Goal: Task Accomplishment & Management: Manage account settings

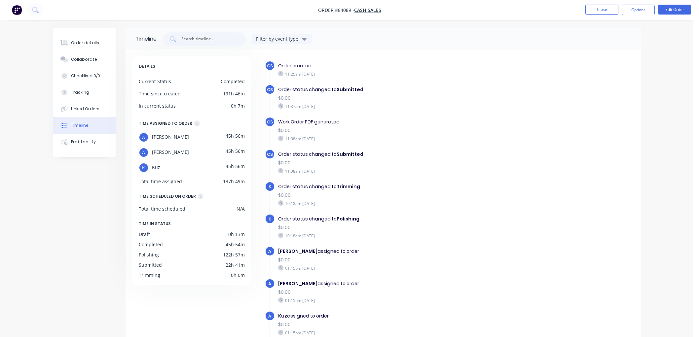
click at [53, 117] on button "Timeline" at bounding box center [84, 125] width 63 height 17
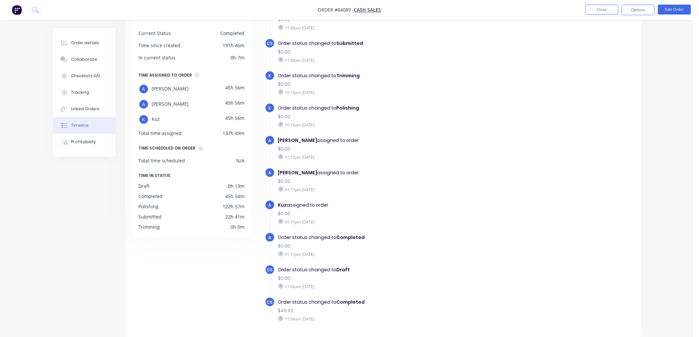
scroll to position [48, 0]
drag, startPoint x: 352, startPoint y: 154, endPoint x: 640, endPoint y: 149, distance: 287.9
click at [640, 149] on div "DETAILS Current Status Completed Time since created 191h 46m In current status …" at bounding box center [384, 164] width 516 height 327
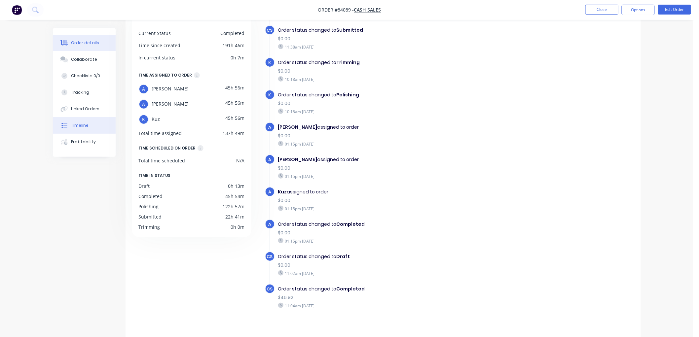
click at [89, 44] on div "Order details" at bounding box center [85, 43] width 28 height 6
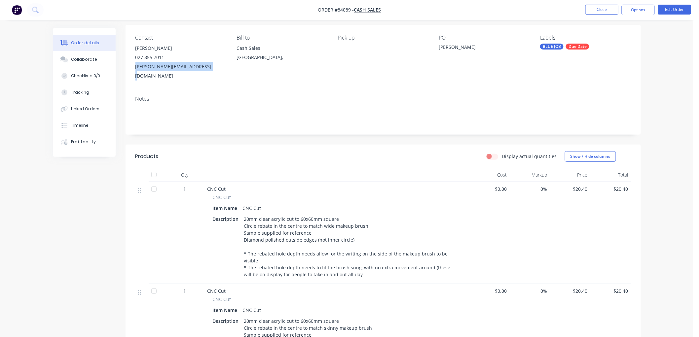
drag, startPoint x: 208, startPoint y: 67, endPoint x: 134, endPoint y: 68, distance: 73.4
click at [134, 68] on div "Contact [PERSON_NAME] [PHONE_NUMBER] [PERSON_NAME][EMAIL_ADDRESS][DOMAIN_NAME] …" at bounding box center [384, 58] width 516 height 66
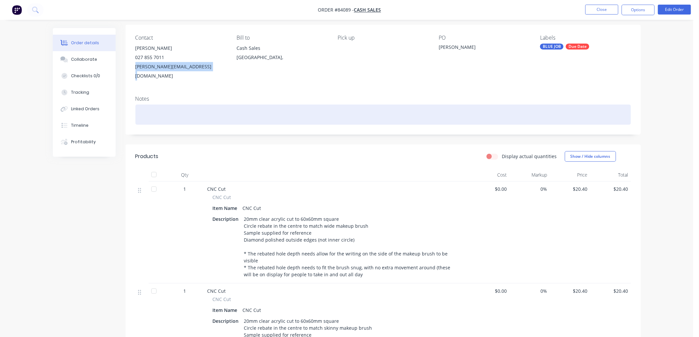
copy div "[PERSON_NAME][EMAIL_ADDRESS][DOMAIN_NAME]"
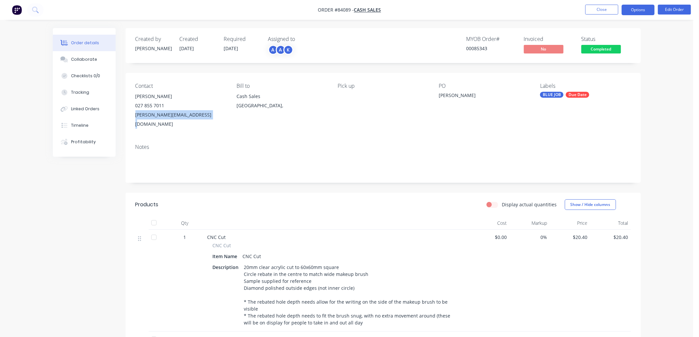
click at [638, 10] on button "Options" at bounding box center [638, 10] width 33 height 11
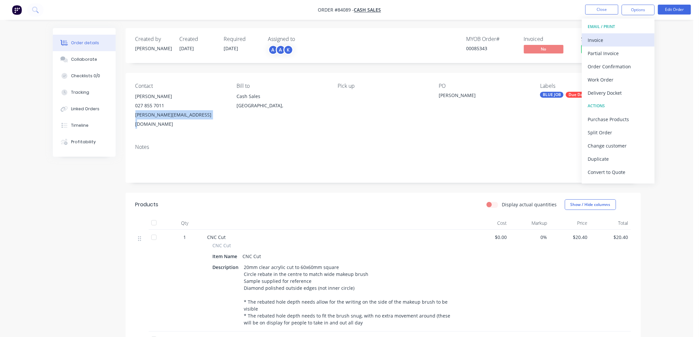
click at [617, 38] on div "Invoice" at bounding box center [618, 40] width 61 height 10
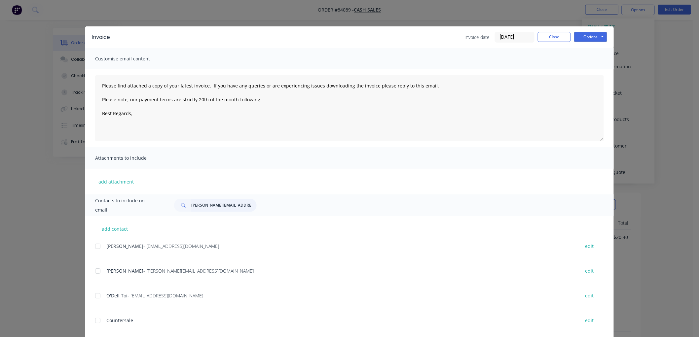
click at [223, 202] on input "[PERSON_NAME][EMAIL_ADDRESS][DOMAIN_NAME]" at bounding box center [223, 205] width 65 height 13
click at [229, 204] on input "[PERSON_NAME][EMAIL_ADDRESS][DOMAIN_NAME]" at bounding box center [223, 205] width 65 height 13
click at [228, 204] on input "[PERSON_NAME][EMAIL_ADDRESS][DOMAIN_NAME]" at bounding box center [223, 205] width 65 height 13
click at [206, 206] on input "[PERSON_NAME][EMAIL_ADDRESS][DOMAIN_NAME]" at bounding box center [223, 205] width 65 height 13
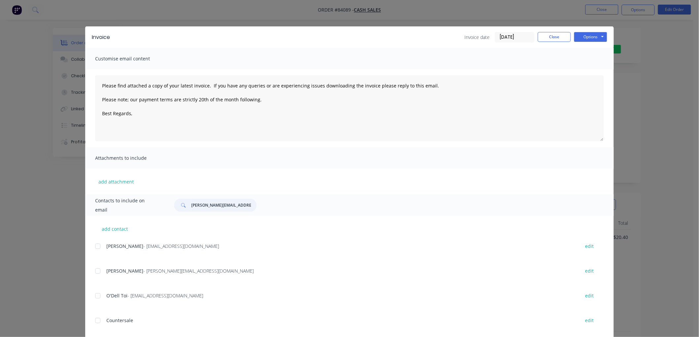
scroll to position [0, 4]
drag, startPoint x: 188, startPoint y: 206, endPoint x: 271, endPoint y: 207, distance: 82.6
click at [271, 207] on div "[PERSON_NAME][EMAIL_ADDRESS][DOMAIN_NAME]" at bounding box center [386, 205] width 437 height 13
drag, startPoint x: 217, startPoint y: 206, endPoint x: 220, endPoint y: 209, distance: 4.2
click at [217, 206] on input "[PERSON_NAME][EMAIL_ADDRESS][DOMAIN_NAME]" at bounding box center [223, 205] width 65 height 13
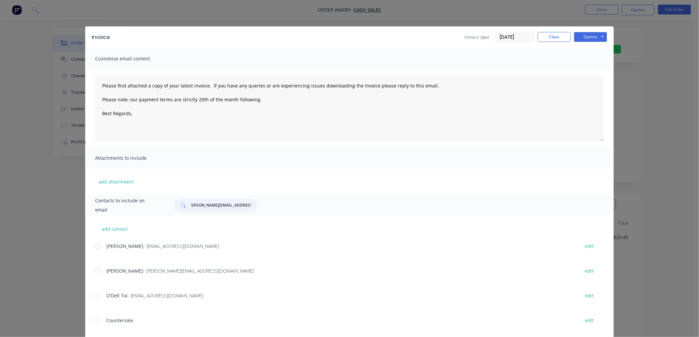
click at [219, 206] on input "[PERSON_NAME][EMAIL_ADDRESS][DOMAIN_NAME]" at bounding box center [223, 205] width 65 height 13
click at [214, 201] on input "[PERSON_NAME][EMAIL_ADDRESS][DOMAIN_NAME]" at bounding box center [223, 205] width 65 height 13
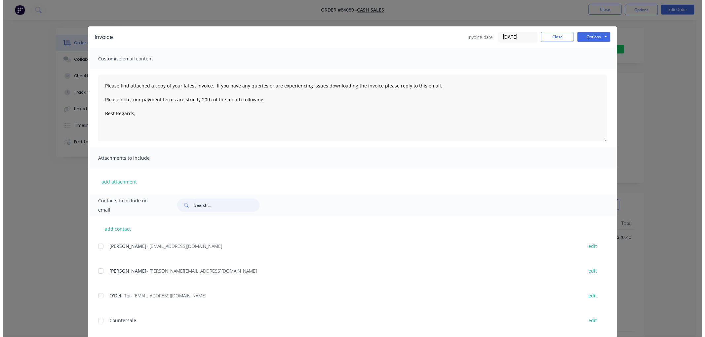
scroll to position [0, 0]
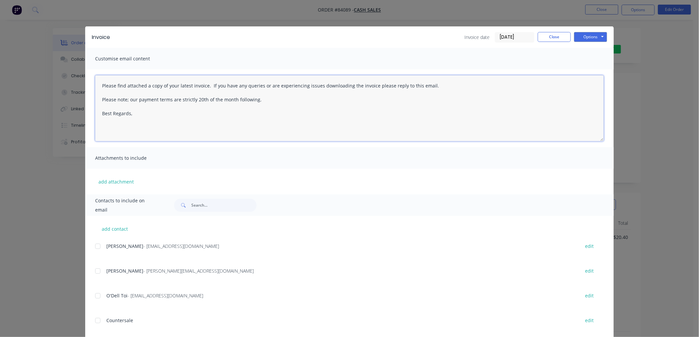
click at [156, 118] on textarea "Please find attached a copy of your latest invoice. If you have any queries or …" at bounding box center [349, 108] width 509 height 66
click at [273, 96] on textarea "Please find attached a copy of your latest invoice. If you have any queries or …" at bounding box center [349, 108] width 509 height 66
drag, startPoint x: 264, startPoint y: 92, endPoint x: 263, endPoint y: 97, distance: 5.9
click at [263, 97] on textarea "Please find attached a copy of your latest invoice. If you have any queries or …" at bounding box center [349, 108] width 509 height 66
click at [260, 101] on textarea "Please find attached a copy of your latest invoice. If you have any queries or …" at bounding box center [349, 108] width 509 height 66
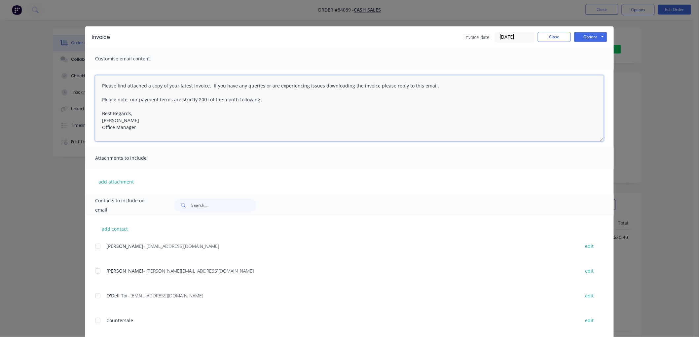
drag, startPoint x: 127, startPoint y: 105, endPoint x: 117, endPoint y: 91, distance: 17.0
click at [92, 82] on div "Please find attached a copy of your latest invoice. If you have any queries or …" at bounding box center [349, 108] width 529 height 78
click at [159, 107] on textarea "Please find attached a copy of your latest invoice. If you have any queries or …" at bounding box center [349, 108] width 509 height 66
drag, startPoint x: 133, startPoint y: 103, endPoint x: 105, endPoint y: 82, distance: 34.9
click at [105, 82] on textarea "Please find attached a copy of your latest invoice. If you have any queries or …" at bounding box center [349, 108] width 509 height 66
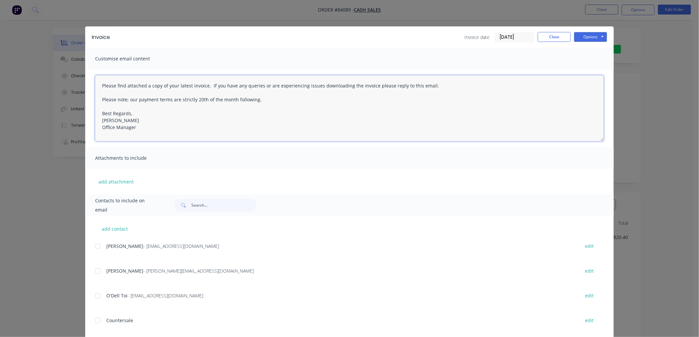
click at [182, 91] on textarea "Please find attached a copy of your latest invoice. If you have any queries or …" at bounding box center [349, 108] width 509 height 66
click at [263, 102] on textarea "Please find attached a copy of your latest invoice. If you have any queries or …" at bounding box center [349, 108] width 509 height 66
drag, startPoint x: 273, startPoint y: 100, endPoint x: 82, endPoint y: 87, distance: 192.1
click at [82, 87] on div "Invoice Invoice date [DATE] Close Options Preview Print Email Customise email c…" at bounding box center [349, 168] width 699 height 337
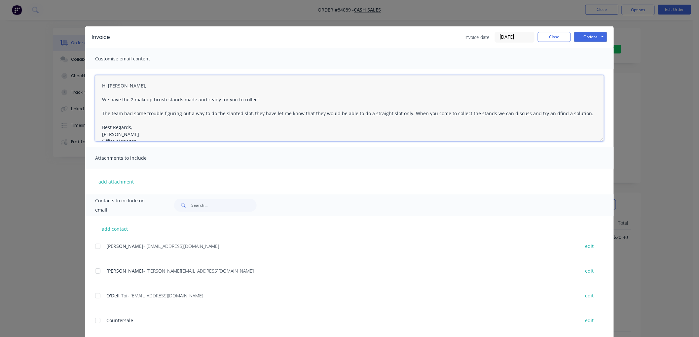
click at [540, 111] on textarea "Hi [PERSON_NAME], We have the 2 makeup brush stands made and ready for you to c…" at bounding box center [349, 108] width 509 height 66
type textarea "Hi [PERSON_NAME], We have the 2 makeup brush stands made and ready for you to c…"
click at [206, 203] on input "text" at bounding box center [223, 205] width 65 height 13
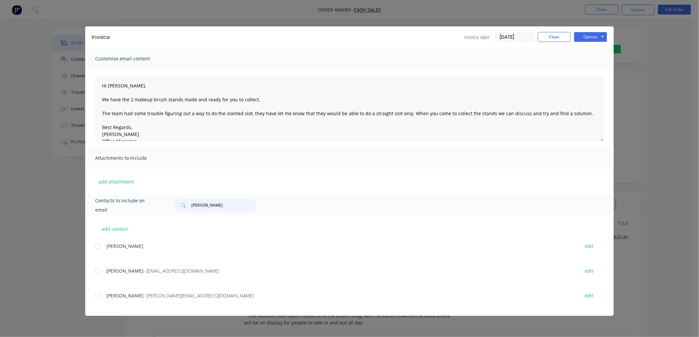
click at [96, 296] on div at bounding box center [97, 296] width 13 height 13
type input "[PERSON_NAME]"
click at [263, 102] on textarea "Please find attached a copy of your latest invoice. If you have any queries or …" at bounding box center [349, 108] width 509 height 66
click at [287, 98] on textarea "Please find attached a copy of your latest invoice. If you have any queries or …" at bounding box center [349, 108] width 509 height 66
drag, startPoint x: 287, startPoint y: 98, endPoint x: 78, endPoint y: 79, distance: 209.8
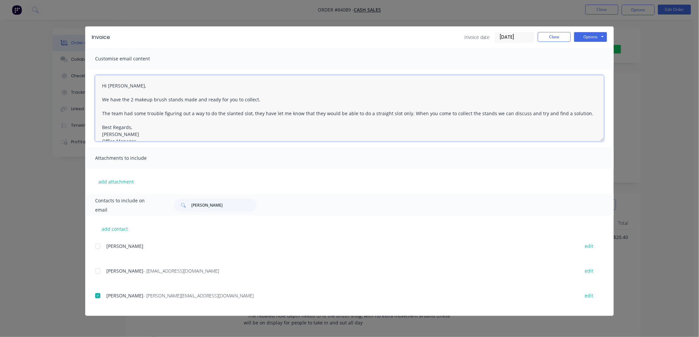
click at [74, 79] on div "Invoice Invoice date [DATE] Close Options Preview Print Email Customise email c…" at bounding box center [349, 168] width 699 height 337
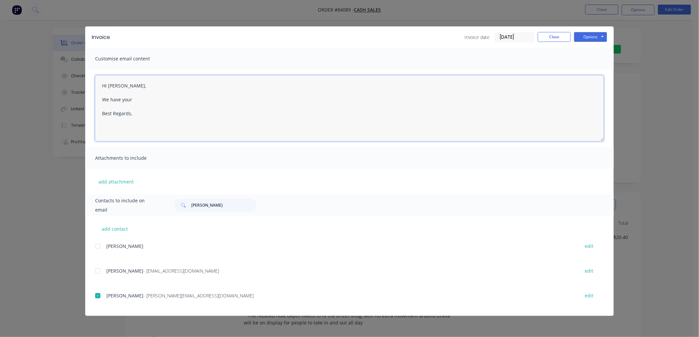
click at [141, 97] on textarea "Hi [PERSON_NAME], We have your Best Regards," at bounding box center [349, 108] width 509 height 66
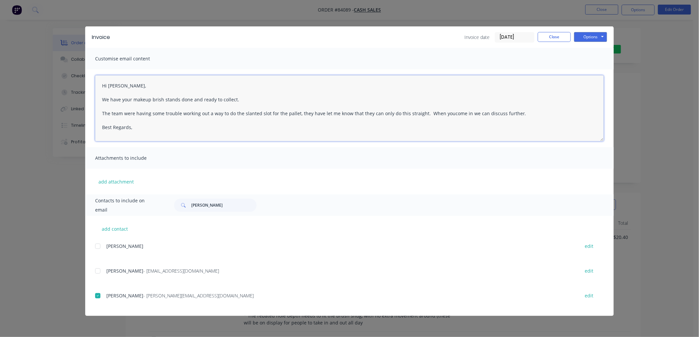
click at [138, 127] on textarea "Hi [PERSON_NAME], We have your makeup brish stands done and ready to collect. T…" at bounding box center [349, 108] width 509 height 66
type textarea "Hi [PERSON_NAME], We have your makeup brish stands done and ready to collect. T…"
click at [584, 38] on button "Options" at bounding box center [590, 37] width 33 height 10
click at [588, 67] on button "Email" at bounding box center [595, 70] width 42 height 11
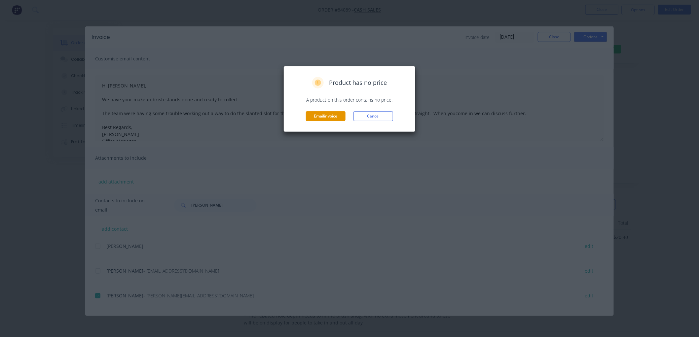
click at [335, 117] on button "Email invoice" at bounding box center [326, 116] width 40 height 10
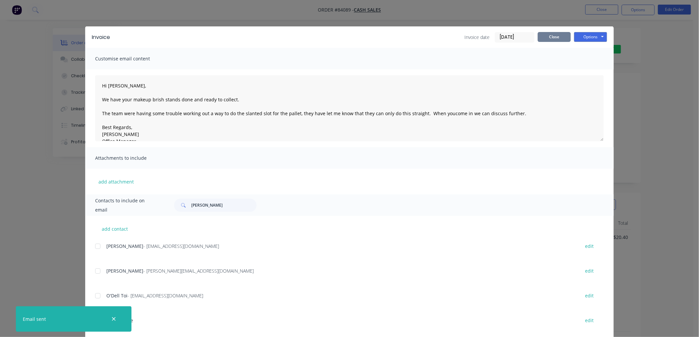
click at [545, 38] on button "Close" at bounding box center [554, 37] width 33 height 10
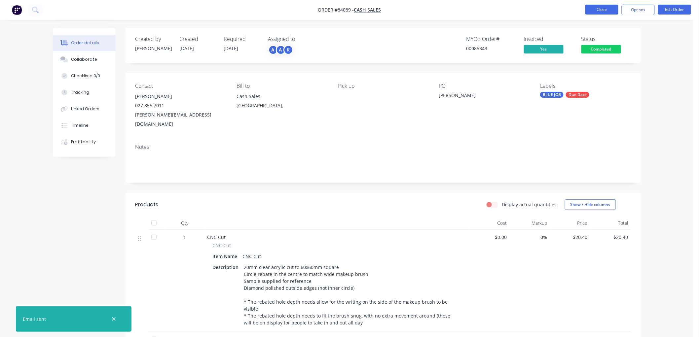
click at [599, 11] on button "Close" at bounding box center [602, 10] width 33 height 10
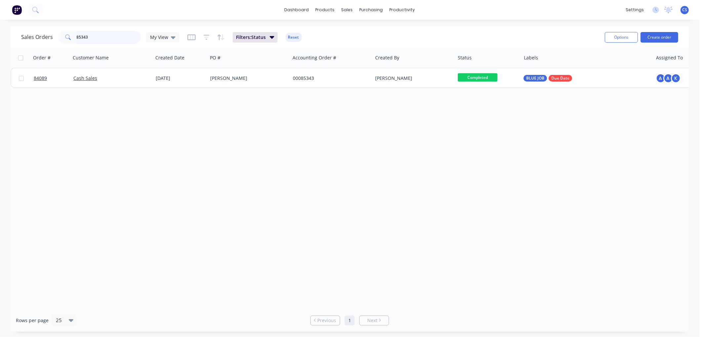
click at [100, 38] on input "85343" at bounding box center [109, 37] width 64 height 13
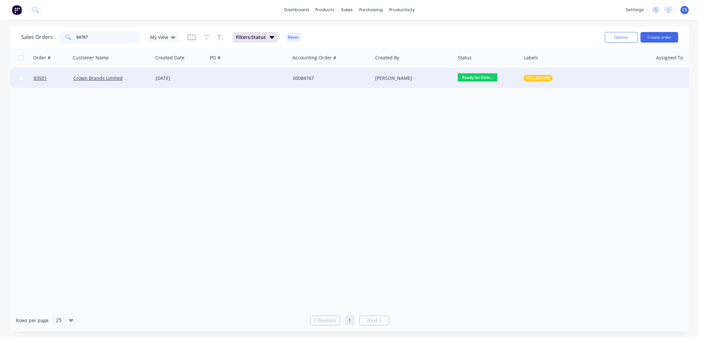
type input "84767"
click at [234, 79] on div at bounding box center [249, 78] width 83 height 20
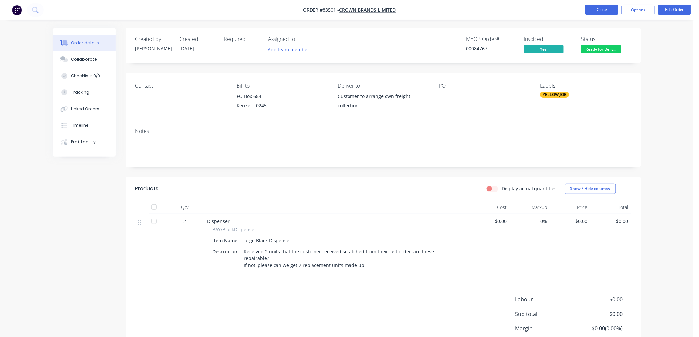
click at [609, 9] on button "Close" at bounding box center [602, 10] width 33 height 10
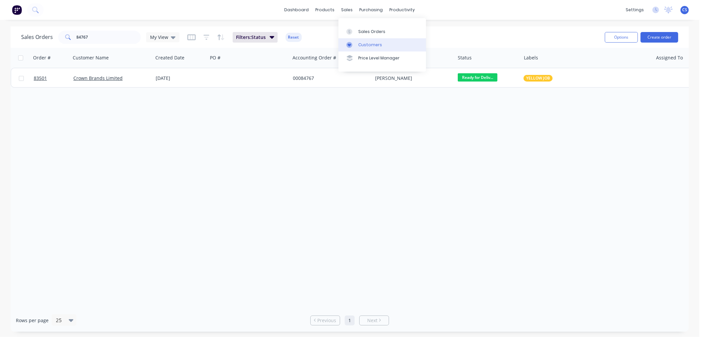
click at [359, 45] on div "Customers" at bounding box center [370, 45] width 24 height 6
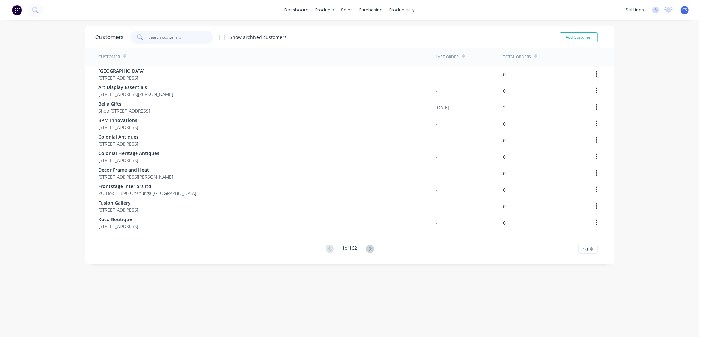
click at [173, 37] on input "text" at bounding box center [181, 37] width 64 height 13
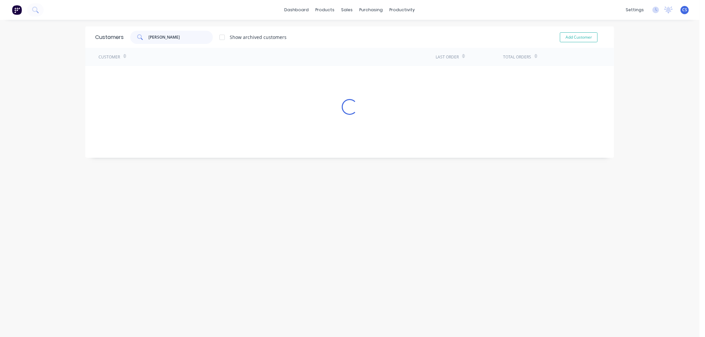
type input "[PERSON_NAME]"
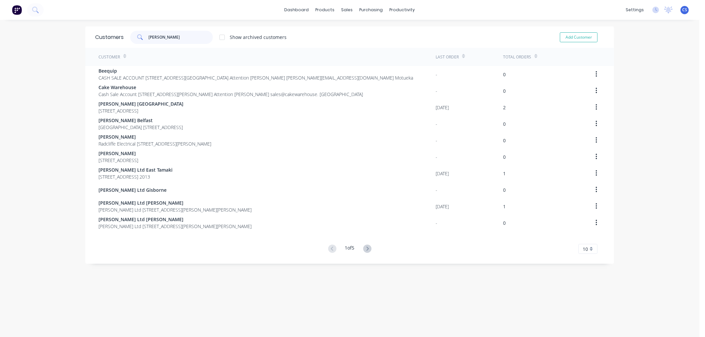
click at [156, 38] on input "[PERSON_NAME]" at bounding box center [181, 37] width 64 height 13
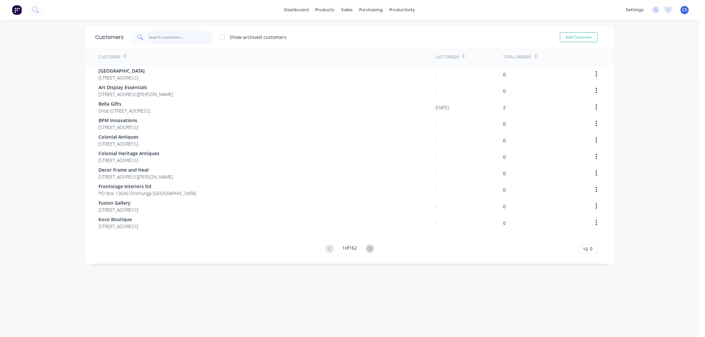
click at [159, 37] on input "text" at bounding box center [181, 37] width 64 height 13
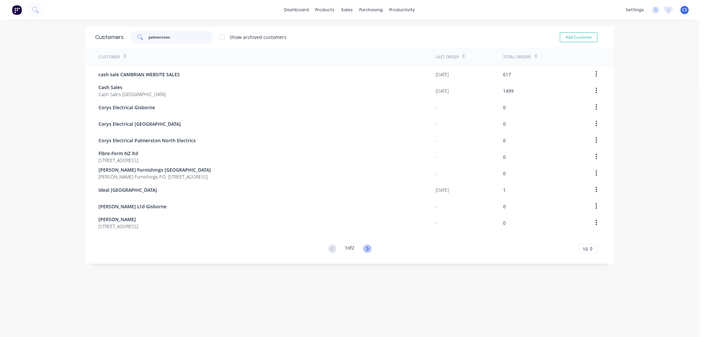
type input "palmerston"
click at [368, 250] on icon at bounding box center [367, 249] width 8 height 8
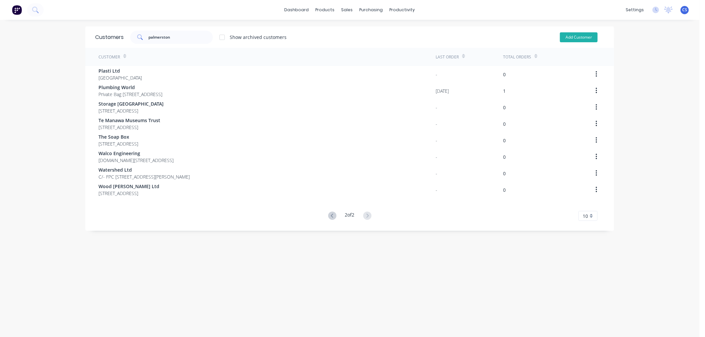
click at [574, 35] on button "Add Customer" at bounding box center [579, 37] width 38 height 10
select select "NZ"
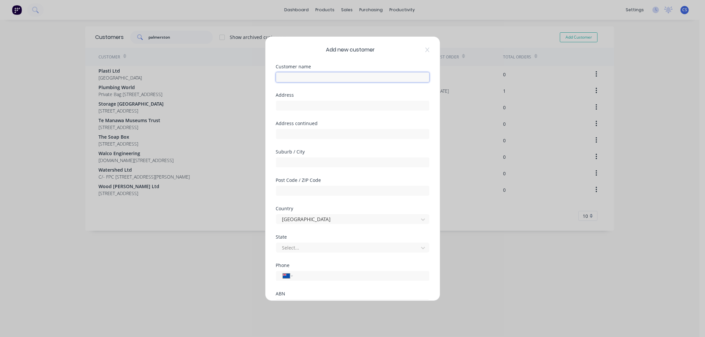
click at [284, 81] on input "text" at bounding box center [352, 77] width 153 height 10
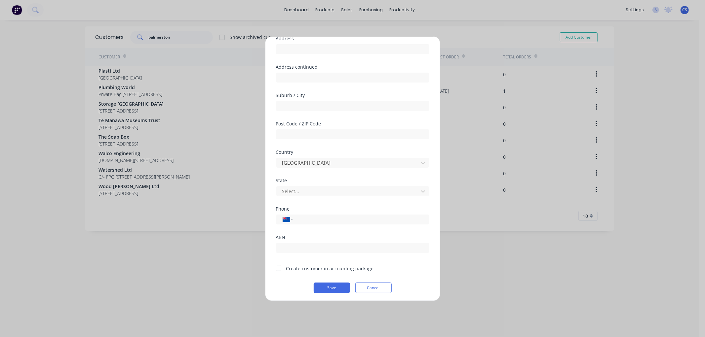
scroll to position [58, 0]
type input "[PERSON_NAME][GEOGRAPHIC_DATA]"
click at [278, 268] on div at bounding box center [278, 267] width 13 height 13
click at [325, 287] on button "Save" at bounding box center [332, 287] width 36 height 11
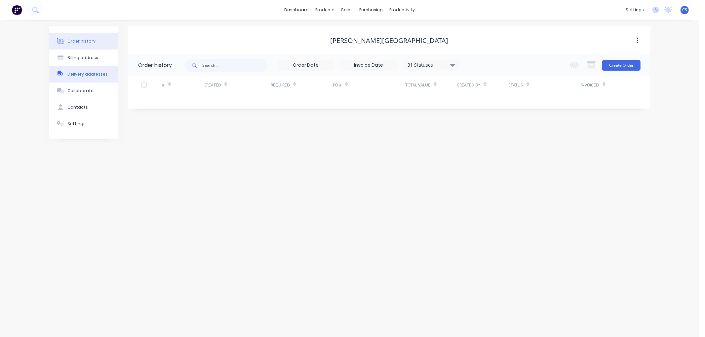
click at [80, 72] on div "Delivery addresses" at bounding box center [87, 74] width 40 height 6
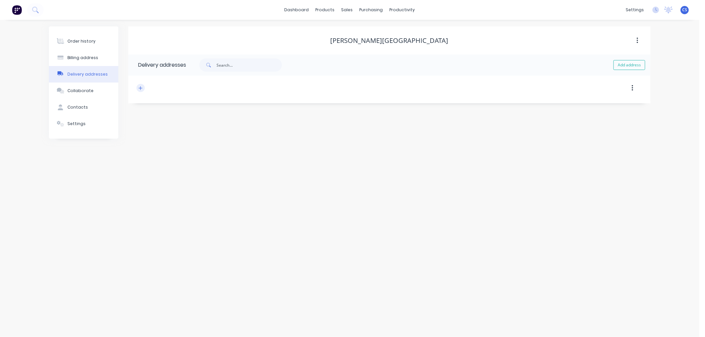
click at [140, 89] on icon "button" at bounding box center [140, 88] width 4 height 5
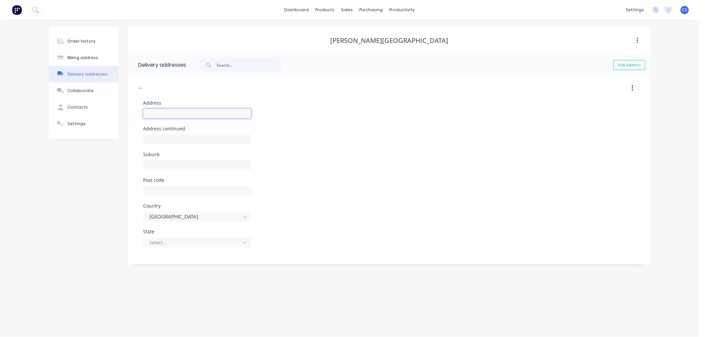
click at [174, 110] on input "text" at bounding box center [197, 114] width 108 height 10
type input "183"
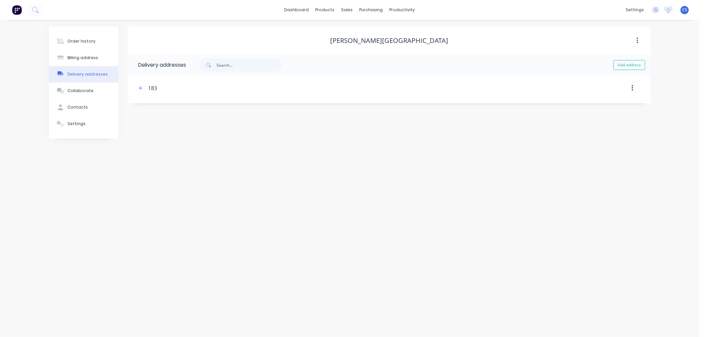
click at [152, 89] on div "183" at bounding box center [152, 88] width 9 height 8
click at [143, 86] on button "button" at bounding box center [140, 88] width 8 height 8
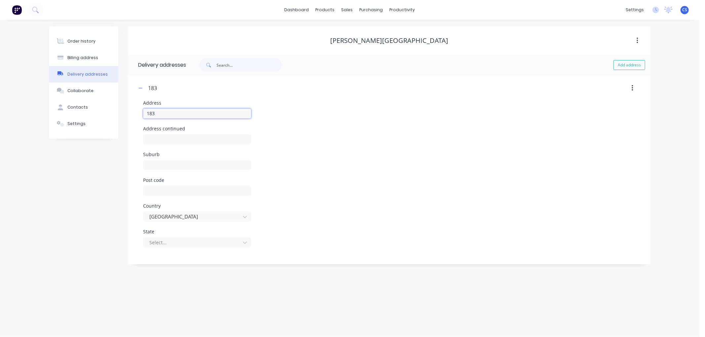
click at [166, 113] on input "183" at bounding box center [197, 114] width 108 height 10
type input "[STREET_ADDRESS]"
click at [157, 169] on input "text" at bounding box center [197, 165] width 108 height 10
type input "[GEOGRAPHIC_DATA]"
click at [161, 193] on input "text" at bounding box center [197, 191] width 108 height 10
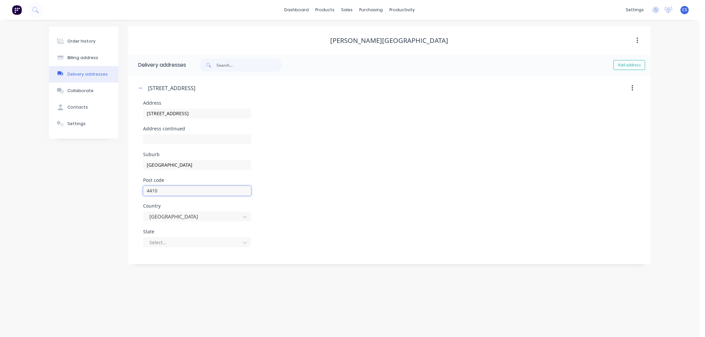
type input "4410"
click at [100, 184] on div "Order history Billing address Delivery addresses Collaborate Contacts Settings" at bounding box center [83, 145] width 69 height 238
drag, startPoint x: 71, startPoint y: 109, endPoint x: 75, endPoint y: 109, distance: 4.0
click at [71, 109] on div "Contacts" at bounding box center [77, 107] width 20 height 6
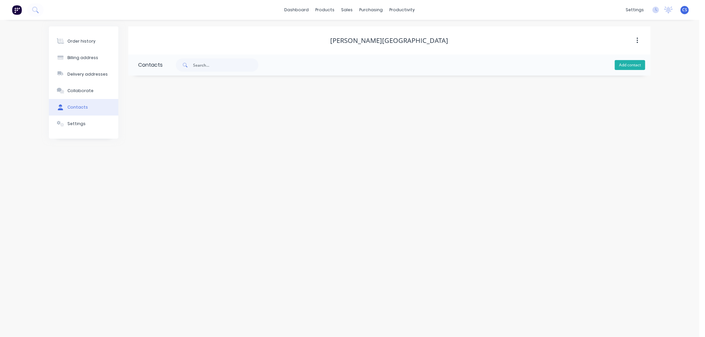
click at [627, 66] on button "Add contact" at bounding box center [630, 65] width 30 height 10
select select "NZ"
click at [80, 124] on div "Settings" at bounding box center [76, 124] width 18 height 6
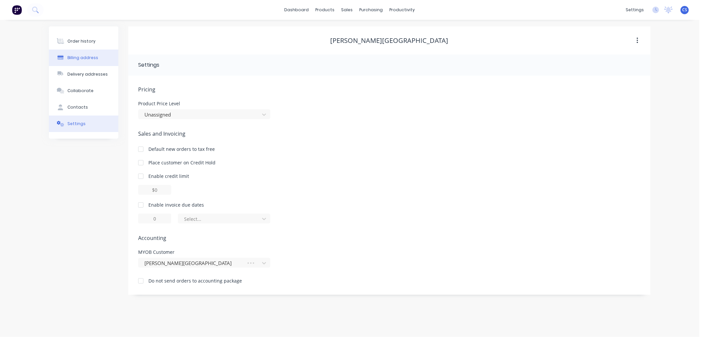
click at [78, 57] on div "Billing address" at bounding box center [82, 58] width 31 height 6
select select "NZ"
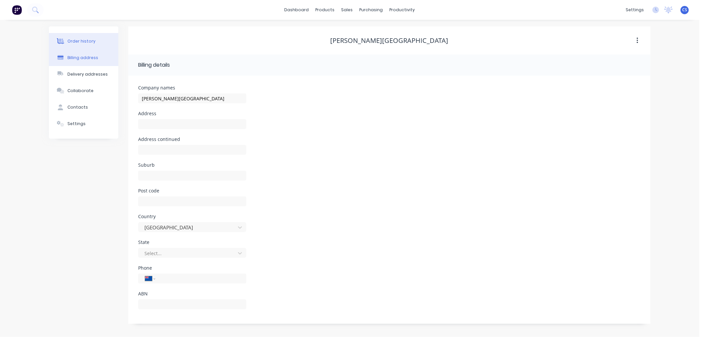
drag, startPoint x: 72, startPoint y: 40, endPoint x: 91, endPoint y: 47, distance: 20.3
click at [72, 40] on div "Order history" at bounding box center [81, 41] width 28 height 6
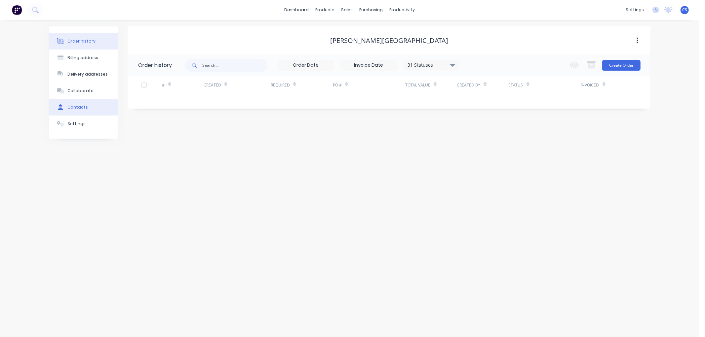
click at [81, 109] on div "Contacts" at bounding box center [77, 107] width 20 height 6
select select "NZ"
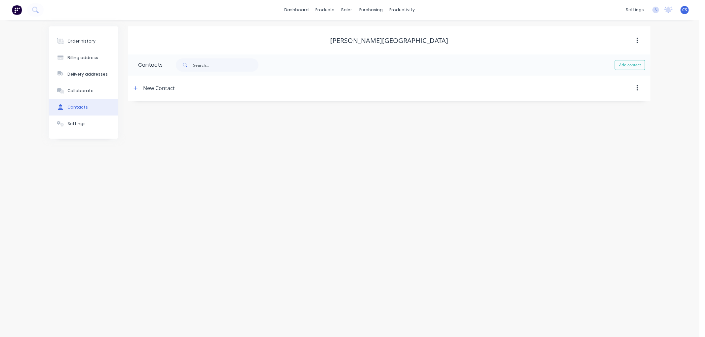
click at [157, 89] on div "New Contact" at bounding box center [159, 88] width 32 height 8
click at [138, 89] on button "button" at bounding box center [136, 88] width 8 height 8
click at [171, 192] on input "tel" at bounding box center [199, 191] width 79 height 8
click at [173, 170] on div "International [GEOGRAPHIC_DATA] [GEOGRAPHIC_DATA] [GEOGRAPHIC_DATA] [GEOGRAPHIC…" at bounding box center [192, 165] width 108 height 10
click at [175, 171] on input "tel" at bounding box center [199, 170] width 79 height 8
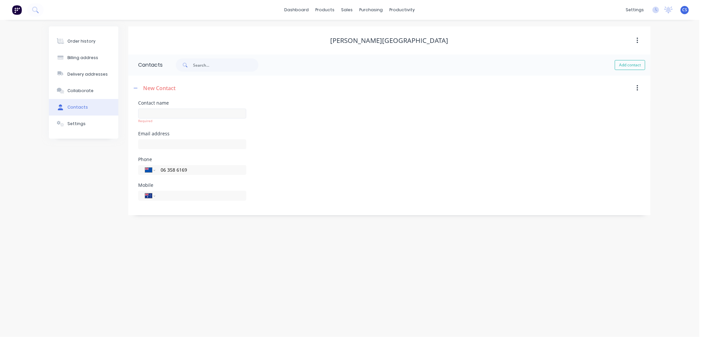
type input "06 358 6169"
click at [207, 114] on input "text" at bounding box center [192, 114] width 108 height 10
click at [151, 113] on input "text" at bounding box center [192, 114] width 108 height 10
type input "Accounts"
drag, startPoint x: 135, startPoint y: 88, endPoint x: 138, endPoint y: 93, distance: 5.7
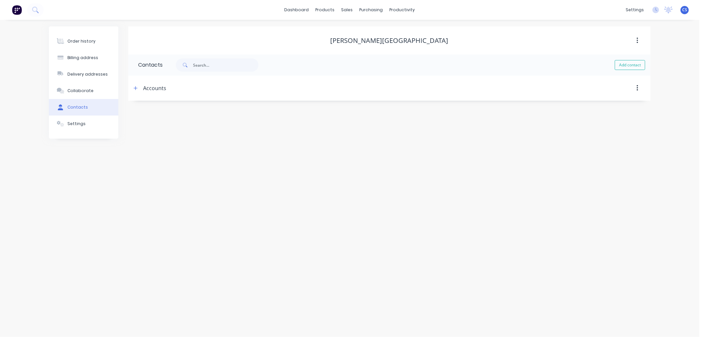
click at [135, 88] on icon "button" at bounding box center [136, 88] width 4 height 4
click at [166, 137] on input "text" at bounding box center [192, 140] width 108 height 10
paste input "[EMAIL_ADDRESS][DOMAIN_NAME]"
type input "[EMAIL_ADDRESS][DOMAIN_NAME]"
click at [91, 174] on div "Order history Billing address Delivery addresses Collaborate Contacts Settings" at bounding box center [83, 118] width 69 height 184
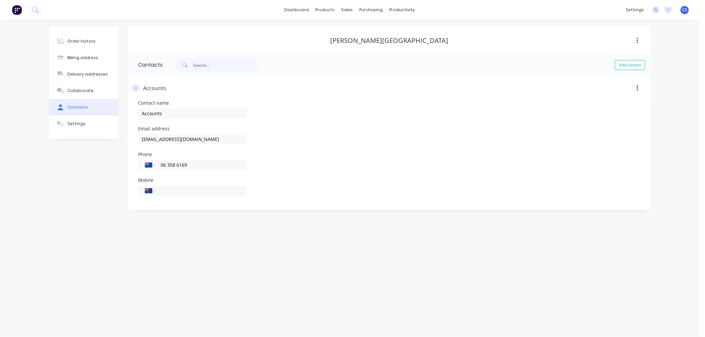
click at [135, 88] on icon "button" at bounding box center [136, 88] width 4 height 5
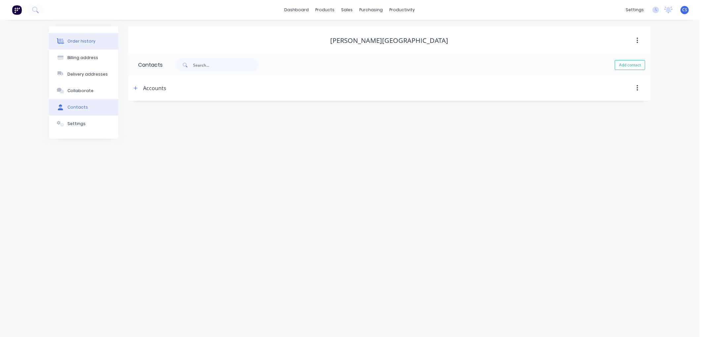
click at [77, 41] on div "Order history" at bounding box center [81, 41] width 28 height 6
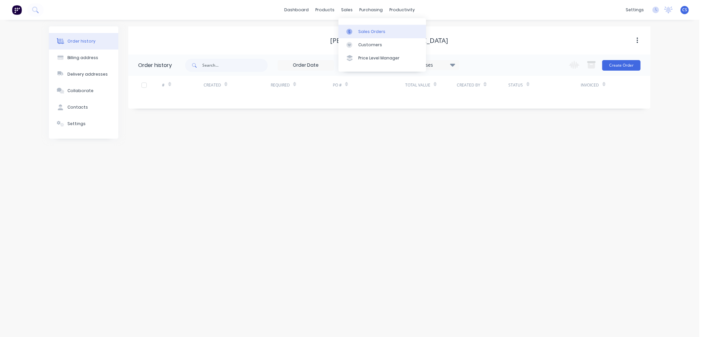
click at [361, 28] on link "Sales Orders" at bounding box center [382, 31] width 88 height 13
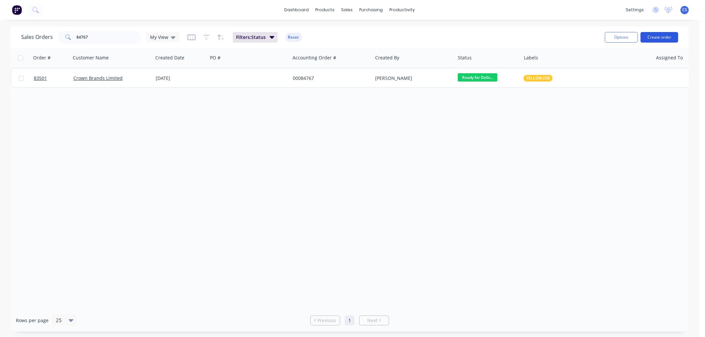
click at [665, 37] on button "Create order" at bounding box center [660, 37] width 38 height 11
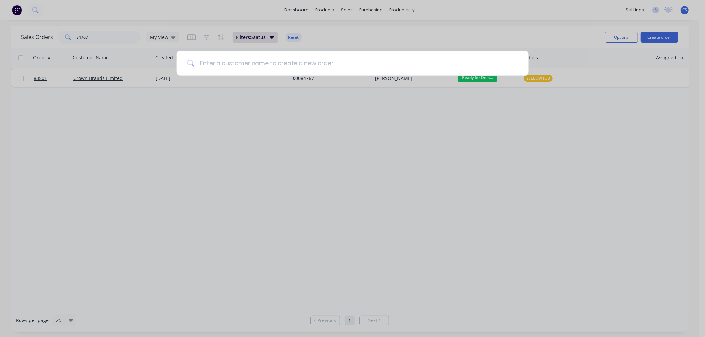
click at [213, 59] on input at bounding box center [356, 63] width 324 height 25
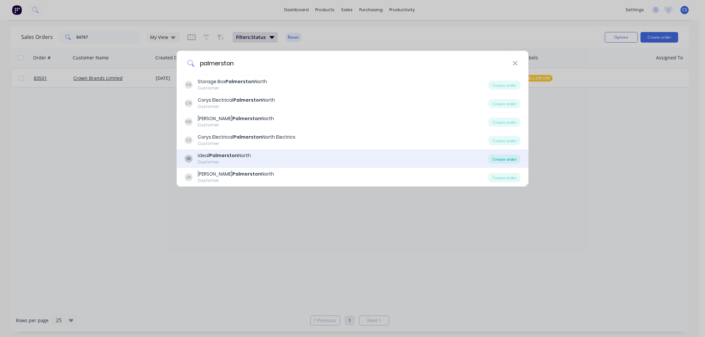
type input "palmerston"
click at [499, 161] on div "Create order" at bounding box center [504, 159] width 32 height 9
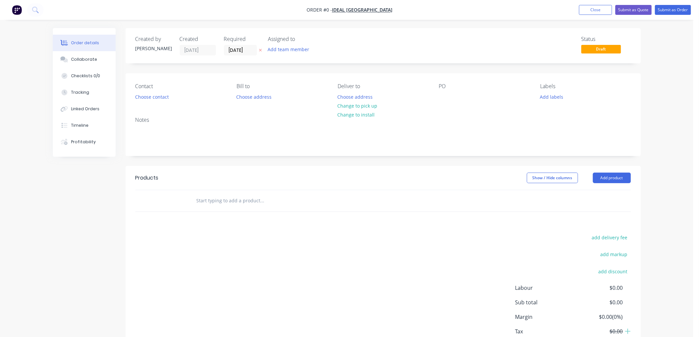
click at [261, 49] on icon at bounding box center [260, 50] width 3 height 3
click at [446, 97] on div at bounding box center [444, 97] width 11 height 10
click at [146, 96] on button "Choose contact" at bounding box center [152, 96] width 41 height 9
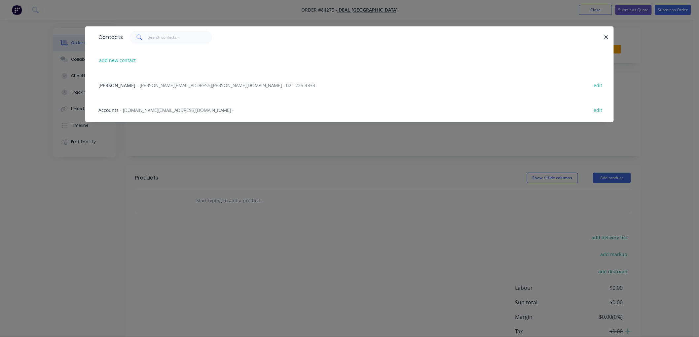
click at [133, 112] on span "- [DOMAIN_NAME][EMAIL_ADDRESS][DOMAIN_NAME] -" at bounding box center [177, 110] width 114 height 6
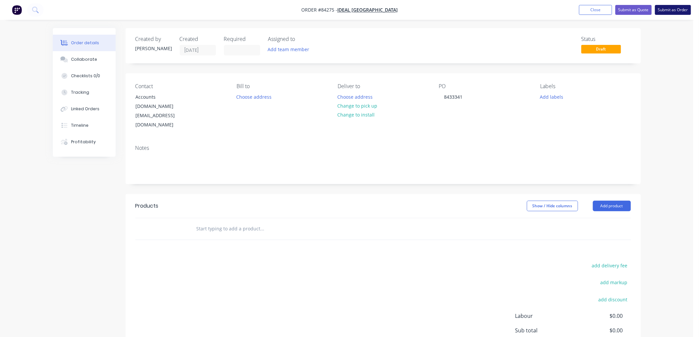
click at [684, 9] on button "Submit as Order" at bounding box center [673, 10] width 36 height 10
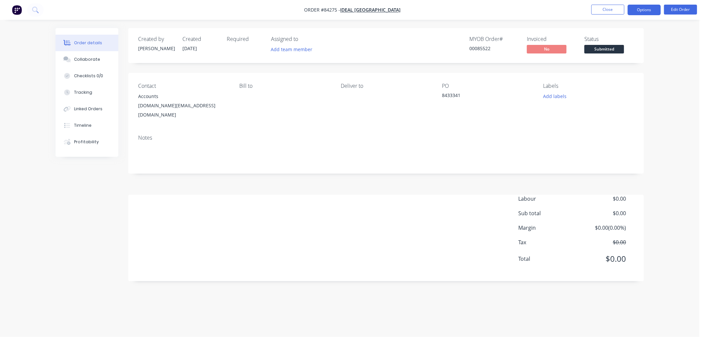
click at [648, 13] on button "Options" at bounding box center [644, 10] width 33 height 11
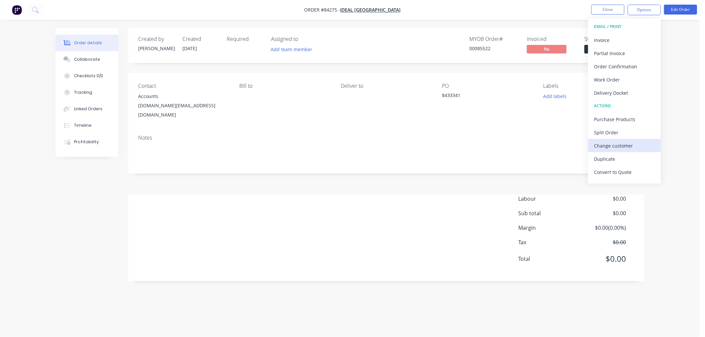
click at [613, 146] on div "Change customer" at bounding box center [624, 146] width 61 height 10
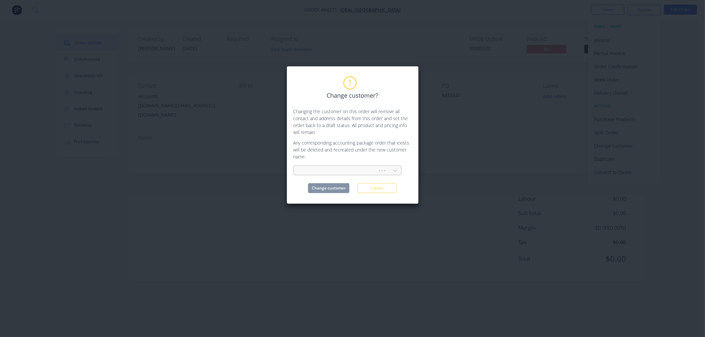
click at [351, 171] on div at bounding box center [336, 171] width 75 height 8
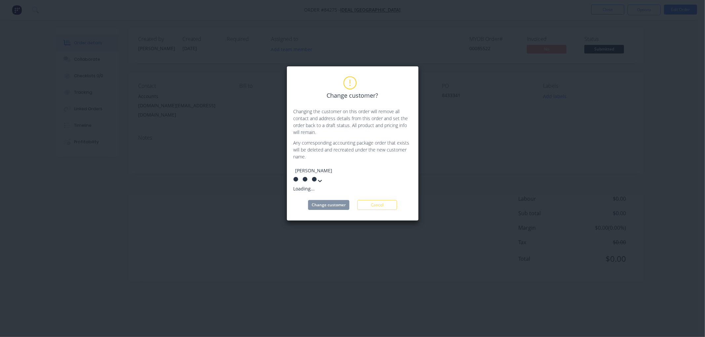
type input "[PERSON_NAME]"
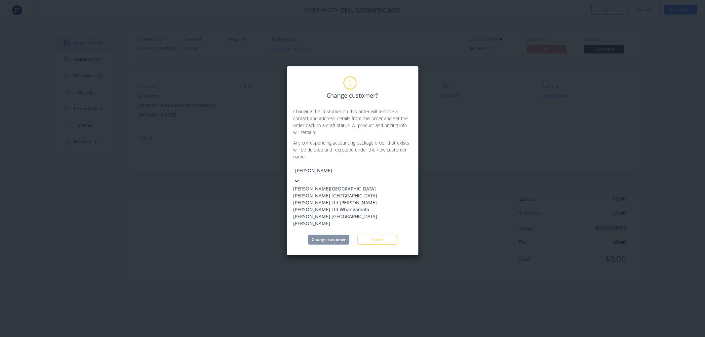
click at [347, 187] on div "[PERSON_NAME][GEOGRAPHIC_DATA]" at bounding box center [342, 188] width 99 height 7
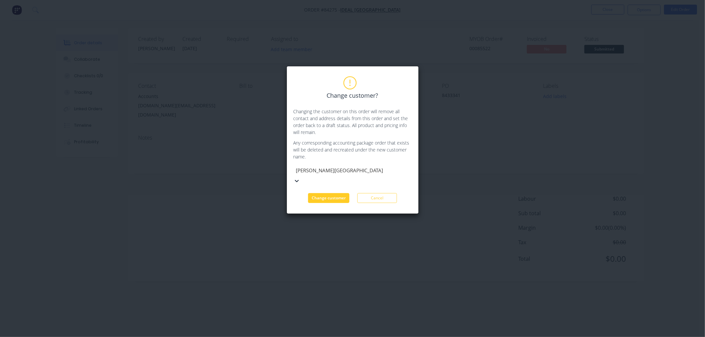
click at [322, 193] on button "Change customer" at bounding box center [328, 198] width 41 height 10
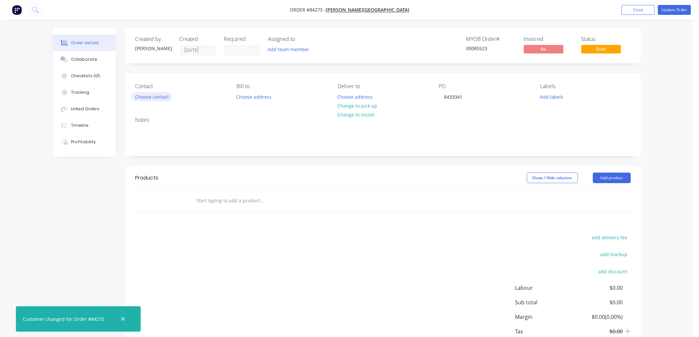
click at [149, 95] on button "Choose contact" at bounding box center [152, 96] width 41 height 9
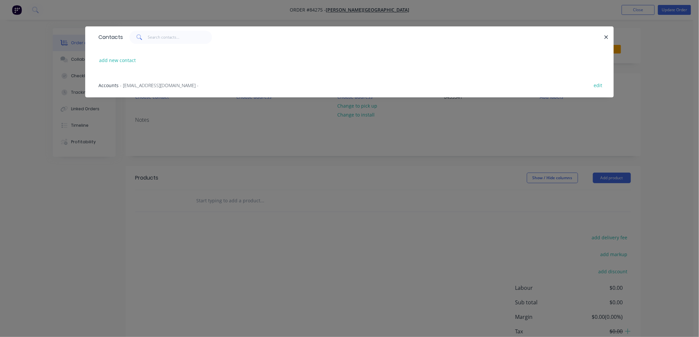
click at [141, 85] on span "- [EMAIL_ADDRESS][DOMAIN_NAME] -" at bounding box center [159, 85] width 79 height 6
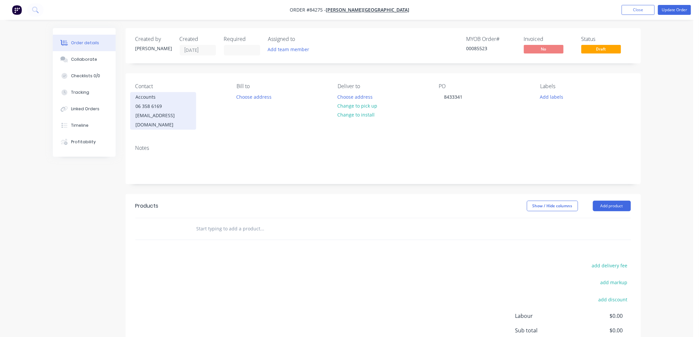
click at [166, 114] on div "[EMAIL_ADDRESS][DOMAIN_NAME]" at bounding box center [163, 120] width 55 height 19
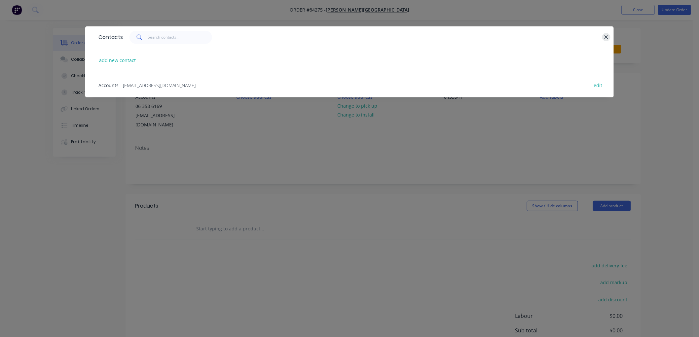
click at [607, 37] on icon "button" at bounding box center [607, 37] width 4 height 4
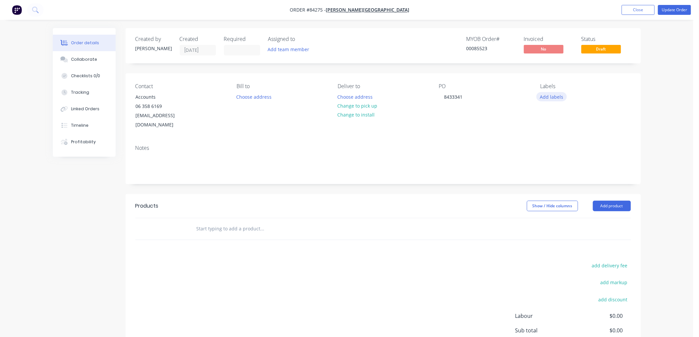
click at [554, 95] on button "Add labels" at bounding box center [552, 96] width 30 height 9
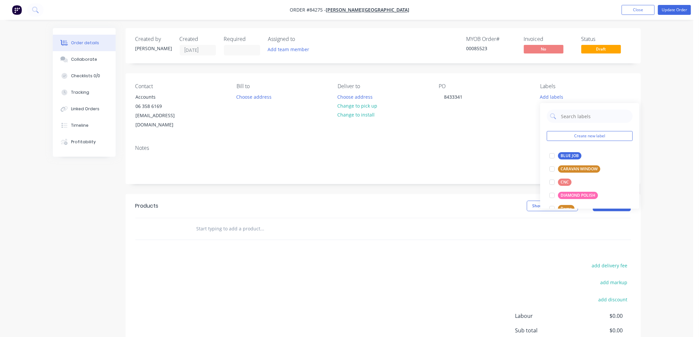
click at [668, 113] on div "Order details Collaborate Checklists 0/0 Tracking Linked Orders Timeline Profit…" at bounding box center [347, 204] width 694 height 409
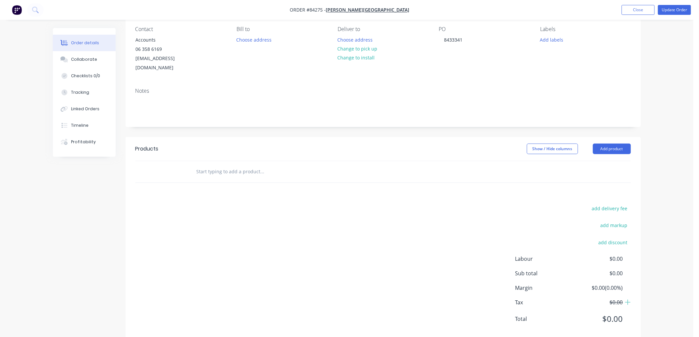
scroll to position [62, 0]
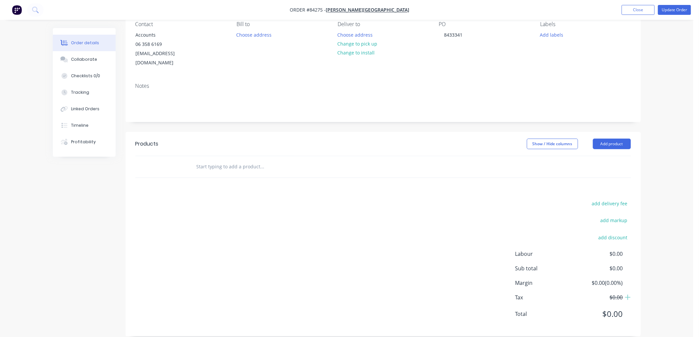
click at [232, 160] on input "text" at bounding box center [262, 166] width 132 height 13
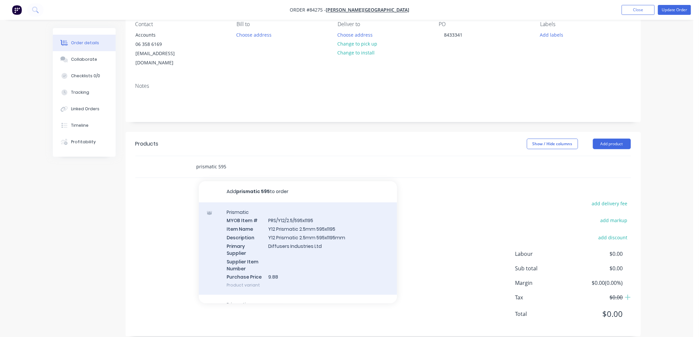
type input "prismatic 595"
click at [309, 225] on div "Prismatic MYOB Item # PRS/Y12/2.5/595x1195 Item Name Y12 Prismatic 2.5mm 595x11…" at bounding box center [298, 249] width 198 height 93
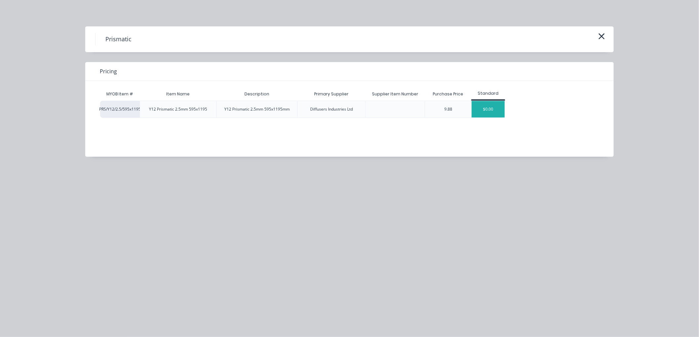
click at [488, 114] on div "$0.00" at bounding box center [488, 109] width 33 height 17
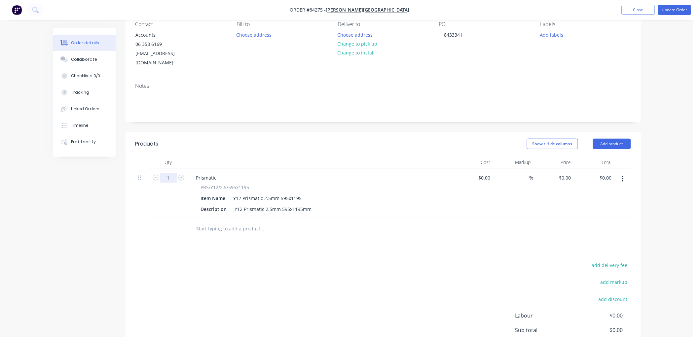
click at [167, 173] on input "1" at bounding box center [168, 178] width 17 height 10
type input "2"
click at [570, 173] on input "0" at bounding box center [566, 178] width 15 height 10
type input "$13.63"
type input "$27.26"
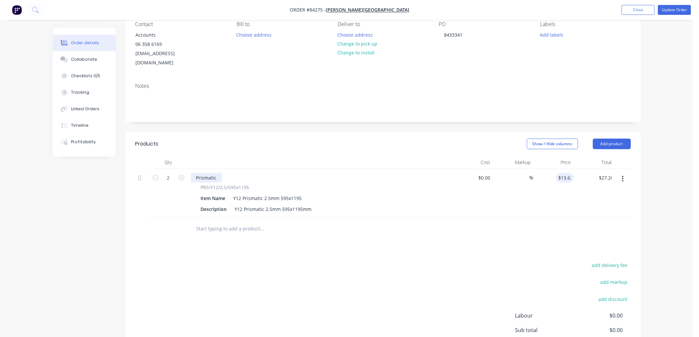
click at [212, 173] on div "Prismatic" at bounding box center [206, 178] width 31 height 10
drag, startPoint x: 217, startPoint y: 168, endPoint x: 191, endPoint y: 169, distance: 26.1
click at [191, 173] on div "Prismatic" at bounding box center [206, 178] width 31 height 10
click at [218, 173] on div "Prismatic" at bounding box center [206, 178] width 31 height 10
click at [217, 173] on div "Prismatic" at bounding box center [206, 178] width 31 height 10
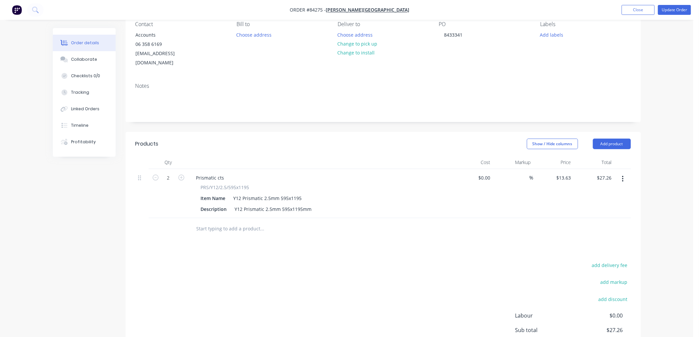
click at [622, 175] on icon "button" at bounding box center [623, 178] width 2 height 7
click at [582, 231] on div "Delete" at bounding box center [599, 236] width 51 height 10
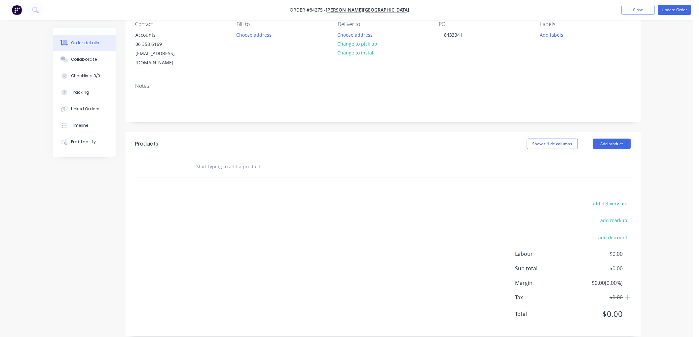
click at [255, 160] on input "text" at bounding box center [262, 166] width 132 height 13
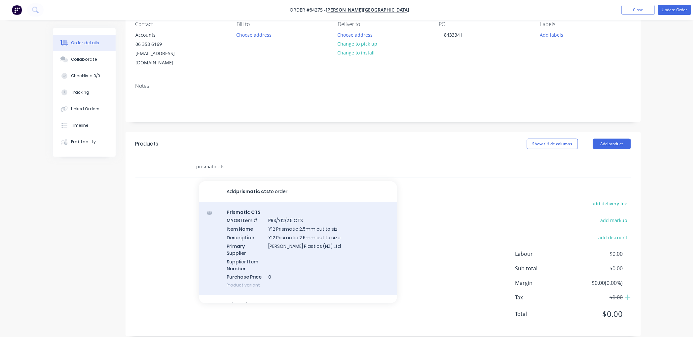
type input "prismatic cts"
click at [305, 214] on div "Prismatic CTS MYOB Item # PRS/Y12/2.5 CTS Item Name Y12 Prismatic 2.5mm cut to …" at bounding box center [298, 249] width 198 height 93
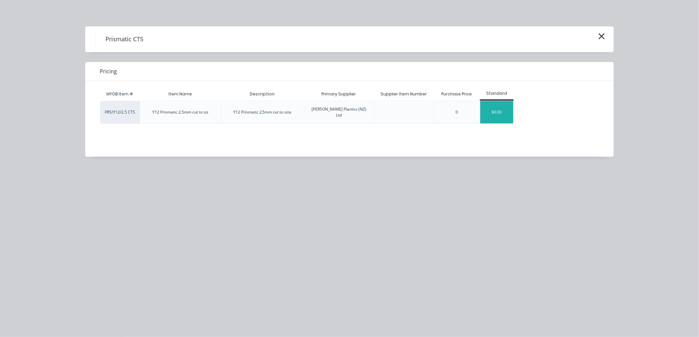
click at [497, 109] on div "$0.00" at bounding box center [497, 112] width 33 height 22
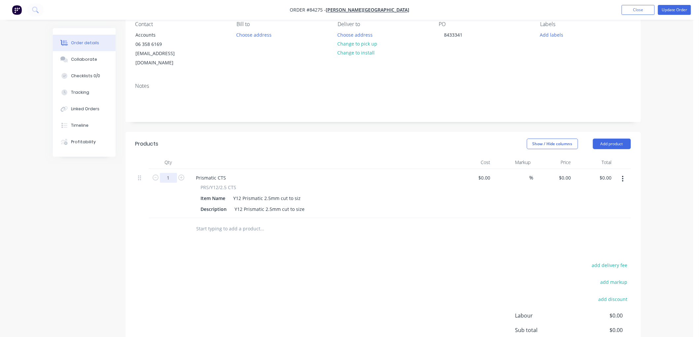
click at [169, 173] on input "1" at bounding box center [168, 178] width 17 height 10
type input "2"
click at [303, 205] on div "Y12 Prismatic 2.5mm cut to size" at bounding box center [269, 210] width 75 height 10
click at [665, 164] on div "Order details Collaborate Checklists 0/0 Tracking Linked Orders Timeline Profit…" at bounding box center [347, 173] width 694 height 471
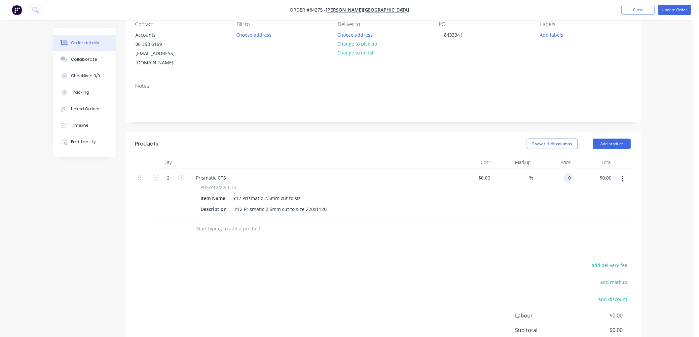
click at [565, 173] on div "0 0" at bounding box center [569, 178] width 10 height 10
type input "1"
type input "$13.63"
type input "$27.26"
click at [653, 175] on div "Order details Collaborate Checklists 0/0 Tracking Linked Orders Timeline Profit…" at bounding box center [347, 173] width 694 height 471
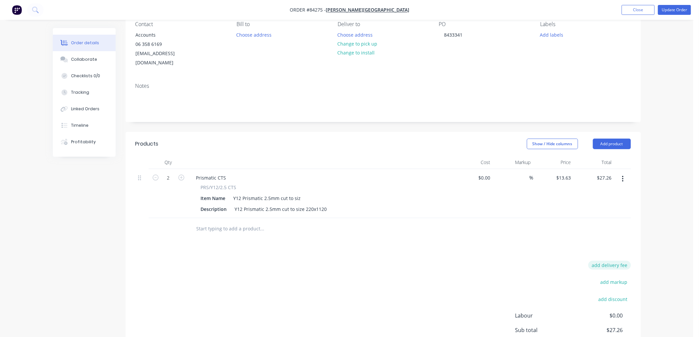
click at [620, 261] on button "add delivery fee" at bounding box center [610, 265] width 43 height 9
drag, startPoint x: 607, startPoint y: 257, endPoint x: 638, endPoint y: 257, distance: 30.4
click at [638, 261] on div "Delivery fee Delivery fee Delivery fee name (Optional) $0 add markup add discou…" at bounding box center [384, 324] width 516 height 126
type input "25"
click at [655, 225] on div "Order details Collaborate Checklists 0/0 Tracking Linked Orders Timeline Profit…" at bounding box center [347, 172] width 694 height 469
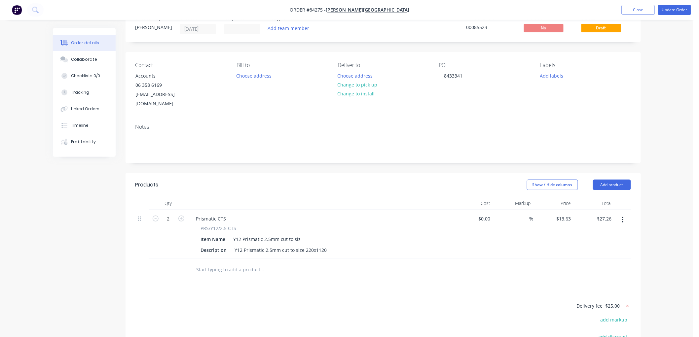
scroll to position [0, 0]
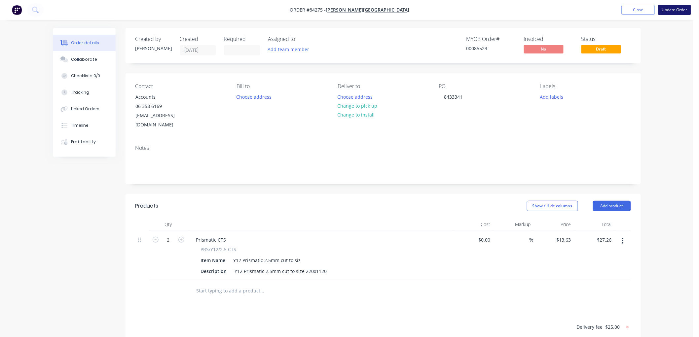
click at [684, 11] on button "Update Order" at bounding box center [674, 10] width 33 height 10
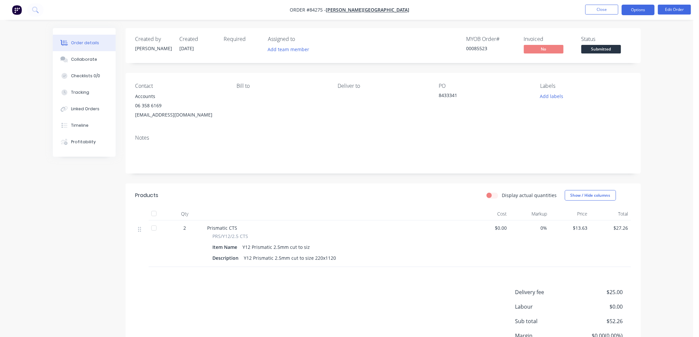
click at [636, 10] on button "Options" at bounding box center [638, 10] width 33 height 11
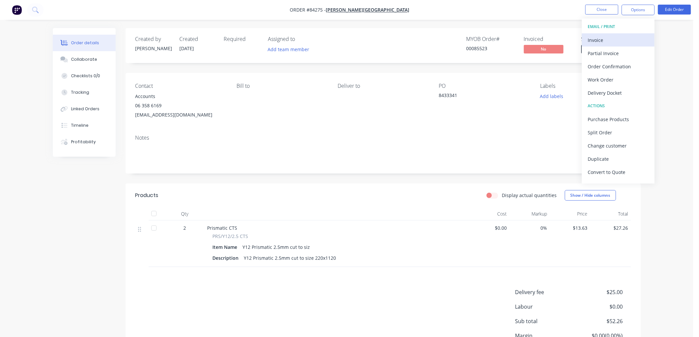
click at [591, 40] on div "Invoice" at bounding box center [618, 40] width 61 height 10
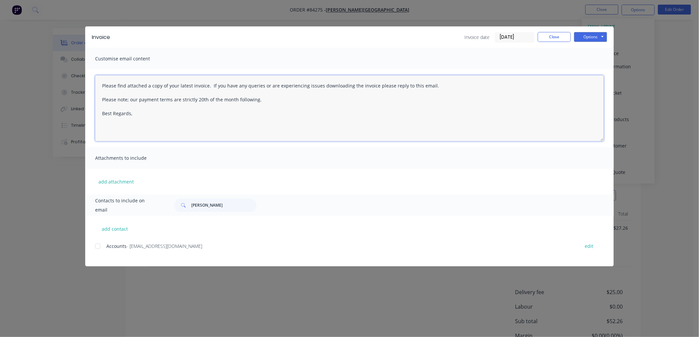
click at [143, 116] on textarea "Please find attached a copy of your latest invoice. If you have any queries or …" at bounding box center [349, 108] width 509 height 66
type textarea "Please find attached a copy of your latest invoice. If you have any queries or …"
click at [97, 248] on div at bounding box center [97, 246] width 13 height 13
click at [592, 35] on button "Options" at bounding box center [590, 37] width 33 height 10
click at [595, 65] on button "Email" at bounding box center [595, 70] width 42 height 11
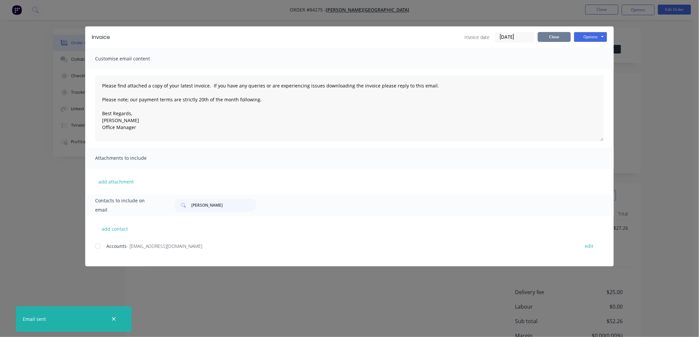
click at [557, 35] on button "Close" at bounding box center [554, 37] width 33 height 10
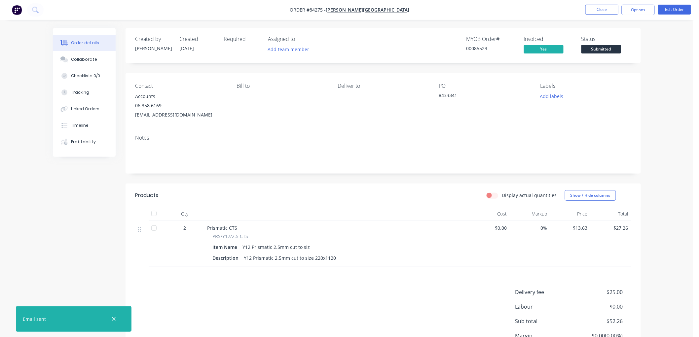
click at [605, 48] on span "Submitted" at bounding box center [602, 49] width 40 height 8
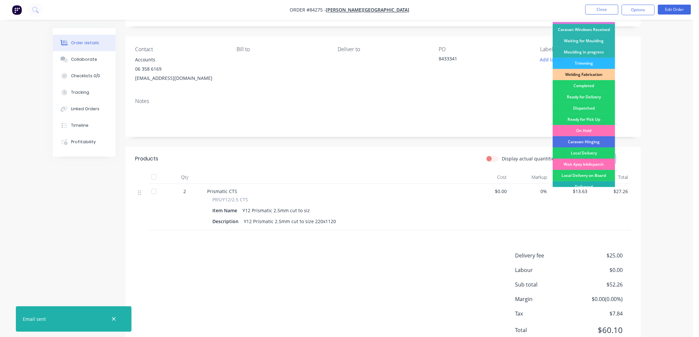
scroll to position [116, 0]
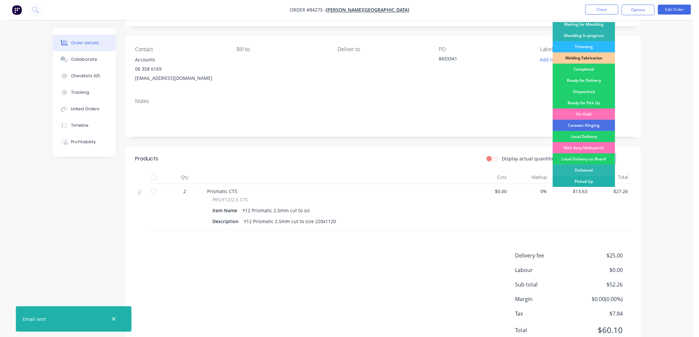
click at [582, 180] on div "Picked Up" at bounding box center [584, 181] width 62 height 11
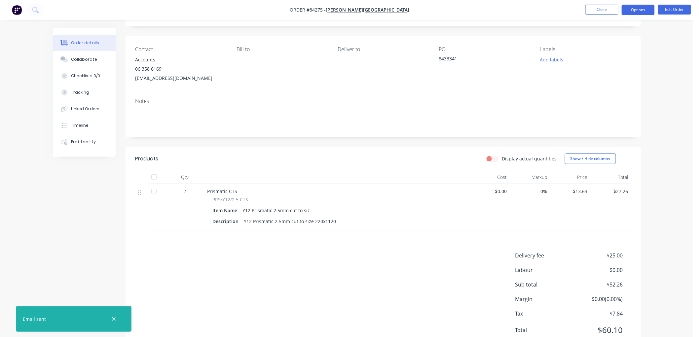
click at [637, 11] on button "Options" at bounding box center [638, 10] width 33 height 11
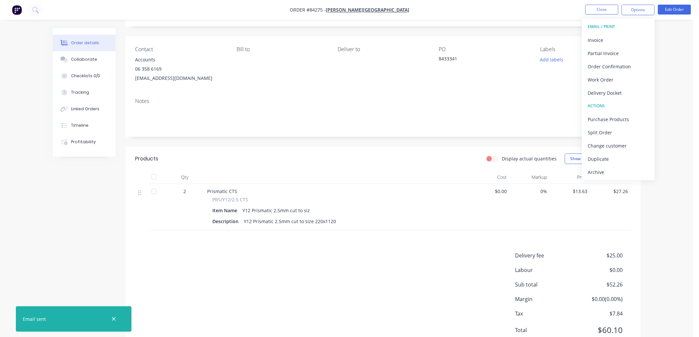
click at [665, 51] on div "Order details Collaborate Checklists 0/0 Tracking Linked Orders Timeline Profit…" at bounding box center [347, 163] width 694 height 400
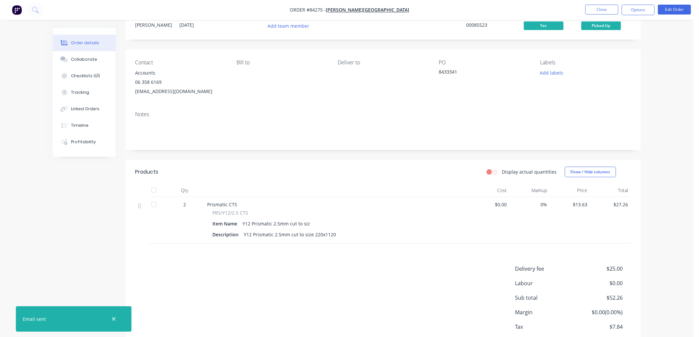
scroll to position [0, 0]
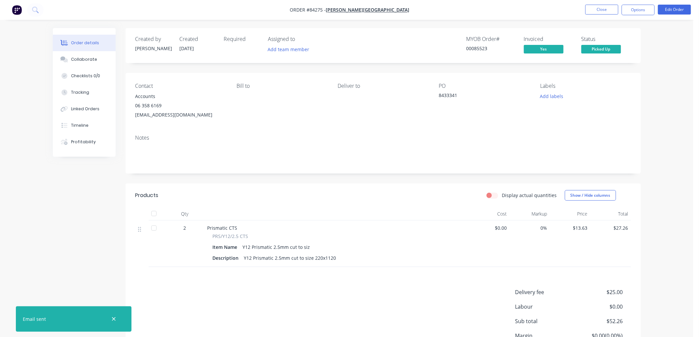
click at [600, 50] on span "Picked Up" at bounding box center [602, 49] width 40 height 8
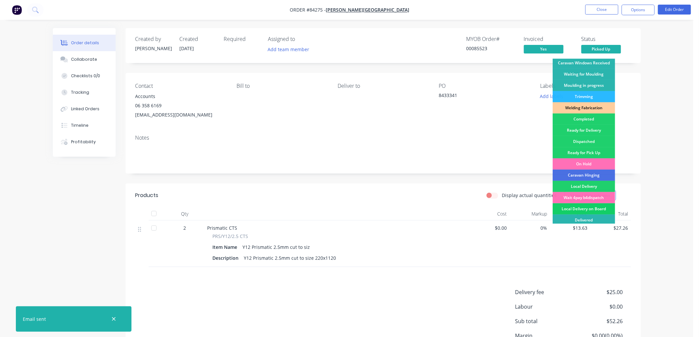
scroll to position [116, 0]
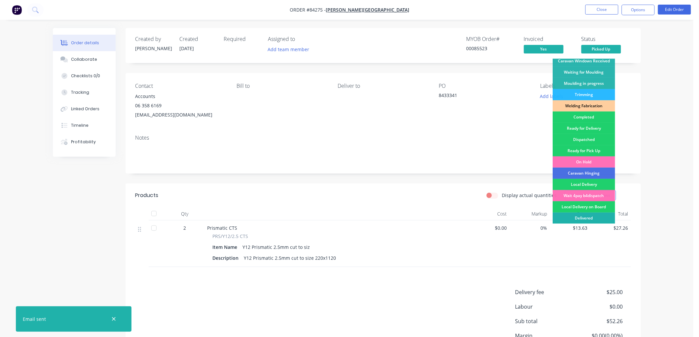
click at [582, 216] on div "Delivered" at bounding box center [584, 218] width 62 height 11
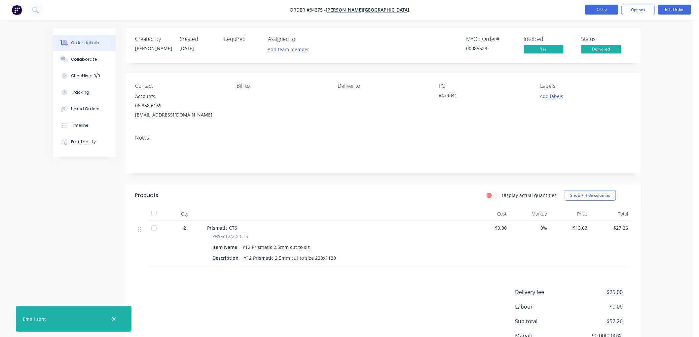
click at [596, 10] on button "Close" at bounding box center [602, 10] width 33 height 10
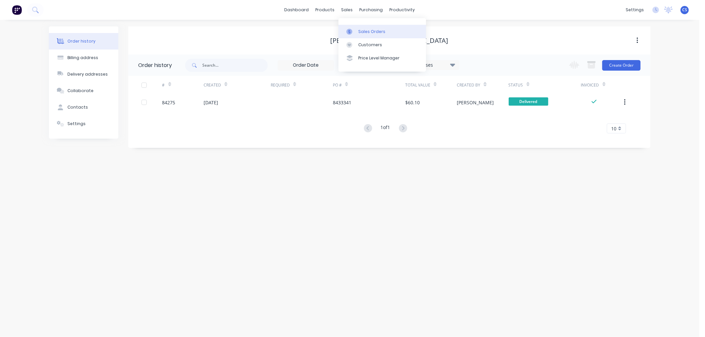
click at [351, 28] on link "Sales Orders" at bounding box center [382, 31] width 88 height 13
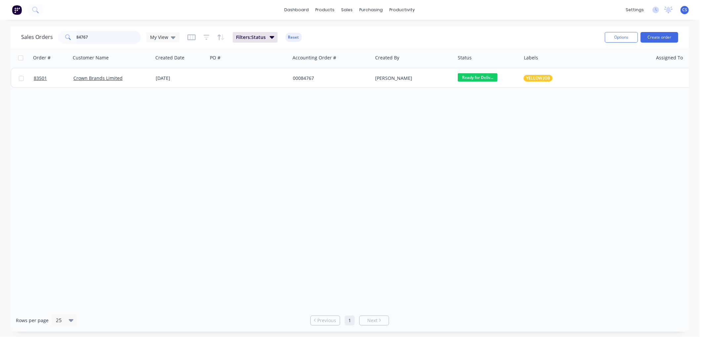
click at [97, 34] on input "84767" at bounding box center [109, 37] width 64 height 13
type input "85177"
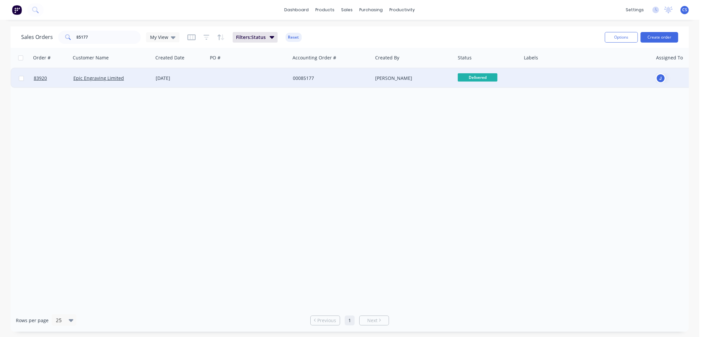
click at [274, 79] on div at bounding box center [249, 78] width 83 height 20
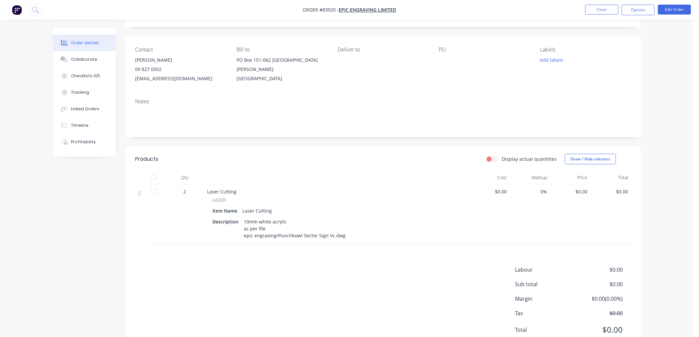
scroll to position [37, 0]
click at [669, 12] on button "Edit Order" at bounding box center [674, 10] width 33 height 10
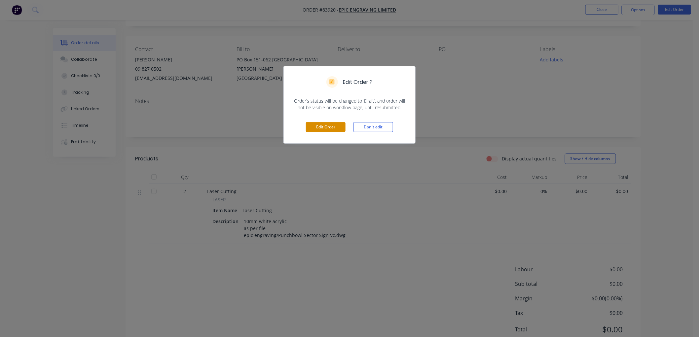
click at [331, 126] on button "Edit Order" at bounding box center [326, 127] width 40 height 10
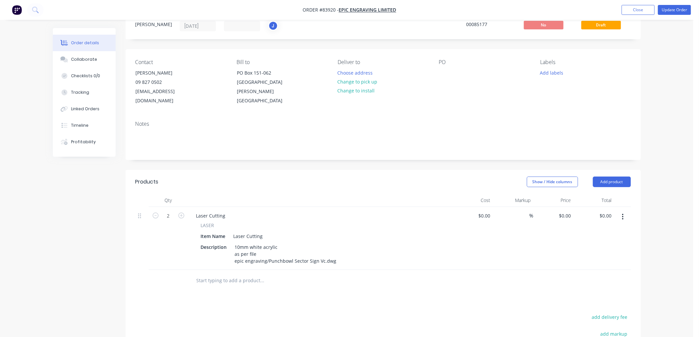
scroll to position [73, 0]
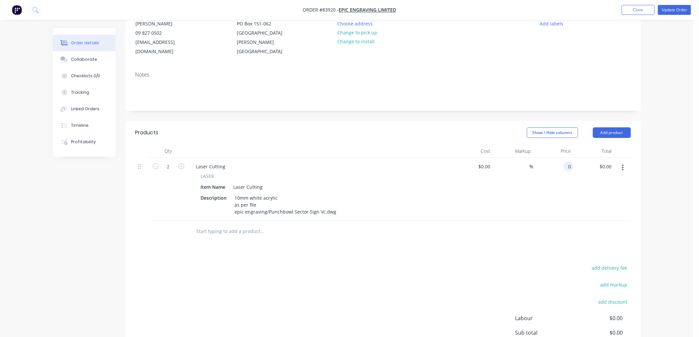
click at [564, 162] on div "0 0" at bounding box center [569, 167] width 10 height 10
click at [566, 162] on div "$0.00 $0.00" at bounding box center [566, 167] width 15 height 10
type input "$328.47"
type input "$656.94"
click at [678, 132] on div "Order details Collaborate Checklists 0/0 Tracking Linked Orders Timeline Profit…" at bounding box center [347, 169] width 694 height 485
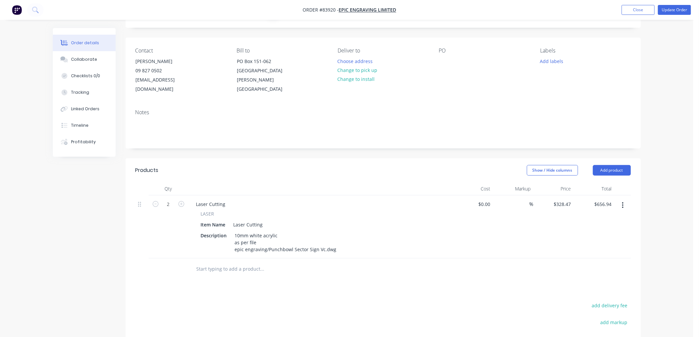
scroll to position [0, 0]
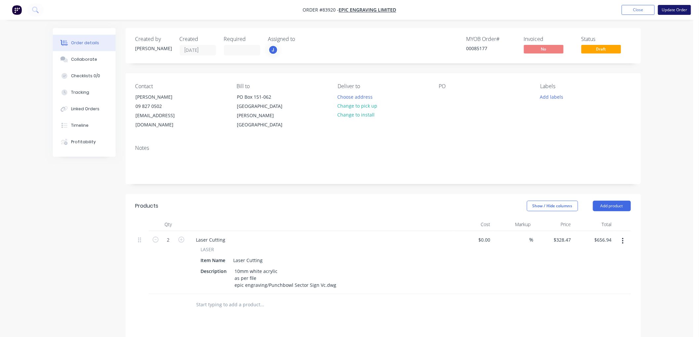
click at [675, 13] on button "Update Order" at bounding box center [674, 10] width 33 height 10
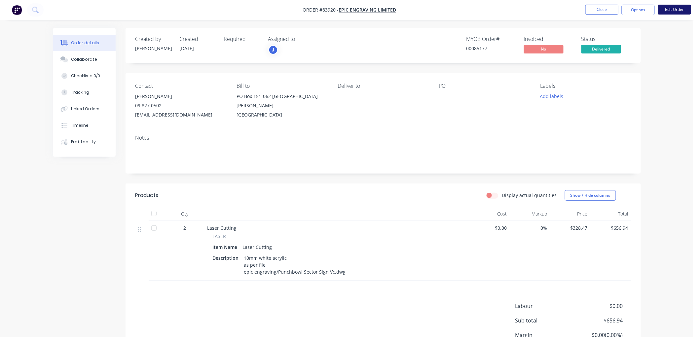
click at [673, 10] on button "Edit Order" at bounding box center [674, 10] width 33 height 10
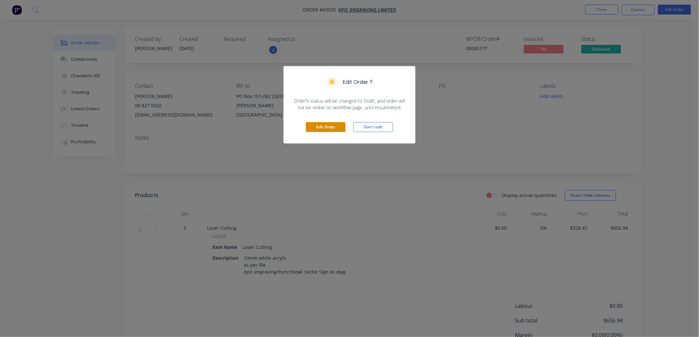
click at [324, 123] on button "Edit Order" at bounding box center [326, 127] width 40 height 10
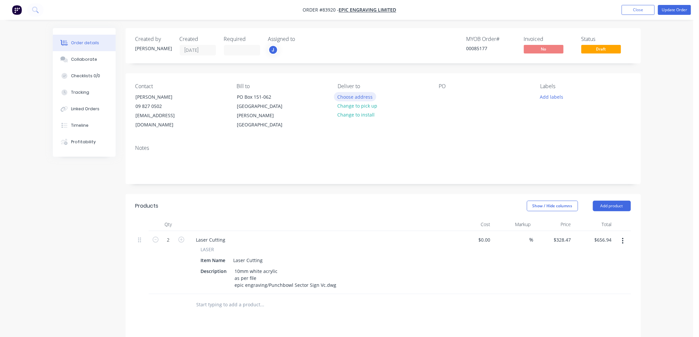
click at [358, 97] on button "Choose address" at bounding box center [355, 96] width 42 height 9
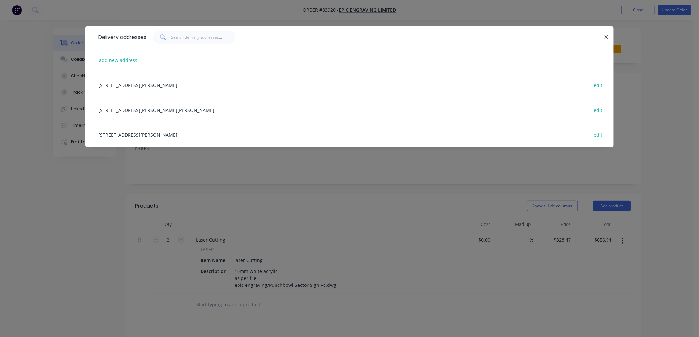
click at [131, 109] on div "[STREET_ADDRESS][PERSON_NAME][PERSON_NAME] edit" at bounding box center [349, 109] width 509 height 25
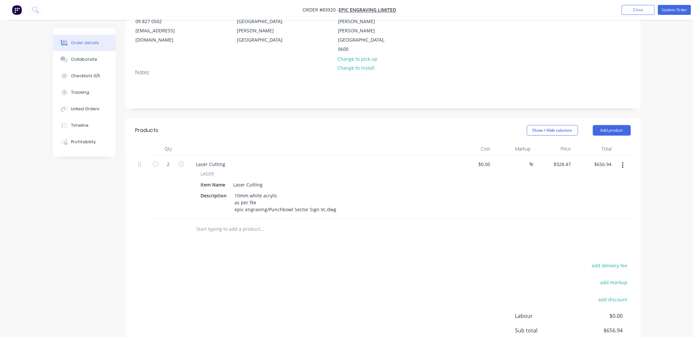
scroll to position [110, 0]
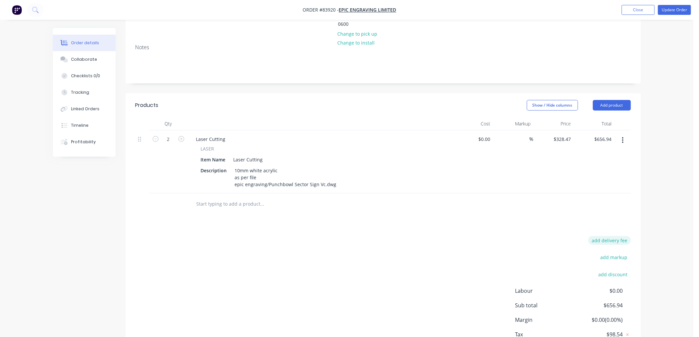
click at [608, 236] on button "add delivery fee" at bounding box center [610, 240] width 43 height 9
type input "3"
type input "40"
click at [667, 198] on div "Order details Collaborate Checklists 0/0 Tracking Linked Orders Timeline Profit…" at bounding box center [347, 136] width 694 height 492
click at [627, 239] on icon at bounding box center [628, 240] width 2 height 2
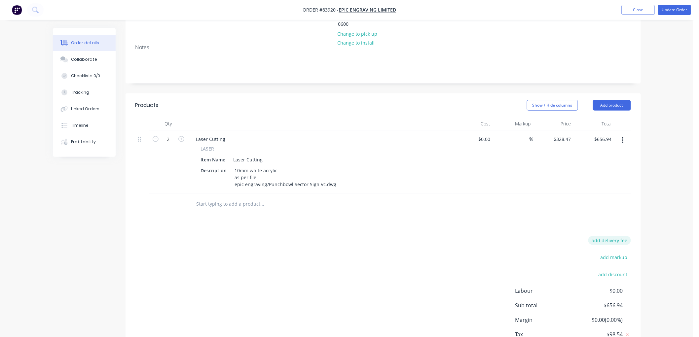
click at [617, 236] on button "add delivery fee" at bounding box center [610, 240] width 43 height 9
type input "35"
click at [659, 181] on div "Order details Collaborate Checklists 0/0 Tracking Linked Orders Timeline Profit…" at bounding box center [347, 136] width 694 height 492
click at [678, 8] on button "Update Order" at bounding box center [674, 10] width 33 height 10
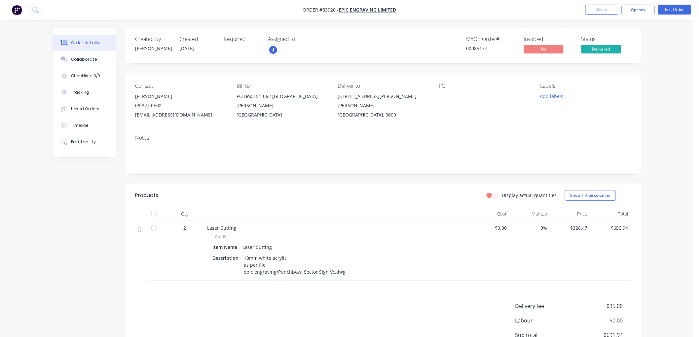
click at [642, 11] on button "Options" at bounding box center [638, 10] width 33 height 11
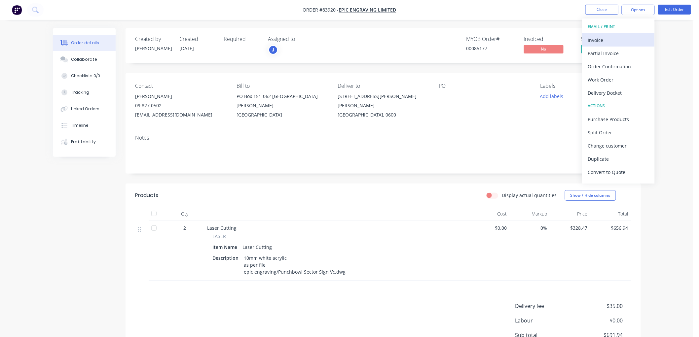
click at [616, 38] on div "Invoice" at bounding box center [618, 40] width 61 height 10
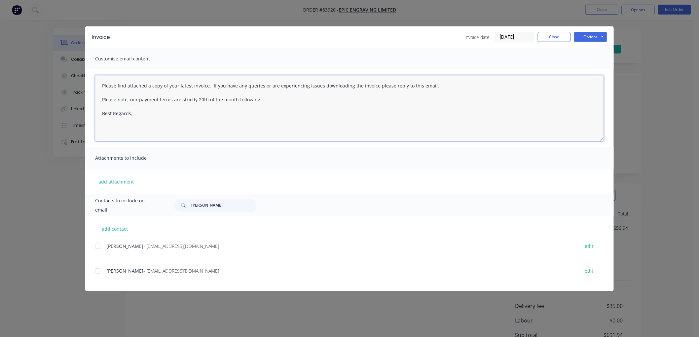
click at [158, 121] on textarea "Please find attached a copy of your latest invoice. If you have any queries or …" at bounding box center [349, 108] width 509 height 66
type textarea "Please find attached a copy of your latest invoice. If you have any queries or …"
click at [100, 245] on div at bounding box center [97, 246] width 13 height 13
click at [593, 38] on button "Options" at bounding box center [590, 37] width 33 height 10
click at [595, 67] on button "Email" at bounding box center [595, 70] width 42 height 11
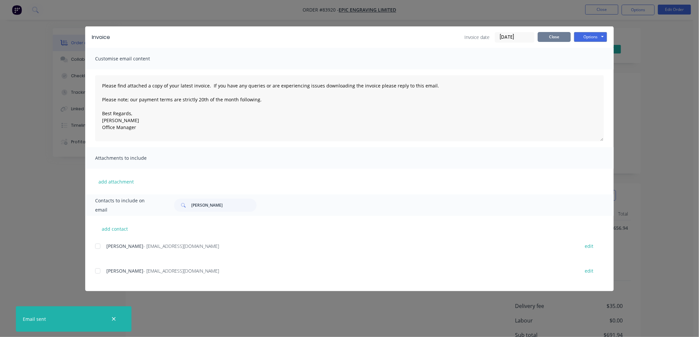
click at [559, 35] on button "Close" at bounding box center [554, 37] width 33 height 10
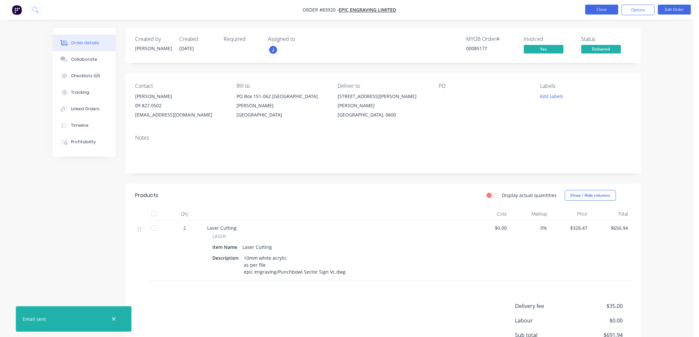
click at [605, 8] on button "Close" at bounding box center [602, 10] width 33 height 10
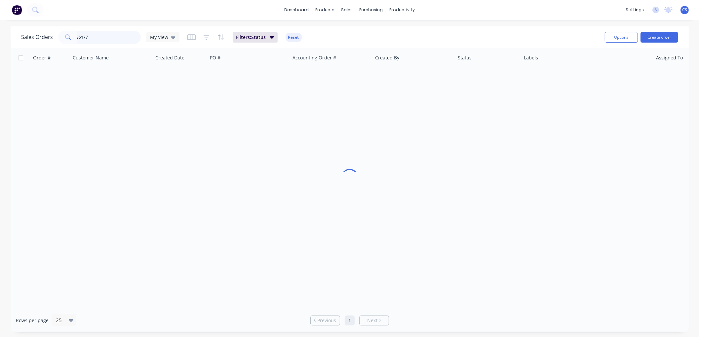
click at [108, 37] on input "85177" at bounding box center [109, 37] width 64 height 13
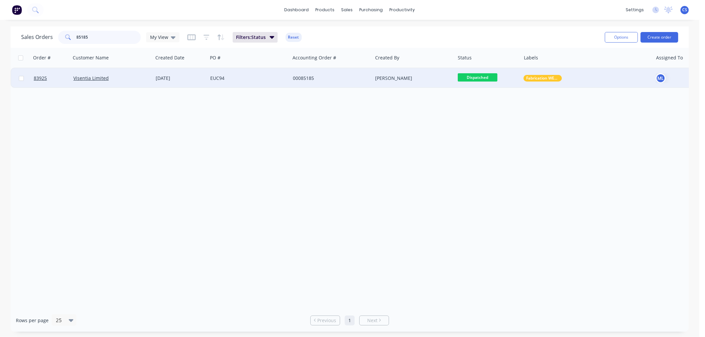
type input "85185"
click at [299, 80] on div "00085185" at bounding box center [329, 78] width 73 height 7
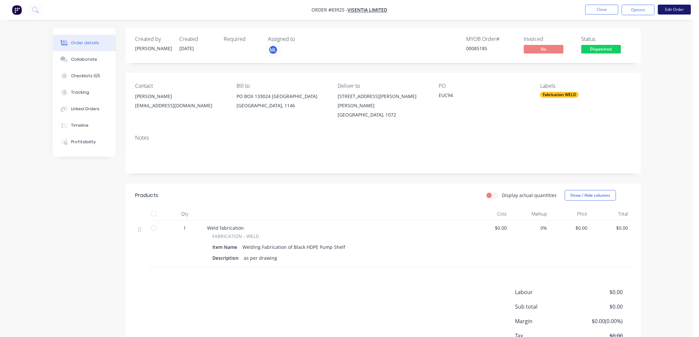
click at [678, 9] on button "Edit Order" at bounding box center [674, 10] width 33 height 10
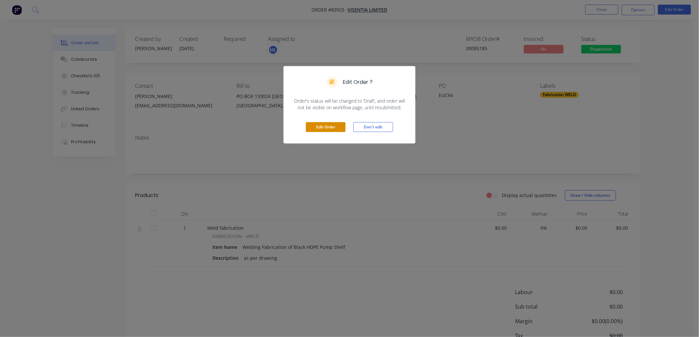
click at [327, 128] on button "Edit Order" at bounding box center [326, 127] width 40 height 10
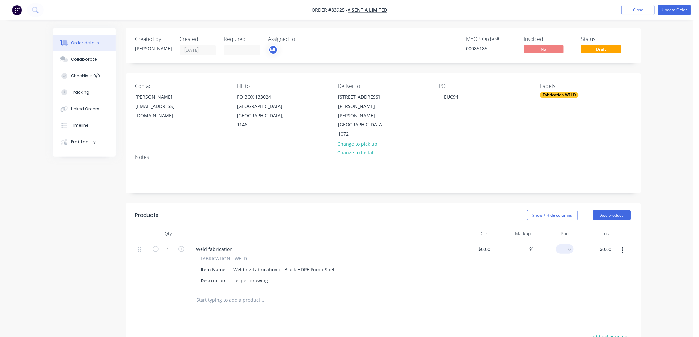
click at [564, 245] on div "0 $0.00" at bounding box center [565, 250] width 18 height 10
type input "$271.67"
click at [672, 177] on div "Order details Collaborate Checklists 0/0 Tracking Linked Orders Timeline Profit…" at bounding box center [347, 240] width 694 height 480
click at [667, 11] on button "Update Order" at bounding box center [674, 10] width 33 height 10
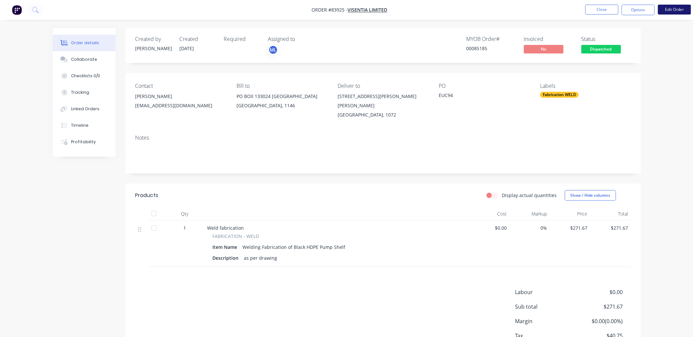
click at [669, 11] on button "Edit Order" at bounding box center [674, 10] width 33 height 10
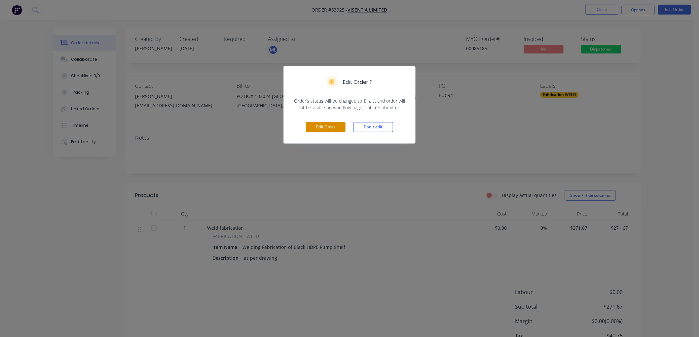
click at [321, 125] on button "Edit Order" at bounding box center [326, 127] width 40 height 10
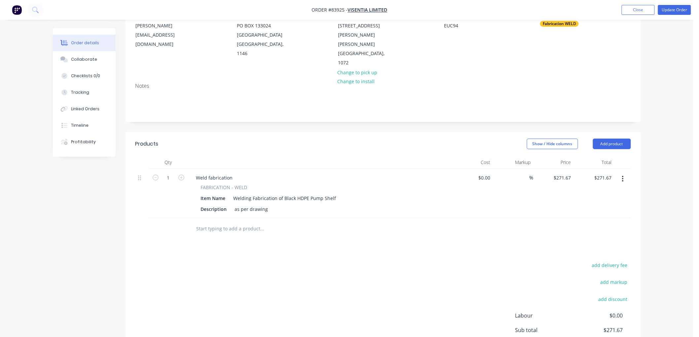
scroll to position [73, 0]
click at [599, 259] on button "add delivery fee" at bounding box center [610, 263] width 43 height 9
type input "10"
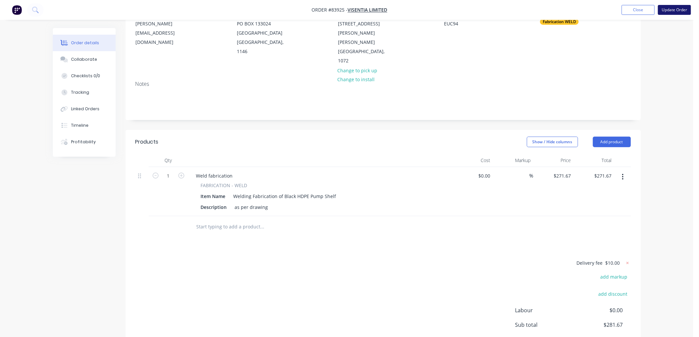
click at [672, 9] on button "Update Order" at bounding box center [674, 10] width 33 height 10
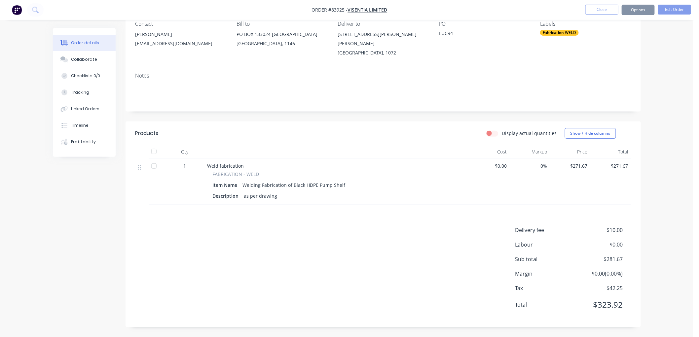
scroll to position [0, 0]
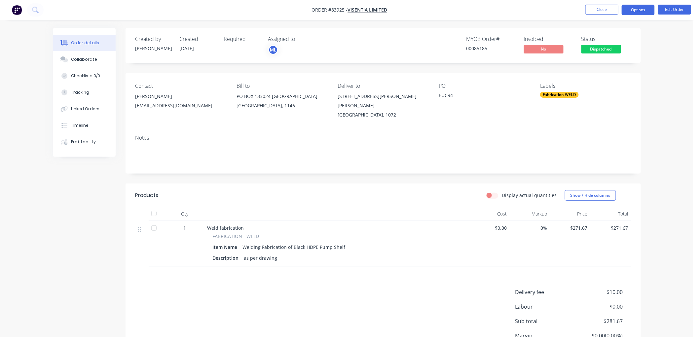
drag, startPoint x: 635, startPoint y: 10, endPoint x: 635, endPoint y: 17, distance: 6.3
click at [635, 10] on button "Options" at bounding box center [638, 10] width 33 height 11
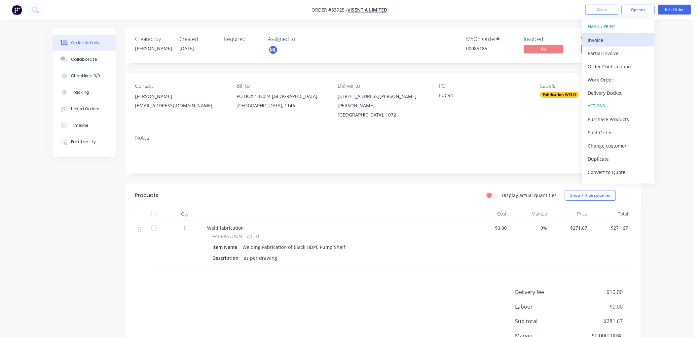
click at [602, 39] on div "Invoice" at bounding box center [618, 40] width 61 height 10
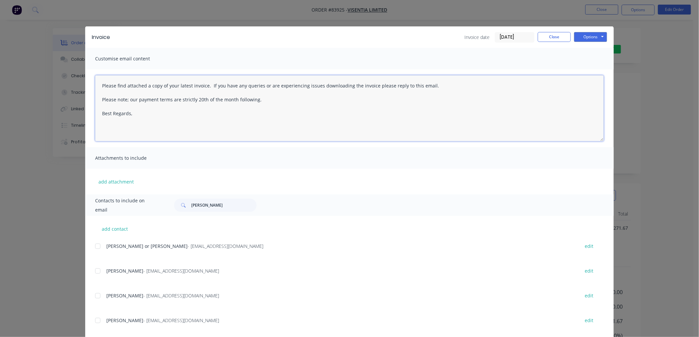
click at [156, 118] on textarea "Please find attached a copy of your latest invoice. If you have any queries or …" at bounding box center [349, 108] width 509 height 66
type textarea "Please find attached a copy of your latest invoice. If you have any queries or …"
click at [202, 204] on input "[PERSON_NAME]" at bounding box center [223, 205] width 65 height 13
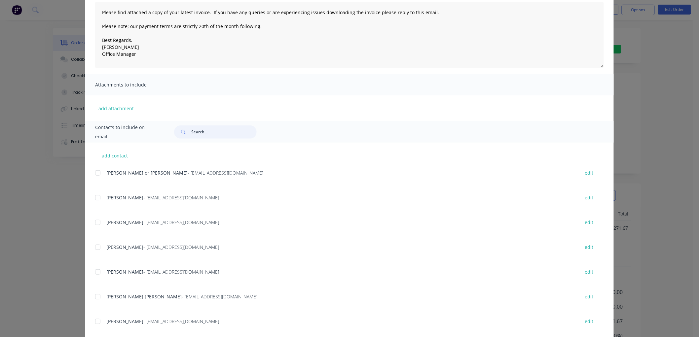
scroll to position [110, 0]
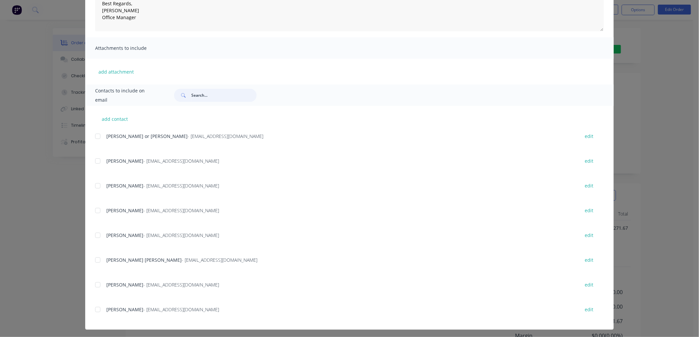
drag, startPoint x: 95, startPoint y: 136, endPoint x: 125, endPoint y: 146, distance: 31.5
click at [95, 136] on div at bounding box center [97, 136] width 13 height 13
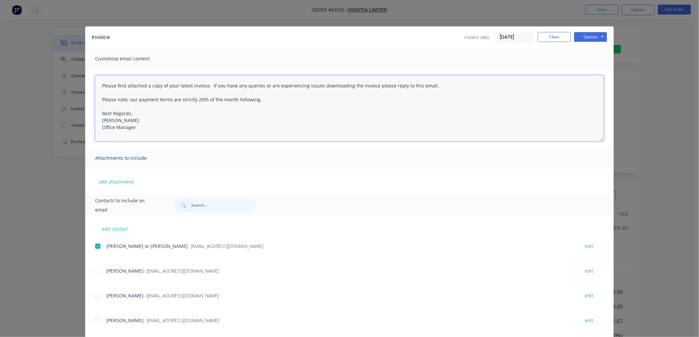
click at [154, 121] on textarea "Please find attached a copy of your latest invoice. If you have any queries or …" at bounding box center [349, 108] width 509 height 66
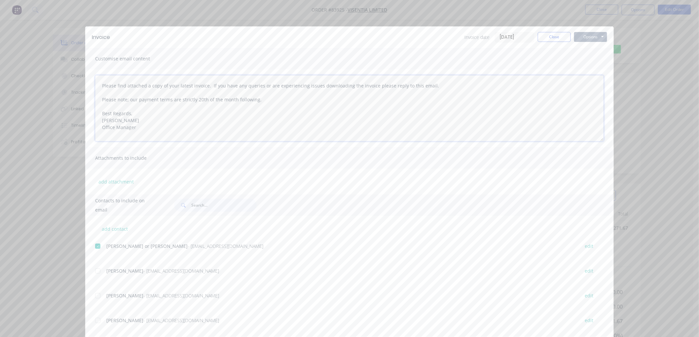
type textarea "Please find attached a copy of your latest invoice. If you have any queries or …"
click at [585, 37] on button "Options" at bounding box center [590, 37] width 33 height 10
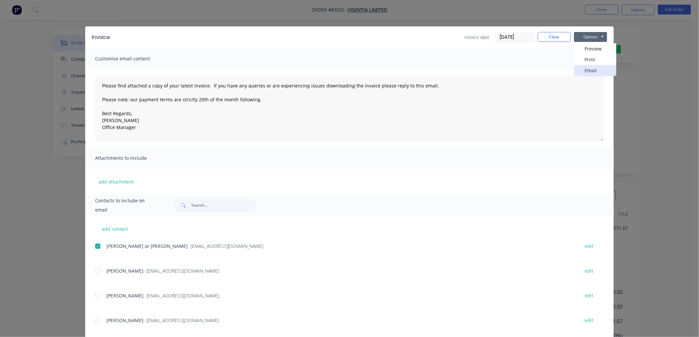
click at [590, 67] on button "Email" at bounding box center [595, 70] width 42 height 11
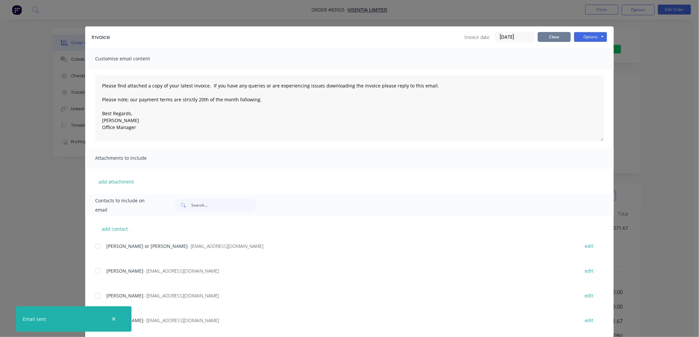
click at [549, 37] on button "Close" at bounding box center [554, 37] width 33 height 10
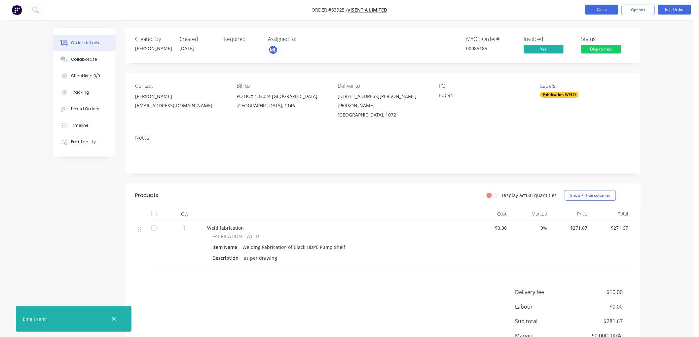
click at [603, 11] on button "Close" at bounding box center [602, 10] width 33 height 10
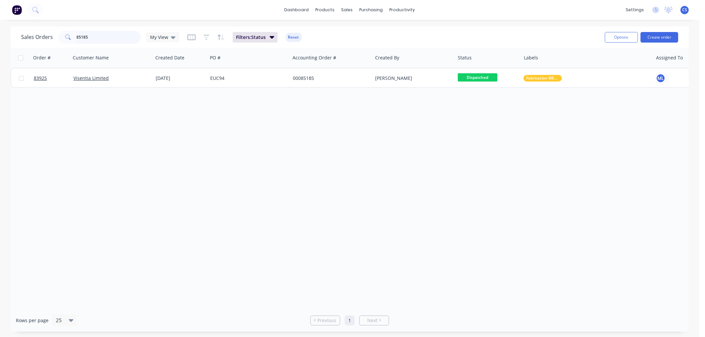
click at [84, 40] on input "85185" at bounding box center [109, 37] width 64 height 13
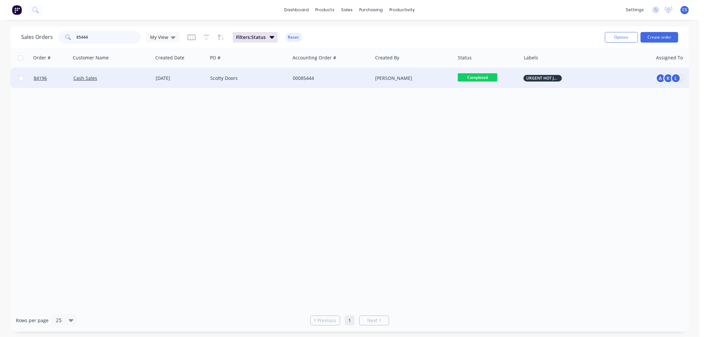
type input "85444"
click at [275, 73] on div "Scotty Doors" at bounding box center [249, 78] width 83 height 20
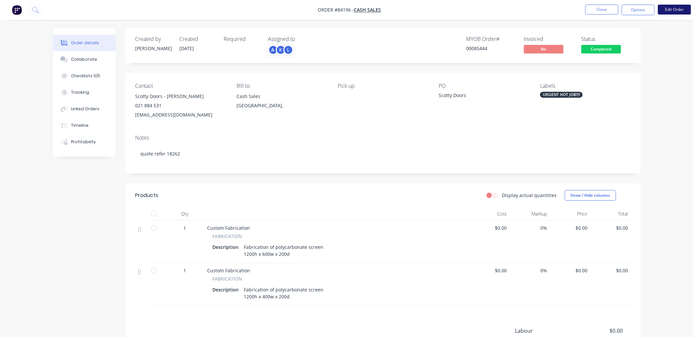
click at [670, 7] on button "Edit Order" at bounding box center [674, 10] width 33 height 10
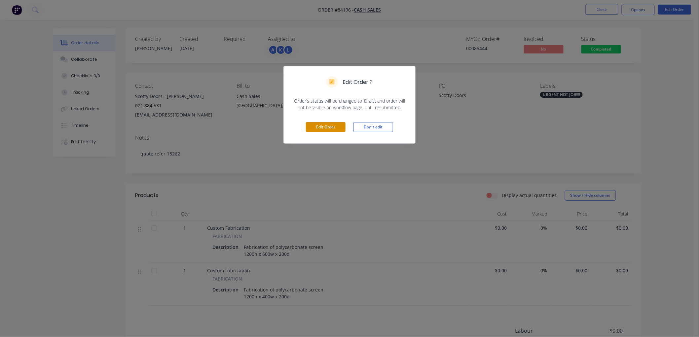
click at [331, 125] on button "Edit Order" at bounding box center [326, 127] width 40 height 10
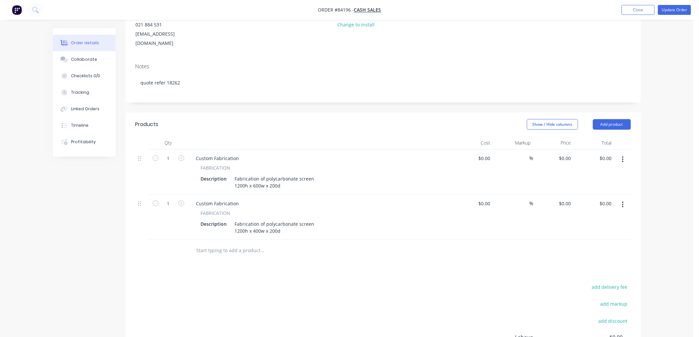
scroll to position [110, 0]
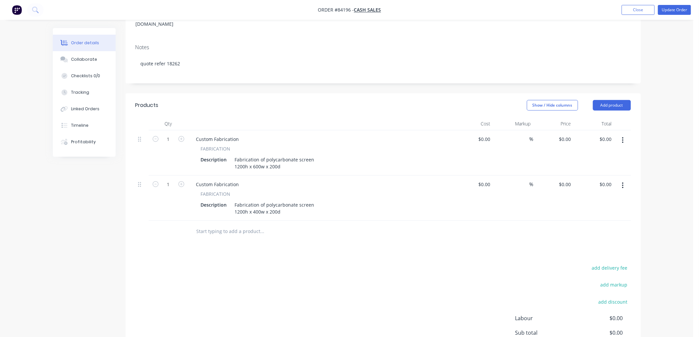
click at [214, 225] on input "text" at bounding box center [262, 231] width 132 height 13
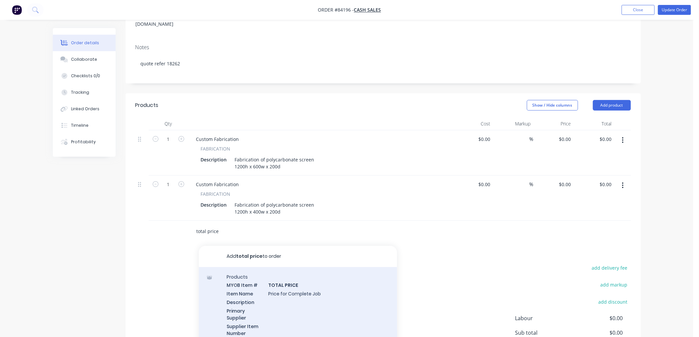
type input "total price"
click at [301, 279] on div "Products MYOB Item # TOTAL PRICE Item Name Price for Complete Job Description P…" at bounding box center [298, 313] width 198 height 93
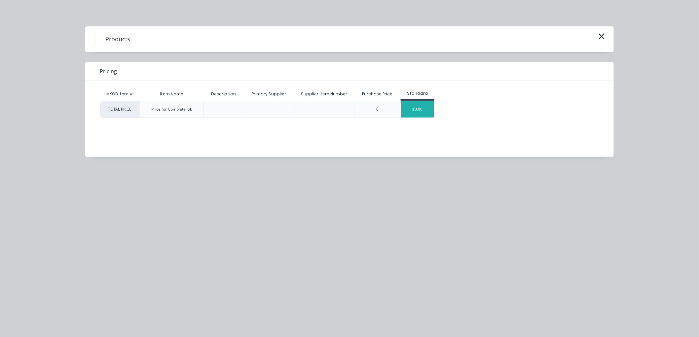
click at [418, 107] on div "$0.00" at bounding box center [417, 109] width 33 height 17
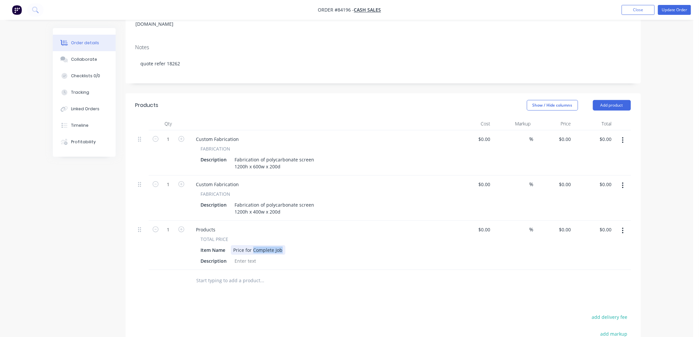
drag, startPoint x: 253, startPoint y: 240, endPoint x: 295, endPoint y: 239, distance: 42.3
click at [295, 246] on div "Item Name Price for Complete Job" at bounding box center [319, 251] width 242 height 10
click at [563, 221] on div "0 $0.00" at bounding box center [554, 245] width 41 height 49
click at [647, 230] on div "Order details Collaborate Checklists 0/0 Tracking Linked Orders Timeline Profit…" at bounding box center [347, 189] width 602 height 542
type input "$767.96"
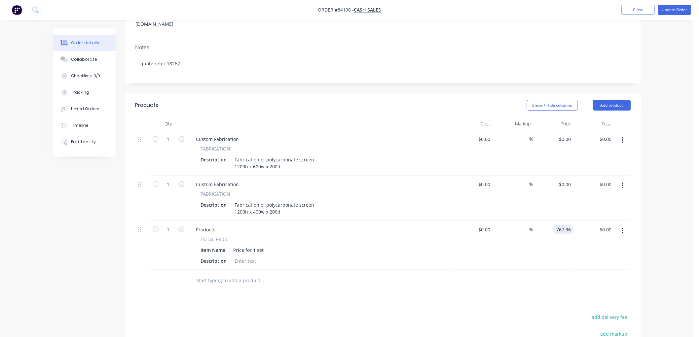
type input "$767.96"
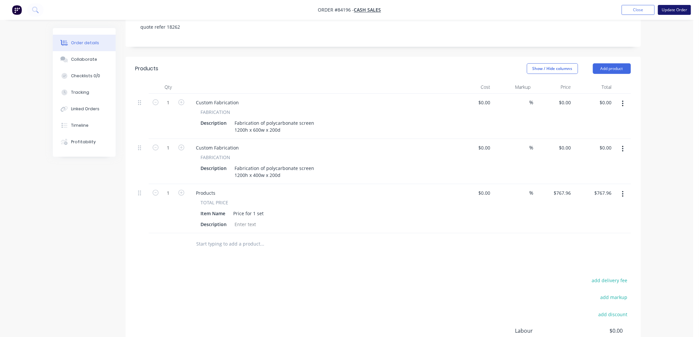
click at [669, 12] on button "Update Order" at bounding box center [674, 10] width 33 height 10
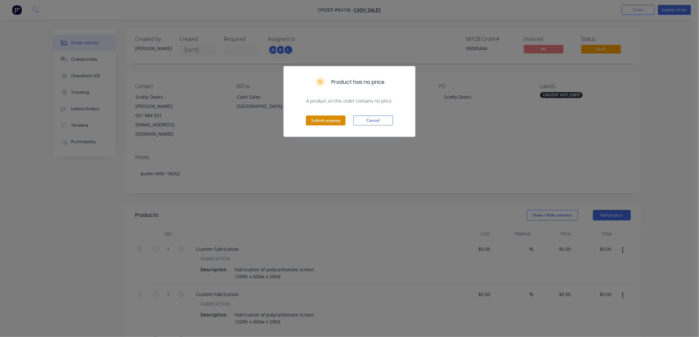
click at [317, 120] on button "Submit anyway" at bounding box center [326, 121] width 40 height 10
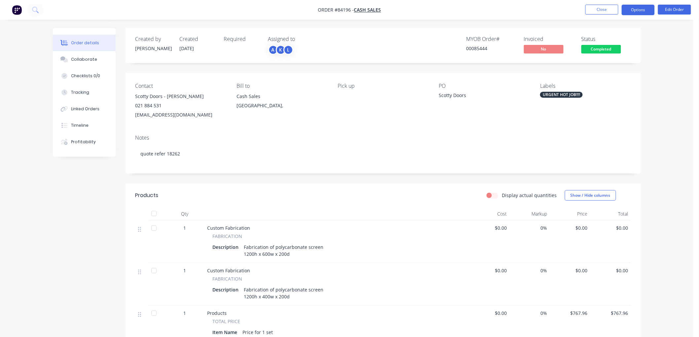
click at [639, 9] on button "Options" at bounding box center [638, 10] width 33 height 11
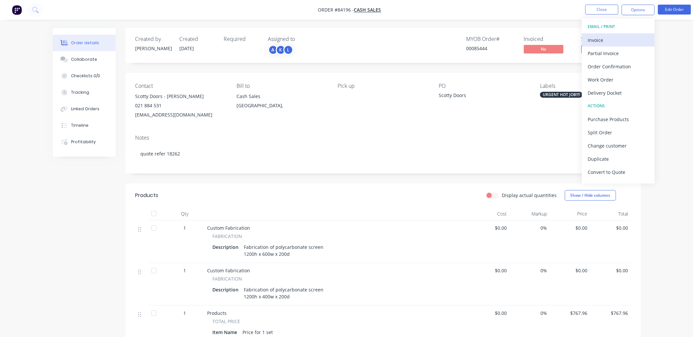
click at [613, 36] on div "Invoice" at bounding box center [618, 40] width 61 height 10
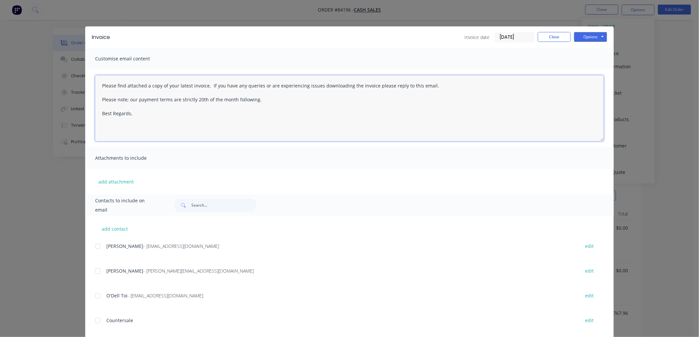
click at [171, 122] on textarea "Please find attached a copy of your latest invoice. If you have any queries or …" at bounding box center [349, 108] width 509 height 66
drag, startPoint x: 450, startPoint y: 82, endPoint x: 452, endPoint y: 100, distance: 18.6
click at [452, 100] on textarea "Please find attached a copy of your latest invoice. If you have any queries or …" at bounding box center [349, 108] width 509 height 66
type textarea "Please find attached a copy of your latest invoice. If you have any queries or …"
click at [210, 207] on input "text" at bounding box center [223, 205] width 65 height 13
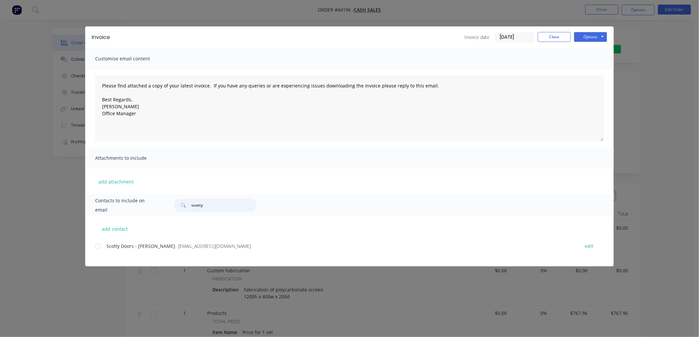
click at [98, 245] on div at bounding box center [97, 246] width 13 height 13
type input "scotty"
drag, startPoint x: 260, startPoint y: 100, endPoint x: 106, endPoint y: 94, distance: 154.5
click at [106, 94] on textarea "Please find attached a copy of your latest invoice. If you have any queries or …" at bounding box center [349, 108] width 509 height 66
click at [146, 100] on textarea "Please find attached a copy of your latest invoice. If you have any queries or …" at bounding box center [349, 108] width 509 height 66
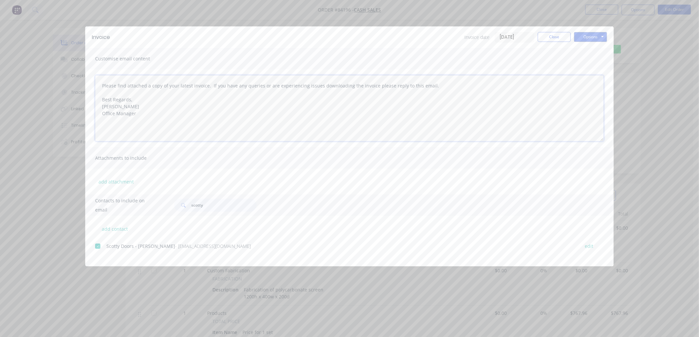
type textarea "Please find attached a copy of your latest invoice. If you have any queries or …"
click at [593, 36] on button "Options" at bounding box center [590, 37] width 33 height 10
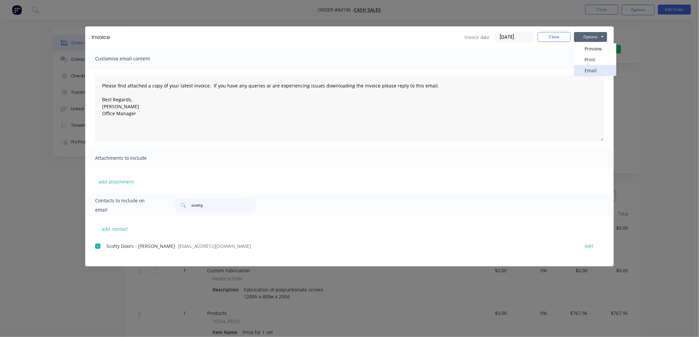
click at [588, 70] on button "Email" at bounding box center [595, 70] width 42 height 11
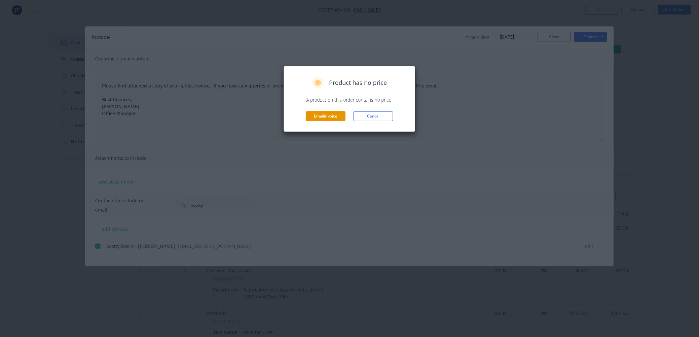
click at [325, 116] on button "Email invoice" at bounding box center [326, 116] width 40 height 10
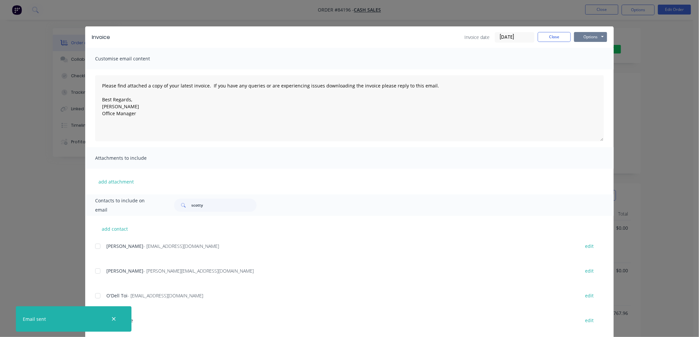
click at [589, 36] on button "Options" at bounding box center [590, 37] width 33 height 10
click at [590, 57] on button "Print" at bounding box center [595, 59] width 42 height 11
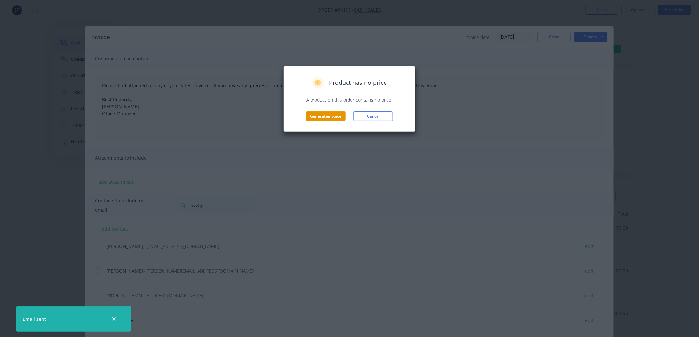
click at [335, 116] on button "Generate invoice" at bounding box center [326, 116] width 40 height 10
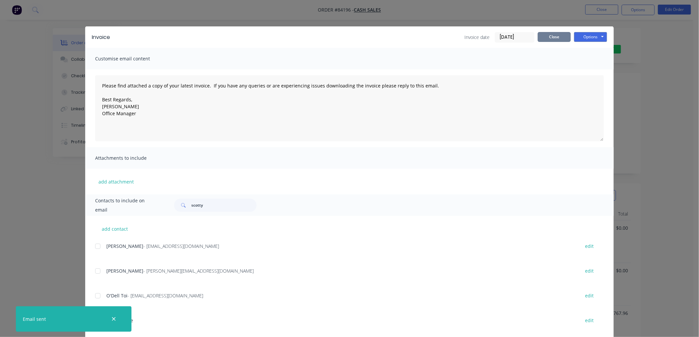
click at [554, 41] on button "Close" at bounding box center [554, 37] width 33 height 10
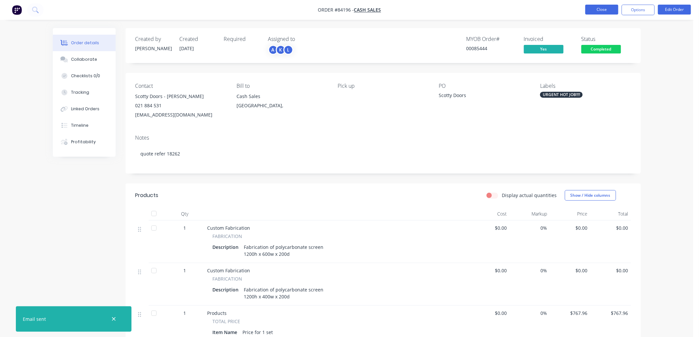
click at [601, 10] on button "Close" at bounding box center [602, 10] width 33 height 10
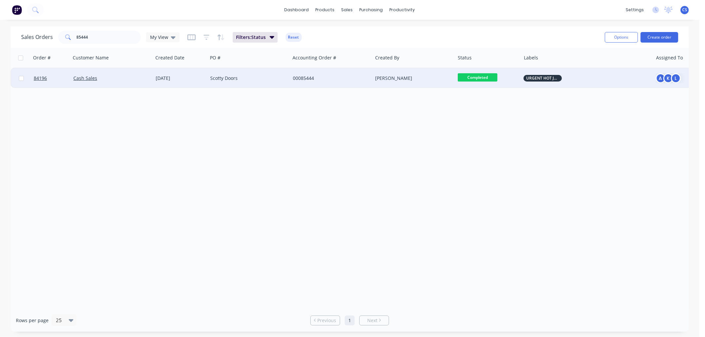
click at [492, 77] on span "Completed" at bounding box center [478, 77] width 40 height 8
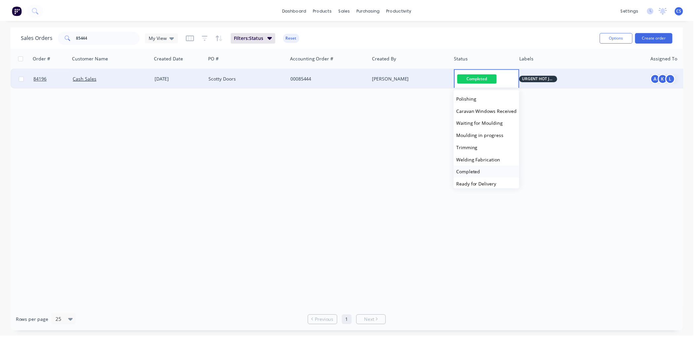
scroll to position [147, 0]
click at [488, 173] on span "Ready for Pick Up" at bounding box center [479, 172] width 39 height 6
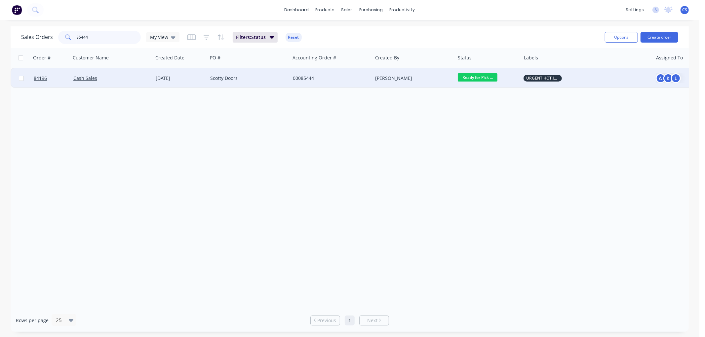
click at [102, 39] on input "85444" at bounding box center [109, 37] width 64 height 13
type input "85100"
click at [222, 77] on div at bounding box center [249, 78] width 83 height 20
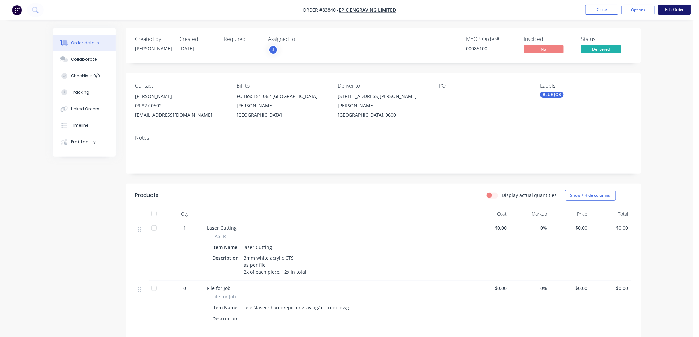
click at [679, 11] on button "Edit Order" at bounding box center [674, 10] width 33 height 10
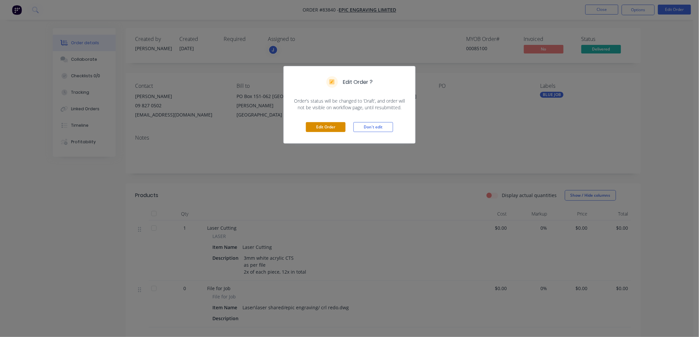
click at [317, 127] on button "Edit Order" at bounding box center [326, 127] width 40 height 10
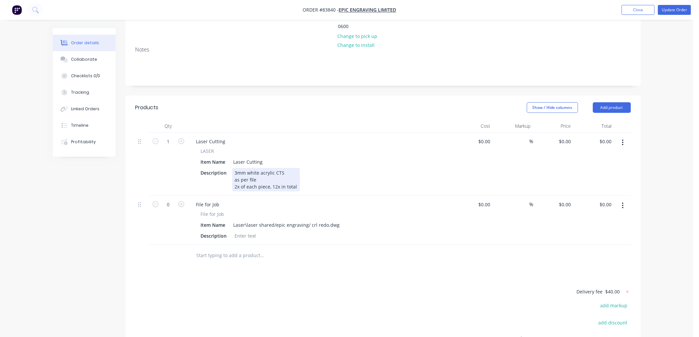
scroll to position [110, 0]
drag, startPoint x: 569, startPoint y: 120, endPoint x: 578, endPoint y: 125, distance: 10.5
click at [569, 135] on input "0" at bounding box center [566, 140] width 15 height 10
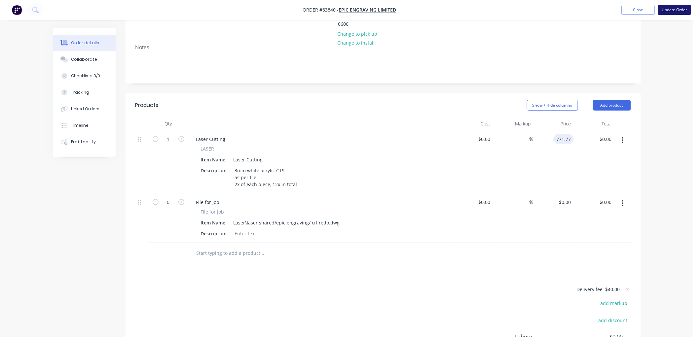
type input "$771.77"
click at [672, 11] on button "Update Order" at bounding box center [674, 10] width 33 height 10
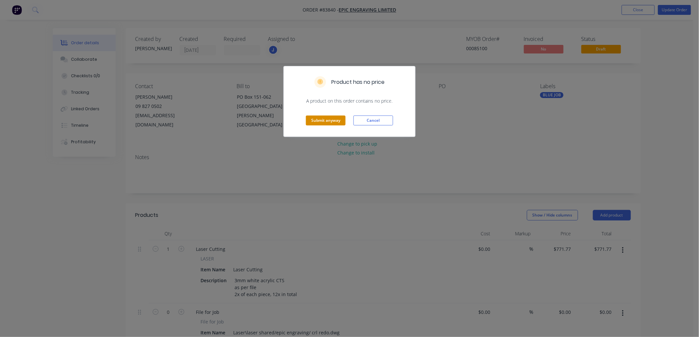
click at [332, 117] on button "Submit anyway" at bounding box center [326, 121] width 40 height 10
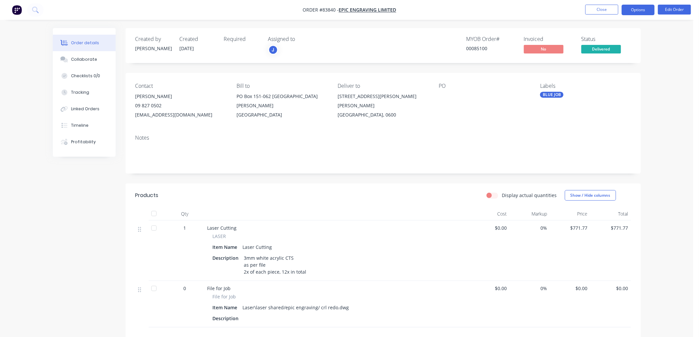
click at [637, 11] on button "Options" at bounding box center [638, 10] width 33 height 11
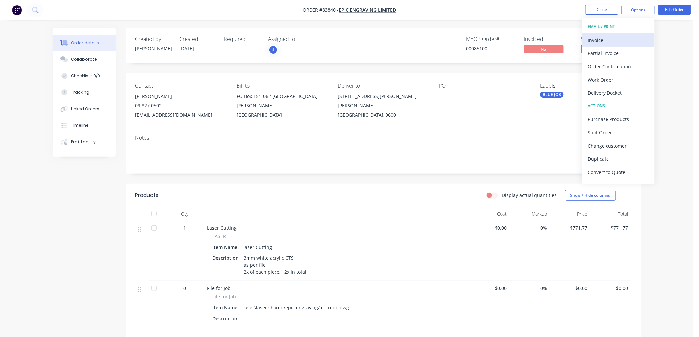
click at [616, 40] on div "Invoice" at bounding box center [618, 40] width 61 height 10
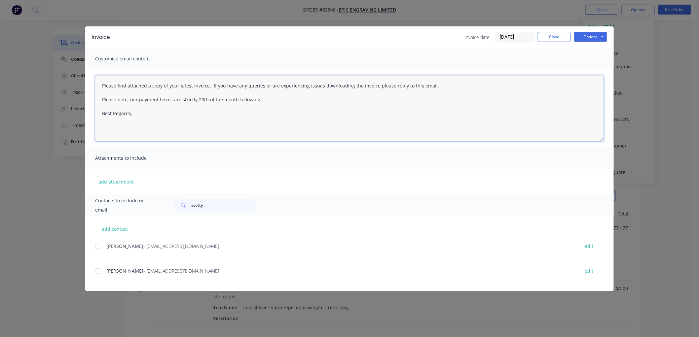
click at [168, 119] on textarea "Please find attached a copy of your latest invoice. If you have any queries or …" at bounding box center [349, 108] width 509 height 66
type textarea "Please find attached a copy of your latest invoice. If you have any queries or …"
click at [96, 245] on div at bounding box center [97, 246] width 13 height 13
click at [594, 36] on button "Options" at bounding box center [590, 37] width 33 height 10
click at [590, 70] on button "Email" at bounding box center [595, 70] width 42 height 11
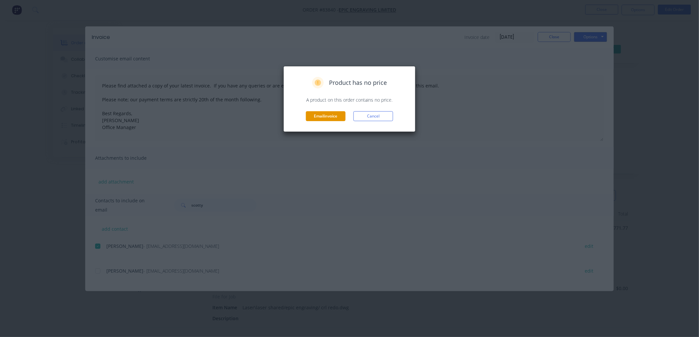
click at [327, 113] on button "Email invoice" at bounding box center [326, 116] width 40 height 10
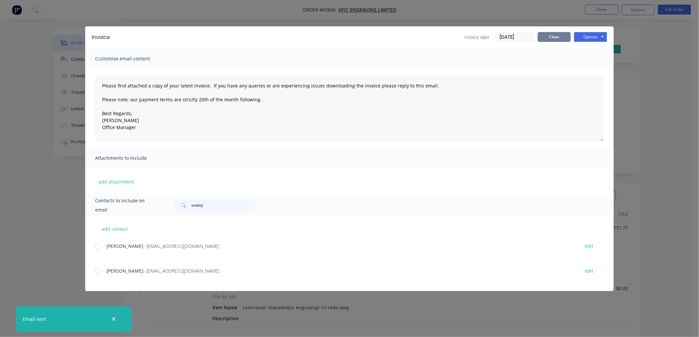
click at [563, 41] on button "Close" at bounding box center [554, 37] width 33 height 10
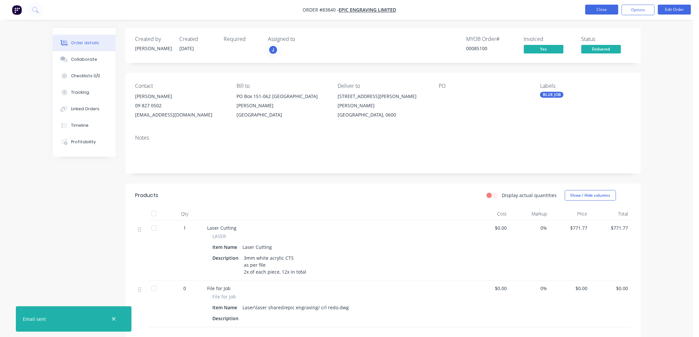
click at [592, 11] on button "Close" at bounding box center [602, 10] width 33 height 10
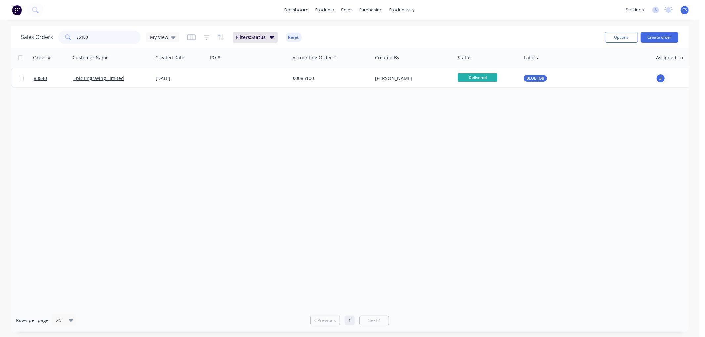
click at [97, 35] on input "85100" at bounding box center [109, 37] width 64 height 13
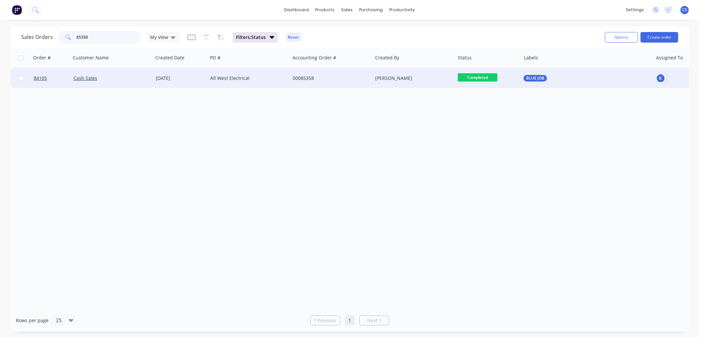
type input "85358"
click at [275, 76] on div "All West Electrical" at bounding box center [246, 78] width 73 height 7
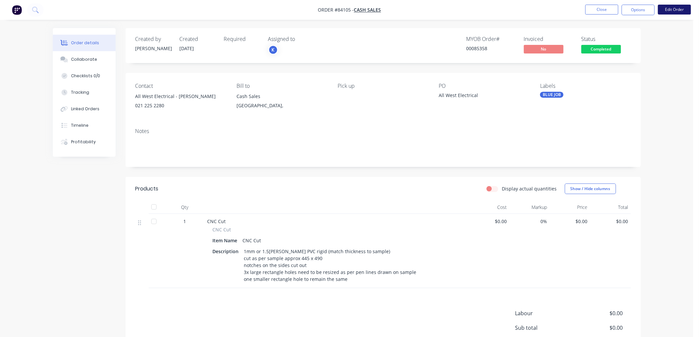
click at [679, 11] on button "Edit Order" at bounding box center [674, 10] width 33 height 10
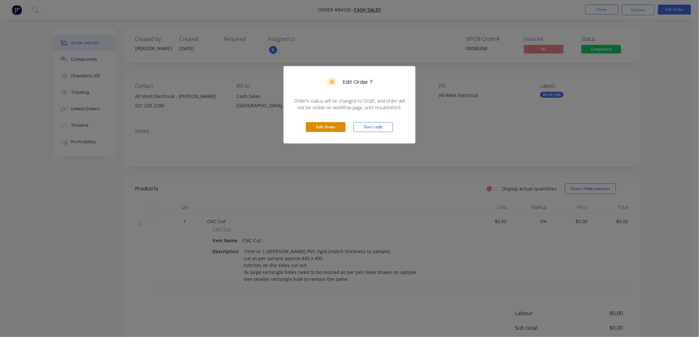
click at [325, 127] on button "Edit Order" at bounding box center [326, 127] width 40 height 10
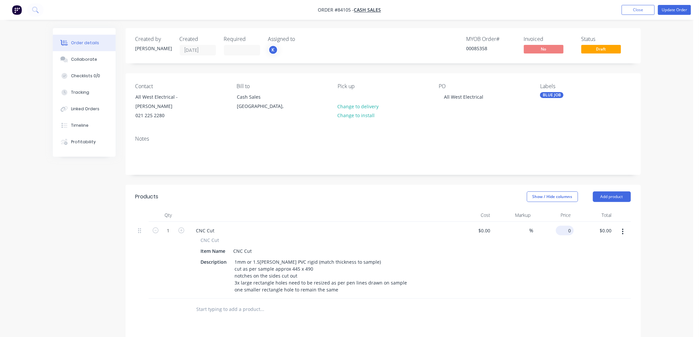
click at [569, 230] on input "0" at bounding box center [566, 231] width 15 height 10
type input "$87.91"
click at [672, 11] on button "Update Order" at bounding box center [674, 10] width 33 height 10
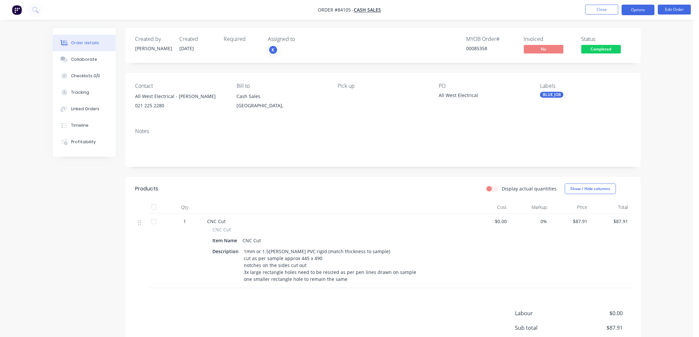
click at [636, 8] on button "Options" at bounding box center [638, 10] width 33 height 11
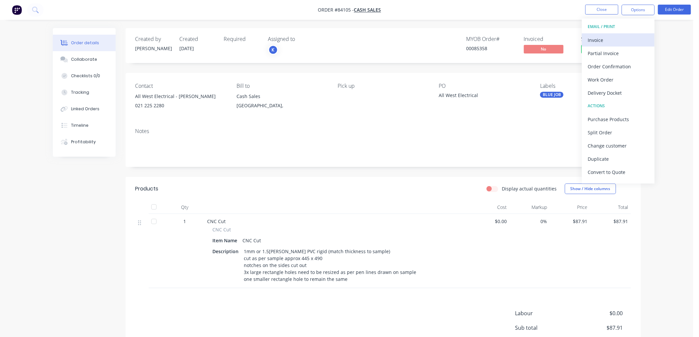
click at [605, 40] on div "Invoice" at bounding box center [618, 40] width 61 height 10
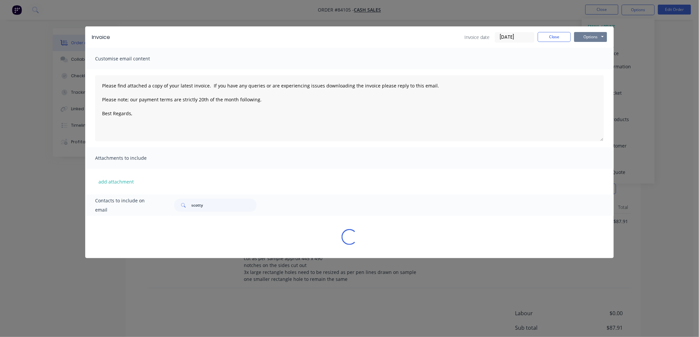
click at [595, 37] on button "Options" at bounding box center [590, 37] width 33 height 10
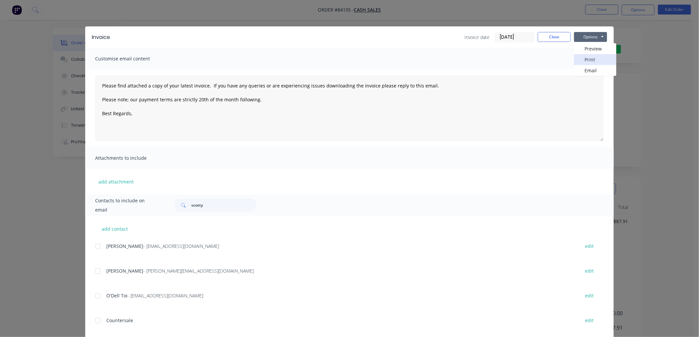
click at [592, 59] on button "Print" at bounding box center [595, 59] width 42 height 11
click at [545, 37] on button "Close" at bounding box center [554, 37] width 33 height 10
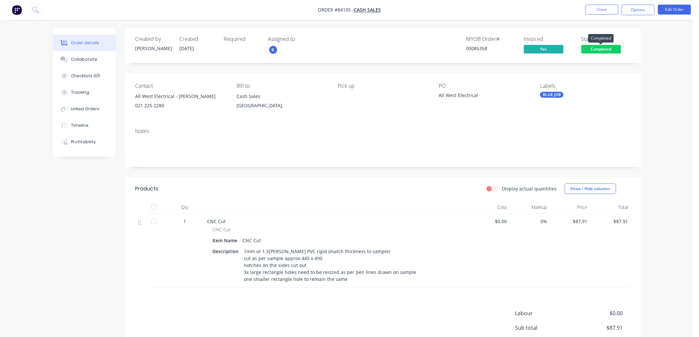
click at [604, 48] on span "Completed" at bounding box center [602, 49] width 40 height 8
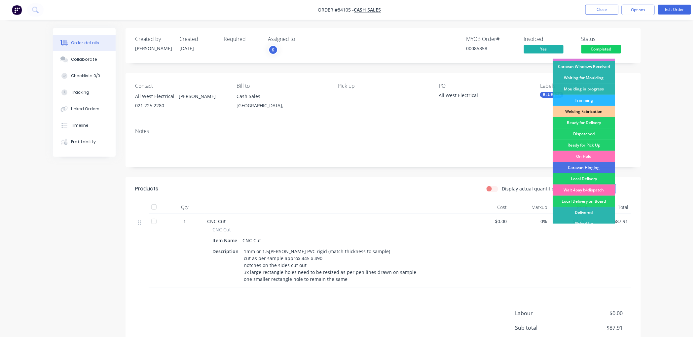
scroll to position [116, 0]
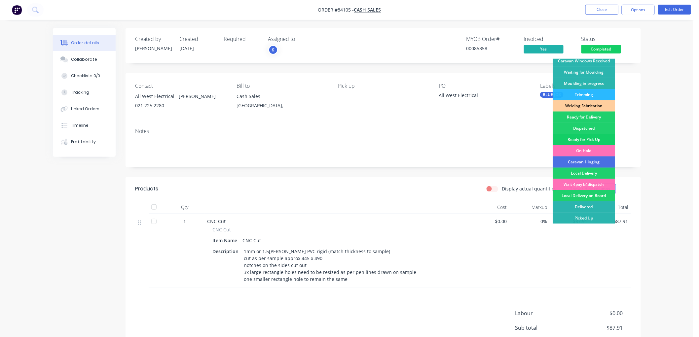
click at [590, 138] on div "Ready for Pick Up" at bounding box center [584, 139] width 62 height 11
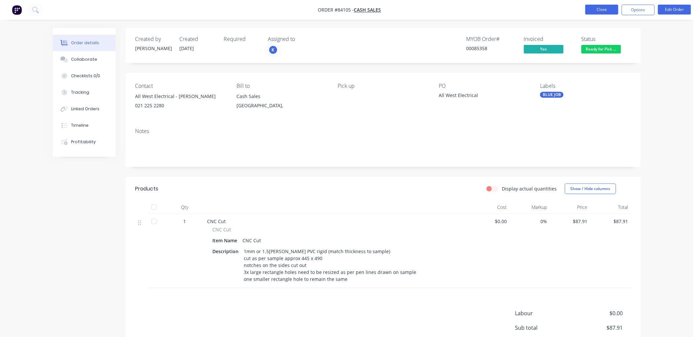
click at [602, 7] on button "Close" at bounding box center [602, 10] width 33 height 10
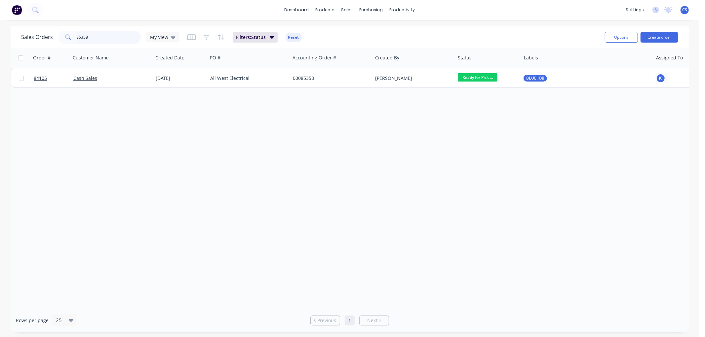
click at [97, 36] on input "85358" at bounding box center [109, 37] width 64 height 13
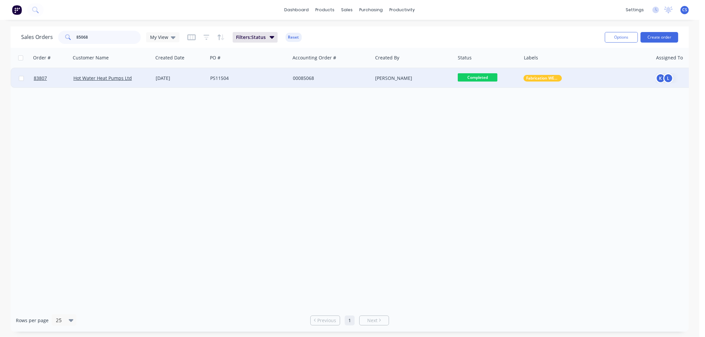
type input "85068"
click at [272, 78] on div "PS11504" at bounding box center [246, 78] width 73 height 7
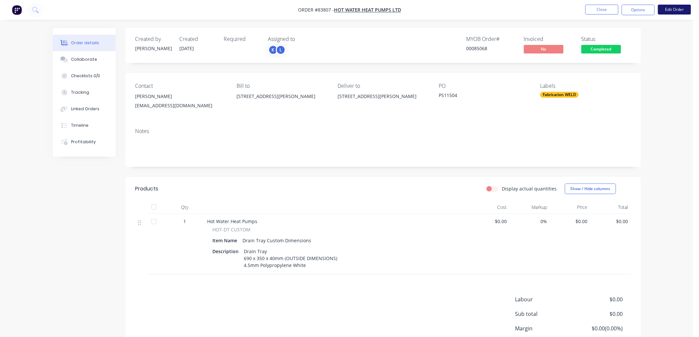
click at [672, 8] on button "Edit Order" at bounding box center [674, 10] width 33 height 10
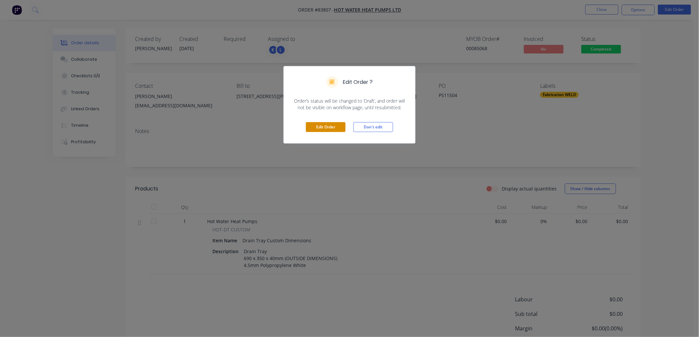
click at [324, 127] on button "Edit Order" at bounding box center [326, 127] width 40 height 10
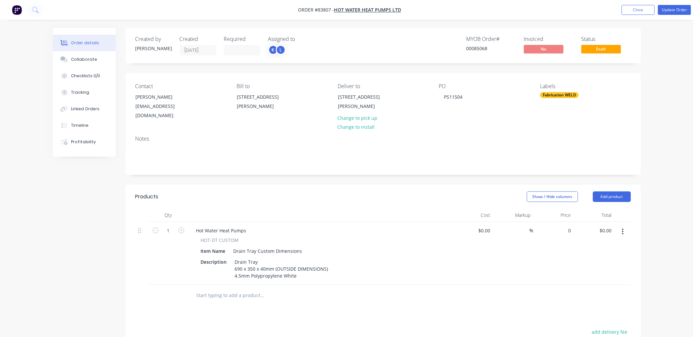
drag, startPoint x: 564, startPoint y: 229, endPoint x: 578, endPoint y: 235, distance: 14.9
click at [564, 229] on div "0 $0.00" at bounding box center [565, 231] width 18 height 10
click at [674, 11] on button "Update Order" at bounding box center [674, 10] width 33 height 10
type input "$171.16"
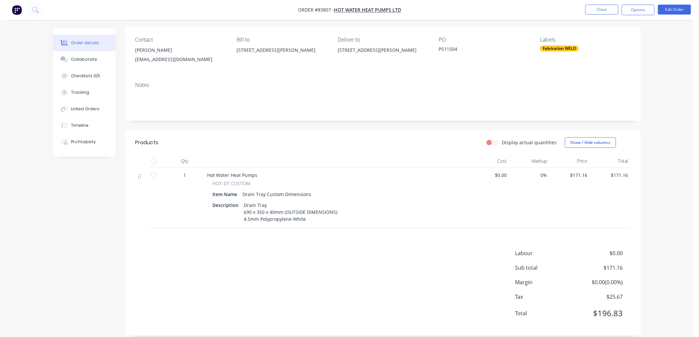
scroll to position [55, 0]
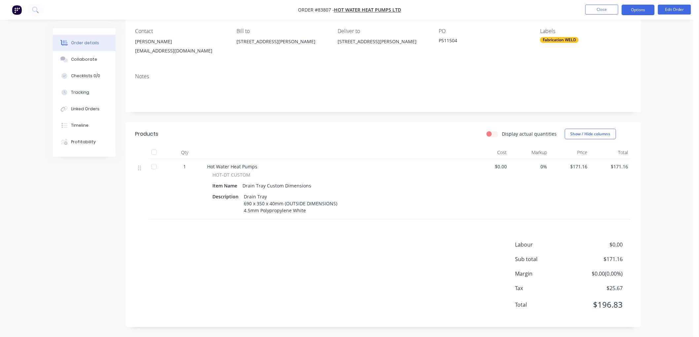
click at [646, 11] on button "Options" at bounding box center [638, 10] width 33 height 11
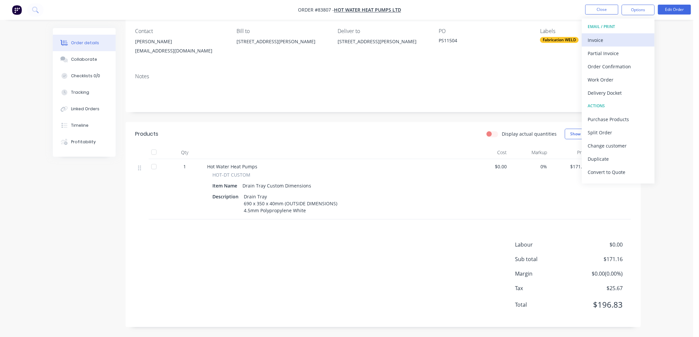
click at [625, 37] on div "Invoice" at bounding box center [618, 40] width 61 height 10
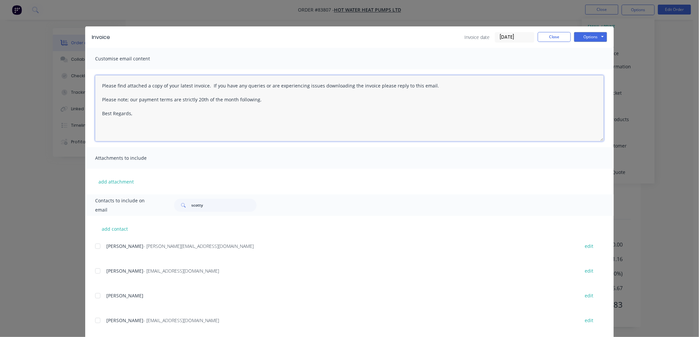
click at [162, 118] on textarea "Please find attached a copy of your latest invoice. If you have any queries or …" at bounding box center [349, 108] width 509 height 66
click at [562, 38] on button "Close" at bounding box center [554, 37] width 33 height 10
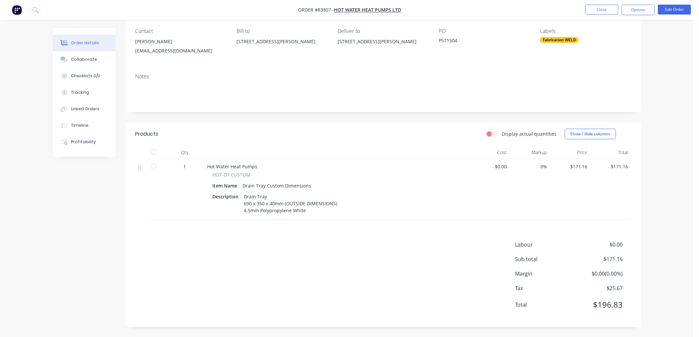
scroll to position [0, 0]
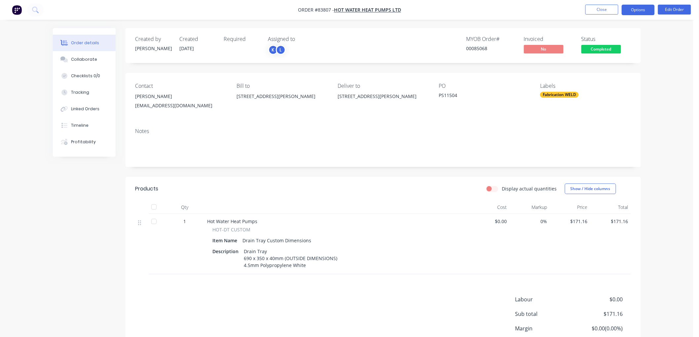
click at [640, 12] on button "Options" at bounding box center [638, 10] width 33 height 11
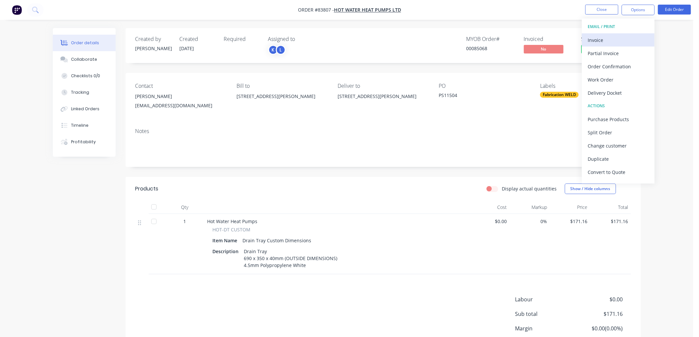
click at [608, 40] on div "Invoice" at bounding box center [618, 40] width 61 height 10
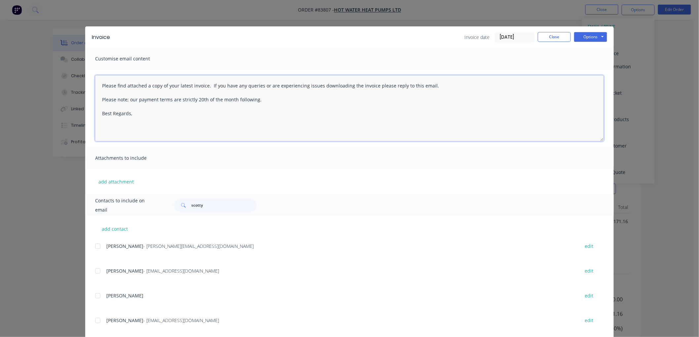
click at [150, 113] on textarea "Please find attached a copy of your latest invoice. If you have any queries or …" at bounding box center [349, 108] width 509 height 66
click at [193, 206] on input "scotty" at bounding box center [223, 205] width 65 height 13
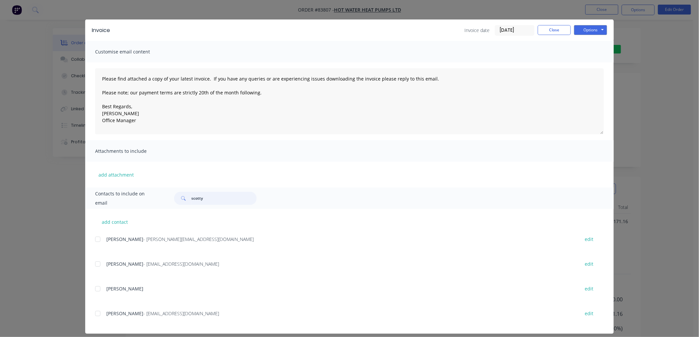
scroll to position [13, 0]
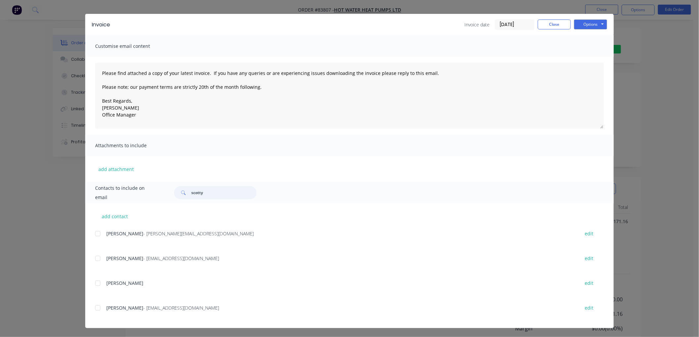
click at [95, 234] on div at bounding box center [97, 233] width 13 height 13
click at [150, 103] on textarea "Please find attached a copy of your latest invoice. If you have any queries or …" at bounding box center [349, 96] width 509 height 66
type textarea "Please find attached a copy of your latest invoice. If you have any queries or …"
click at [597, 25] on button "Options" at bounding box center [590, 24] width 33 height 10
click at [592, 56] on button "Email" at bounding box center [595, 58] width 42 height 11
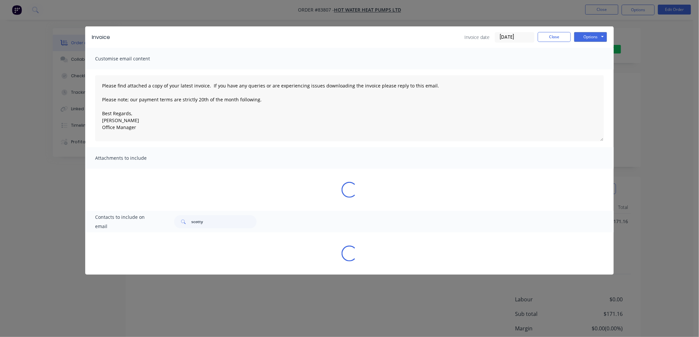
scroll to position [0, 0]
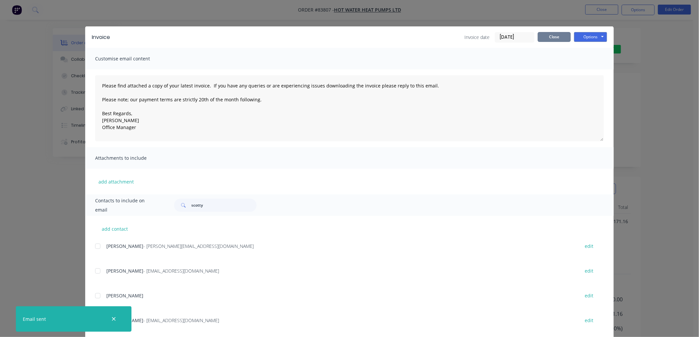
click at [546, 35] on button "Close" at bounding box center [554, 37] width 33 height 10
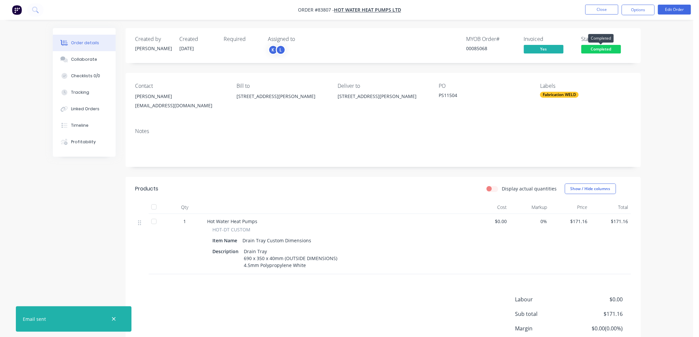
click at [606, 47] on span "Completed" at bounding box center [602, 49] width 40 height 8
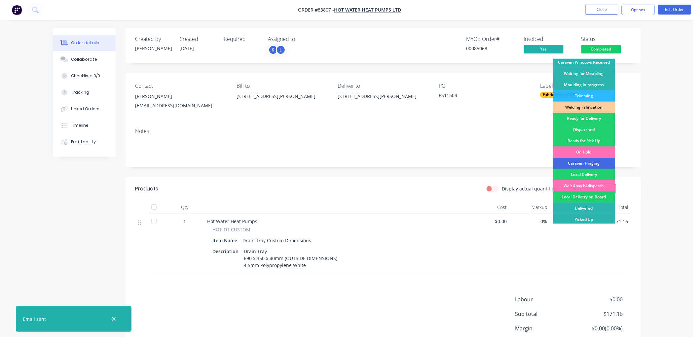
scroll to position [116, 0]
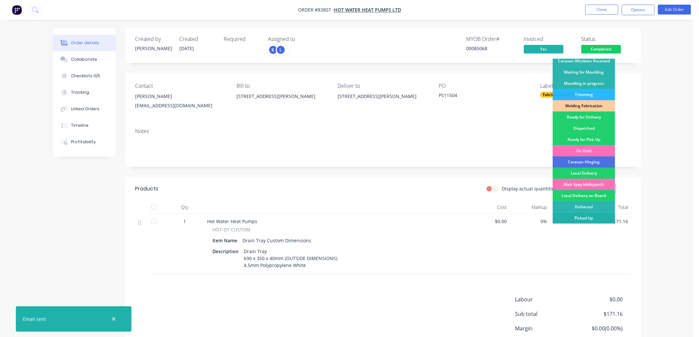
click at [589, 217] on div "Picked Up" at bounding box center [584, 218] width 62 height 11
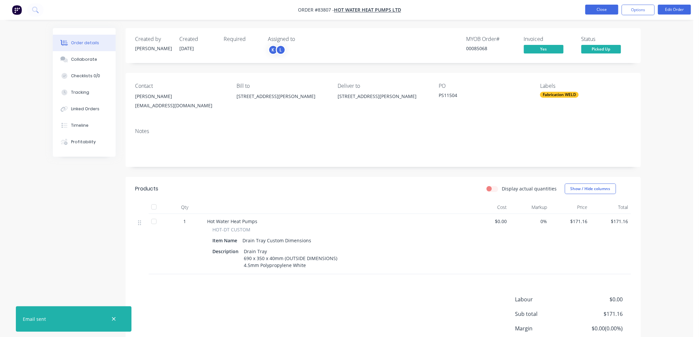
click at [599, 12] on button "Close" at bounding box center [602, 10] width 33 height 10
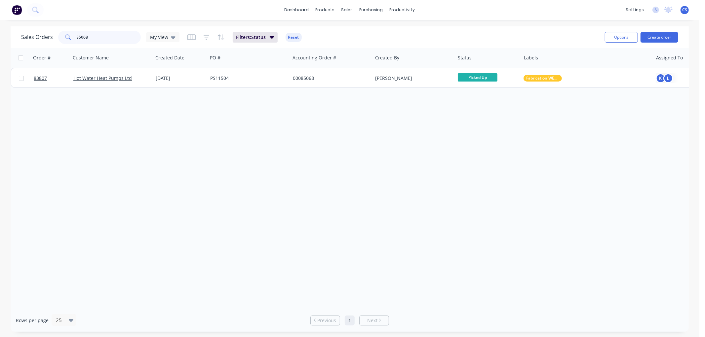
click at [108, 36] on input "85068" at bounding box center [109, 37] width 64 height 13
click at [98, 37] on input "85068" at bounding box center [109, 37] width 64 height 13
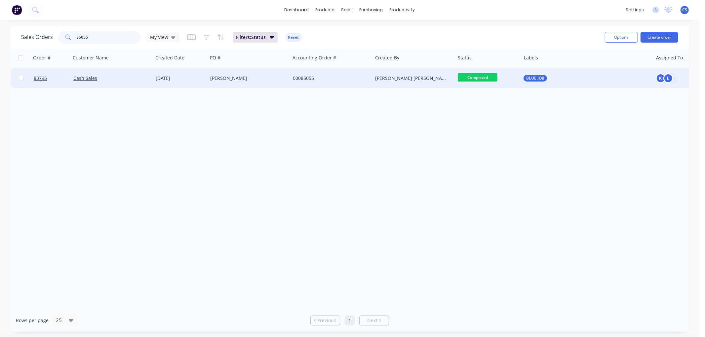
type input "85055"
click at [253, 77] on div "[PERSON_NAME]" at bounding box center [246, 78] width 73 height 7
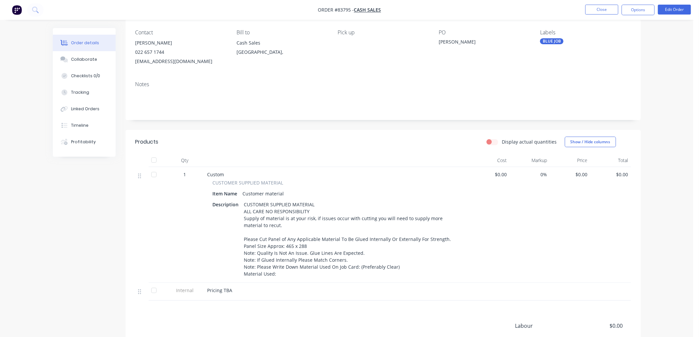
scroll to position [73, 0]
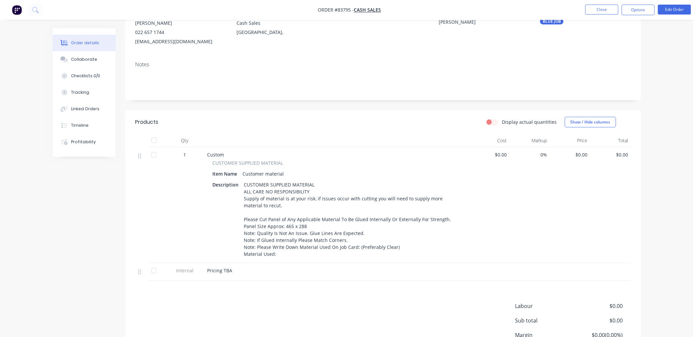
click at [333, 252] on div "CUSTOMER SUPPLIED MATERIAL ALL CARE NO RESPONSIBILITY Supply of material is at …" at bounding box center [352, 219] width 220 height 79
drag, startPoint x: 354, startPoint y: 249, endPoint x: 358, endPoint y: 249, distance: 3.7
click at [354, 249] on div "CUSTOMER SUPPLIED MATERIAL ALL CARE NO RESPONSIBILITY Supply of material is at …" at bounding box center [352, 219] width 220 height 79
drag, startPoint x: 358, startPoint y: 247, endPoint x: 395, endPoint y: 245, distance: 37.4
click at [395, 245] on div "CUSTOMER SUPPLIED MATERIAL ALL CARE NO RESPONSIBILITY Supply of material is at …" at bounding box center [352, 219] width 220 height 79
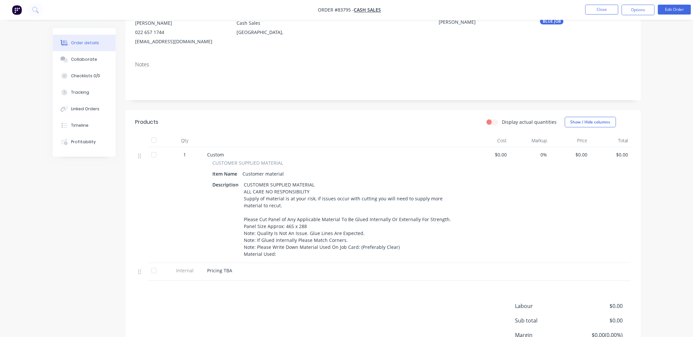
click at [314, 254] on div "CUSTOMER SUPPLIED MATERIAL ALL CARE NO RESPONSIBILITY Supply of material is at …" at bounding box center [352, 219] width 220 height 79
click at [312, 252] on div "CUSTOMER SUPPLIED MATERIAL ALL CARE NO RESPONSIBILITY Supply of material is at …" at bounding box center [352, 219] width 220 height 79
click at [298, 254] on div "CUSTOMER SUPPLIED MATERIAL ALL CARE NO RESPONSIBILITY Supply of material is at …" at bounding box center [352, 219] width 220 height 79
click at [286, 255] on div "CUSTOMER SUPPLIED MATERIAL ALL CARE NO RESPONSIBILITY Supply of material is at …" at bounding box center [352, 219] width 220 height 79
click at [281, 254] on div "CUSTOMER SUPPLIED MATERIAL ALL CARE NO RESPONSIBILITY Supply of material is at …" at bounding box center [352, 219] width 220 height 79
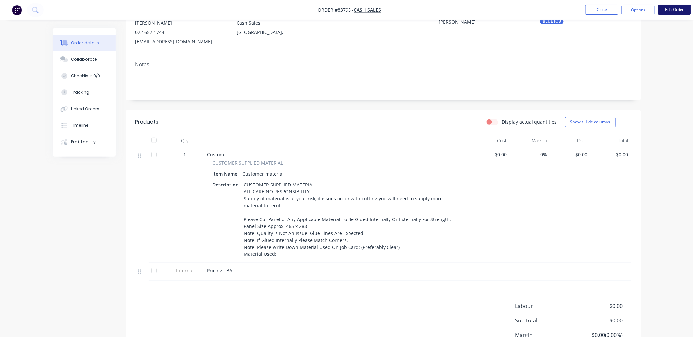
click at [670, 12] on button "Edit Order" at bounding box center [674, 10] width 33 height 10
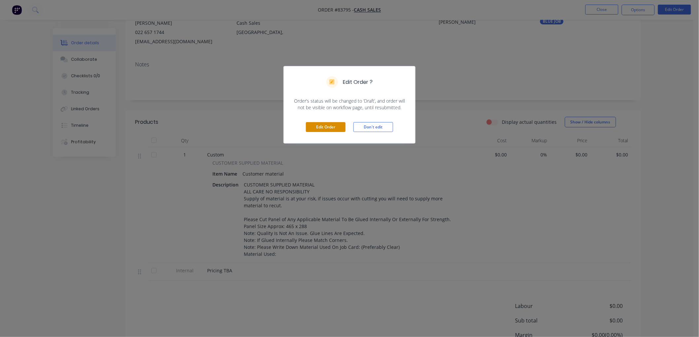
click at [326, 125] on button "Edit Order" at bounding box center [326, 127] width 40 height 10
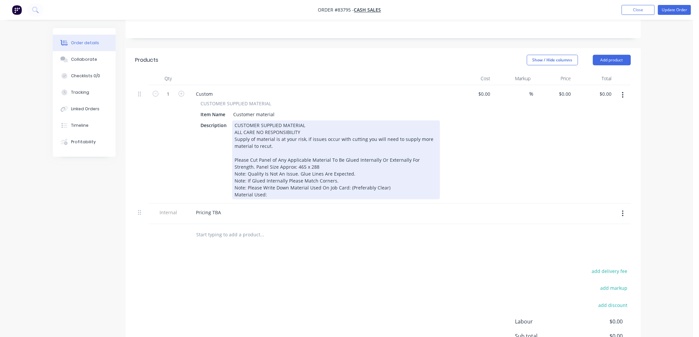
scroll to position [147, 0]
click at [275, 179] on div "CUSTOMER SUPPLIED MATERIAL ALL CARE NO RESPONSIBILITY Supply of material is at …" at bounding box center [336, 159] width 208 height 79
click at [275, 186] on div "CUSTOMER SUPPLIED MATERIAL ALL CARE NO RESPONSIBILITY Supply of material is at …" at bounding box center [336, 159] width 208 height 79
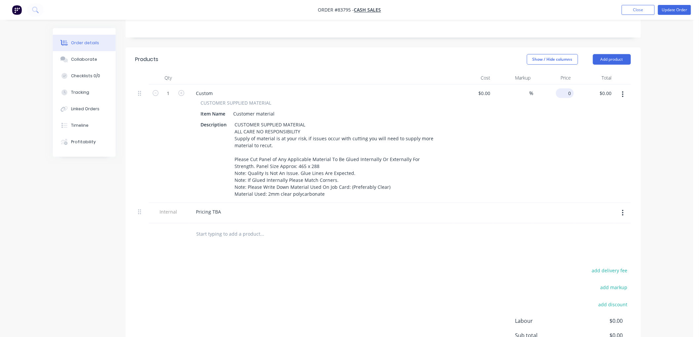
click at [566, 89] on div "0 $0.00" at bounding box center [566, 94] width 15 height 10
type input "$166.00"
click at [676, 10] on button "Update Order" at bounding box center [674, 10] width 33 height 10
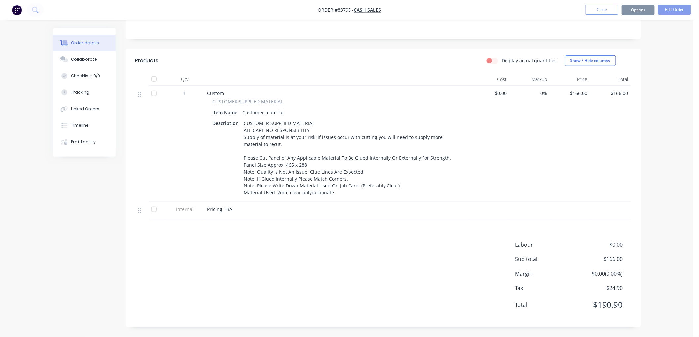
scroll to position [0, 0]
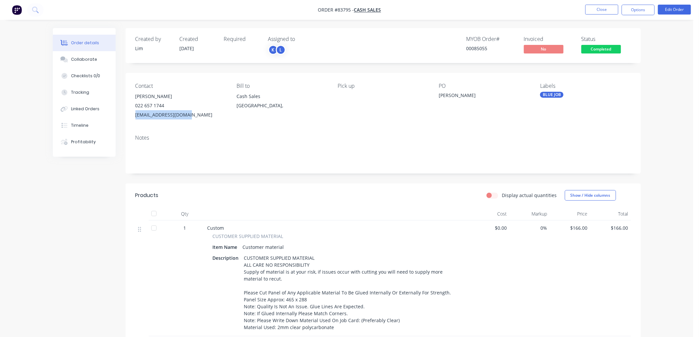
drag, startPoint x: 190, startPoint y: 114, endPoint x: 136, endPoint y: 117, distance: 54.0
click at [136, 117] on div "[EMAIL_ADDRESS][DOMAIN_NAME]" at bounding box center [181, 114] width 91 height 9
copy div "[EMAIL_ADDRESS][DOMAIN_NAME]"
click at [639, 11] on button "Options" at bounding box center [638, 10] width 33 height 11
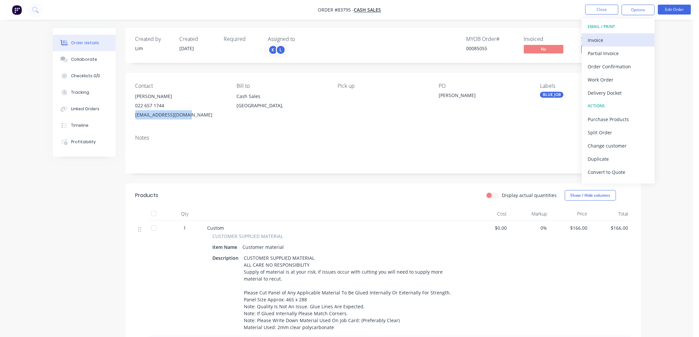
click at [625, 35] on button "Invoice" at bounding box center [618, 39] width 73 height 13
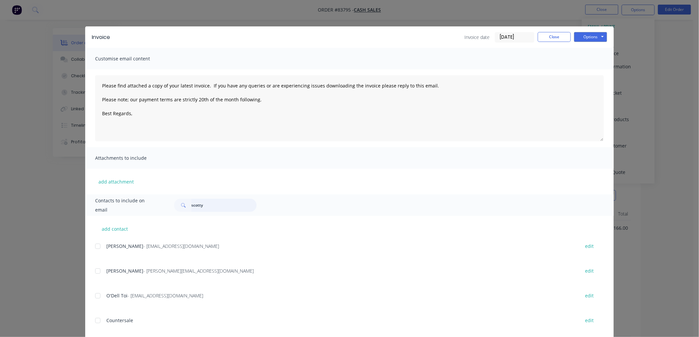
drag, startPoint x: 201, startPoint y: 206, endPoint x: 196, endPoint y: 206, distance: 4.6
click at [201, 206] on input "scotty" at bounding box center [223, 205] width 65 height 13
click at [195, 205] on input "scotty" at bounding box center [223, 205] width 65 height 13
paste input "[EMAIL_ADDRESS][DOMAIN_NAME]"
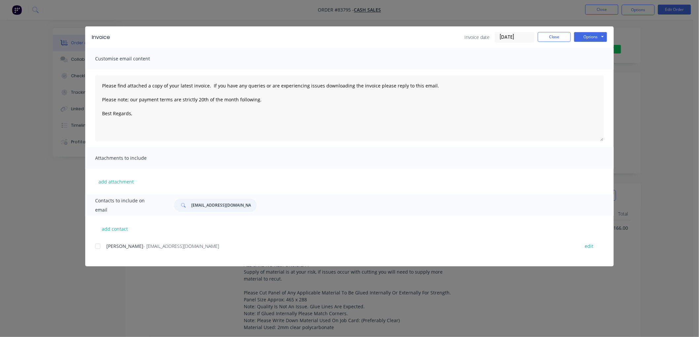
type input "[EMAIL_ADDRESS][DOMAIN_NAME]"
drag, startPoint x: 263, startPoint y: 103, endPoint x: 91, endPoint y: 82, distance: 173.5
click at [91, 82] on div "Please find attached a copy of your latest invoice. If you have any queries or …" at bounding box center [349, 108] width 529 height 78
paste textarea "Hi, your order is now ready for collection. You can pay via direct debit or sup…"
click at [146, 101] on textarea "Hi, your order is now ready for collection. You can pay via direct debit or sup…" at bounding box center [349, 108] width 509 height 66
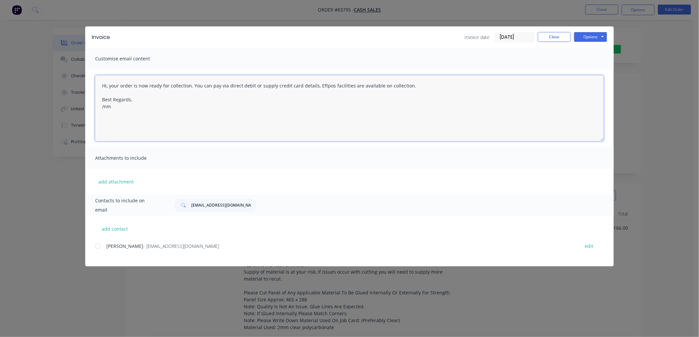
type textarea "Hi, your order is now ready for collection. You can pay via direct debit or sup…"
click at [98, 245] on div at bounding box center [97, 246] width 13 height 13
click at [590, 39] on button "Options" at bounding box center [590, 37] width 33 height 10
click at [592, 67] on button "Email" at bounding box center [595, 70] width 42 height 11
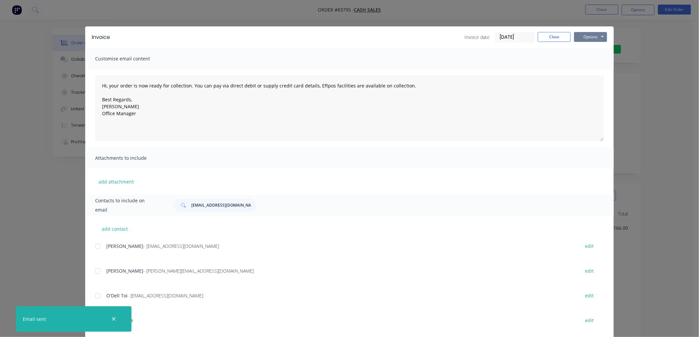
click at [588, 37] on button "Options" at bounding box center [590, 37] width 33 height 10
click at [584, 59] on button "Print" at bounding box center [595, 59] width 42 height 11
click at [550, 37] on button "Close" at bounding box center [554, 37] width 33 height 10
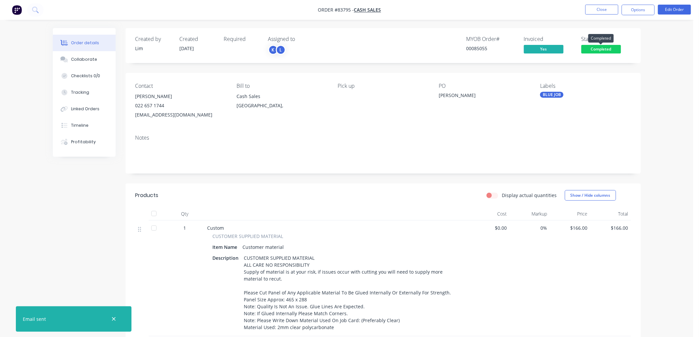
click at [603, 47] on span "Completed" at bounding box center [602, 49] width 40 height 8
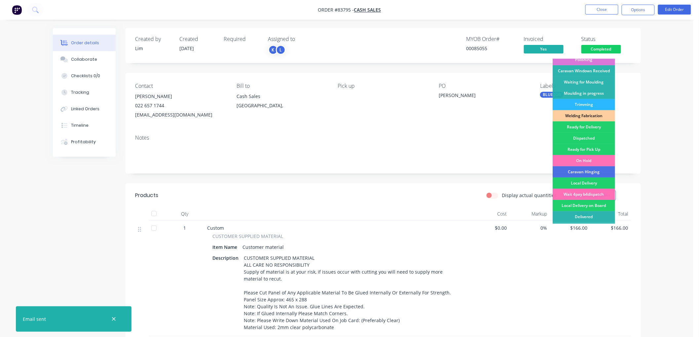
scroll to position [116, 0]
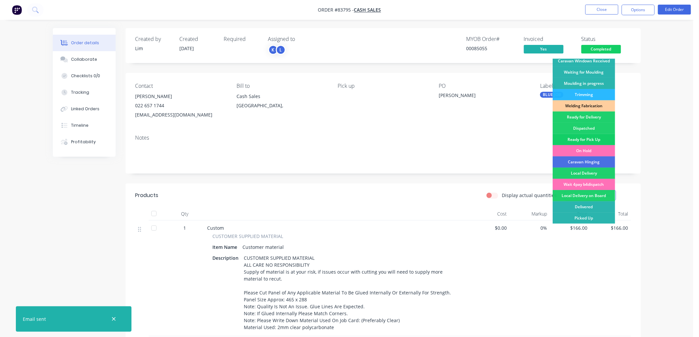
click at [590, 137] on div "Ready for Pick Up" at bounding box center [584, 139] width 62 height 11
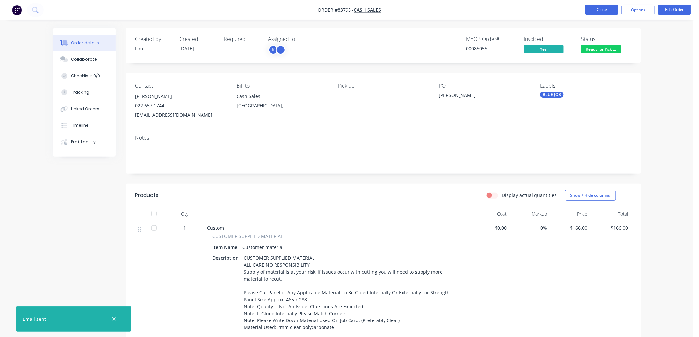
click at [608, 8] on button "Close" at bounding box center [602, 10] width 33 height 10
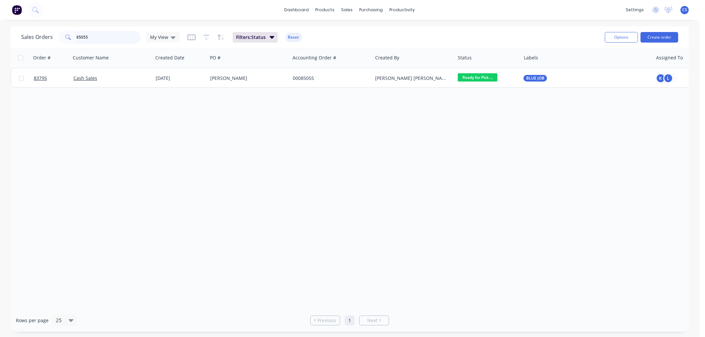
click at [101, 39] on input "85055" at bounding box center [109, 37] width 64 height 13
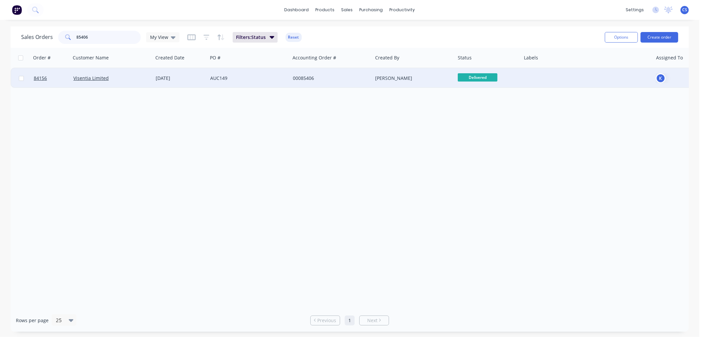
type input "85406"
click at [222, 75] on div "AUC149" at bounding box center [246, 78] width 73 height 7
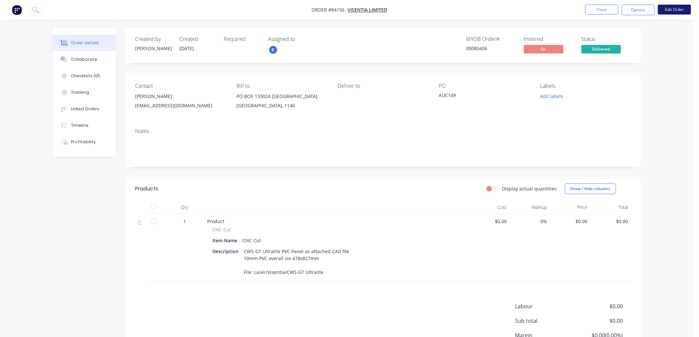
click at [672, 8] on button "Edit Order" at bounding box center [674, 10] width 33 height 10
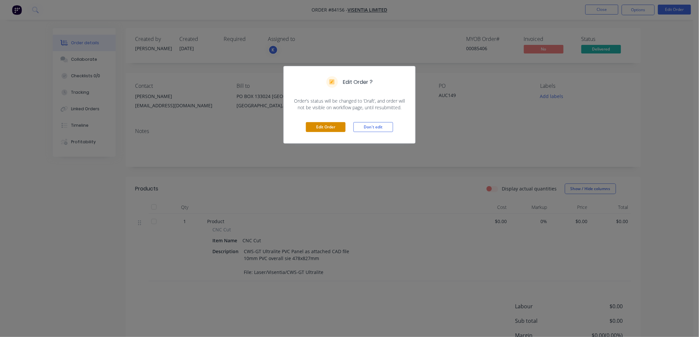
click at [330, 127] on button "Edit Order" at bounding box center [326, 127] width 40 height 10
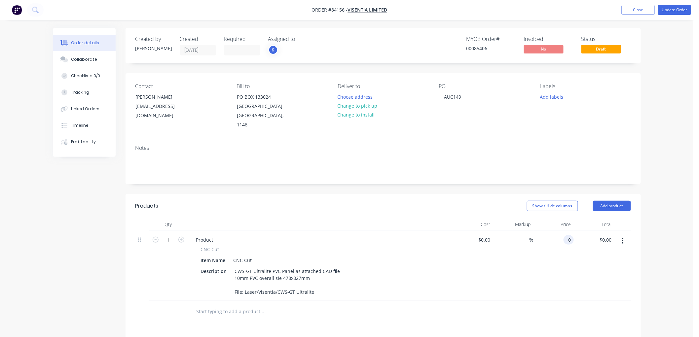
click at [569, 235] on input "0" at bounding box center [570, 240] width 8 height 10
type input "$150.81"
click at [673, 11] on button "Update Order" at bounding box center [674, 10] width 33 height 10
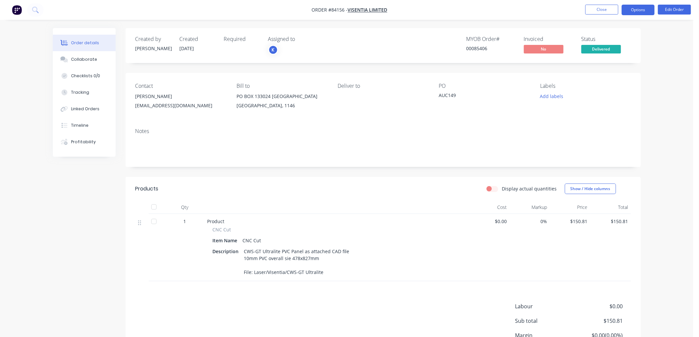
click at [635, 12] on button "Options" at bounding box center [638, 10] width 33 height 11
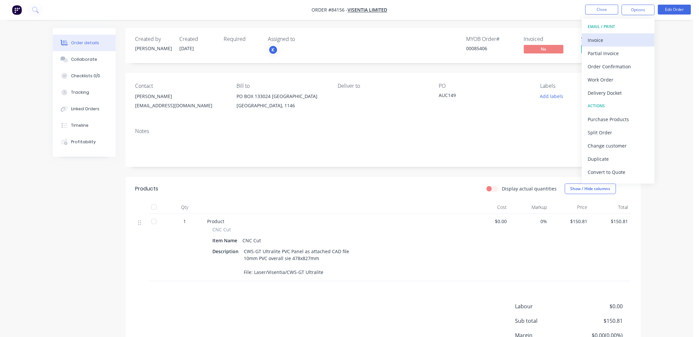
click at [601, 37] on div "Invoice" at bounding box center [618, 40] width 61 height 10
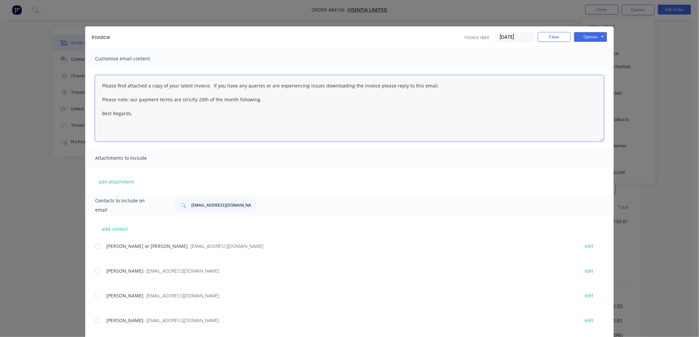
click at [184, 114] on textarea "Please find attached a copy of your latest invoice. If you have any queries or …" at bounding box center [349, 108] width 509 height 66
click at [94, 247] on div at bounding box center [97, 246] width 13 height 13
click at [199, 117] on textarea "Please find attached a copy of your latest invoice. If you have any queries or …" at bounding box center [349, 108] width 509 height 66
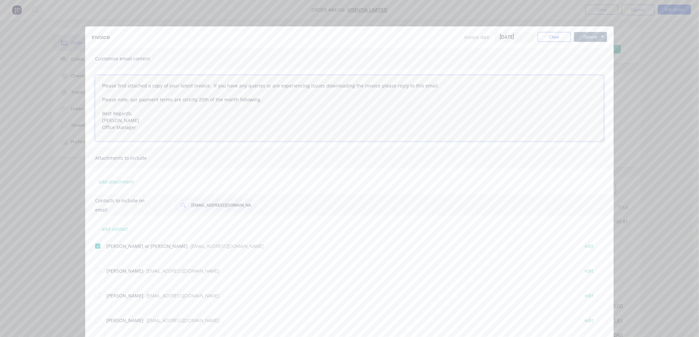
type textarea "Please find attached a copy of your latest invoice. If you have any queries or …"
click at [589, 34] on button "Options" at bounding box center [590, 37] width 33 height 10
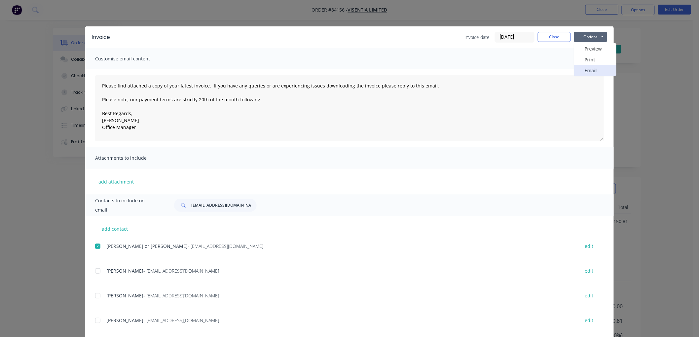
click at [588, 69] on button "Email" at bounding box center [595, 70] width 42 height 11
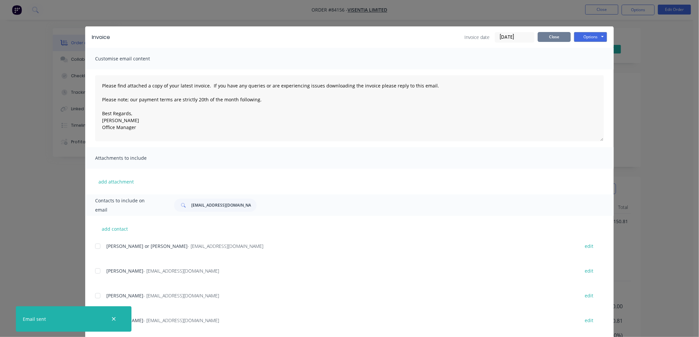
click at [553, 38] on button "Close" at bounding box center [554, 37] width 33 height 10
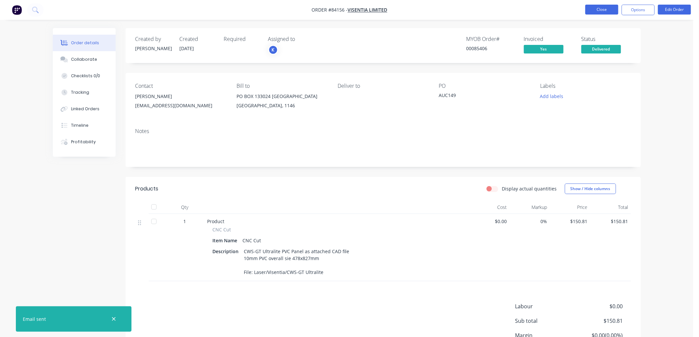
click at [605, 11] on button "Close" at bounding box center [602, 10] width 33 height 10
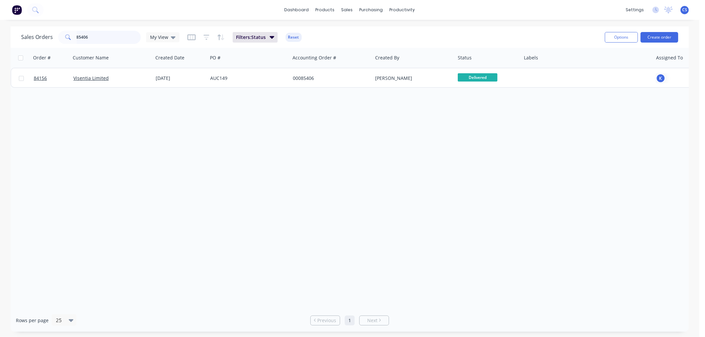
click at [104, 39] on input "85406" at bounding box center [109, 37] width 64 height 13
click at [86, 37] on input "85056" at bounding box center [109, 37] width 64 height 13
click at [106, 38] on input "85074" at bounding box center [109, 37] width 64 height 13
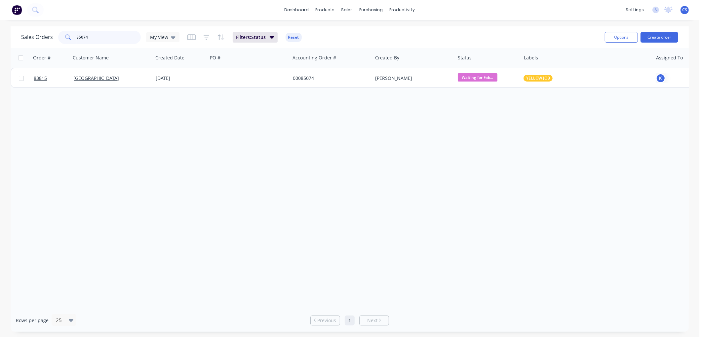
click at [106, 38] on input "85074" at bounding box center [109, 37] width 64 height 13
click at [92, 38] on input "85077" at bounding box center [109, 37] width 64 height 13
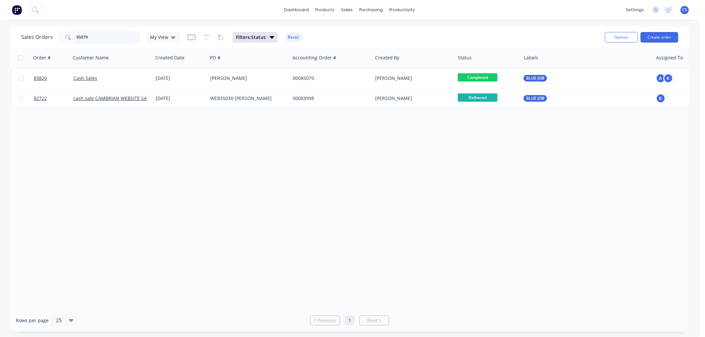
click at [104, 35] on input "85079" at bounding box center [109, 37] width 64 height 13
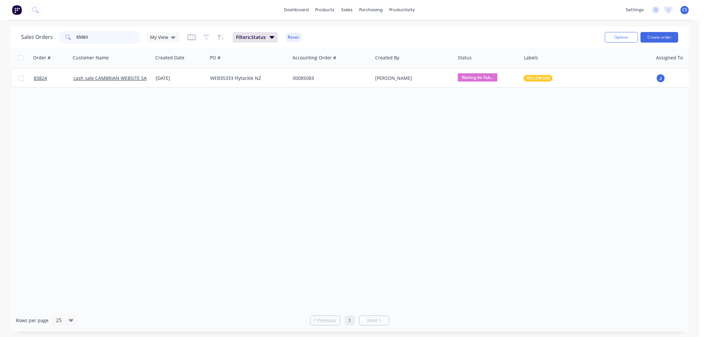
click at [111, 40] on input "85083" at bounding box center [109, 37] width 64 height 13
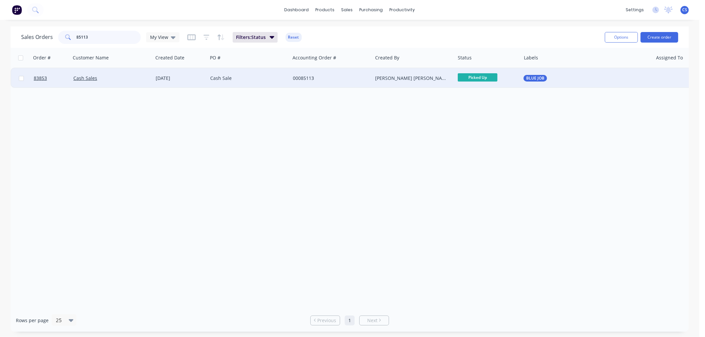
type input "85113"
click at [250, 78] on div "Cash Sale" at bounding box center [246, 78] width 73 height 7
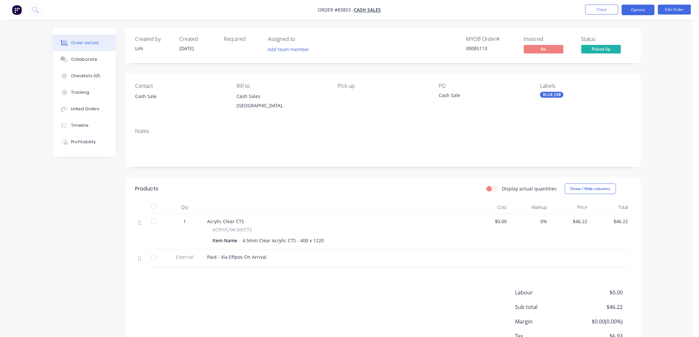
click at [639, 12] on button "Options" at bounding box center [638, 10] width 33 height 11
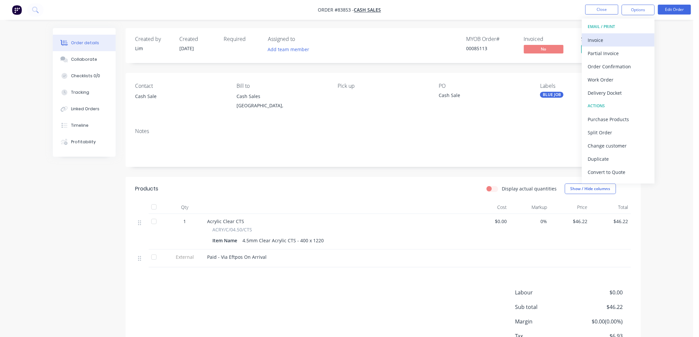
click at [625, 37] on div "Invoice" at bounding box center [618, 40] width 61 height 10
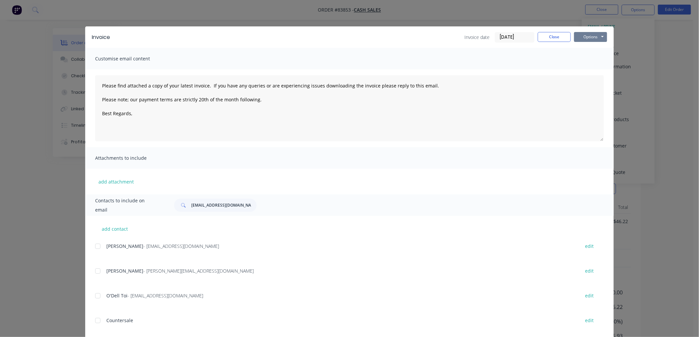
click at [583, 35] on button "Options" at bounding box center [590, 37] width 33 height 10
click at [588, 59] on button "Print" at bounding box center [595, 59] width 42 height 11
click at [554, 32] on button "Close" at bounding box center [554, 37] width 33 height 10
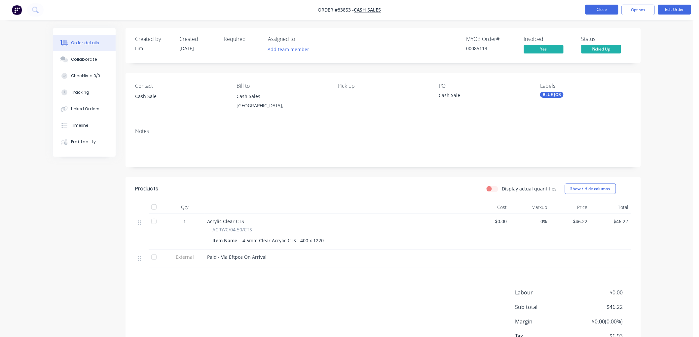
click at [597, 10] on button "Close" at bounding box center [602, 10] width 33 height 10
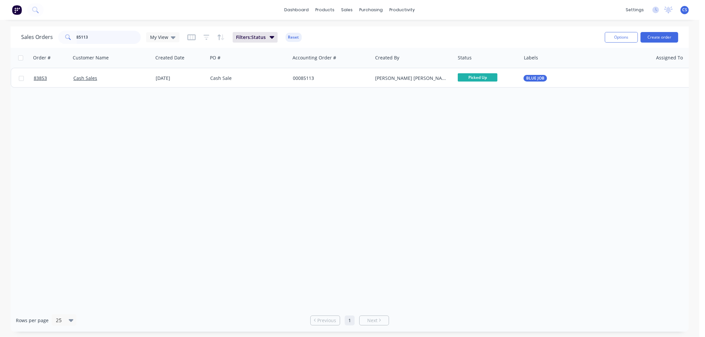
click at [100, 40] on input "85113" at bounding box center [109, 37] width 64 height 13
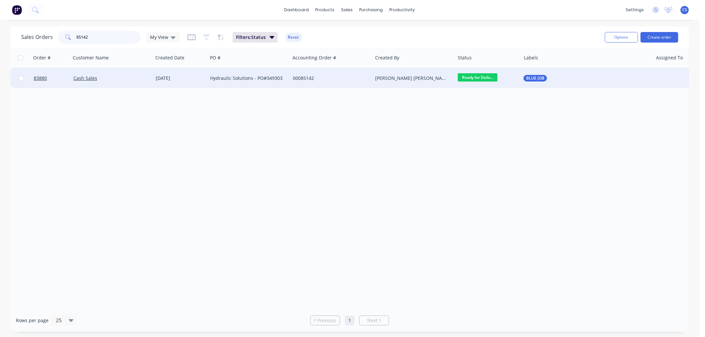
type input "85142"
click at [148, 76] on div "Cash Sales" at bounding box center [111, 78] width 77 height 7
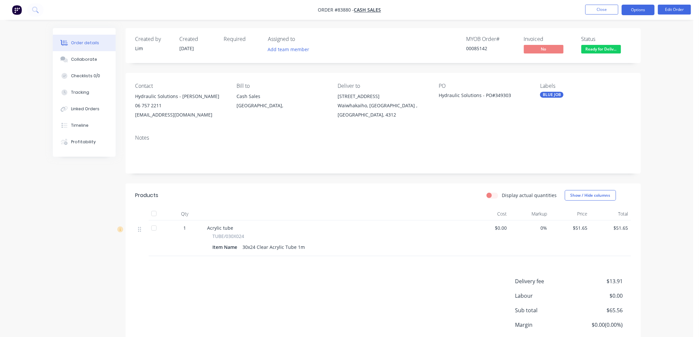
click at [637, 12] on button "Options" at bounding box center [638, 10] width 33 height 11
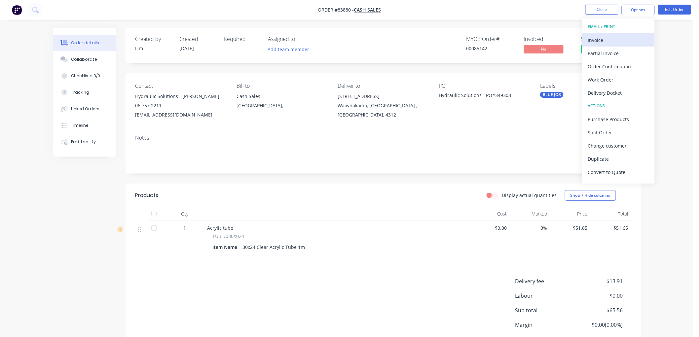
click at [614, 38] on div "Invoice" at bounding box center [618, 40] width 61 height 10
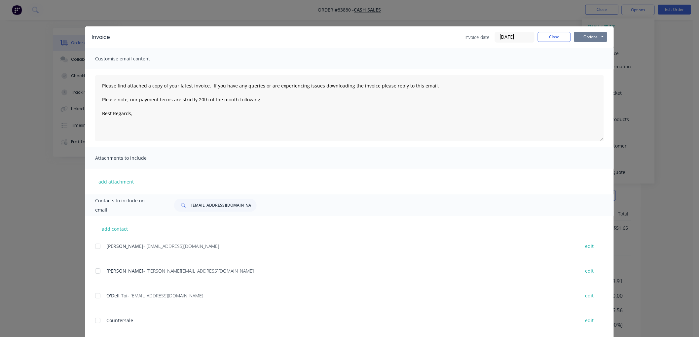
click at [592, 35] on button "Options" at bounding box center [590, 37] width 33 height 10
click at [595, 55] on button "Print" at bounding box center [595, 59] width 42 height 11
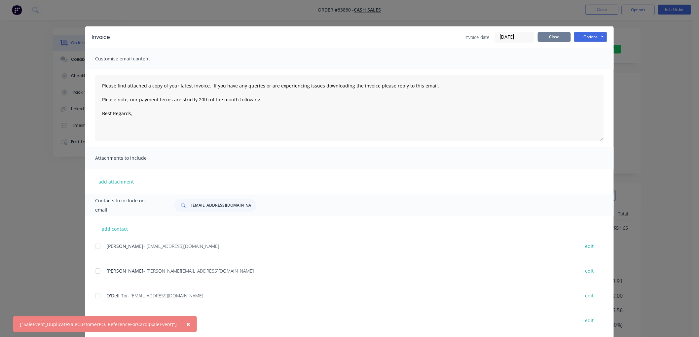
click at [551, 38] on button "Close" at bounding box center [554, 37] width 33 height 10
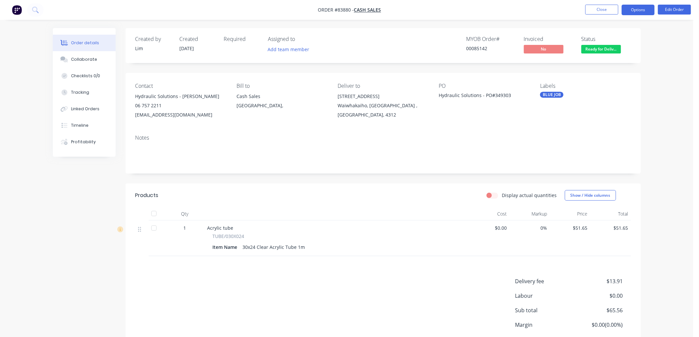
click at [644, 8] on button "Options" at bounding box center [638, 10] width 33 height 11
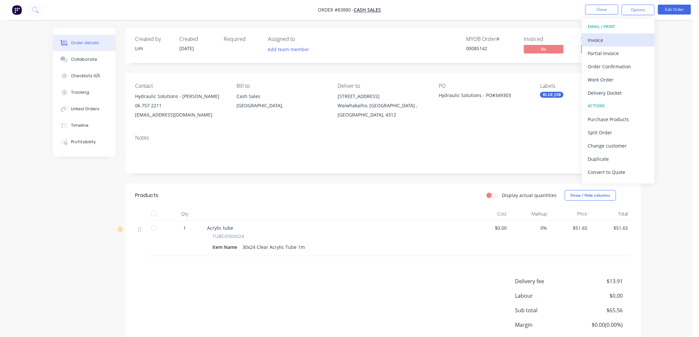
click at [603, 37] on div "Invoice" at bounding box center [618, 40] width 61 height 10
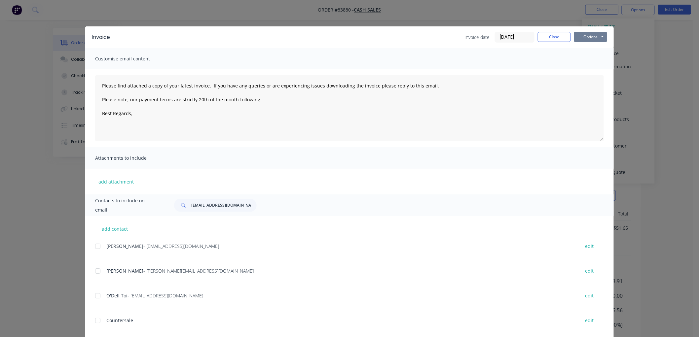
click at [584, 38] on button "Options" at bounding box center [590, 37] width 33 height 10
click at [591, 61] on button "Print" at bounding box center [595, 59] width 42 height 11
click at [553, 37] on button "Close" at bounding box center [554, 37] width 33 height 10
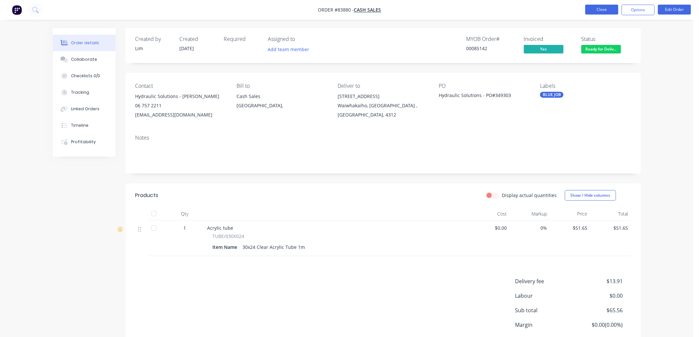
click at [600, 9] on button "Close" at bounding box center [602, 10] width 33 height 10
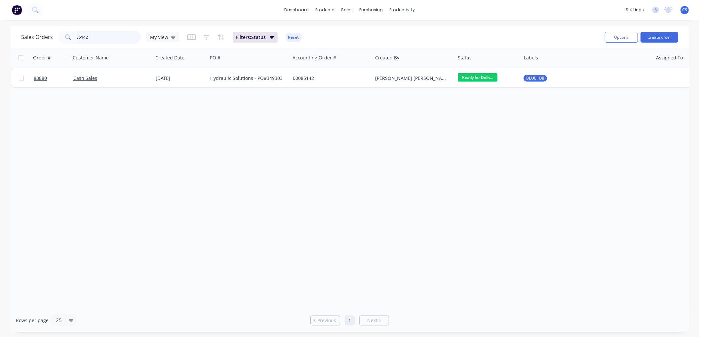
click at [95, 37] on input "85142" at bounding box center [109, 37] width 64 height 13
click at [99, 37] on input "85143" at bounding box center [109, 37] width 64 height 13
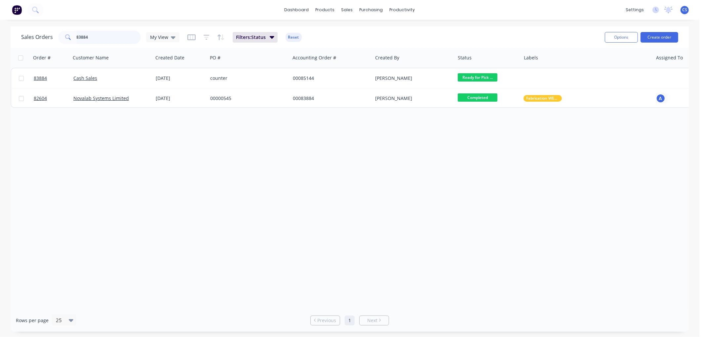
click at [97, 37] on input "83884" at bounding box center [109, 37] width 64 height 13
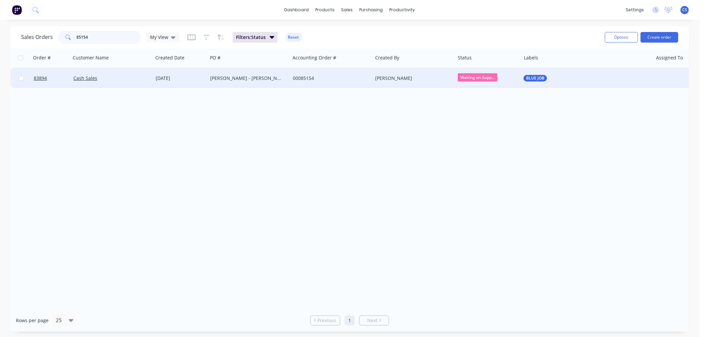
type input "85154"
click at [258, 80] on div "[PERSON_NAME] - [PERSON_NAME]" at bounding box center [246, 78] width 73 height 7
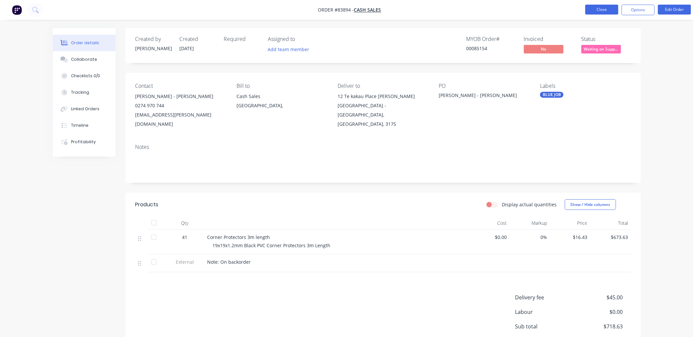
click at [592, 10] on button "Close" at bounding box center [602, 10] width 33 height 10
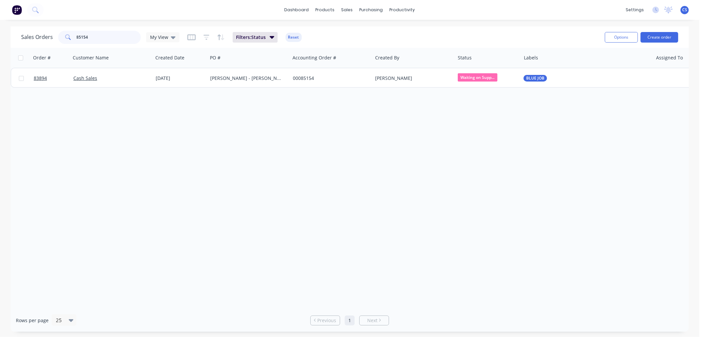
click at [106, 41] on input "85154" at bounding box center [109, 37] width 64 height 13
click at [98, 38] on input "85158" at bounding box center [109, 37] width 64 height 13
click at [96, 35] on input "85164" at bounding box center [109, 37] width 64 height 13
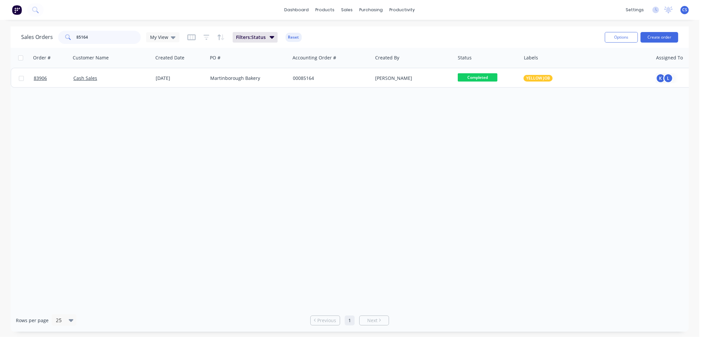
click at [96, 35] on input "85164" at bounding box center [109, 37] width 64 height 13
click at [80, 37] on input "85165" at bounding box center [109, 37] width 64 height 13
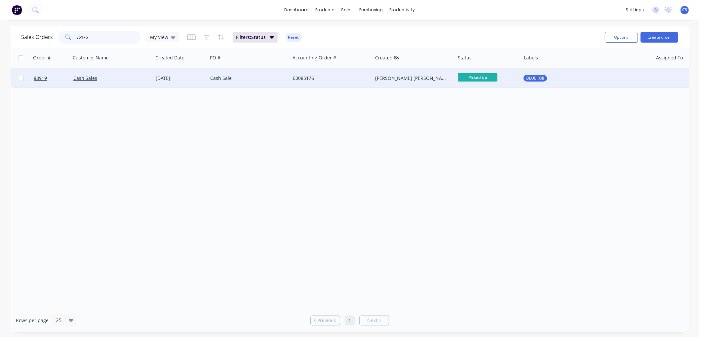
type input "85176"
click at [270, 79] on div "Cash Sale" at bounding box center [246, 78] width 73 height 7
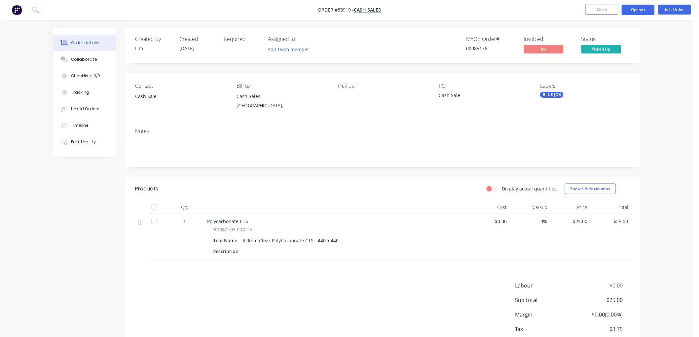
click at [637, 11] on button "Options" at bounding box center [638, 10] width 33 height 11
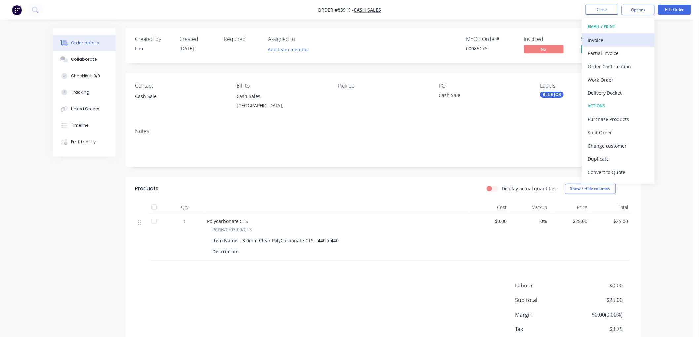
click at [612, 34] on button "Invoice" at bounding box center [618, 39] width 73 height 13
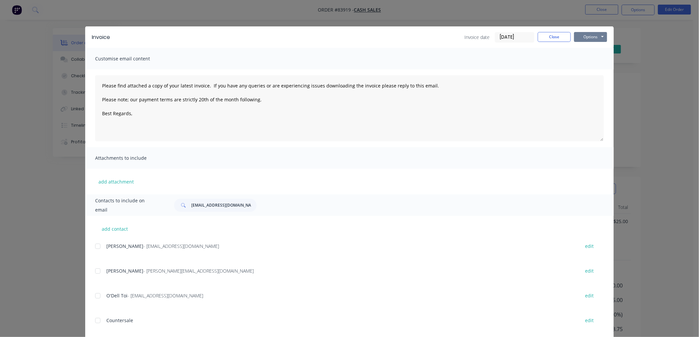
click at [600, 35] on button "Options" at bounding box center [590, 37] width 33 height 10
click at [592, 64] on button "Print" at bounding box center [595, 59] width 42 height 11
click at [552, 38] on button "Close" at bounding box center [554, 37] width 33 height 10
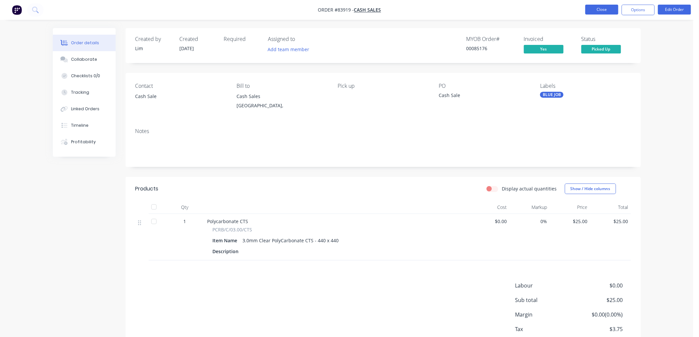
click at [598, 11] on button "Close" at bounding box center [602, 10] width 33 height 10
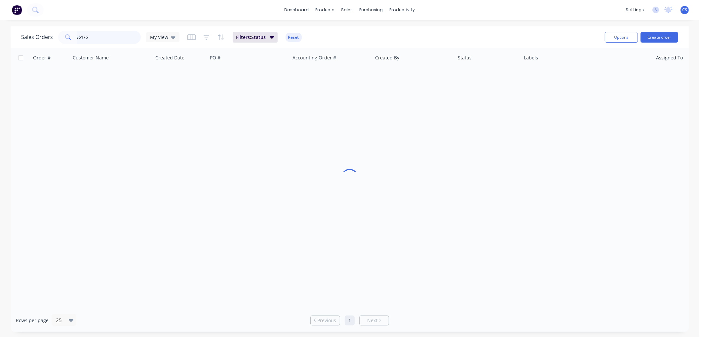
click at [103, 38] on input "85176" at bounding box center [109, 37] width 64 height 13
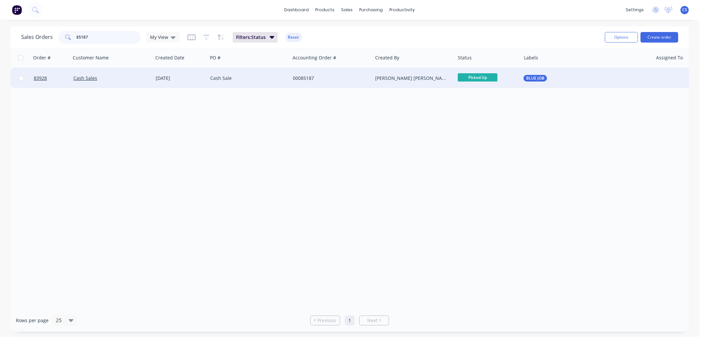
type input "85187"
click at [237, 78] on div "Cash Sale" at bounding box center [246, 78] width 73 height 7
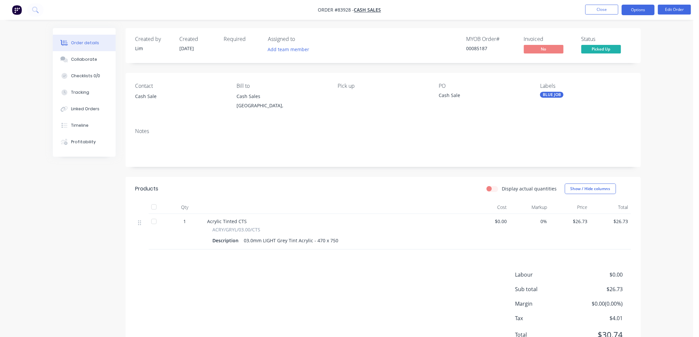
click at [640, 11] on button "Options" at bounding box center [638, 10] width 33 height 11
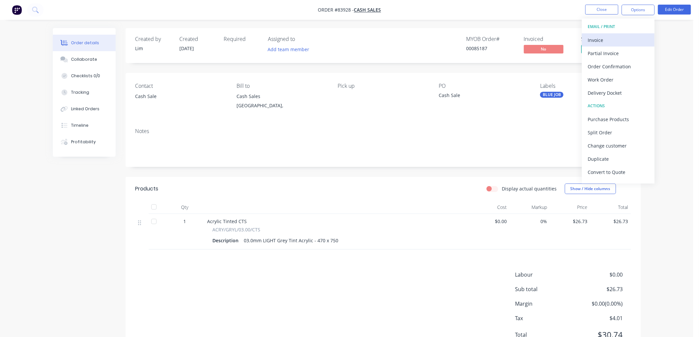
click at [606, 43] on div "Invoice" at bounding box center [618, 40] width 61 height 10
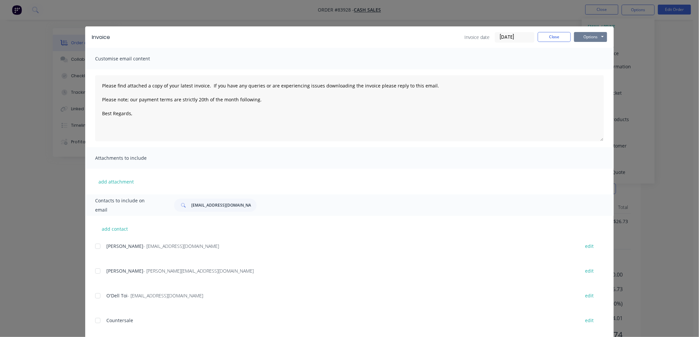
click at [589, 35] on button "Options" at bounding box center [590, 37] width 33 height 10
click at [590, 56] on button "Print" at bounding box center [595, 59] width 42 height 11
click at [549, 41] on button "Close" at bounding box center [554, 37] width 33 height 10
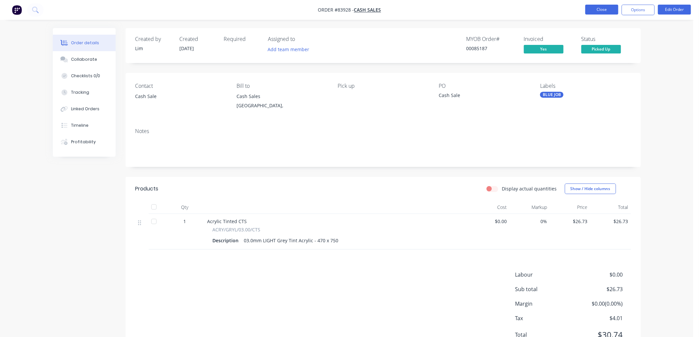
click at [601, 12] on button "Close" at bounding box center [602, 10] width 33 height 10
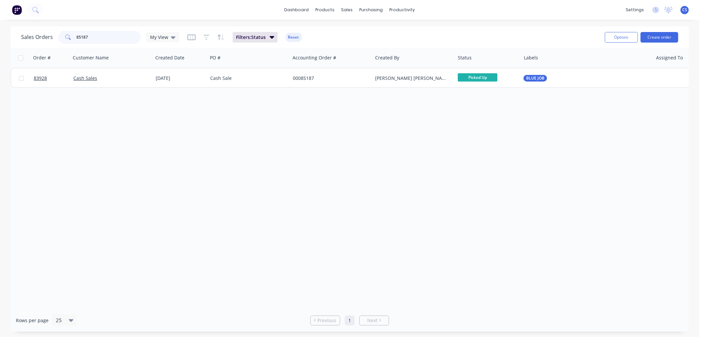
click at [95, 38] on input "85187" at bounding box center [109, 37] width 64 height 13
click at [99, 36] on input "85164" at bounding box center [109, 37] width 64 height 13
click at [81, 33] on input "85165" at bounding box center [109, 37] width 64 height 13
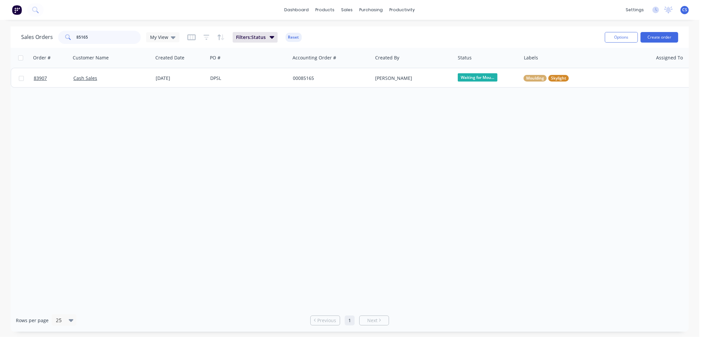
click at [81, 33] on input "85165" at bounding box center [109, 37] width 64 height 13
click at [92, 37] on input "85190" at bounding box center [109, 37] width 64 height 13
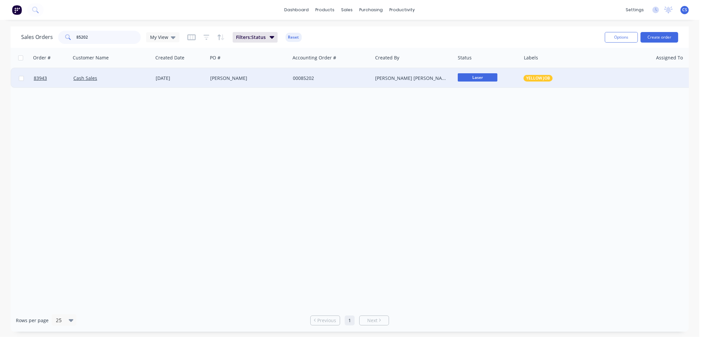
type input "85202"
click at [251, 78] on div "[PERSON_NAME]" at bounding box center [246, 78] width 73 height 7
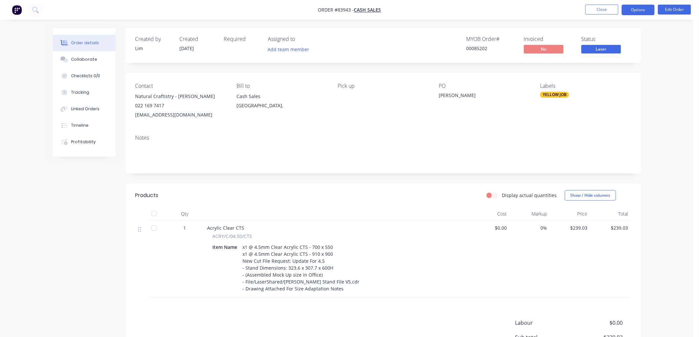
click at [636, 13] on button "Options" at bounding box center [638, 10] width 33 height 11
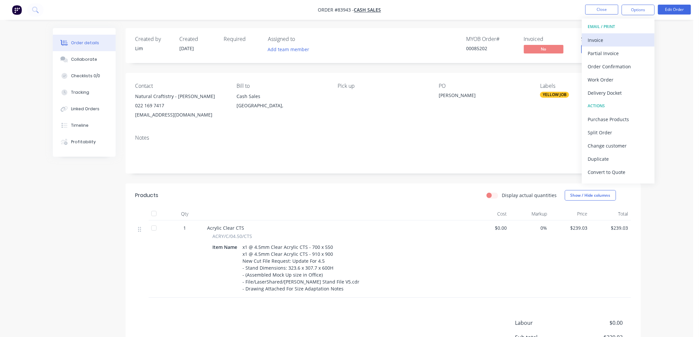
click at [612, 37] on div "Invoice" at bounding box center [618, 40] width 61 height 10
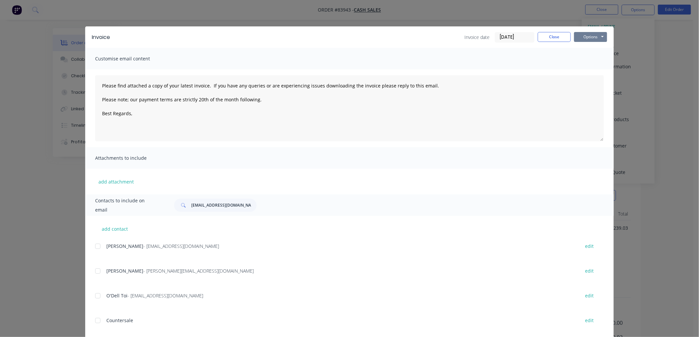
click at [590, 35] on button "Options" at bounding box center [590, 37] width 33 height 10
click at [590, 56] on button "Print" at bounding box center [595, 59] width 42 height 11
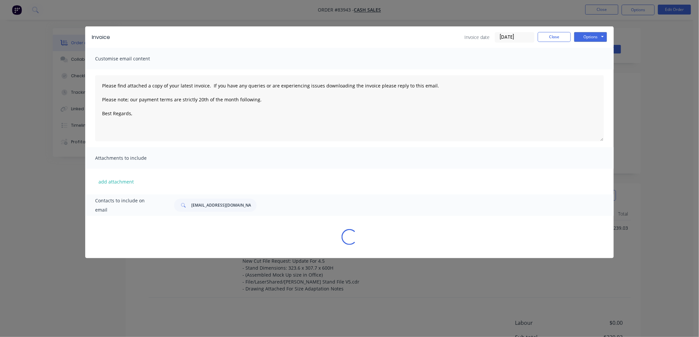
click at [590, 56] on div "Sending to your accounting package... Loading... This may take a few moments. P…" at bounding box center [349, 168] width 699 height 337
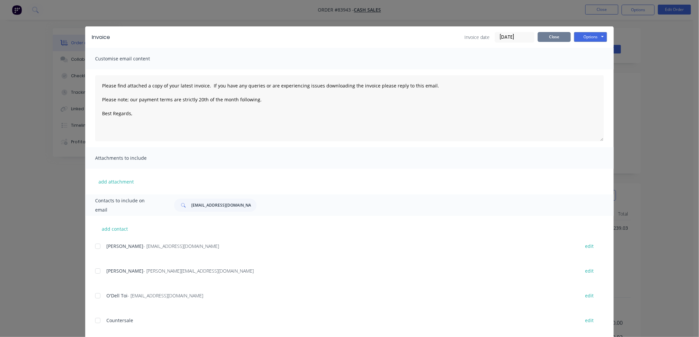
click at [557, 38] on button "Close" at bounding box center [554, 37] width 33 height 10
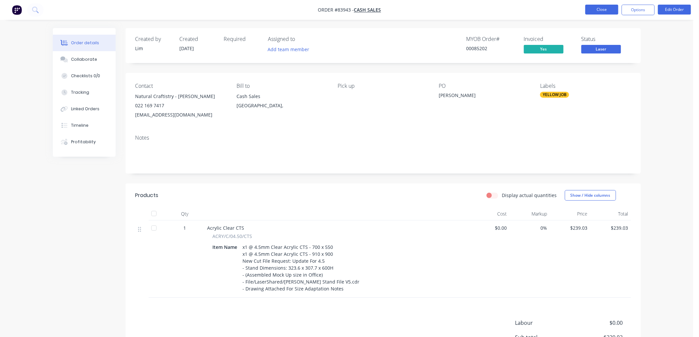
click at [596, 11] on button "Close" at bounding box center [602, 10] width 33 height 10
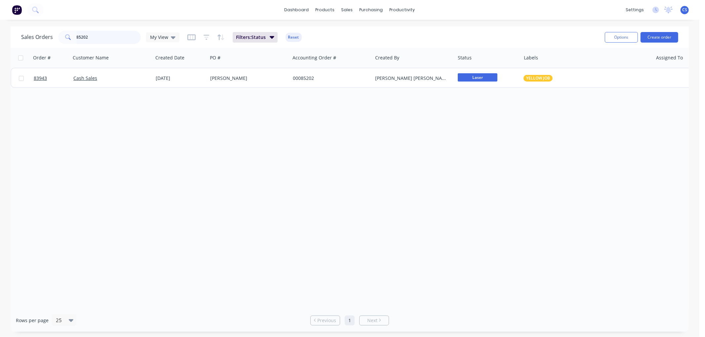
click at [90, 38] on input "85202" at bounding box center [109, 37] width 64 height 13
type input "85209"
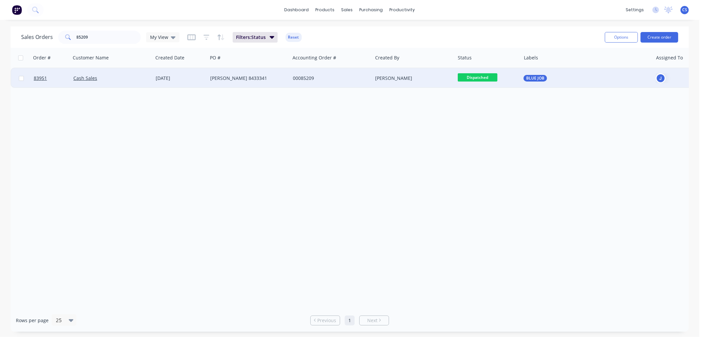
click at [278, 80] on div "[PERSON_NAME] 8433341" at bounding box center [246, 78] width 73 height 7
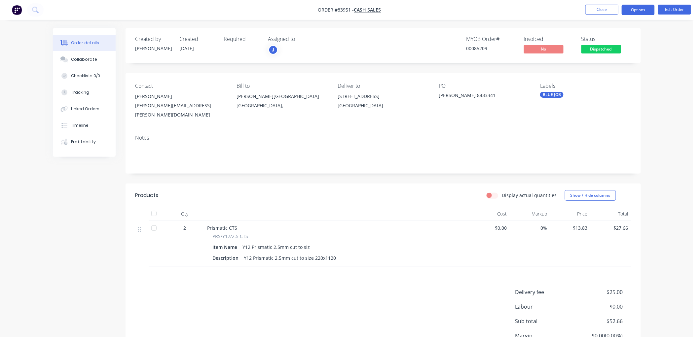
click at [640, 10] on button "Options" at bounding box center [638, 10] width 33 height 11
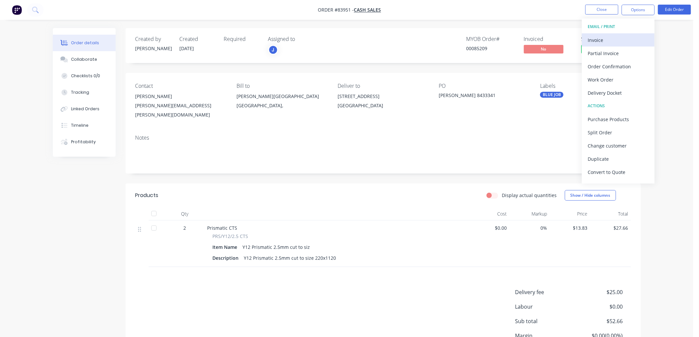
click at [619, 37] on div "Invoice" at bounding box center [618, 40] width 61 height 10
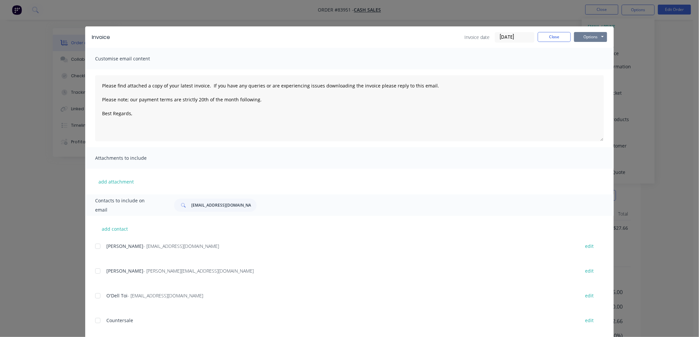
click at [591, 38] on button "Options" at bounding box center [590, 37] width 33 height 10
click at [137, 117] on textarea "Please find attached a copy of your latest invoice. If you have any queries or …" at bounding box center [349, 108] width 509 height 66
type textarea "Please find attached a copy of your latest invoice. If you have any queries or …"
click at [547, 39] on button "Close" at bounding box center [554, 37] width 33 height 10
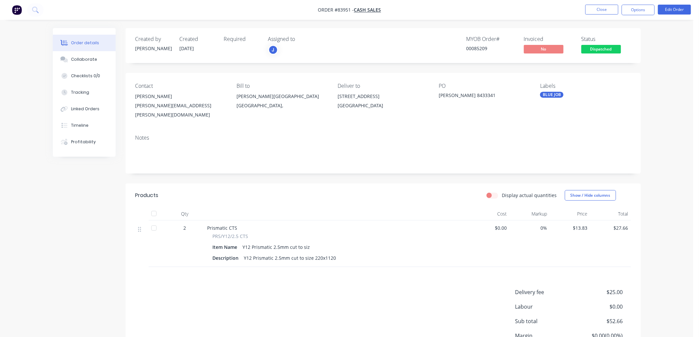
click at [636, 16] on nav "Order #83951 - Cash Sales Close Options Edit Order" at bounding box center [349, 10] width 699 height 20
click at [675, 10] on button "Edit Order" at bounding box center [674, 10] width 33 height 10
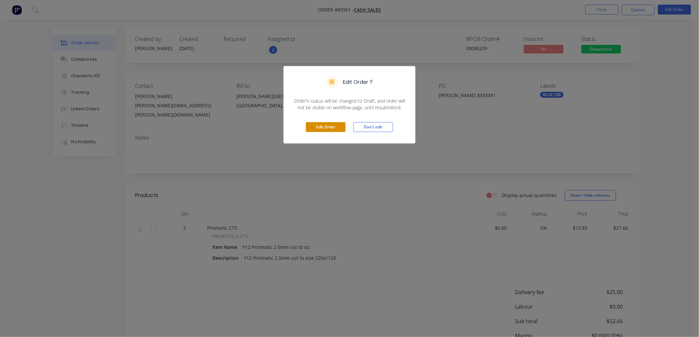
click at [332, 131] on button "Edit Order" at bounding box center [326, 127] width 40 height 10
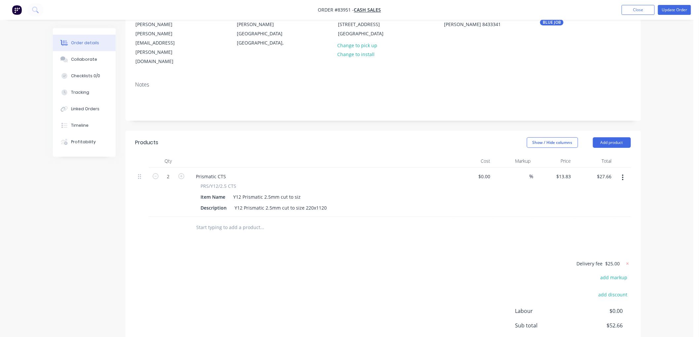
scroll to position [73, 0]
type input "13.83"
click at [567, 171] on input "13.83" at bounding box center [565, 176] width 18 height 10
type input "$0.00"
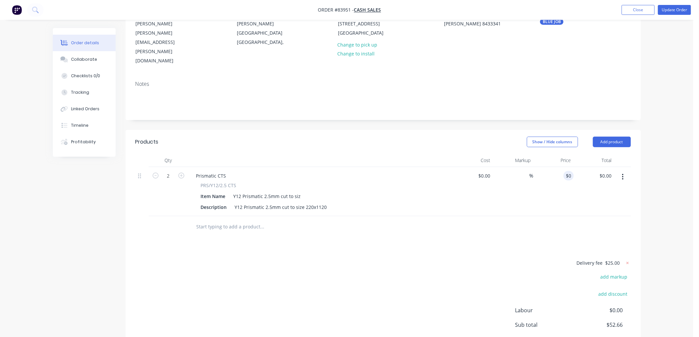
click at [253, 220] on input "text" at bounding box center [262, 226] width 132 height 13
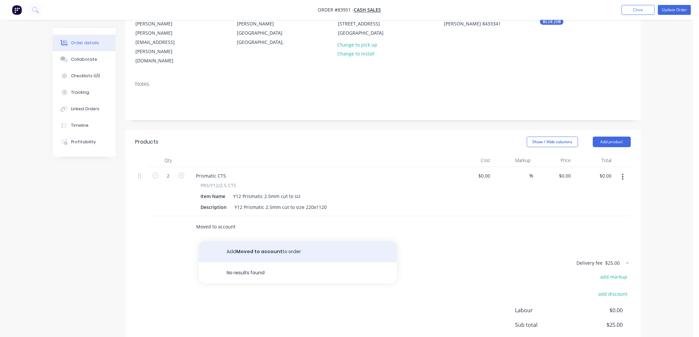
type input "Moved to account"
click at [249, 242] on button "Add Moved to account to order" at bounding box center [298, 252] width 198 height 21
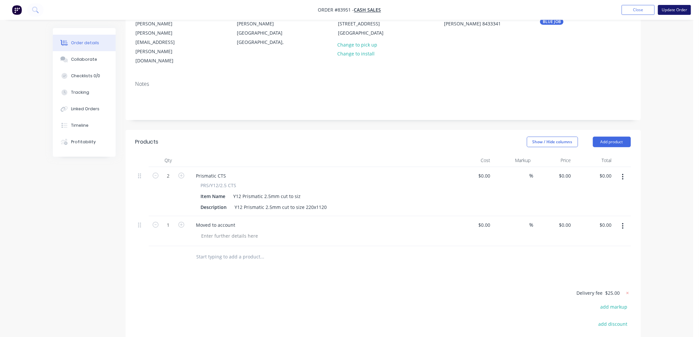
click at [668, 8] on button "Update Order" at bounding box center [674, 10] width 33 height 10
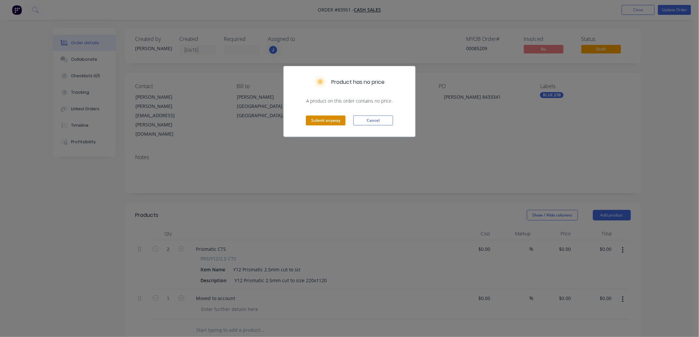
click at [332, 120] on button "Submit anyway" at bounding box center [326, 121] width 40 height 10
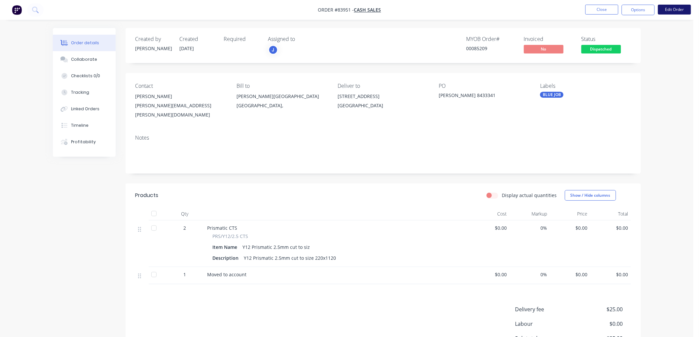
click at [669, 11] on button "Edit Order" at bounding box center [674, 10] width 33 height 10
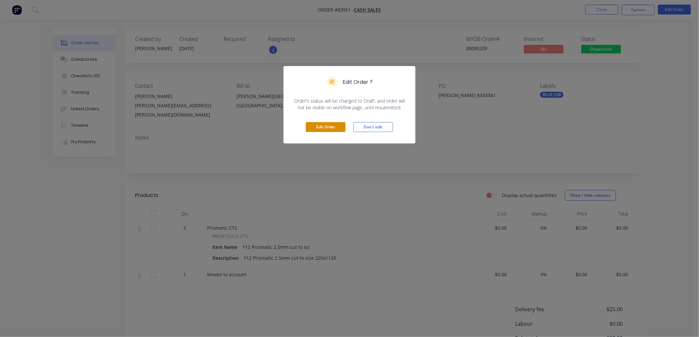
click at [330, 127] on button "Edit Order" at bounding box center [326, 127] width 40 height 10
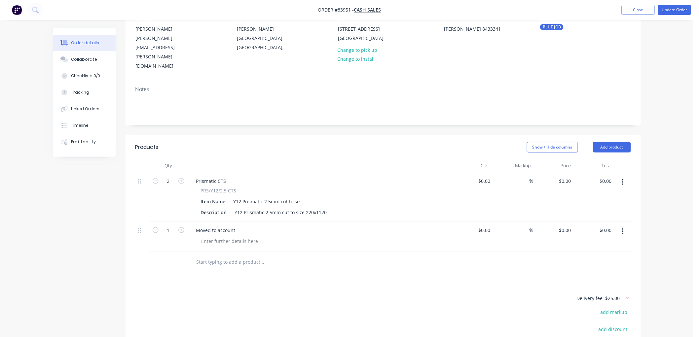
scroll to position [73, 0]
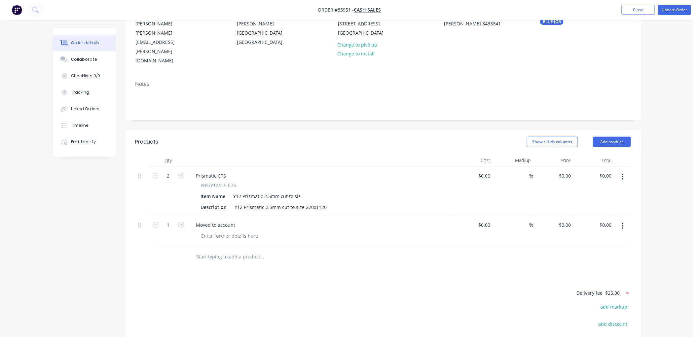
click at [627, 292] on icon at bounding box center [628, 293] width 2 height 2
click at [669, 10] on button "Update Order" at bounding box center [674, 10] width 33 height 10
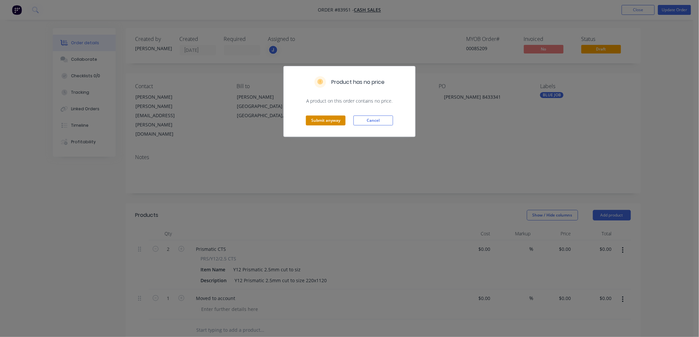
click at [323, 122] on button "Submit anyway" at bounding box center [326, 121] width 40 height 10
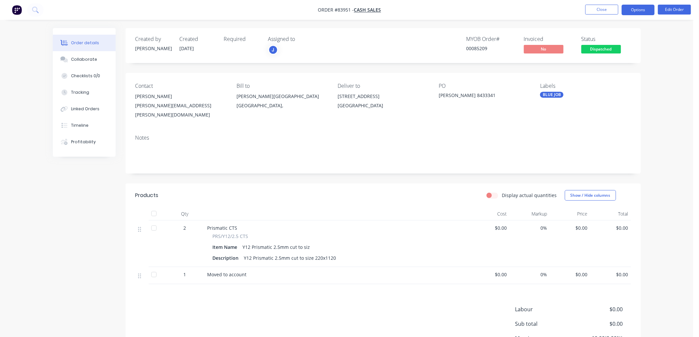
click at [634, 9] on button "Options" at bounding box center [638, 10] width 33 height 11
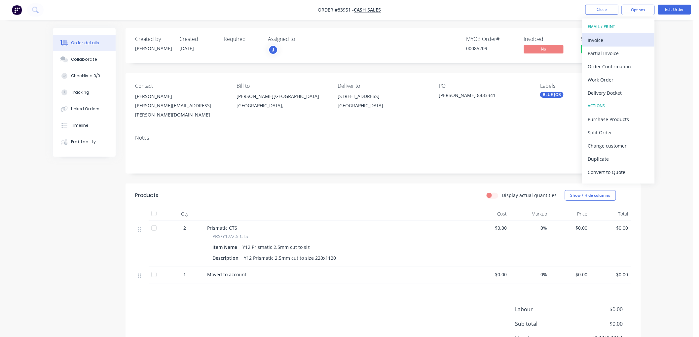
click at [611, 37] on div "Invoice" at bounding box center [618, 40] width 61 height 10
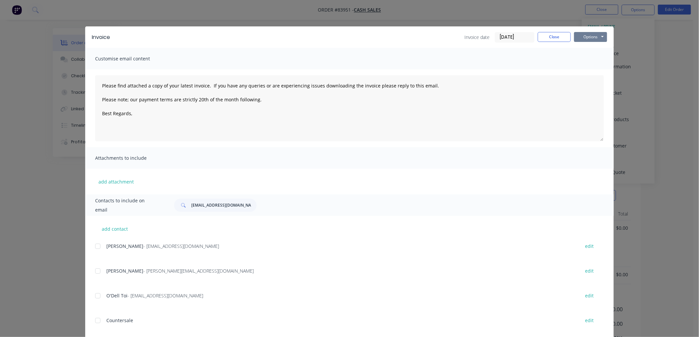
click at [585, 39] on button "Options" at bounding box center [590, 37] width 33 height 10
click at [586, 58] on button "Print" at bounding box center [595, 59] width 42 height 11
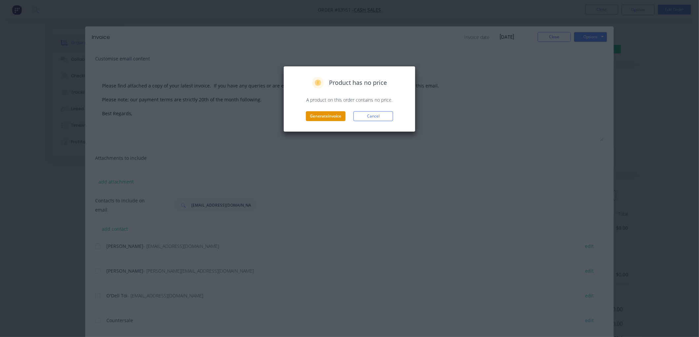
click at [325, 116] on button "Generate invoice" at bounding box center [326, 116] width 40 height 10
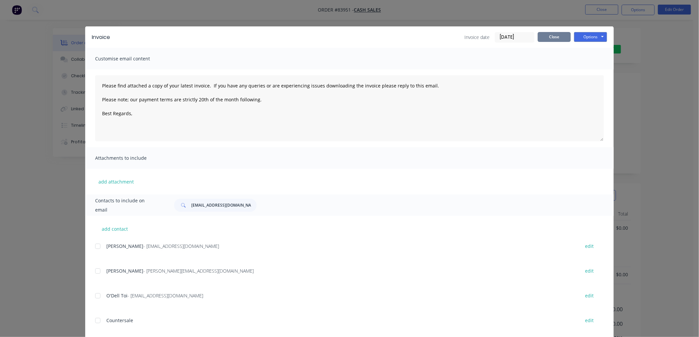
click at [554, 37] on button "Close" at bounding box center [554, 37] width 33 height 10
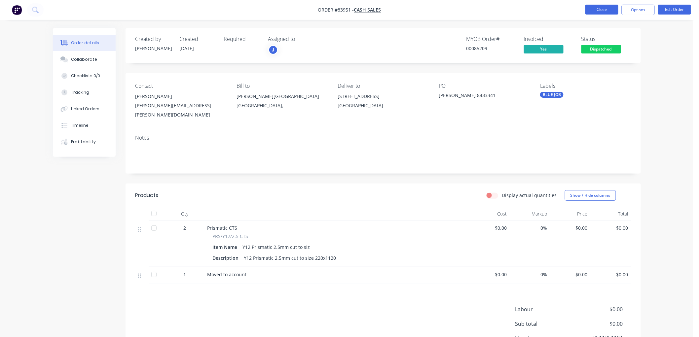
click at [607, 7] on button "Close" at bounding box center [602, 10] width 33 height 10
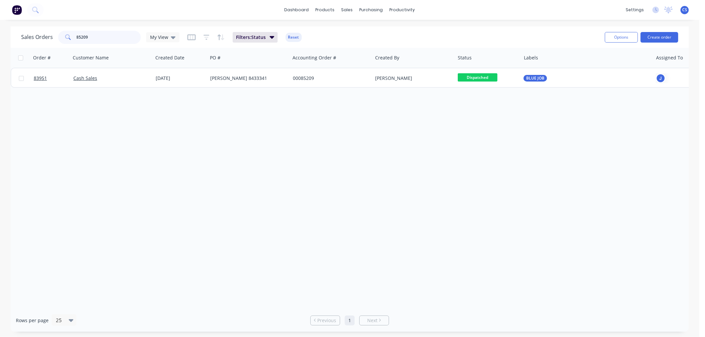
click at [97, 38] on input "85209" at bounding box center [109, 37] width 64 height 13
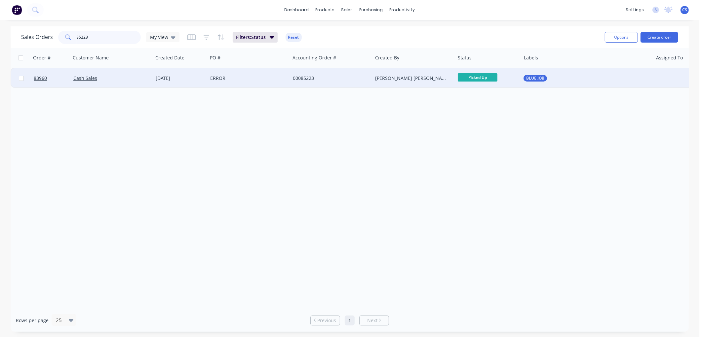
type input "85223"
click at [315, 78] on div "00085223" at bounding box center [329, 78] width 73 height 7
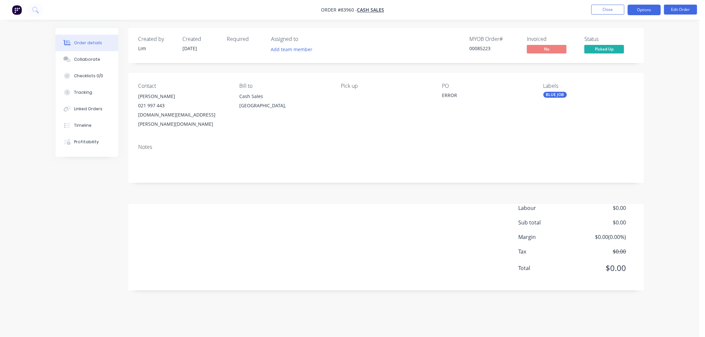
click at [635, 11] on button "Options" at bounding box center [644, 10] width 33 height 11
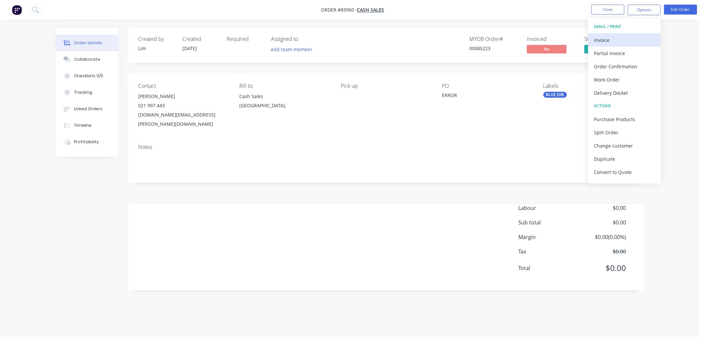
click at [627, 37] on div "Invoice" at bounding box center [624, 40] width 61 height 10
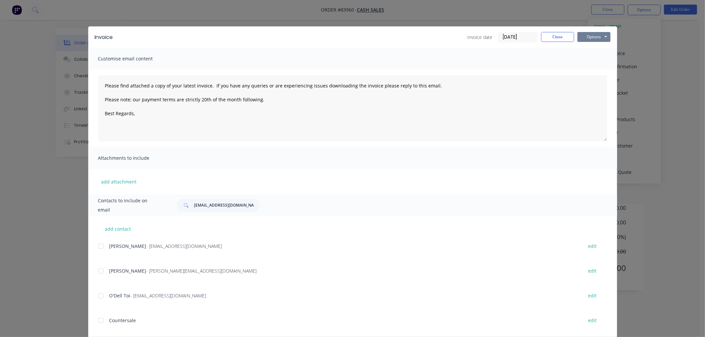
click at [584, 38] on button "Options" at bounding box center [593, 37] width 33 height 10
click at [590, 56] on button "Print" at bounding box center [598, 59] width 42 height 11
click at [548, 35] on button "Close" at bounding box center [557, 37] width 33 height 10
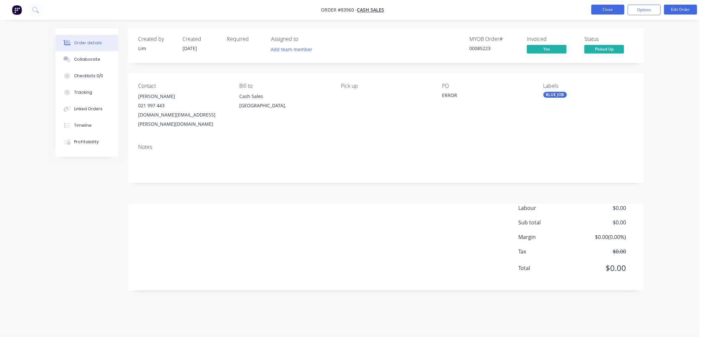
click at [604, 9] on button "Close" at bounding box center [607, 10] width 33 height 10
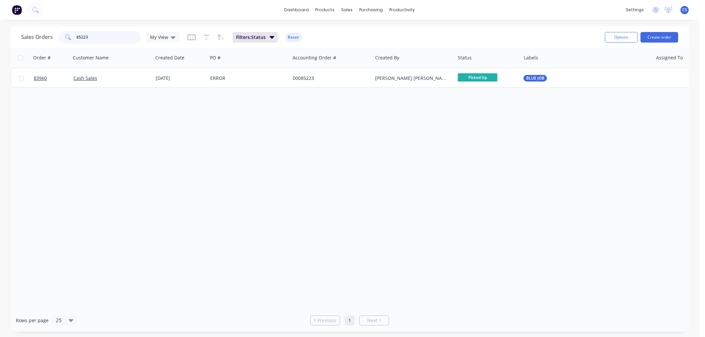
click at [107, 33] on input "85223" at bounding box center [109, 37] width 64 height 13
click at [84, 38] on input "85225" at bounding box center [109, 37] width 64 height 13
click at [87, 36] on input "85240" at bounding box center [109, 37] width 64 height 13
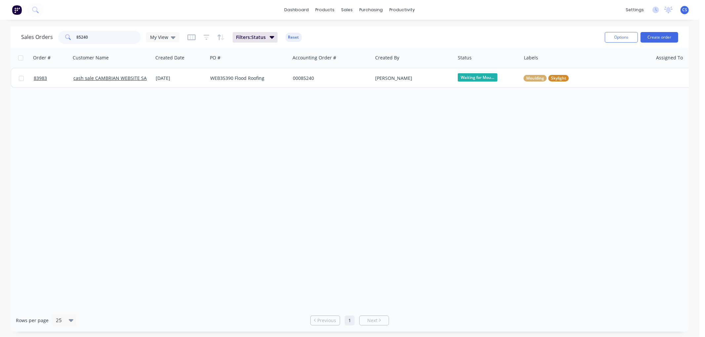
click at [87, 36] on input "85240" at bounding box center [109, 37] width 64 height 13
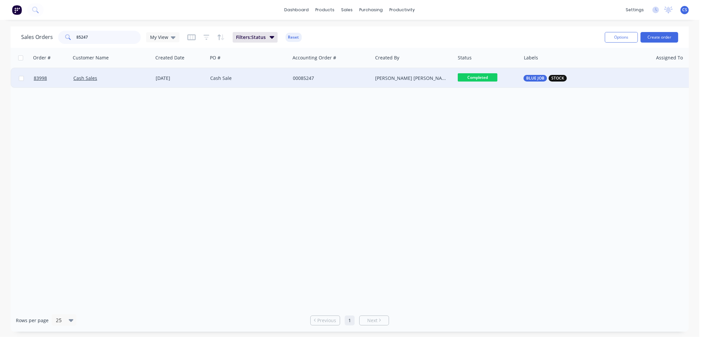
type input "85247"
click at [258, 79] on div "Cash Sale" at bounding box center [246, 78] width 73 height 7
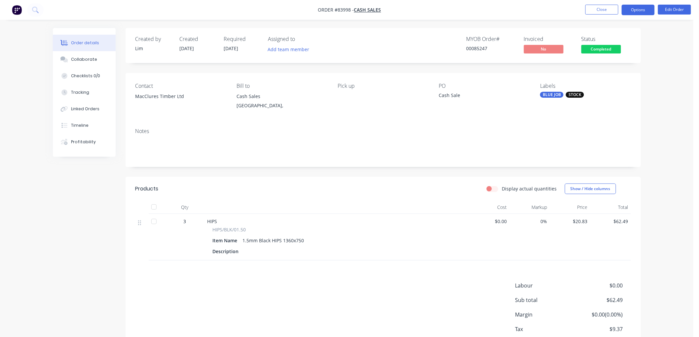
click at [634, 11] on button "Options" at bounding box center [638, 10] width 33 height 11
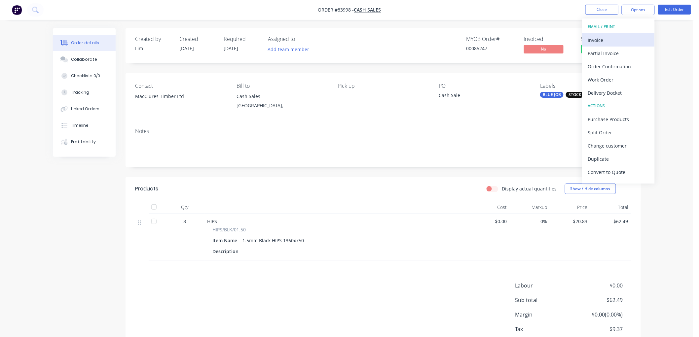
click at [619, 37] on div "Invoice" at bounding box center [618, 40] width 61 height 10
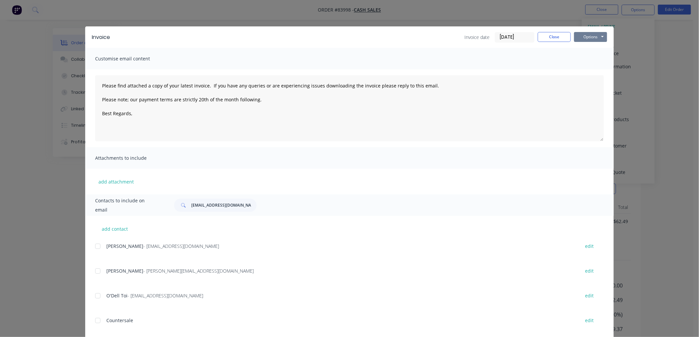
click at [590, 37] on button "Options" at bounding box center [590, 37] width 33 height 10
click at [594, 59] on button "Print" at bounding box center [595, 59] width 42 height 11
click at [557, 35] on button "Close" at bounding box center [554, 37] width 33 height 10
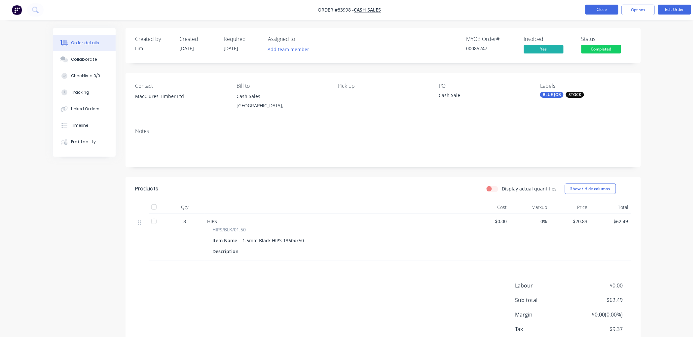
click at [603, 11] on button "Close" at bounding box center [602, 10] width 33 height 10
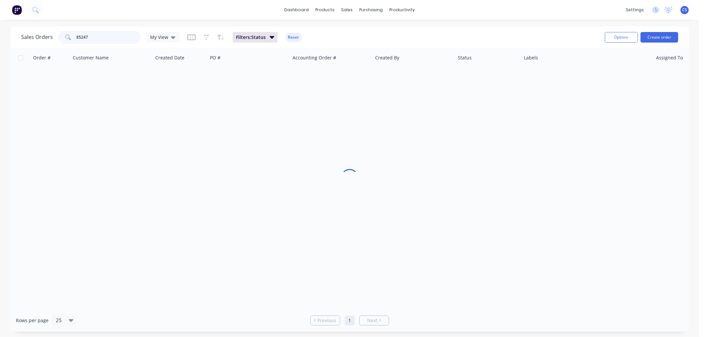
click at [99, 35] on input "85247" at bounding box center [109, 37] width 64 height 13
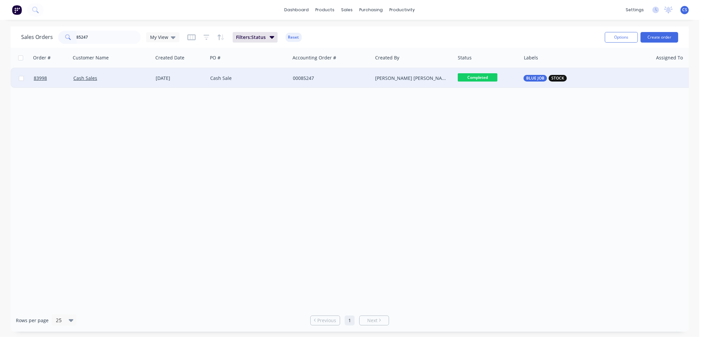
click at [484, 77] on span "Completed" at bounding box center [478, 77] width 40 height 8
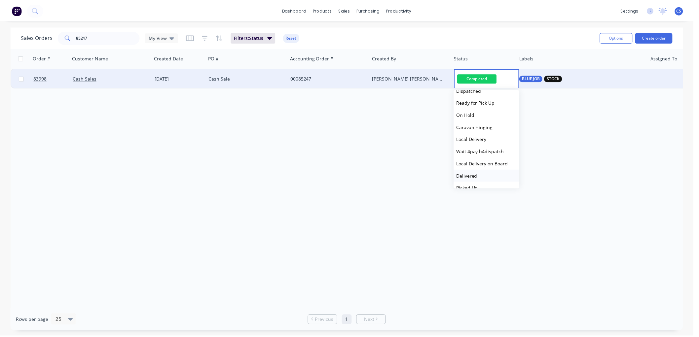
scroll to position [223, 0]
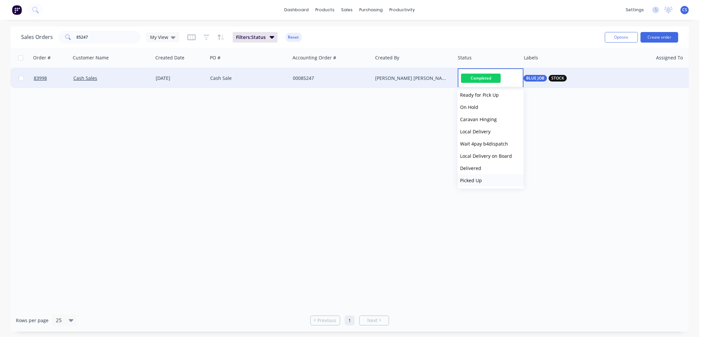
click at [478, 178] on span "Picked Up" at bounding box center [471, 180] width 22 height 6
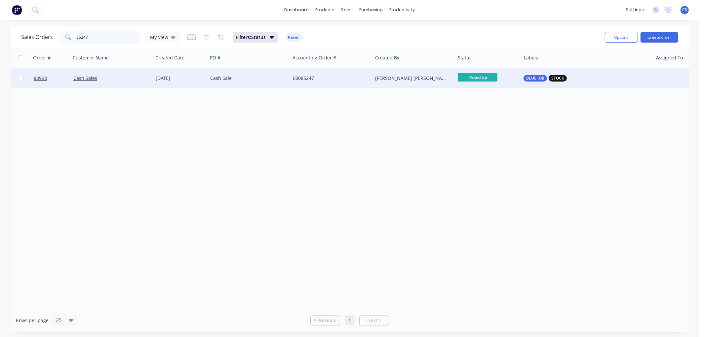
click at [111, 37] on input "85247" at bounding box center [109, 37] width 64 height 13
click at [93, 38] on input "85247" at bounding box center [109, 37] width 64 height 13
type input "85262"
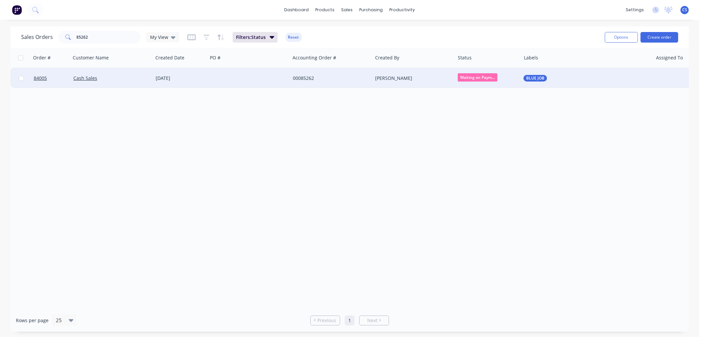
click at [264, 78] on div at bounding box center [249, 78] width 83 height 20
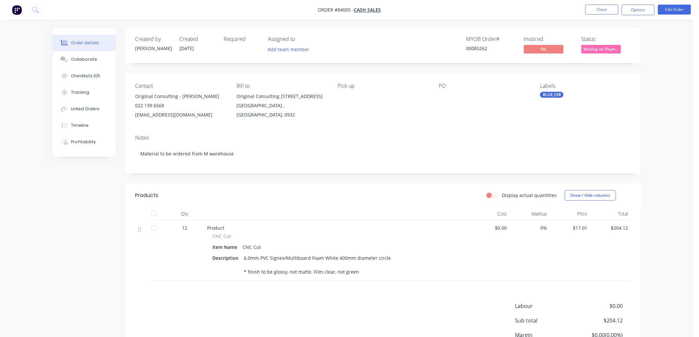
drag, startPoint x: 211, startPoint y: 95, endPoint x: 136, endPoint y: 96, distance: 74.7
click at [136, 96] on div "Original Consulting - [PERSON_NAME]" at bounding box center [181, 96] width 91 height 9
copy div "Original Consulting - [PERSON_NAME]"
click at [447, 94] on div at bounding box center [480, 96] width 83 height 9
click at [681, 11] on button "Edit Order" at bounding box center [674, 10] width 33 height 10
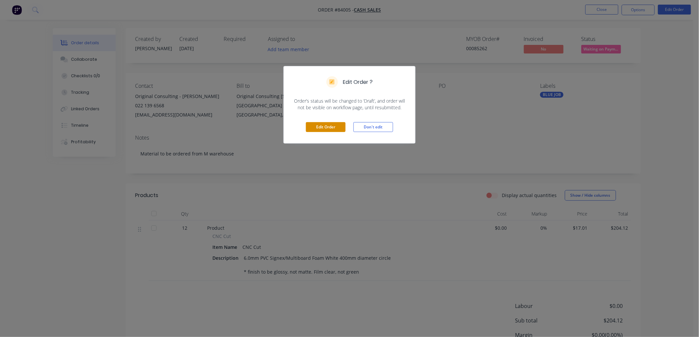
click at [332, 125] on button "Edit Order" at bounding box center [326, 127] width 40 height 10
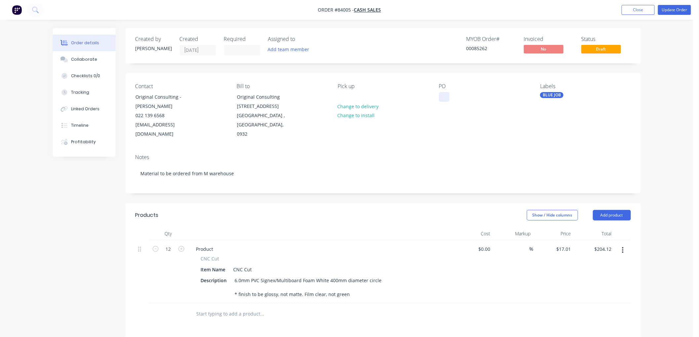
click at [445, 97] on div at bounding box center [444, 97] width 11 height 10
paste div
click at [671, 11] on button "Update Order" at bounding box center [674, 10] width 33 height 10
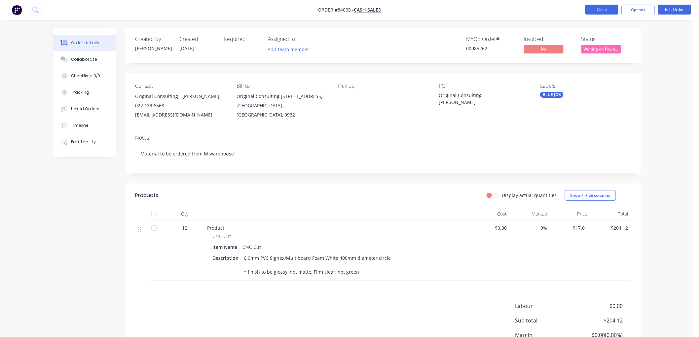
click at [595, 9] on button "Close" at bounding box center [602, 10] width 33 height 10
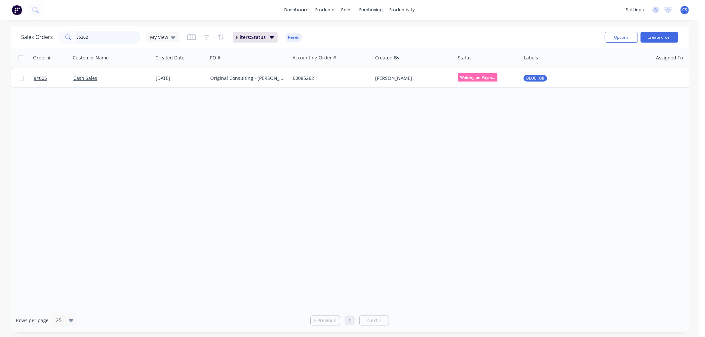
click at [113, 37] on input "85262" at bounding box center [109, 37] width 64 height 13
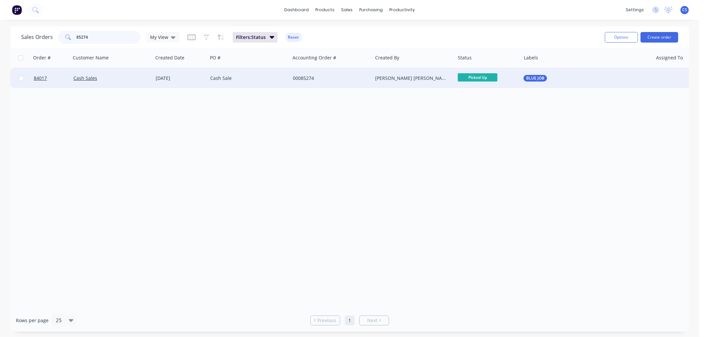
type input "85274"
click at [242, 79] on div "Cash Sale" at bounding box center [246, 78] width 73 height 7
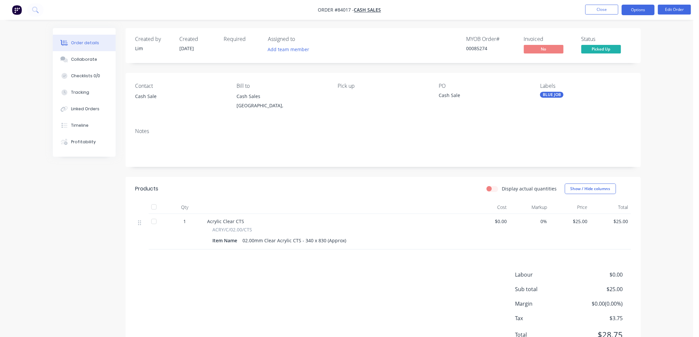
click at [633, 11] on button "Options" at bounding box center [638, 10] width 33 height 11
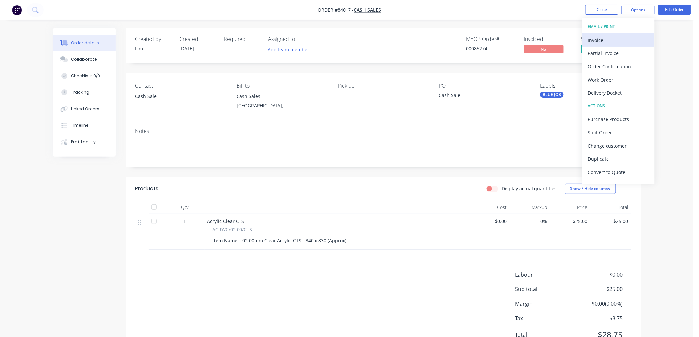
click at [609, 36] on div "Invoice" at bounding box center [618, 40] width 61 height 10
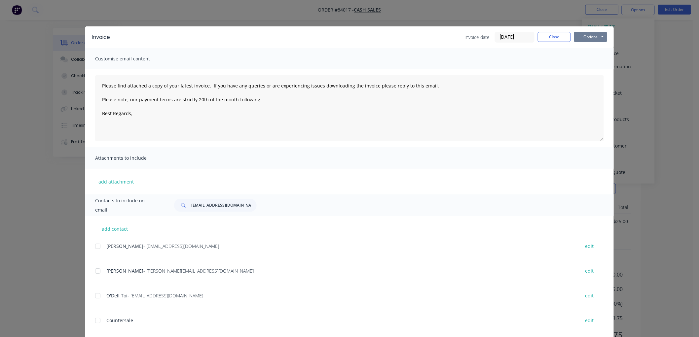
click at [587, 37] on button "Options" at bounding box center [590, 37] width 33 height 10
click at [591, 55] on button "Print" at bounding box center [595, 59] width 42 height 11
click at [549, 39] on button "Close" at bounding box center [554, 37] width 33 height 10
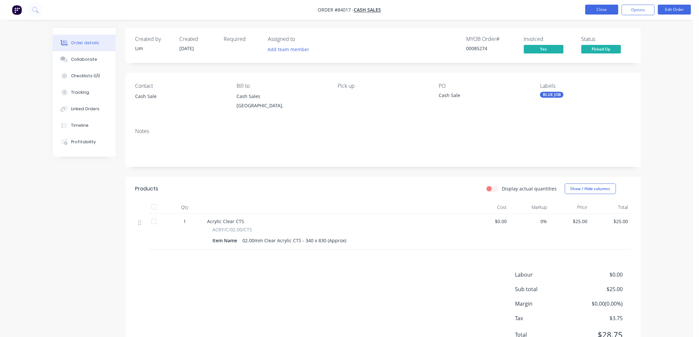
click at [597, 11] on button "Close" at bounding box center [602, 10] width 33 height 10
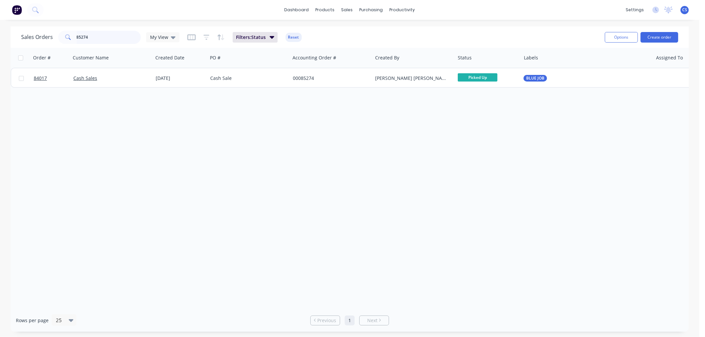
click at [89, 37] on input "85274" at bounding box center [109, 37] width 64 height 13
click at [104, 37] on input "85281" at bounding box center [109, 37] width 64 height 13
click at [105, 38] on input "85287" at bounding box center [109, 37] width 64 height 13
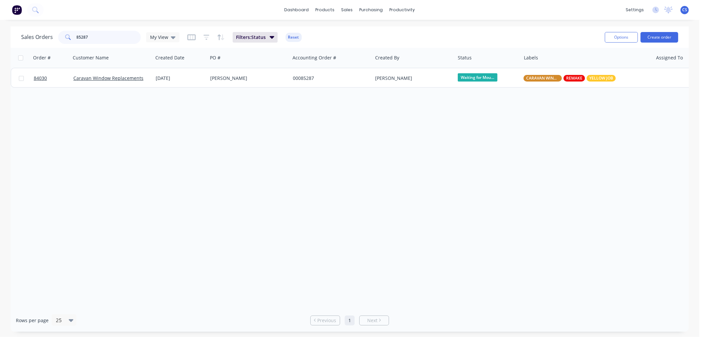
click at [105, 38] on input "85287" at bounding box center [109, 37] width 64 height 13
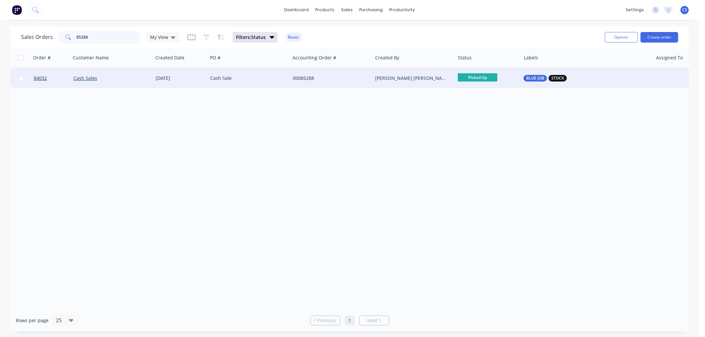
type input "85288"
click at [332, 76] on div "00085288" at bounding box center [329, 78] width 73 height 7
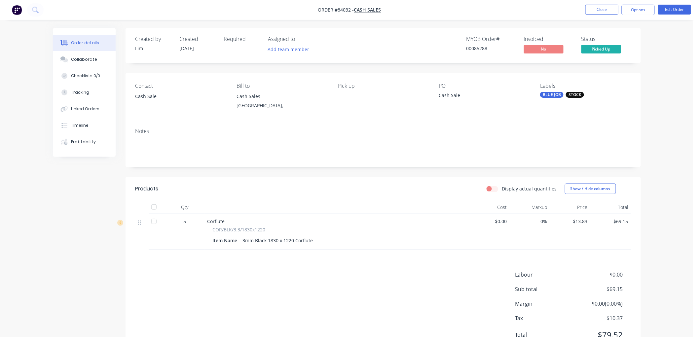
click at [639, 9] on button "Options" at bounding box center [638, 10] width 33 height 11
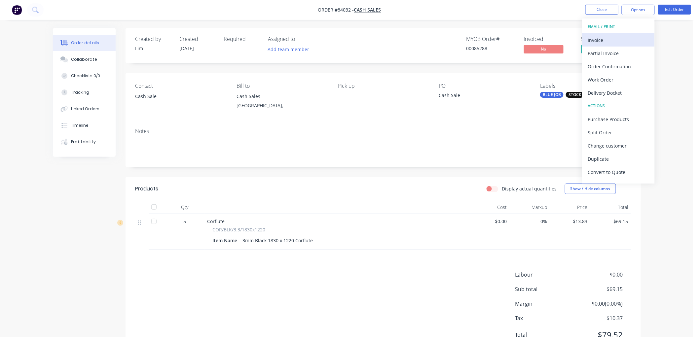
click at [619, 38] on div "Invoice" at bounding box center [618, 40] width 61 height 10
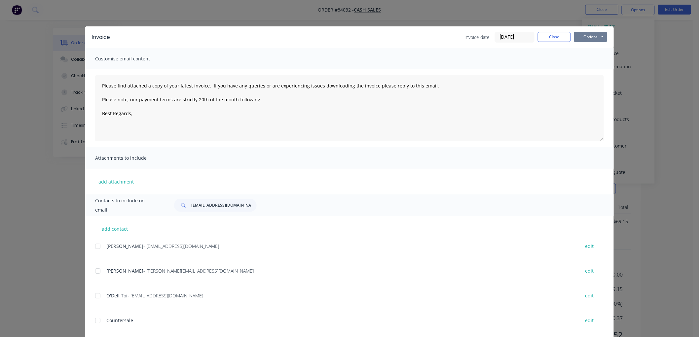
click at [600, 35] on button "Options" at bounding box center [590, 37] width 33 height 10
click at [594, 58] on button "Print" at bounding box center [595, 59] width 42 height 11
click at [551, 37] on button "Close" at bounding box center [554, 37] width 33 height 10
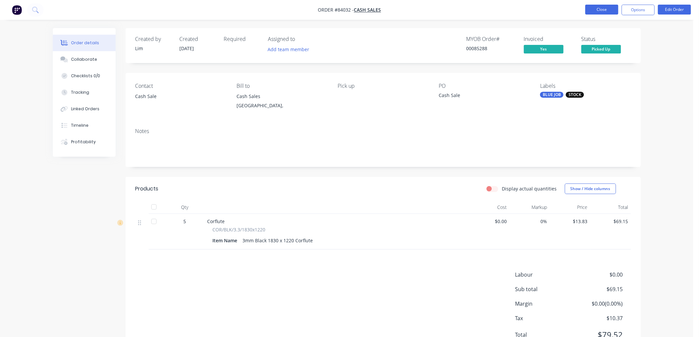
click at [606, 9] on button "Close" at bounding box center [602, 10] width 33 height 10
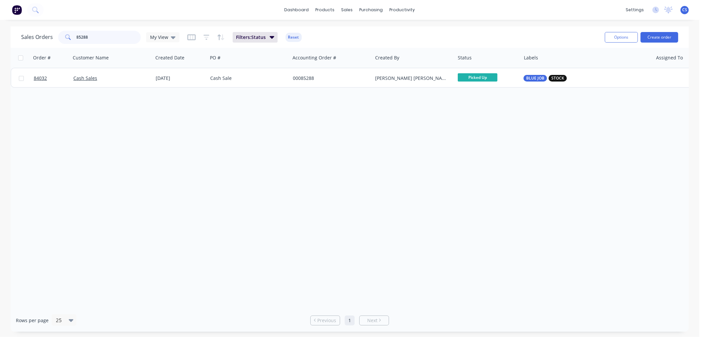
click at [104, 38] on input "85288" at bounding box center [109, 37] width 64 height 13
click at [91, 36] on input "85303" at bounding box center [109, 37] width 64 height 13
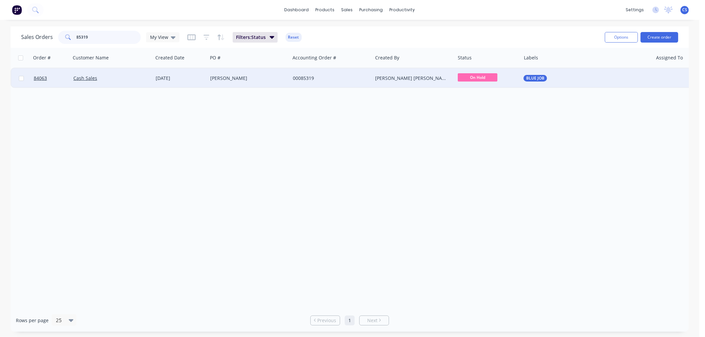
type input "85319"
click at [239, 75] on div "[PERSON_NAME]" at bounding box center [246, 78] width 73 height 7
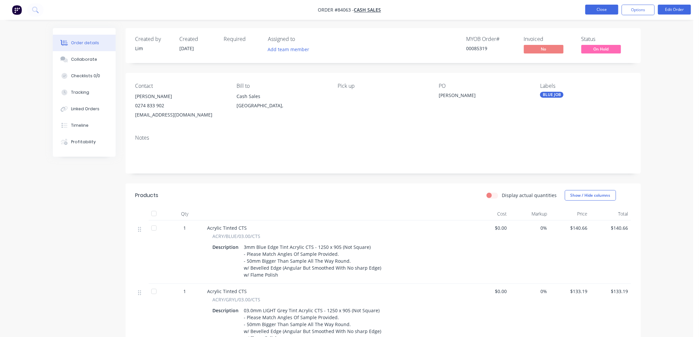
click at [606, 8] on button "Close" at bounding box center [602, 10] width 33 height 10
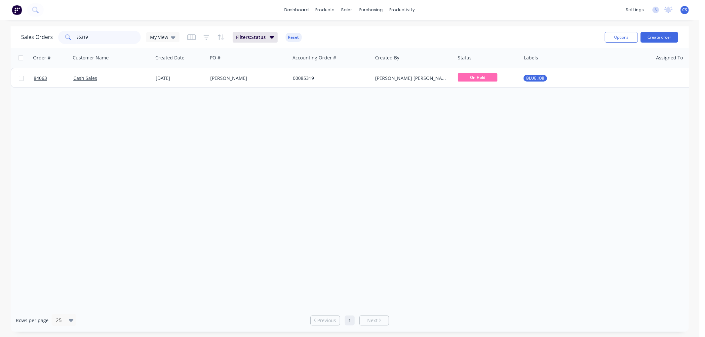
click at [87, 33] on input "85319" at bounding box center [109, 37] width 64 height 13
type input "85327"
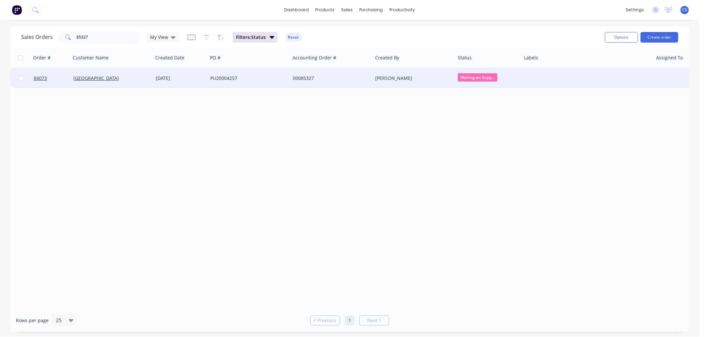
click at [249, 75] on div "PU20004257" at bounding box center [246, 78] width 73 height 7
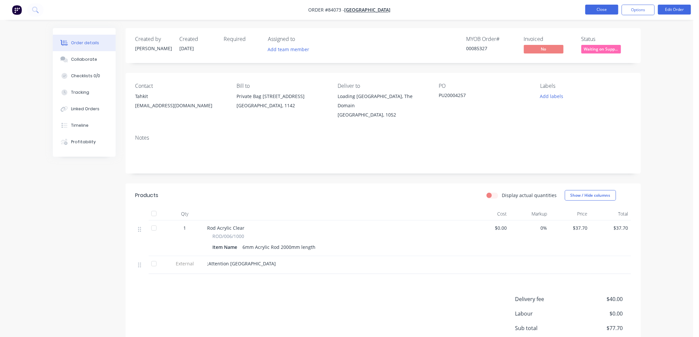
click at [609, 9] on button "Close" at bounding box center [602, 10] width 33 height 10
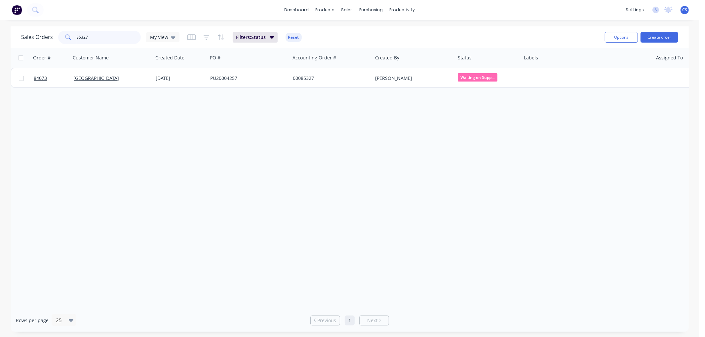
click at [96, 35] on input "85327" at bounding box center [109, 37] width 64 height 13
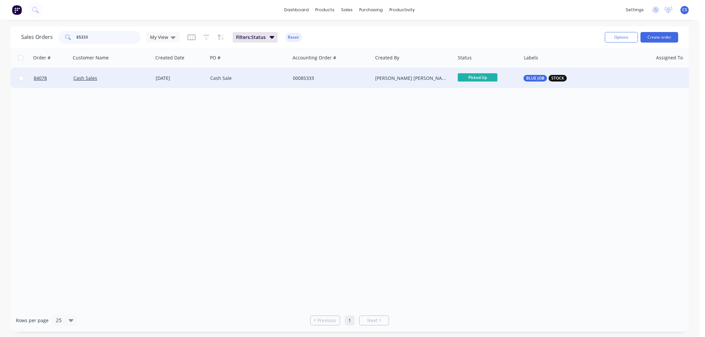
type input "85333"
click at [261, 77] on div "Cash Sale" at bounding box center [246, 78] width 73 height 7
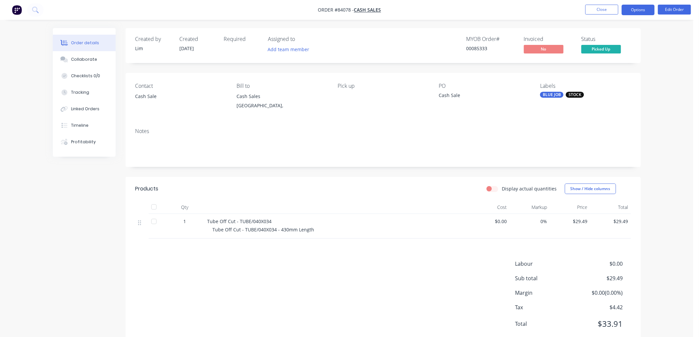
click at [643, 8] on button "Options" at bounding box center [638, 10] width 33 height 11
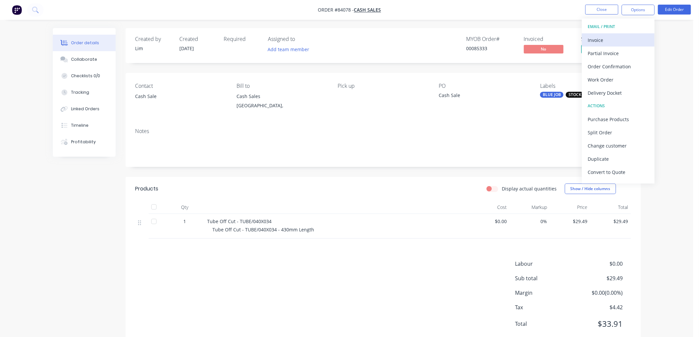
click at [618, 37] on div "Invoice" at bounding box center [618, 40] width 61 height 10
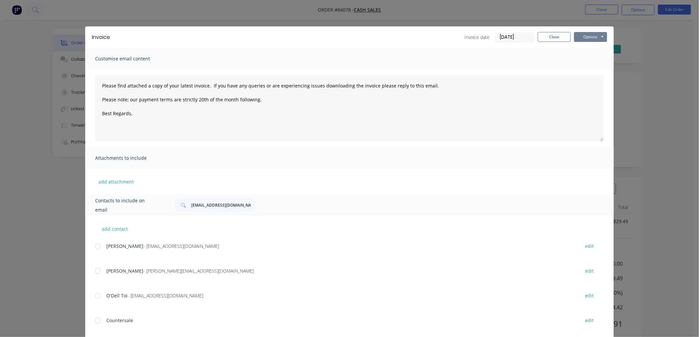
click at [588, 35] on button "Options" at bounding box center [590, 37] width 33 height 10
click at [589, 55] on button "Print" at bounding box center [595, 59] width 42 height 11
click at [557, 37] on button "Close" at bounding box center [554, 37] width 33 height 10
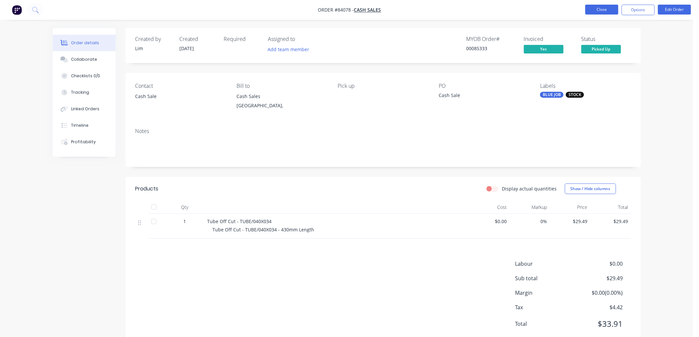
click at [606, 10] on button "Close" at bounding box center [602, 10] width 33 height 10
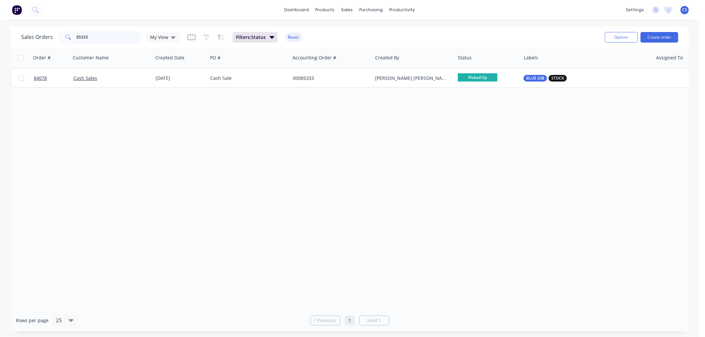
click at [95, 36] on input "85333" at bounding box center [109, 37] width 64 height 13
type input "85335"
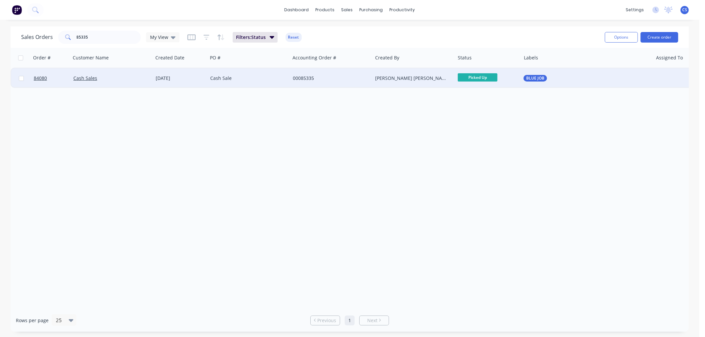
click at [257, 77] on div "Cash Sale" at bounding box center [246, 78] width 73 height 7
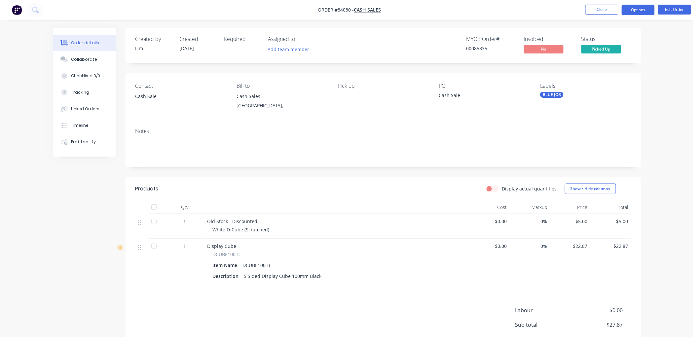
click at [637, 7] on button "Options" at bounding box center [638, 10] width 33 height 11
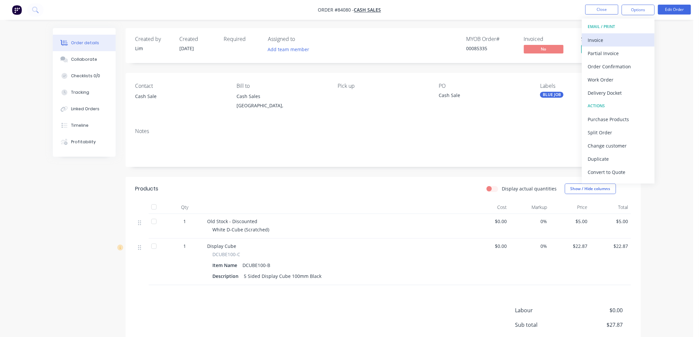
click at [616, 38] on div "Invoice" at bounding box center [618, 40] width 61 height 10
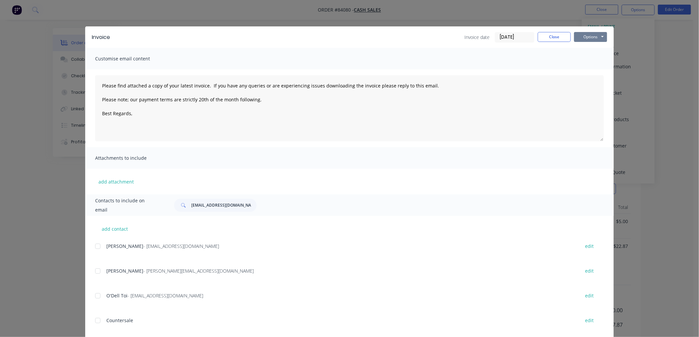
click at [596, 36] on button "Options" at bounding box center [590, 37] width 33 height 10
click at [587, 56] on button "Print" at bounding box center [595, 59] width 42 height 11
click at [546, 37] on button "Close" at bounding box center [554, 37] width 33 height 10
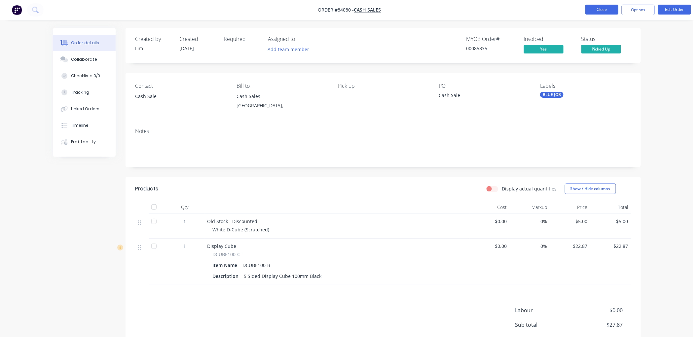
click at [601, 10] on button "Close" at bounding box center [602, 10] width 33 height 10
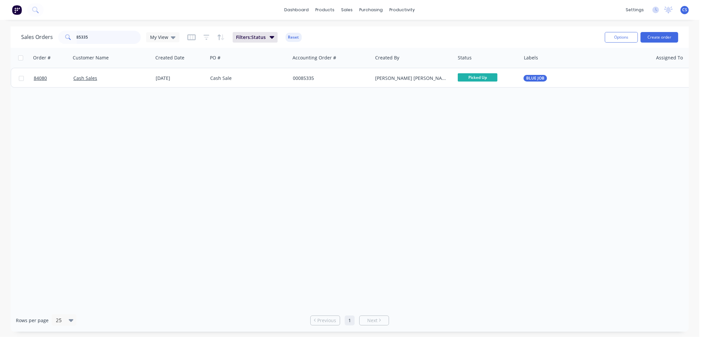
click at [103, 37] on input "85335" at bounding box center [109, 37] width 64 height 13
click at [104, 38] on input "85338" at bounding box center [109, 37] width 64 height 13
click at [85, 39] on input "85351" at bounding box center [109, 37] width 64 height 13
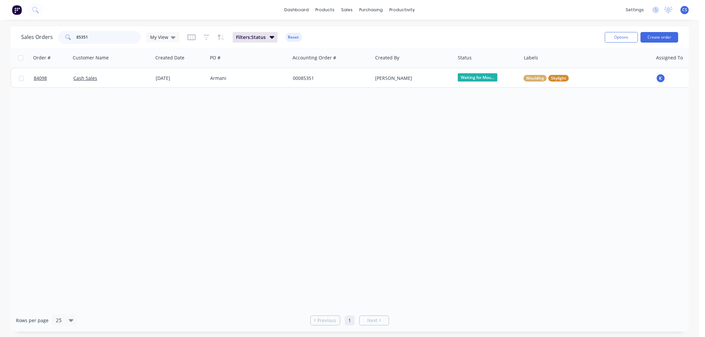
click at [85, 39] on input "85351" at bounding box center [109, 37] width 64 height 13
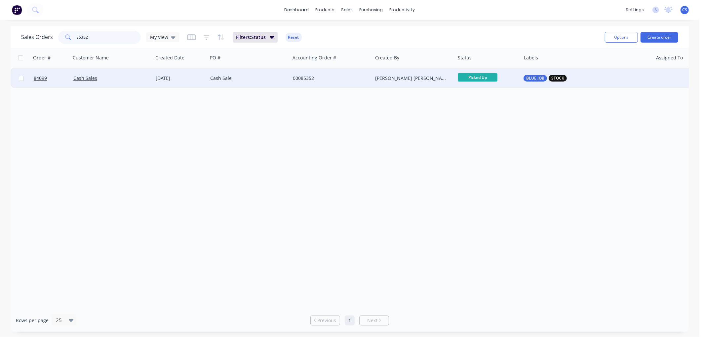
type input "85352"
click at [322, 79] on div "00085352" at bounding box center [329, 78] width 73 height 7
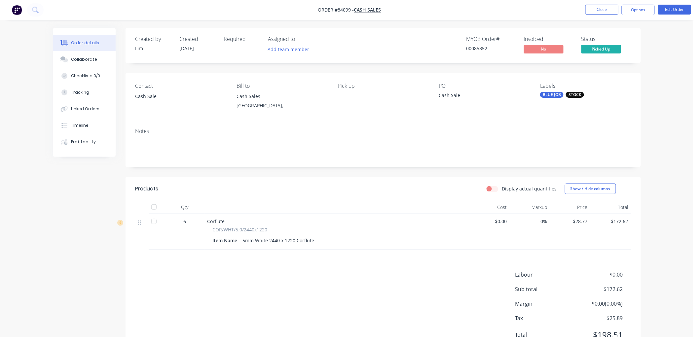
click at [632, 12] on button "Options" at bounding box center [638, 10] width 33 height 11
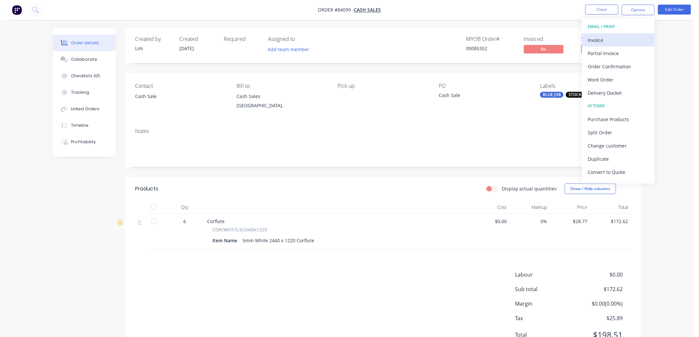
click at [620, 39] on div "Invoice" at bounding box center [618, 40] width 61 height 10
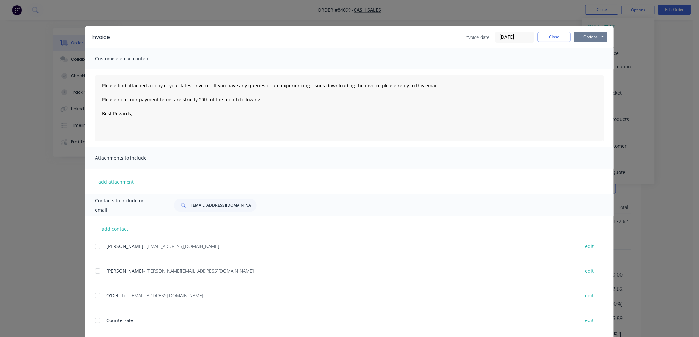
click at [596, 37] on button "Options" at bounding box center [590, 37] width 33 height 10
click at [590, 55] on button "Print" at bounding box center [595, 59] width 42 height 11
click at [554, 35] on button "Close" at bounding box center [554, 37] width 33 height 10
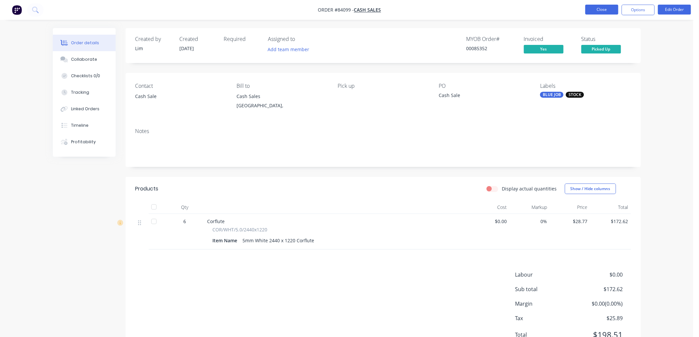
click at [598, 10] on button "Close" at bounding box center [602, 10] width 33 height 10
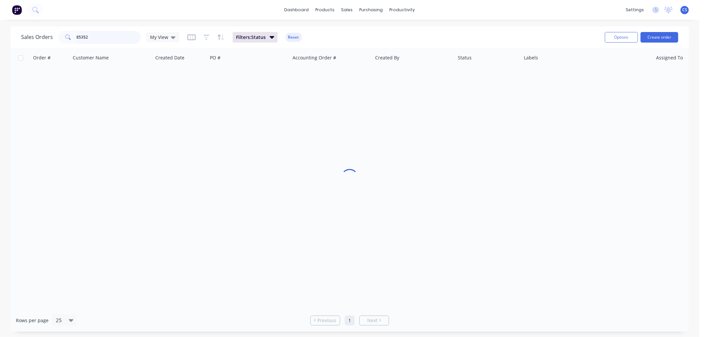
click at [95, 37] on input "85352" at bounding box center [109, 37] width 64 height 13
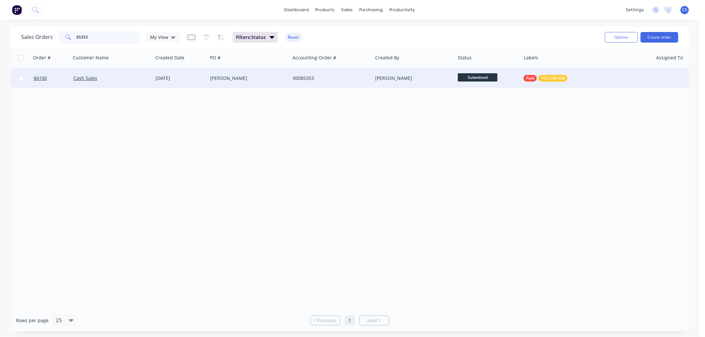
type input "85353"
click at [285, 80] on div "[PERSON_NAME]" at bounding box center [248, 78] width 77 height 7
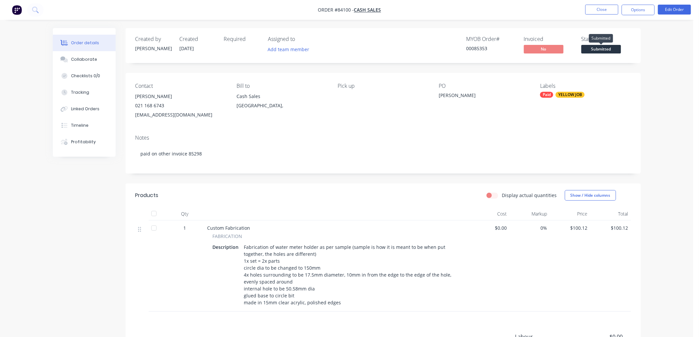
click at [612, 46] on span "Submitted" at bounding box center [602, 49] width 40 height 8
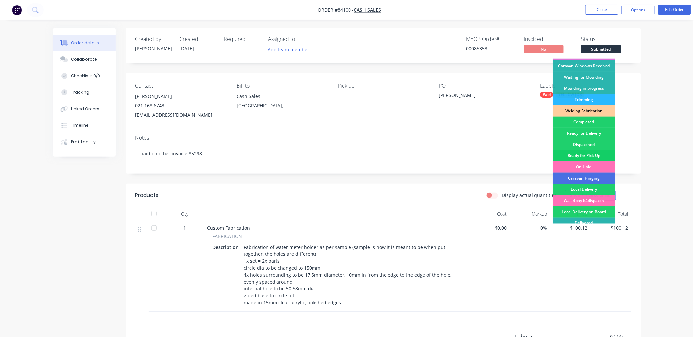
scroll to position [116, 0]
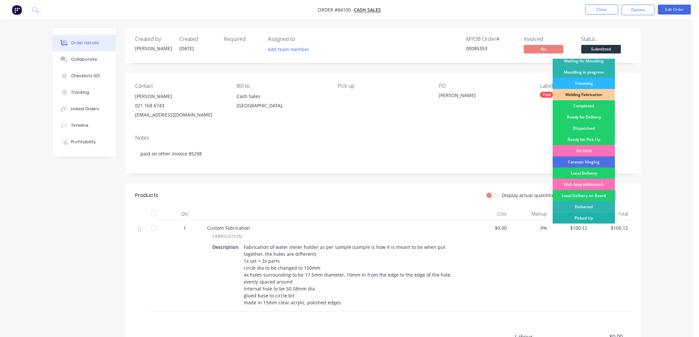
click at [587, 221] on div "Picked Up" at bounding box center [584, 218] width 62 height 11
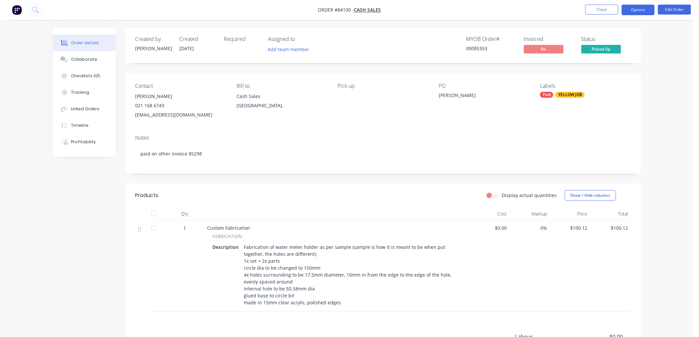
click at [638, 11] on button "Options" at bounding box center [638, 10] width 33 height 11
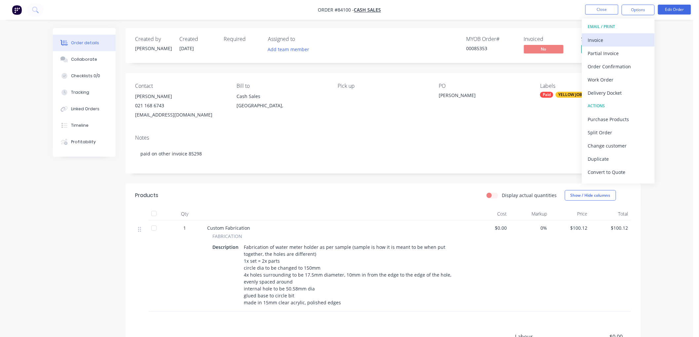
click at [613, 35] on div "Invoice" at bounding box center [618, 40] width 61 height 10
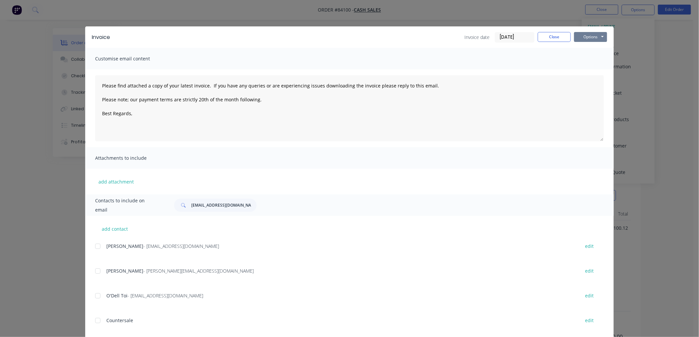
click at [593, 36] on button "Options" at bounding box center [590, 37] width 33 height 10
click at [590, 60] on button "Print" at bounding box center [595, 59] width 42 height 11
click at [544, 34] on button "Close" at bounding box center [554, 37] width 33 height 10
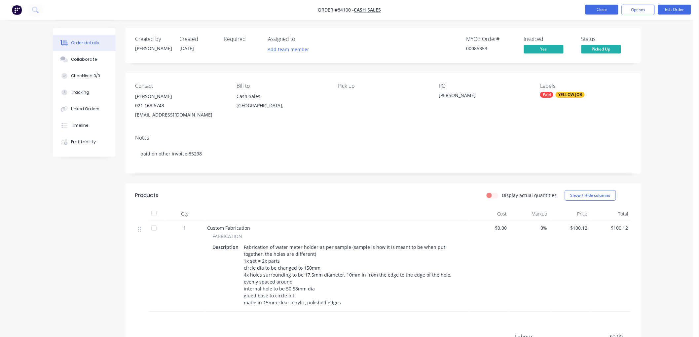
click at [599, 12] on button "Close" at bounding box center [602, 10] width 33 height 10
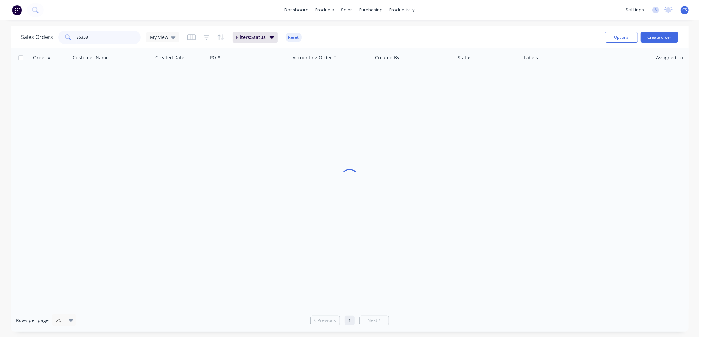
click at [96, 36] on input "85353" at bounding box center [109, 37] width 64 height 13
click at [95, 35] on input "85366" at bounding box center [109, 37] width 64 height 13
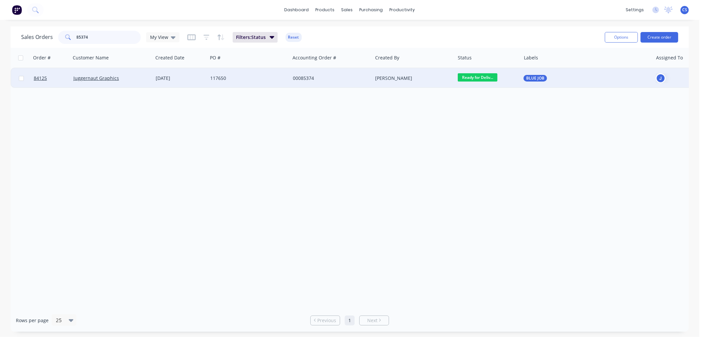
type input "85374"
click at [131, 80] on div "Juggernaut Graphics" at bounding box center [109, 78] width 73 height 7
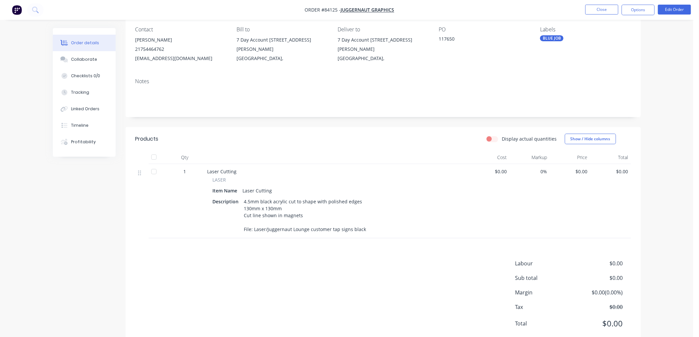
scroll to position [73, 0]
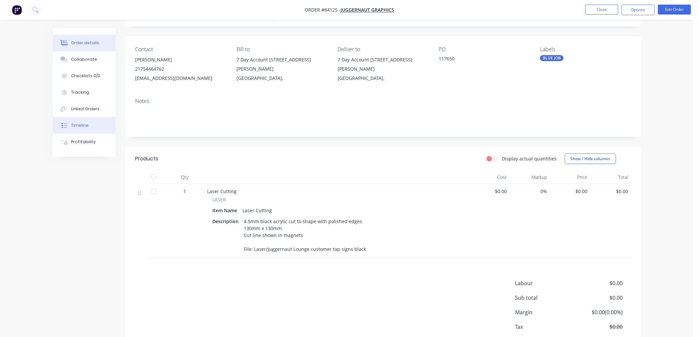
click at [79, 127] on div "Timeline" at bounding box center [80, 126] width 18 height 6
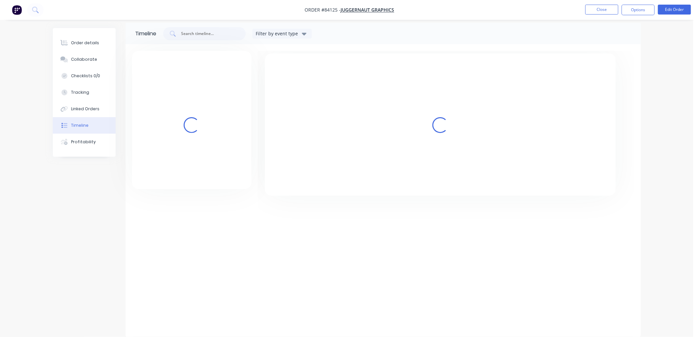
scroll to position [5, 0]
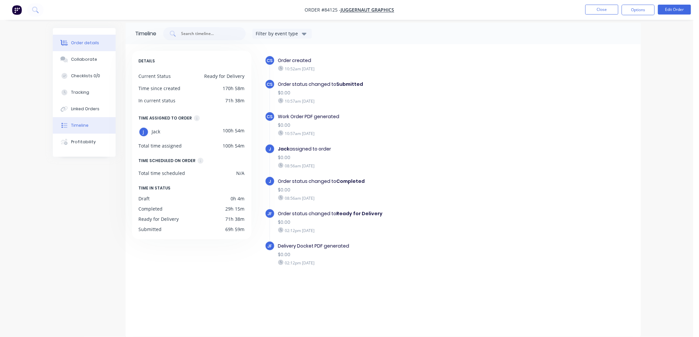
click at [81, 45] on div "Order details" at bounding box center [85, 43] width 28 height 6
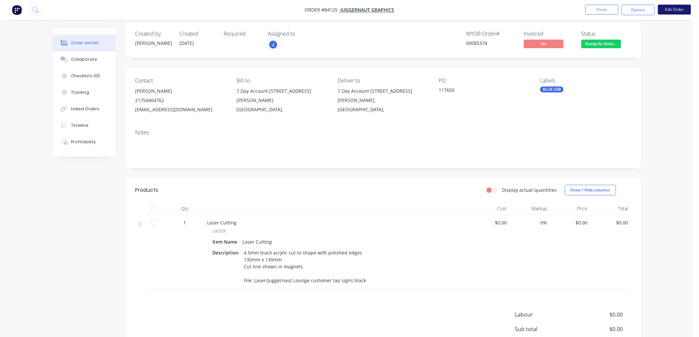
click at [666, 11] on button "Edit Order" at bounding box center [674, 10] width 33 height 10
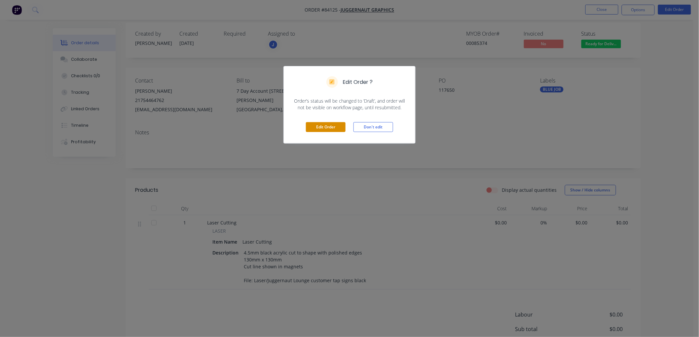
click at [330, 129] on button "Edit Order" at bounding box center [326, 127] width 40 height 10
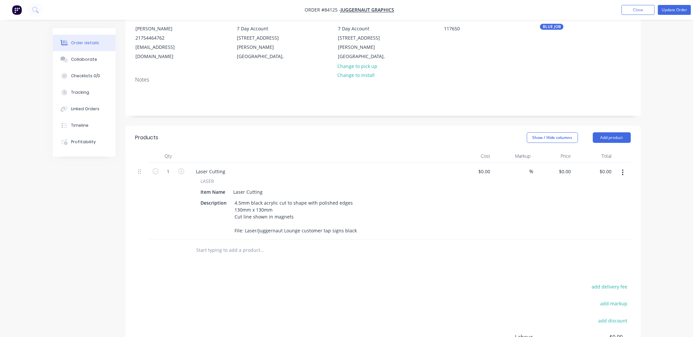
scroll to position [73, 0]
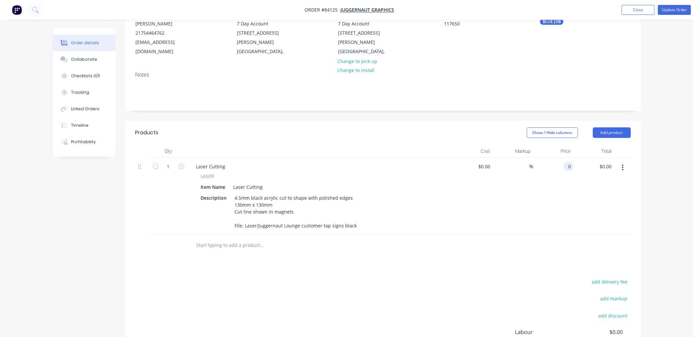
click at [563, 166] on div "0 0" at bounding box center [554, 196] width 41 height 77
click at [669, 12] on button "Update Order" at bounding box center [674, 10] width 33 height 10
type input "$33.13"
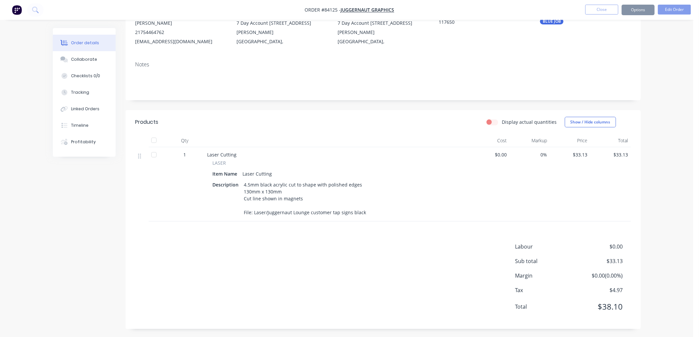
scroll to position [0, 0]
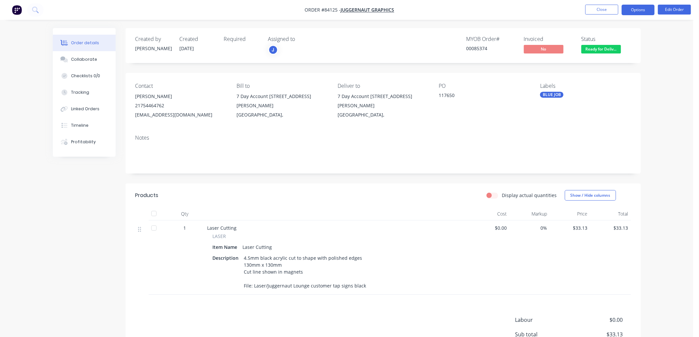
click at [637, 12] on button "Options" at bounding box center [638, 10] width 33 height 11
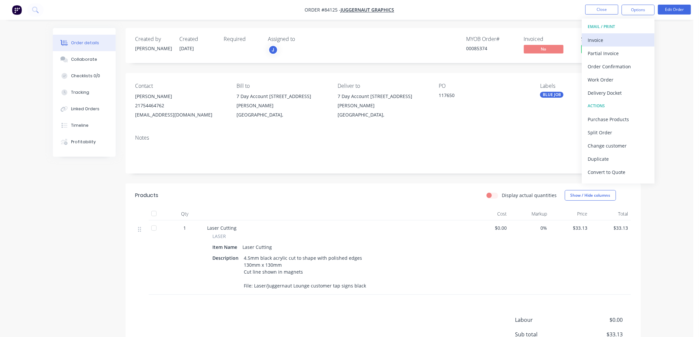
click at [612, 41] on div "Invoice" at bounding box center [618, 40] width 61 height 10
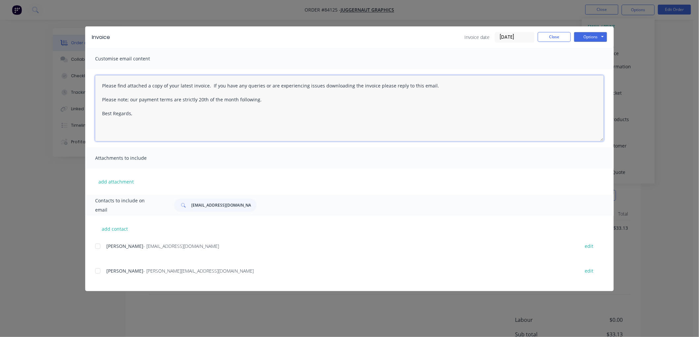
click at [164, 117] on textarea "Please find attached a copy of your latest invoice. If you have any queries or …" at bounding box center [349, 108] width 509 height 66
type textarea "Please find attached a copy of your latest invoice. If you have any queries or …"
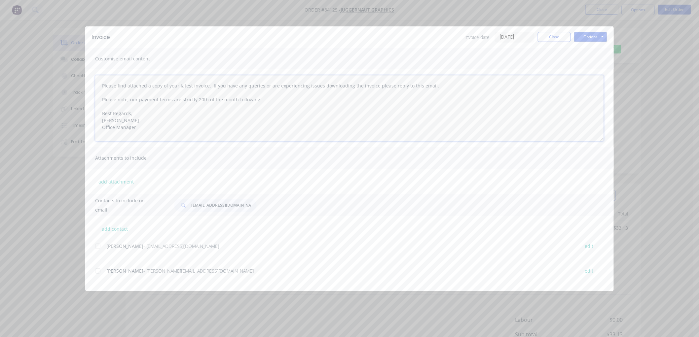
click at [97, 245] on div at bounding box center [97, 246] width 13 height 13
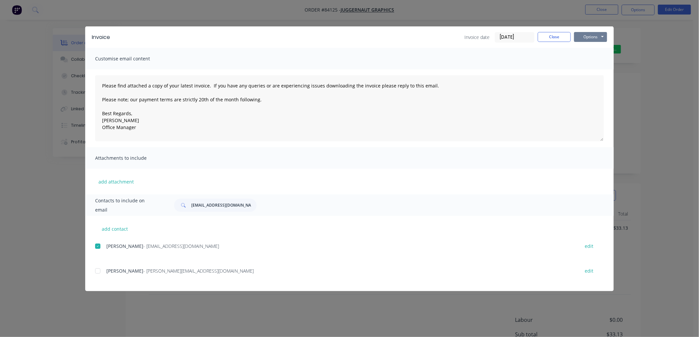
click at [586, 37] on button "Options" at bounding box center [590, 37] width 33 height 10
click at [588, 68] on button "Email" at bounding box center [595, 70] width 42 height 11
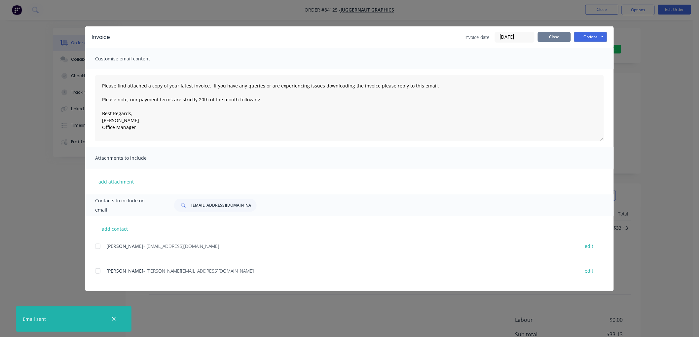
click at [564, 37] on button "Close" at bounding box center [554, 37] width 33 height 10
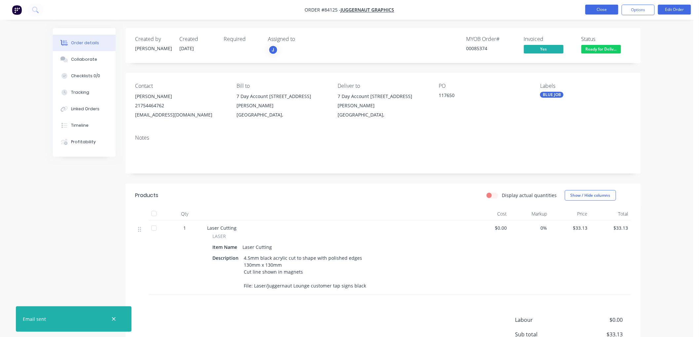
click at [606, 10] on button "Close" at bounding box center [602, 10] width 33 height 10
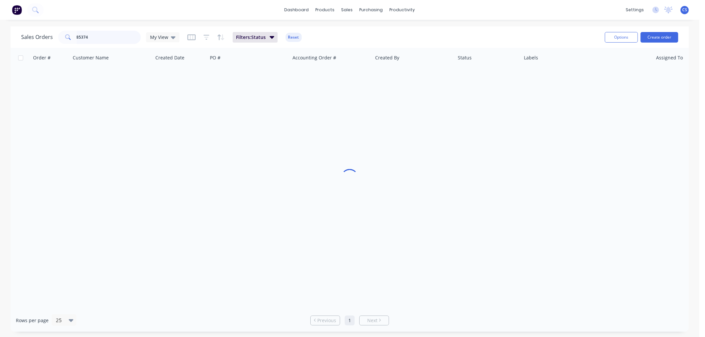
click at [115, 35] on input "85374" at bounding box center [109, 37] width 64 height 13
click at [94, 35] on input "85375" at bounding box center [109, 37] width 64 height 13
click at [106, 39] on input "85389" at bounding box center [109, 37] width 64 height 13
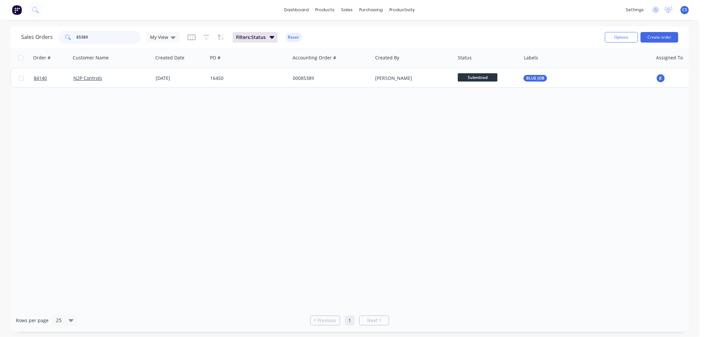
click at [106, 39] on input "85389" at bounding box center [109, 37] width 64 height 13
click at [98, 37] on input "85403" at bounding box center [109, 37] width 64 height 13
click at [91, 35] on input "85407" at bounding box center [109, 37] width 64 height 13
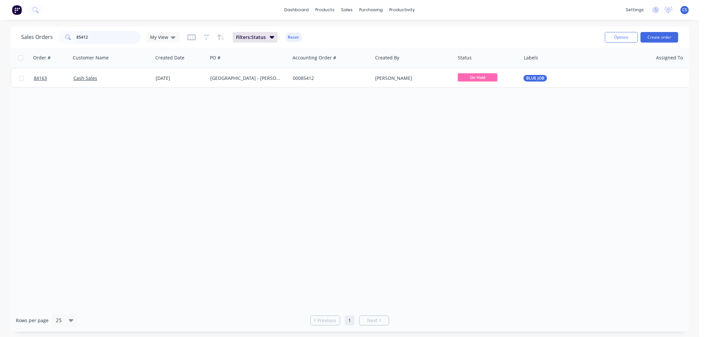
click at [104, 37] on input "85412" at bounding box center [109, 37] width 64 height 13
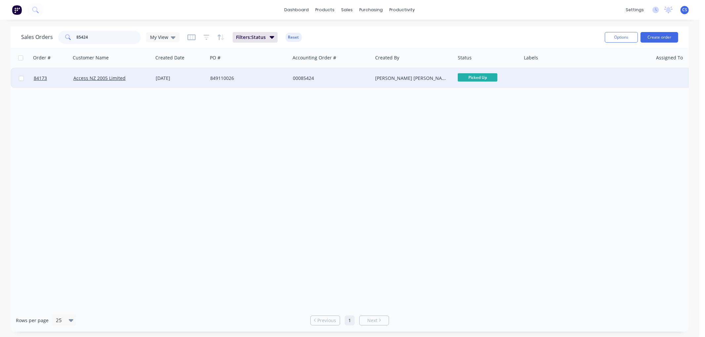
type input "85424"
click at [270, 77] on div "849110026" at bounding box center [246, 78] width 73 height 7
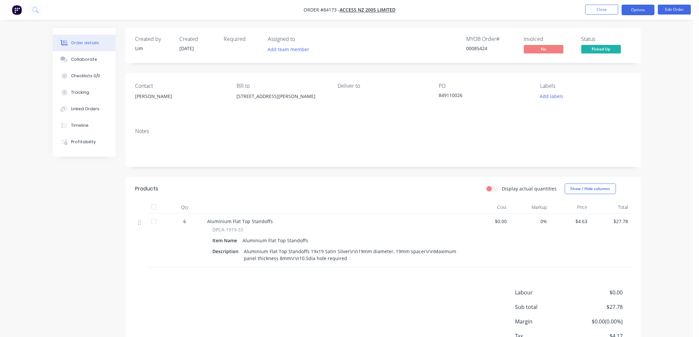
click at [642, 11] on button "Options" at bounding box center [638, 10] width 33 height 11
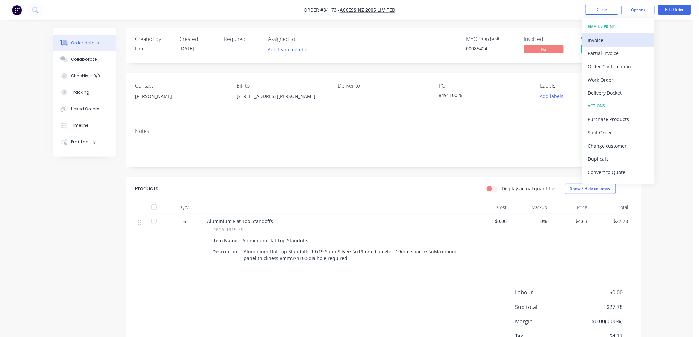
click at [615, 38] on div "Invoice" at bounding box center [618, 40] width 61 height 10
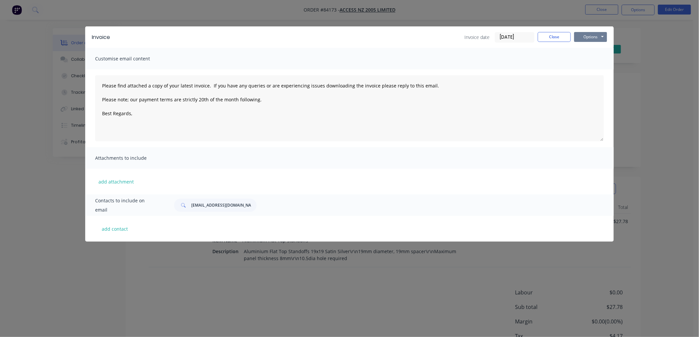
click at [589, 37] on button "Options" at bounding box center [590, 37] width 33 height 10
click at [562, 33] on button "Close" at bounding box center [554, 37] width 33 height 10
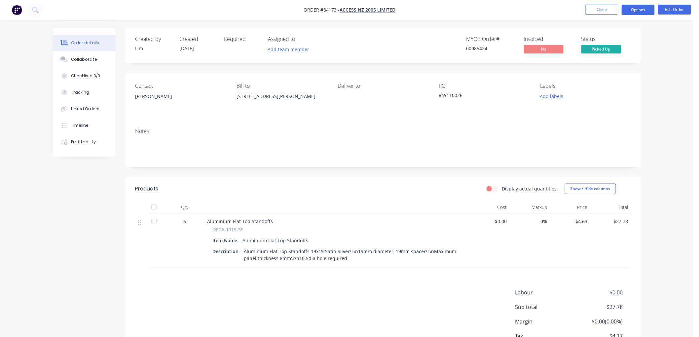
click at [642, 13] on button "Options" at bounding box center [638, 10] width 33 height 11
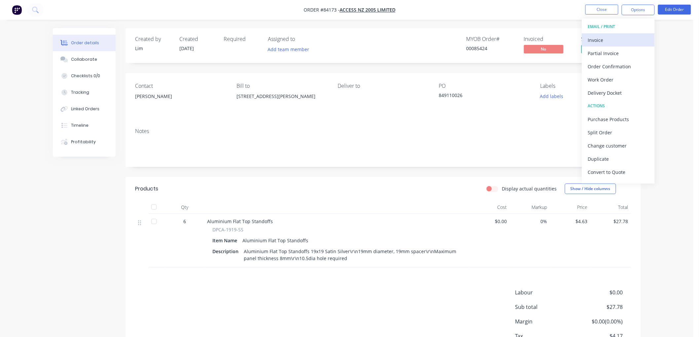
click at [619, 36] on div "Invoice" at bounding box center [618, 40] width 61 height 10
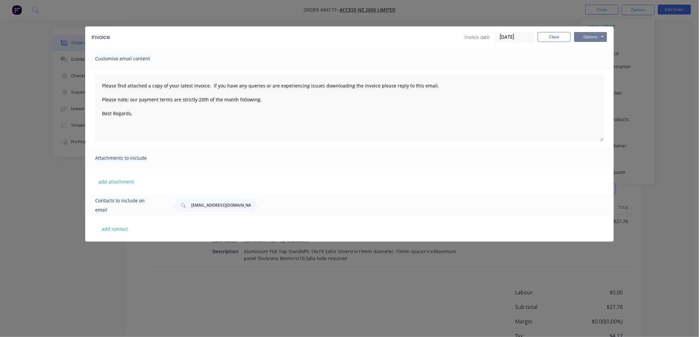
click at [591, 34] on button "Options" at bounding box center [590, 37] width 33 height 10
click at [592, 61] on button "Print" at bounding box center [595, 59] width 42 height 11
click at [558, 38] on button "Close" at bounding box center [554, 37] width 33 height 10
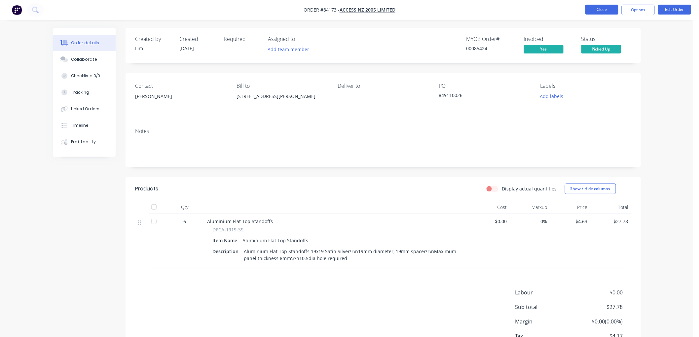
click at [602, 14] on button "Close" at bounding box center [602, 10] width 33 height 10
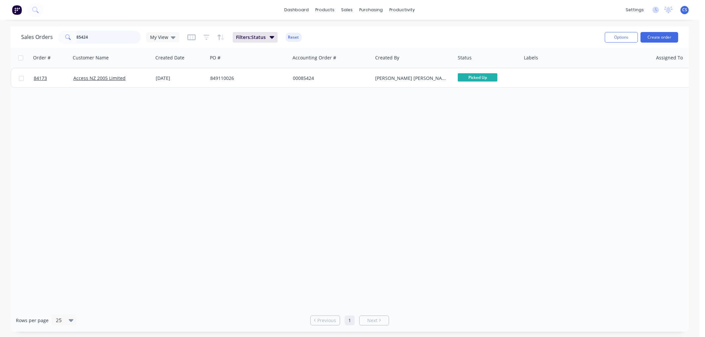
click at [94, 37] on input "85424" at bounding box center [109, 37] width 64 height 13
click at [108, 37] on input "85425" at bounding box center [109, 37] width 64 height 13
click at [95, 37] on input "85426" at bounding box center [109, 37] width 64 height 13
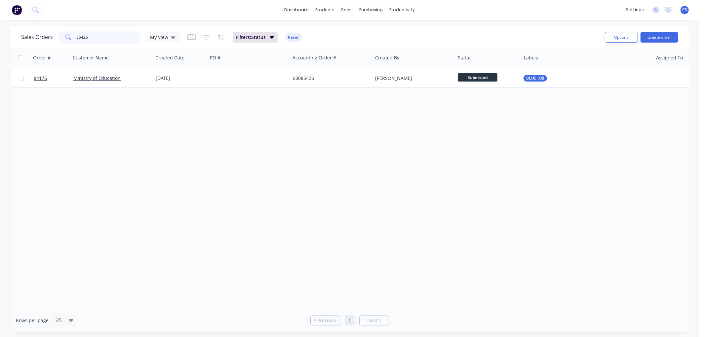
click at [95, 37] on input "85426" at bounding box center [109, 37] width 64 height 13
click at [100, 37] on input "85427" at bounding box center [109, 37] width 64 height 13
click at [99, 37] on input "85436" at bounding box center [109, 37] width 64 height 13
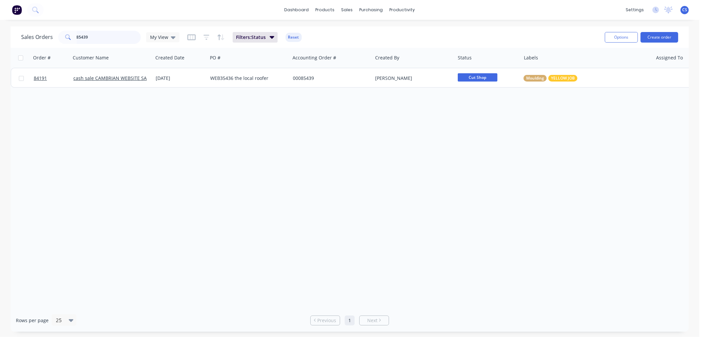
click at [97, 37] on input "85439" at bounding box center [109, 37] width 64 height 13
click at [106, 37] on input "85452" at bounding box center [109, 37] width 64 height 13
click at [97, 37] on input "85456" at bounding box center [109, 37] width 64 height 13
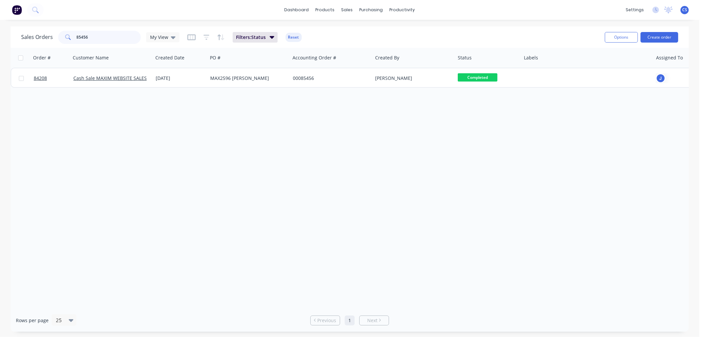
click at [97, 37] on input "85456" at bounding box center [109, 37] width 64 height 13
type input "5"
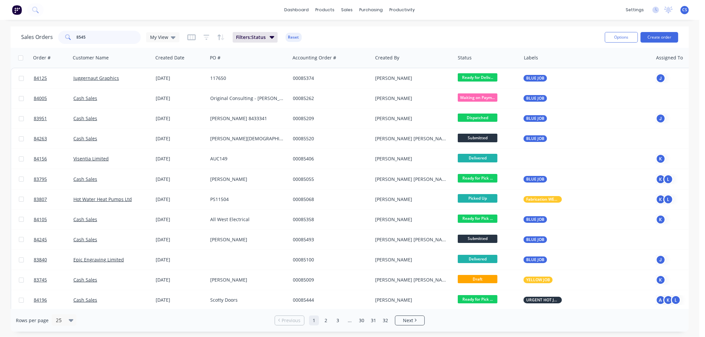
type input "85458"
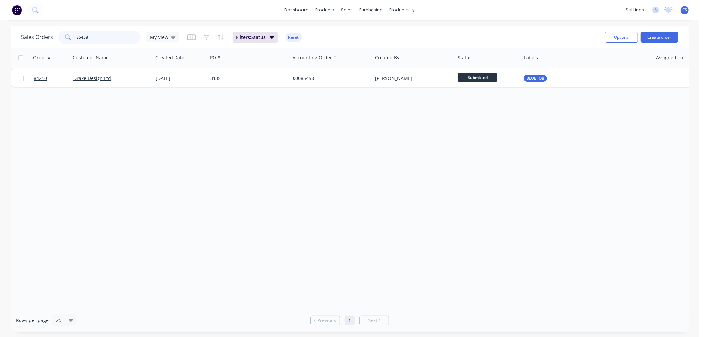
click at [93, 38] on input "85458" at bounding box center [109, 37] width 64 height 13
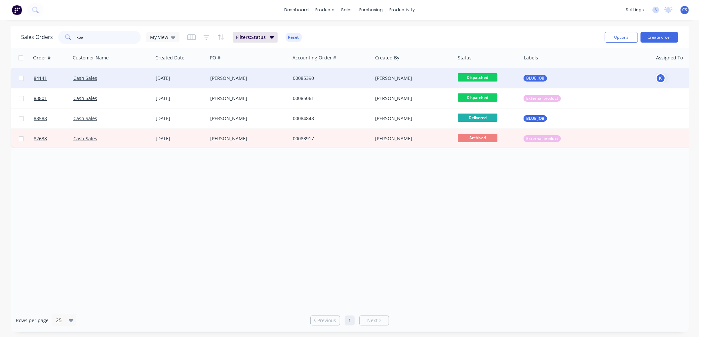
type input "koa"
click at [275, 76] on div "[PERSON_NAME]" at bounding box center [246, 78] width 73 height 7
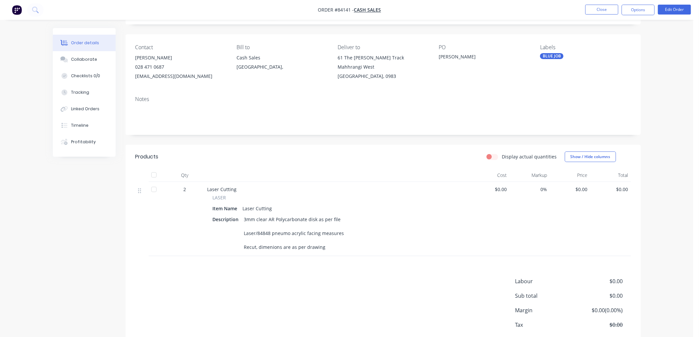
scroll to position [75, 0]
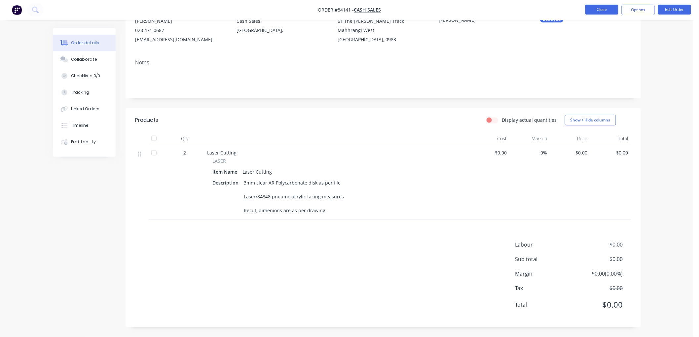
click at [602, 14] on button "Close" at bounding box center [602, 10] width 33 height 10
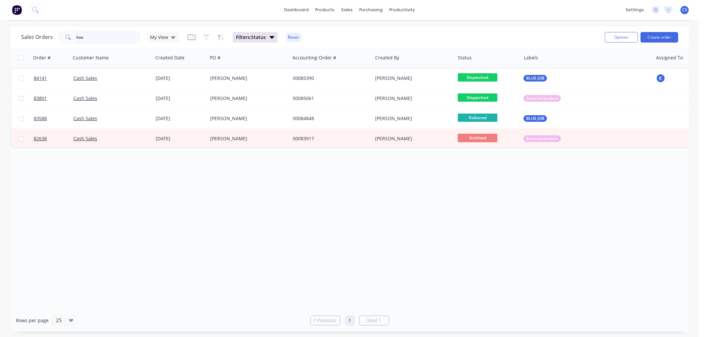
click at [91, 38] on input "koa" at bounding box center [109, 37] width 64 height 13
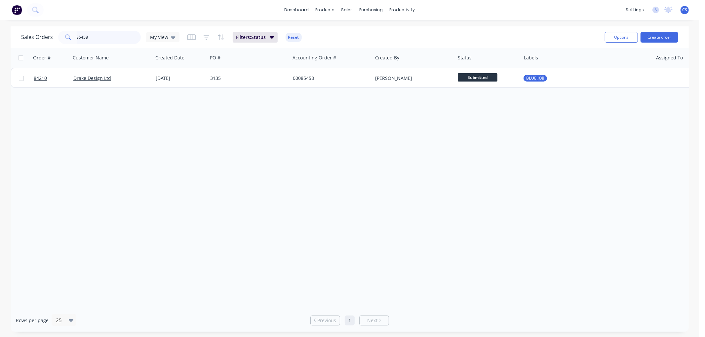
click at [91, 34] on input "85458" at bounding box center [109, 37] width 64 height 13
click at [100, 38] on input "85460" at bounding box center [109, 37] width 64 height 13
click at [97, 37] on input "85460" at bounding box center [109, 37] width 64 height 13
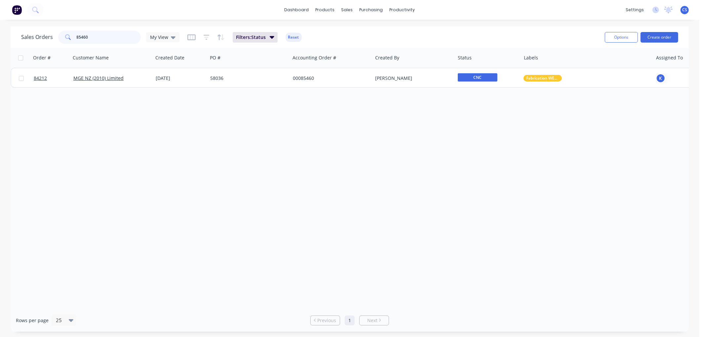
click at [97, 37] on input "85460" at bounding box center [109, 37] width 64 height 13
click at [91, 36] on input "85463" at bounding box center [109, 37] width 64 height 13
click at [84, 36] on input "85464" at bounding box center [109, 37] width 64 height 13
click at [78, 39] on input "85464" at bounding box center [109, 37] width 64 height 13
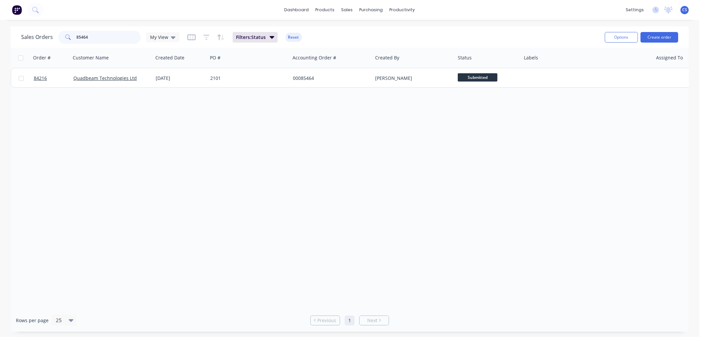
click at [78, 39] on input "85464" at bounding box center [109, 37] width 64 height 13
click at [97, 36] on input "85464" at bounding box center [109, 37] width 64 height 13
click at [81, 37] on input "85464" at bounding box center [109, 37] width 64 height 13
click at [88, 35] on input "85470" at bounding box center [109, 37] width 64 height 13
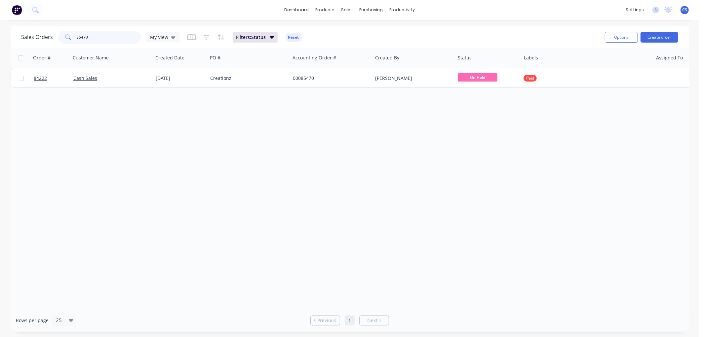
click at [84, 36] on input "85470" at bounding box center [109, 37] width 64 height 13
click at [85, 36] on input "85470" at bounding box center [109, 37] width 64 height 13
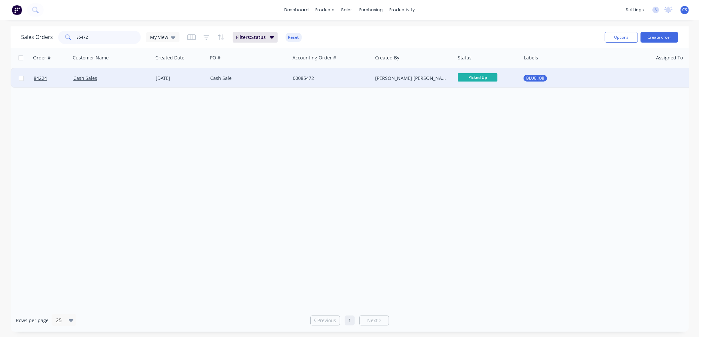
type input "85472"
click at [144, 75] on div "Cash Sales" at bounding box center [109, 78] width 73 height 7
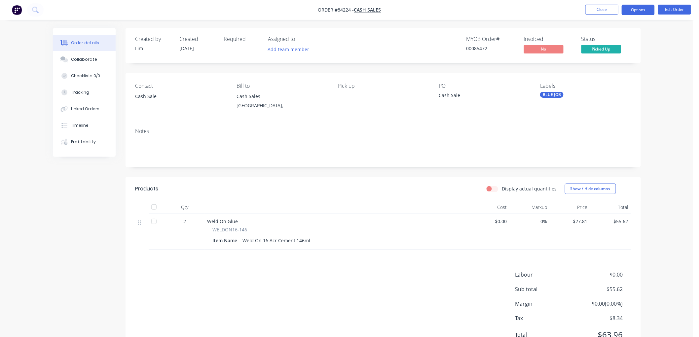
click at [636, 9] on button "Options" at bounding box center [638, 10] width 33 height 11
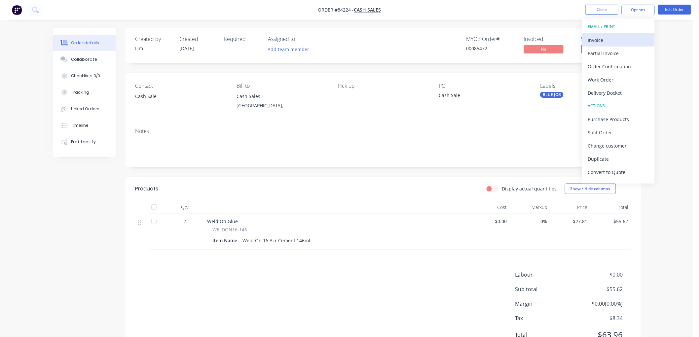
click at [602, 40] on div "Invoice" at bounding box center [618, 40] width 61 height 10
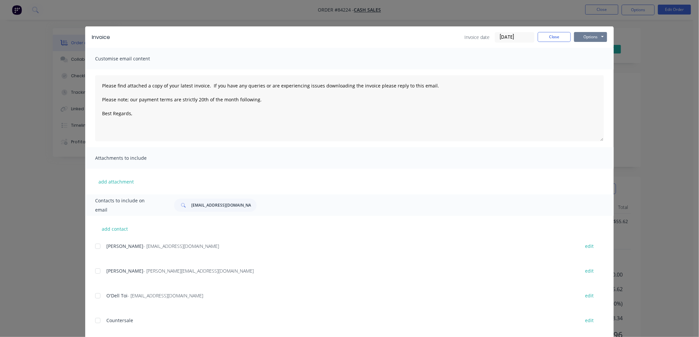
click at [597, 35] on button "Options" at bounding box center [590, 37] width 33 height 10
click at [592, 57] on button "Print" at bounding box center [595, 59] width 42 height 11
click at [558, 33] on button "Close" at bounding box center [554, 37] width 33 height 10
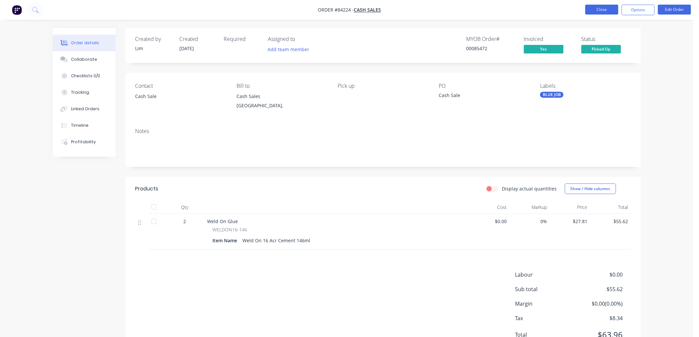
click at [589, 9] on button "Close" at bounding box center [602, 10] width 33 height 10
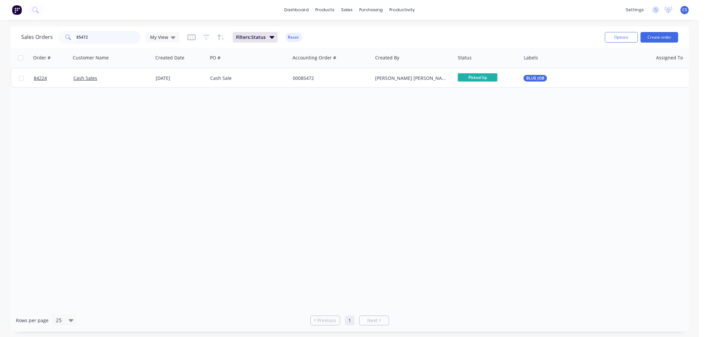
click at [97, 36] on input "85472" at bounding box center [109, 37] width 64 height 13
click at [99, 35] on input "85480" at bounding box center [109, 37] width 64 height 13
click at [109, 38] on input "85482" at bounding box center [109, 37] width 64 height 13
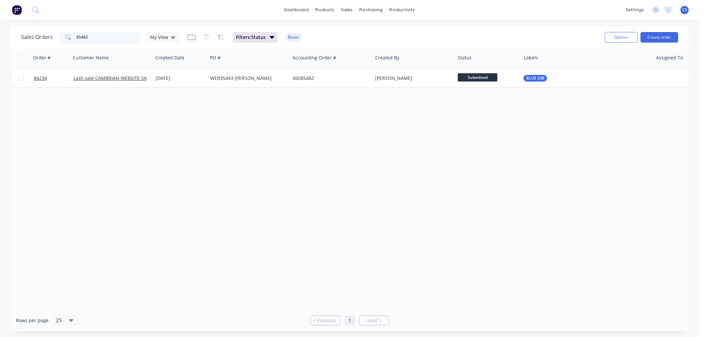
click at [109, 38] on input "85482" at bounding box center [109, 37] width 64 height 13
click at [81, 37] on input "85483" at bounding box center [109, 37] width 64 height 13
click at [99, 36] on input "85484" at bounding box center [109, 37] width 64 height 13
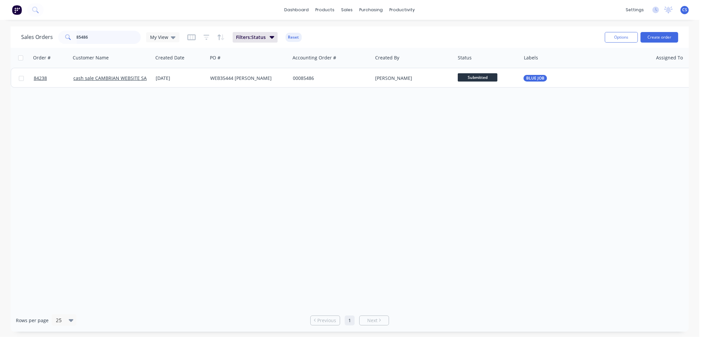
click at [104, 40] on input "85486" at bounding box center [109, 37] width 64 height 13
click at [100, 34] on input "85486" at bounding box center [109, 37] width 64 height 13
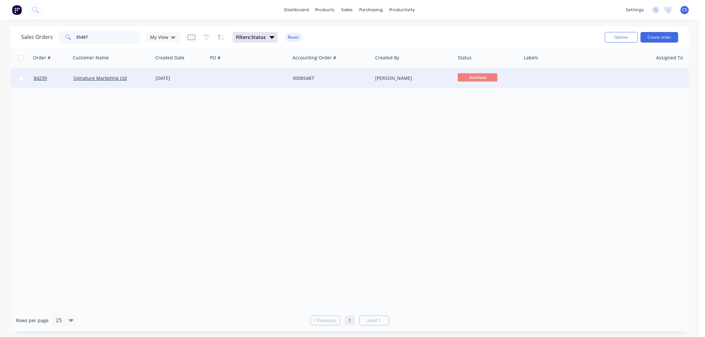
type input "85487"
click at [250, 82] on div at bounding box center [249, 78] width 83 height 20
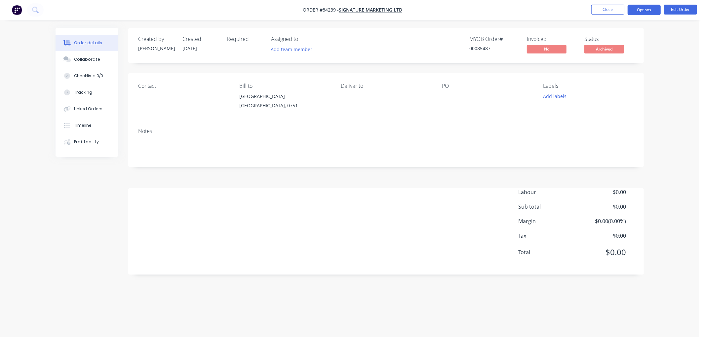
click at [640, 11] on button "Options" at bounding box center [644, 10] width 33 height 11
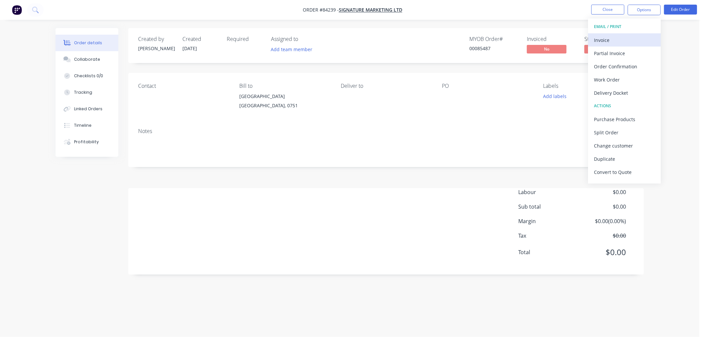
click at [616, 37] on div "Invoice" at bounding box center [624, 40] width 61 height 10
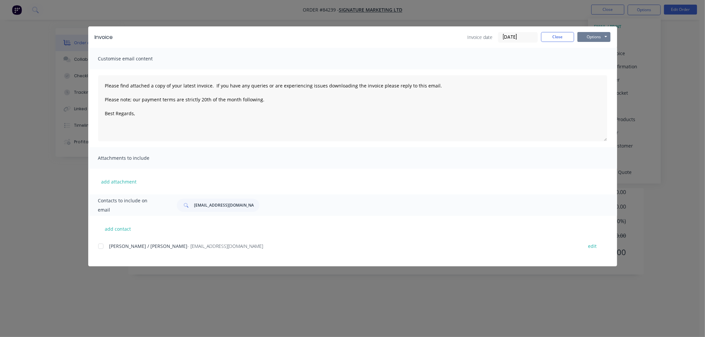
click at [603, 34] on button "Options" at bounding box center [593, 37] width 33 height 10
click at [596, 62] on button "Print" at bounding box center [598, 59] width 42 height 11
click at [554, 41] on button "Close" at bounding box center [557, 37] width 33 height 10
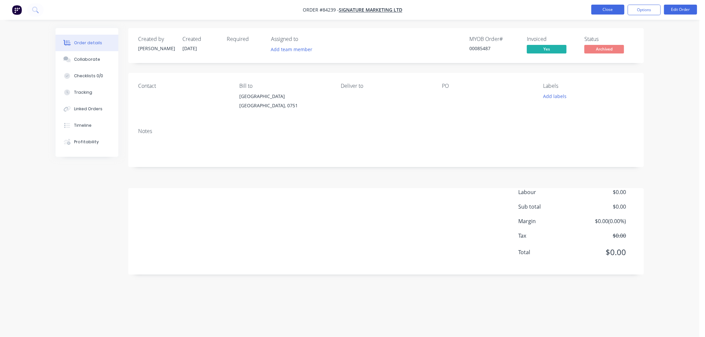
click at [600, 11] on button "Close" at bounding box center [607, 10] width 33 height 10
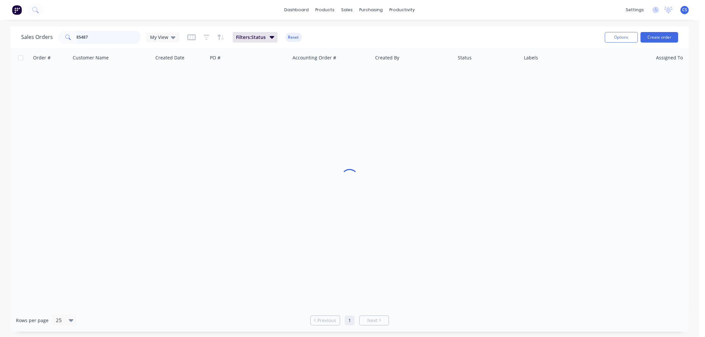
click at [91, 37] on input "85487" at bounding box center [109, 37] width 64 height 13
click at [93, 35] on input "85491" at bounding box center [109, 37] width 64 height 13
click at [95, 37] on input "85492" at bounding box center [109, 37] width 64 height 13
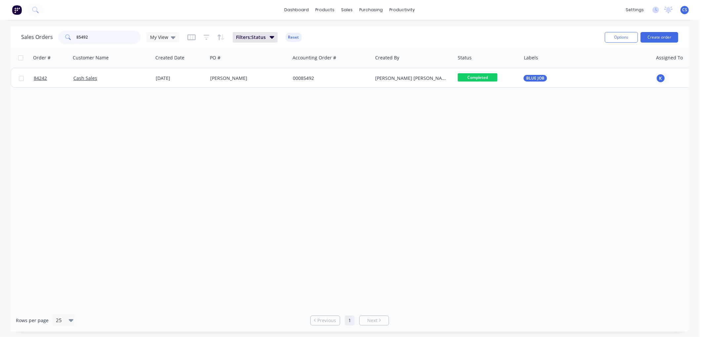
click at [95, 37] on input "85492" at bounding box center [109, 37] width 64 height 13
click at [98, 39] on input "85493" at bounding box center [109, 37] width 64 height 13
click at [94, 39] on input "85494" at bounding box center [109, 37] width 64 height 13
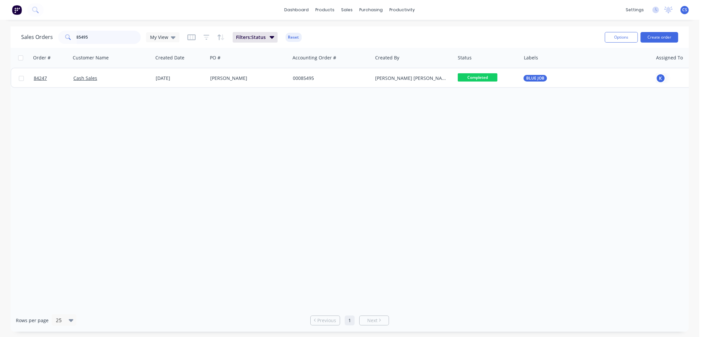
click at [88, 37] on input "85495" at bounding box center [109, 37] width 64 height 13
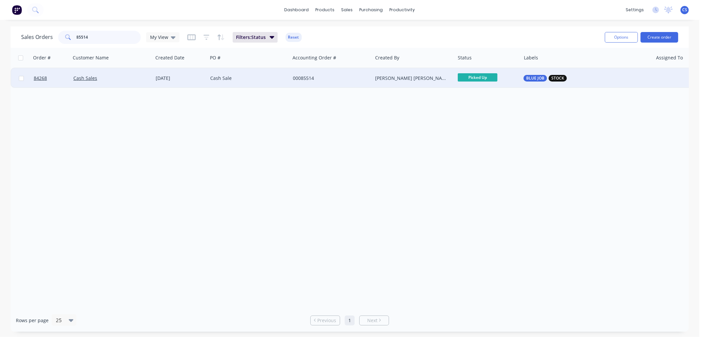
type input "85514"
click at [443, 75] on div "[PERSON_NAME] [PERSON_NAME]" at bounding box center [411, 78] width 73 height 7
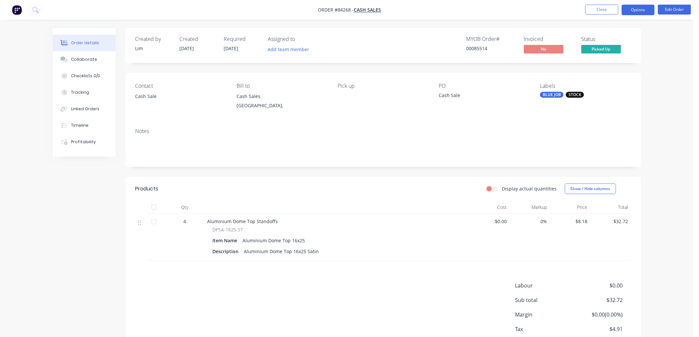
click at [636, 9] on button "Options" at bounding box center [638, 10] width 33 height 11
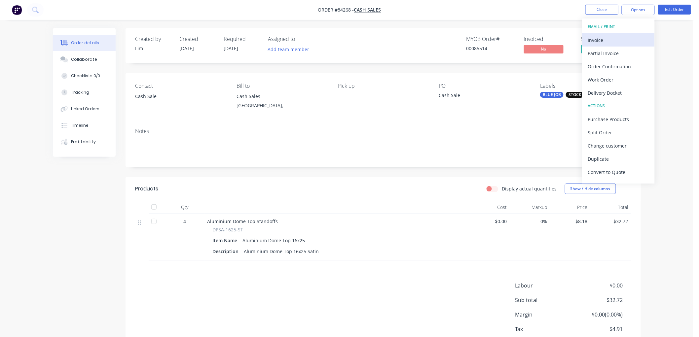
click at [611, 38] on div "Invoice" at bounding box center [618, 40] width 61 height 10
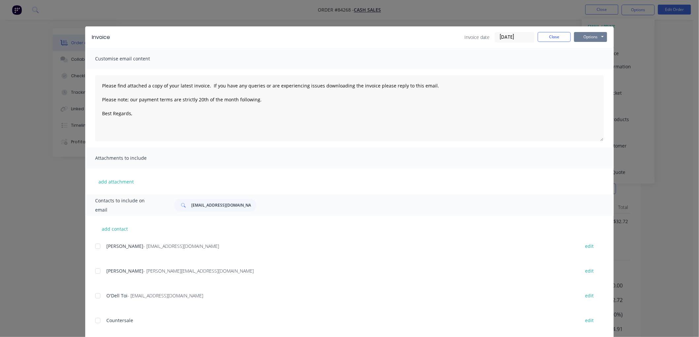
click at [598, 36] on button "Options" at bounding box center [590, 37] width 33 height 10
click at [591, 59] on button "Print" at bounding box center [595, 59] width 42 height 11
click at [546, 39] on button "Close" at bounding box center [554, 37] width 33 height 10
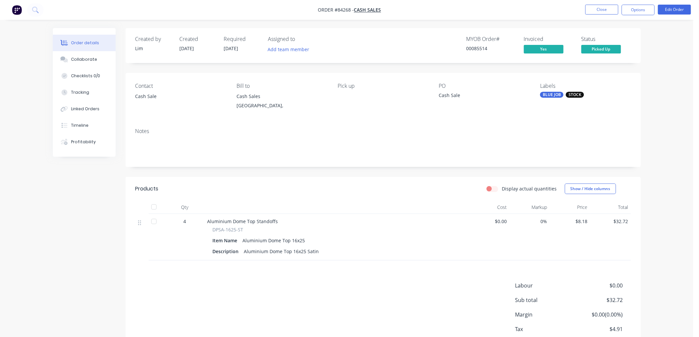
click at [608, 3] on nav "Order #84268 - Cash Sales Close Options Edit Order" at bounding box center [349, 10] width 699 height 20
click at [606, 8] on button "Close" at bounding box center [602, 10] width 33 height 10
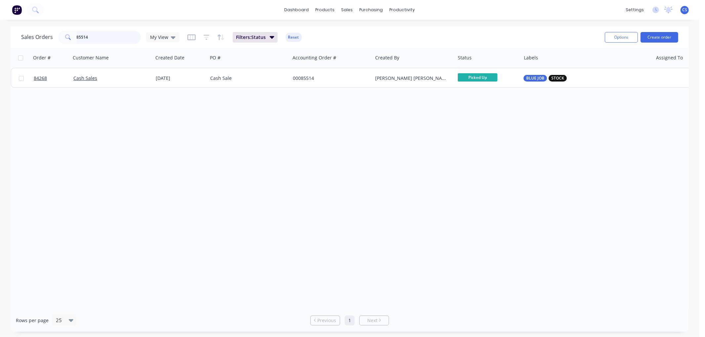
click at [110, 36] on input "85514" at bounding box center [109, 37] width 64 height 13
click at [117, 33] on input "85514" at bounding box center [109, 37] width 64 height 13
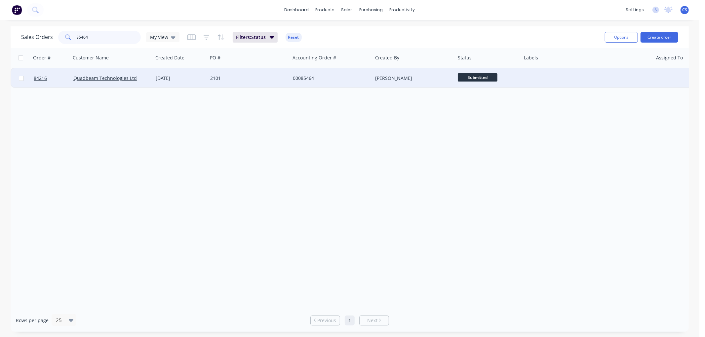
type input "85464"
click at [253, 84] on div "2101" at bounding box center [249, 78] width 83 height 20
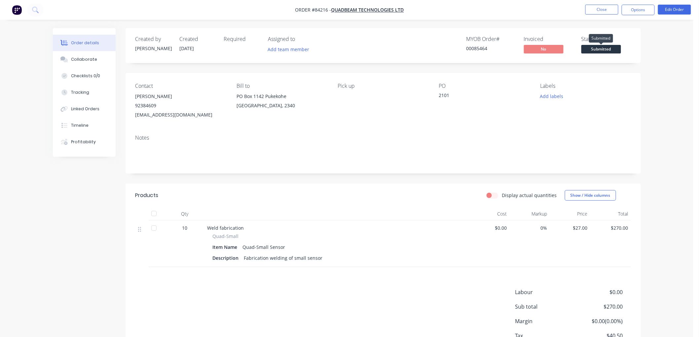
click at [605, 47] on span "Submitted" at bounding box center [602, 49] width 40 height 8
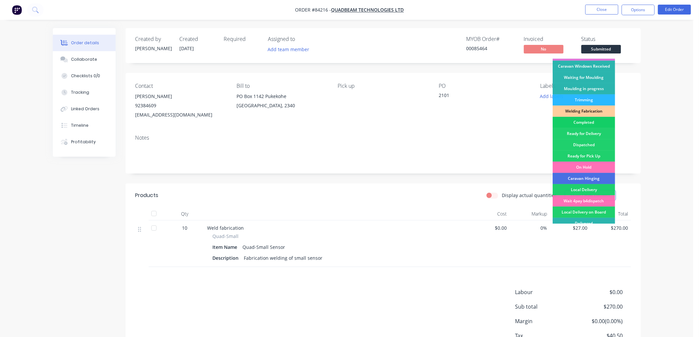
scroll to position [116, 0]
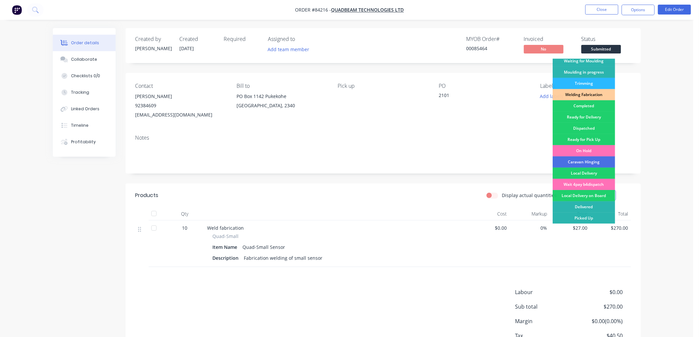
drag, startPoint x: 585, startPoint y: 220, endPoint x: 610, endPoint y: 211, distance: 26.5
click at [585, 219] on div "Picked Up" at bounding box center [584, 218] width 62 height 11
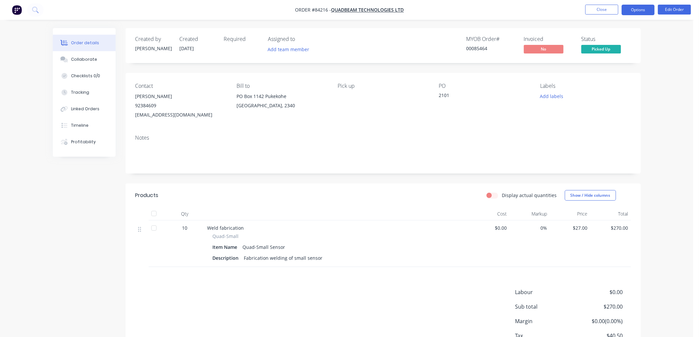
click at [642, 5] on button "Options" at bounding box center [638, 10] width 33 height 11
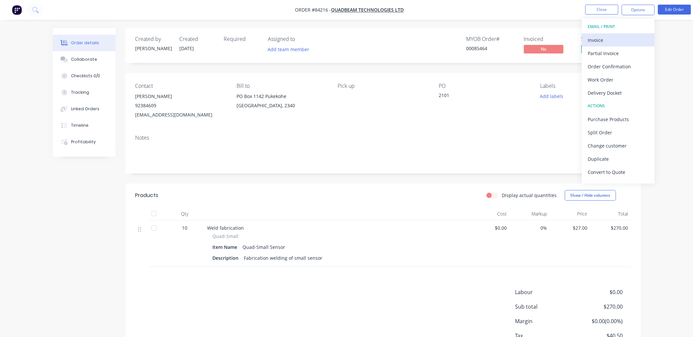
click at [602, 35] on div "Invoice" at bounding box center [618, 40] width 61 height 10
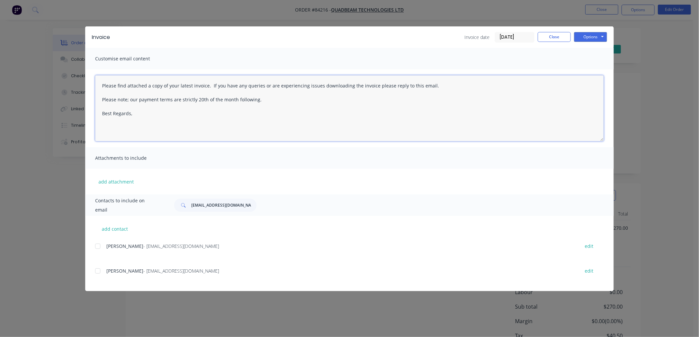
click at [137, 119] on textarea "Please find attached a copy of your latest invoice. If you have any queries or …" at bounding box center [349, 108] width 509 height 66
type textarea "Please find attached a copy of your latest invoice. If you have any queries or …"
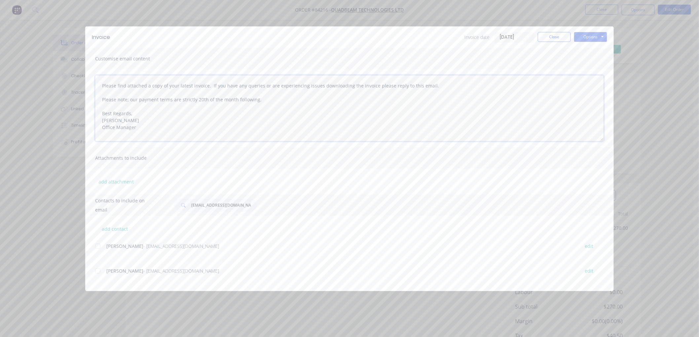
click at [98, 245] on div at bounding box center [97, 246] width 13 height 13
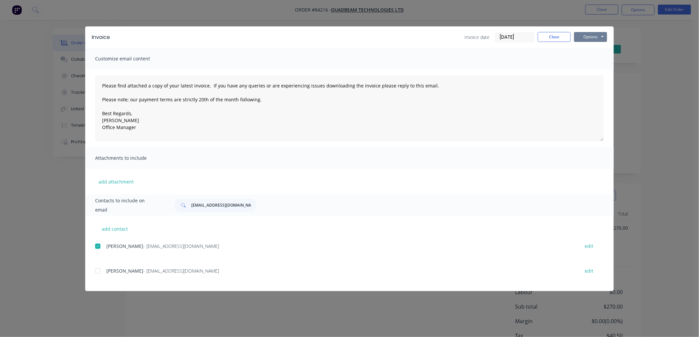
click at [597, 35] on button "Options" at bounding box center [590, 37] width 33 height 10
click at [590, 68] on button "Email" at bounding box center [595, 70] width 42 height 11
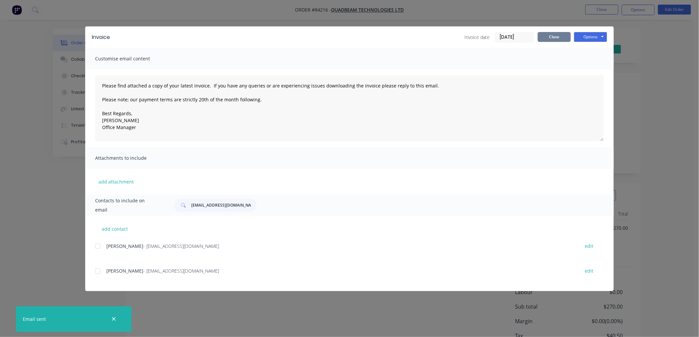
click at [557, 34] on button "Close" at bounding box center [554, 37] width 33 height 10
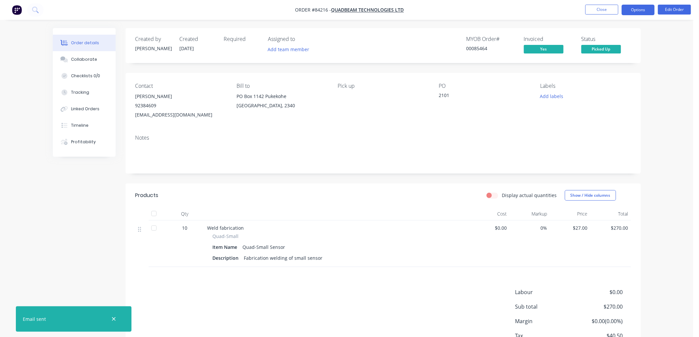
click at [636, 9] on button "Options" at bounding box center [638, 10] width 33 height 11
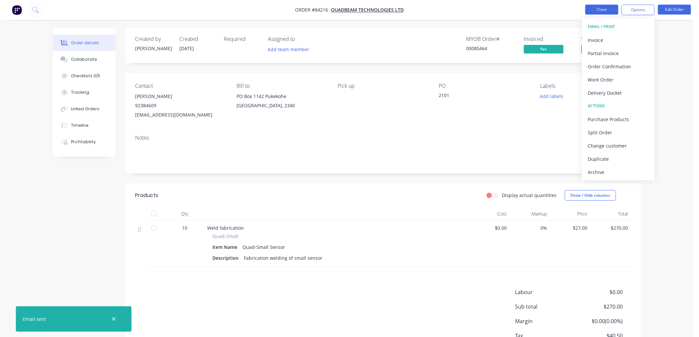
click at [589, 9] on button "Close" at bounding box center [602, 10] width 33 height 10
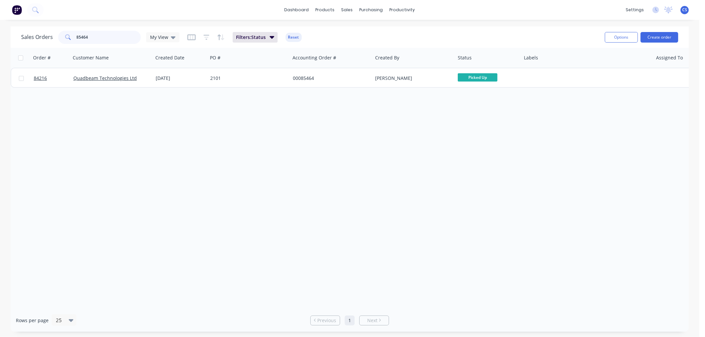
click at [107, 33] on input "85464" at bounding box center [109, 37] width 64 height 13
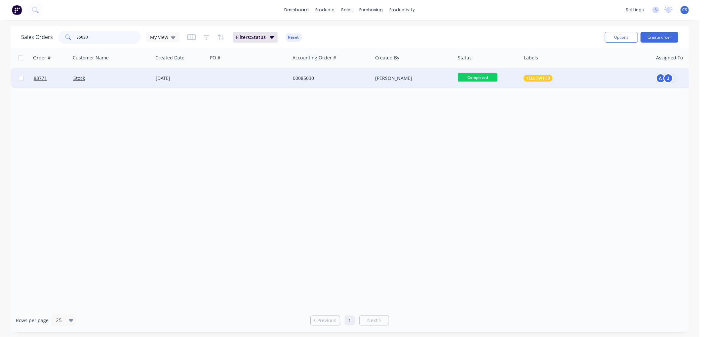
type input "85030"
click at [205, 82] on div "[DATE]" at bounding box center [180, 78] width 55 height 20
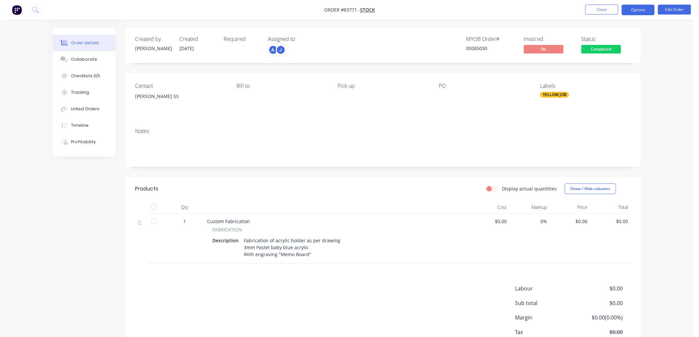
click at [640, 8] on button "Options" at bounding box center [638, 10] width 33 height 11
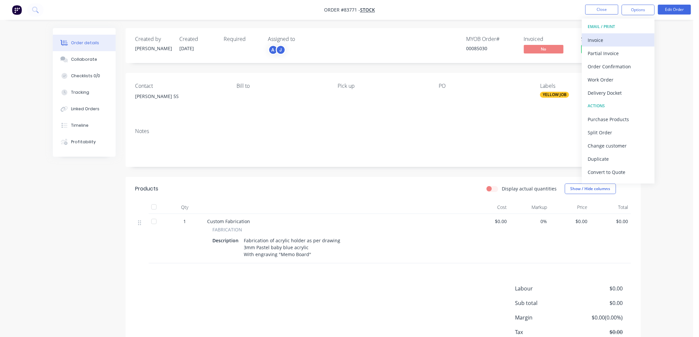
click at [613, 37] on div "Invoice" at bounding box center [618, 40] width 61 height 10
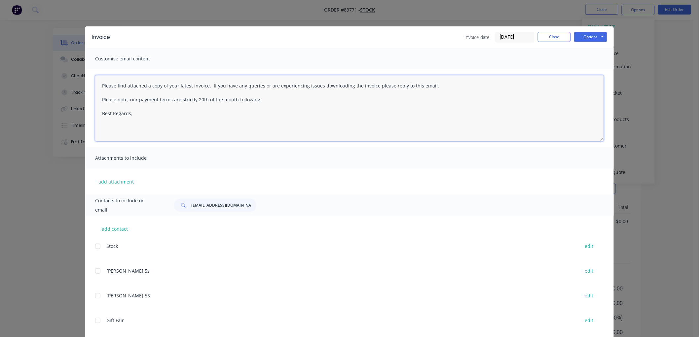
click at [146, 120] on textarea "Please find attached a copy of your latest invoice. If you have any queries or …" at bounding box center [349, 108] width 509 height 66
type textarea "Please find attached a copy of your latest invoice. If you have any queries or …"
drag, startPoint x: 590, startPoint y: 38, endPoint x: 590, endPoint y: 41, distance: 3.7
click at [590, 38] on button "Options" at bounding box center [590, 37] width 33 height 10
click at [590, 60] on button "Print" at bounding box center [595, 59] width 42 height 11
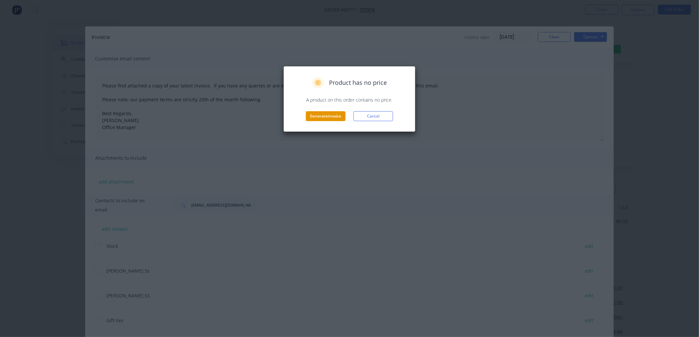
click at [319, 116] on button "Generate invoice" at bounding box center [326, 116] width 40 height 10
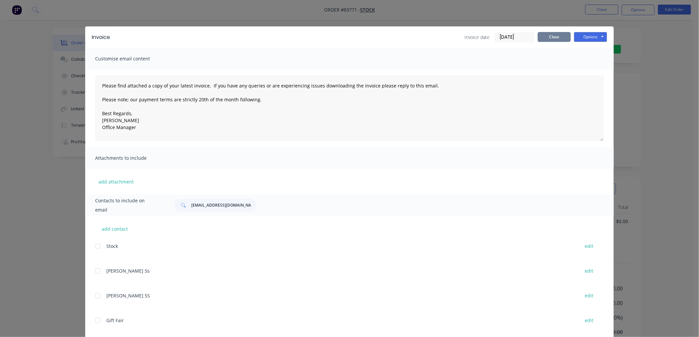
click at [546, 38] on button "Close" at bounding box center [554, 37] width 33 height 10
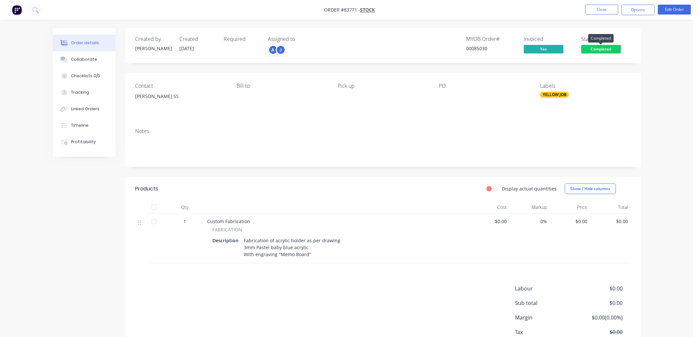
click at [599, 47] on span "Completed" at bounding box center [602, 49] width 40 height 8
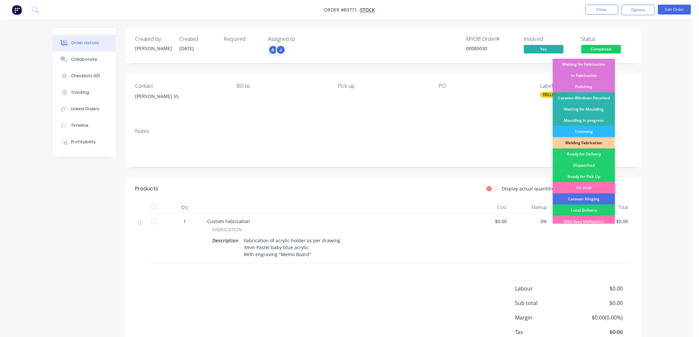
scroll to position [116, 0]
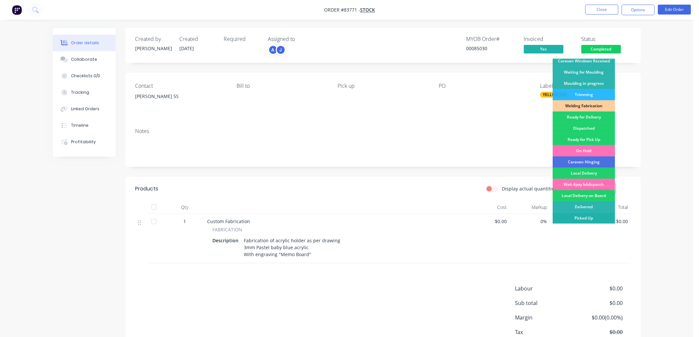
click at [584, 217] on div "Picked Up" at bounding box center [584, 218] width 62 height 11
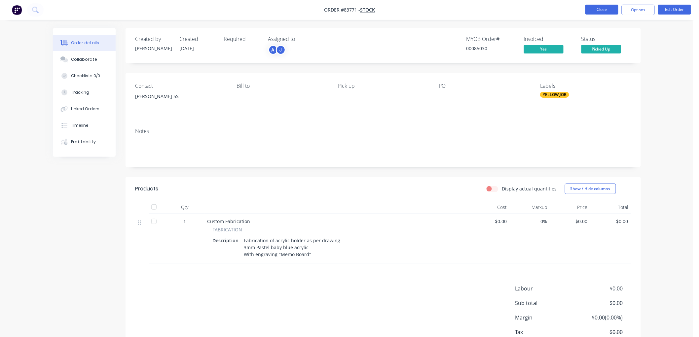
click at [603, 10] on button "Close" at bounding box center [602, 10] width 33 height 10
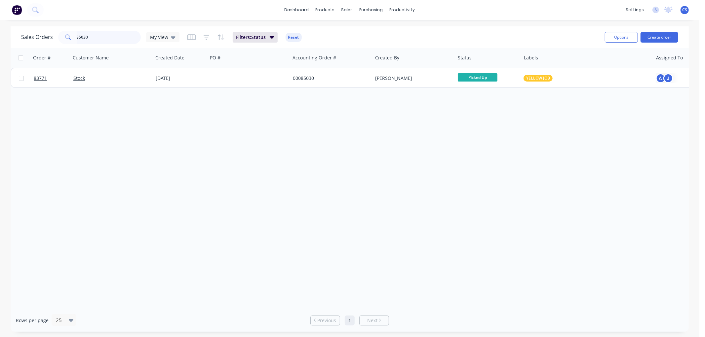
click at [109, 36] on input "85030" at bounding box center [109, 37] width 64 height 13
click at [94, 39] on input "85030" at bounding box center [109, 37] width 64 height 13
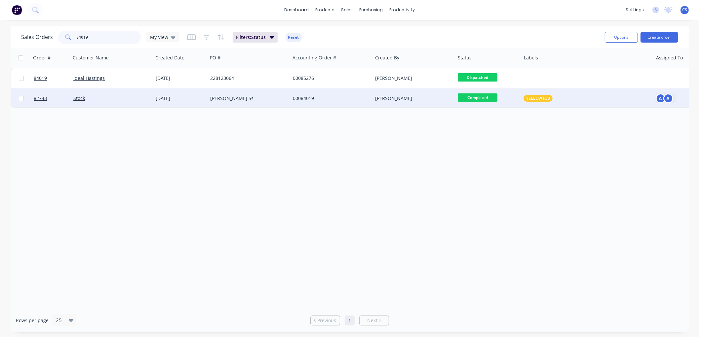
type input "84019"
click at [263, 101] on div "[PERSON_NAME] 5s" at bounding box center [246, 98] width 73 height 7
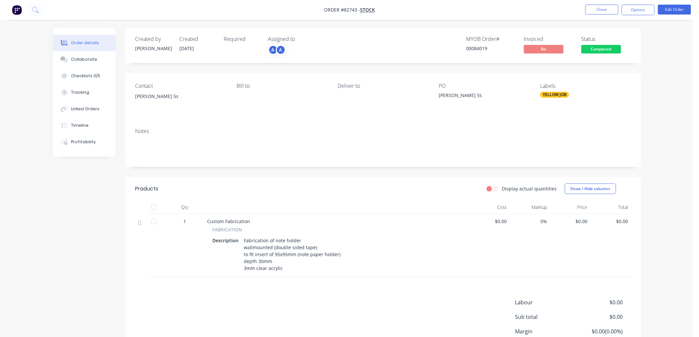
click at [604, 51] on span "Completed" at bounding box center [602, 49] width 40 height 8
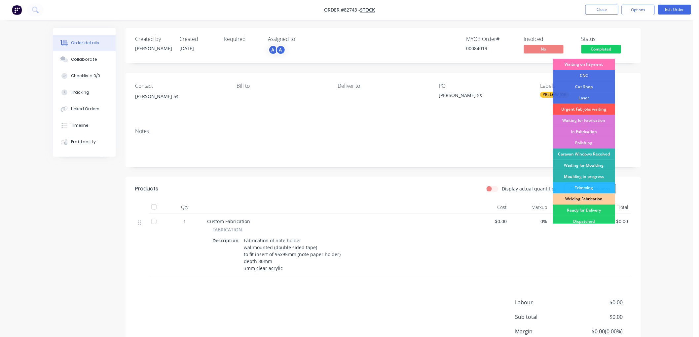
scroll to position [116, 0]
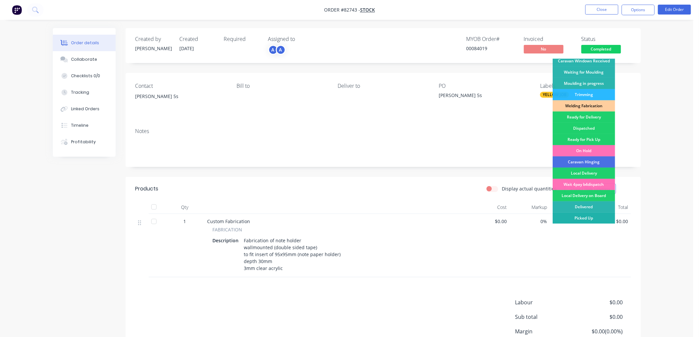
click at [583, 216] on div "Picked Up" at bounding box center [584, 218] width 62 height 11
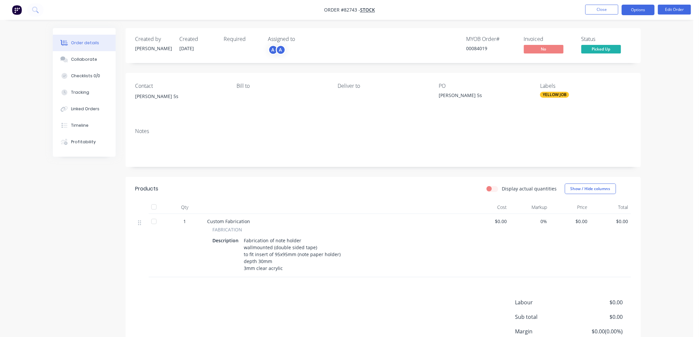
click at [645, 9] on button "Options" at bounding box center [638, 10] width 33 height 11
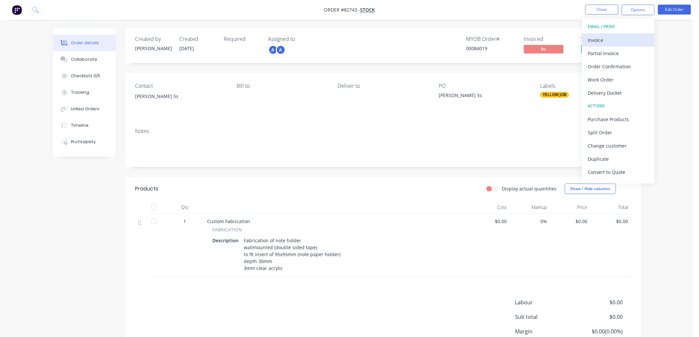
click at [614, 37] on div "Invoice" at bounding box center [618, 40] width 61 height 10
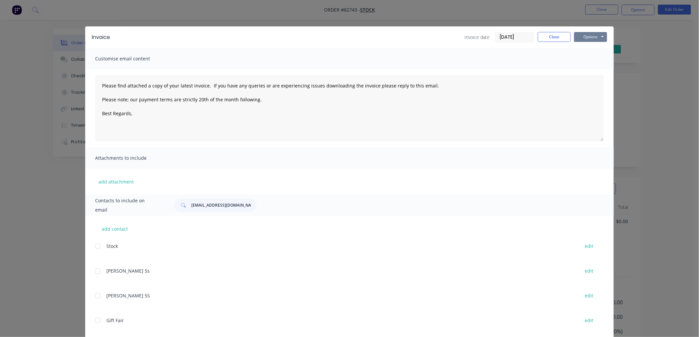
click at [585, 36] on button "Options" at bounding box center [590, 37] width 33 height 10
click at [581, 60] on button "Print" at bounding box center [595, 59] width 42 height 11
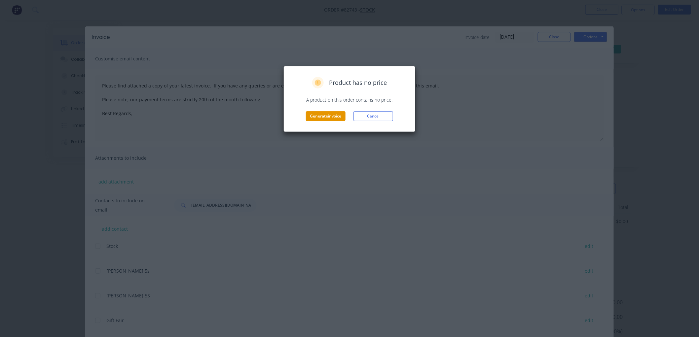
click at [318, 114] on button "Generate invoice" at bounding box center [326, 116] width 40 height 10
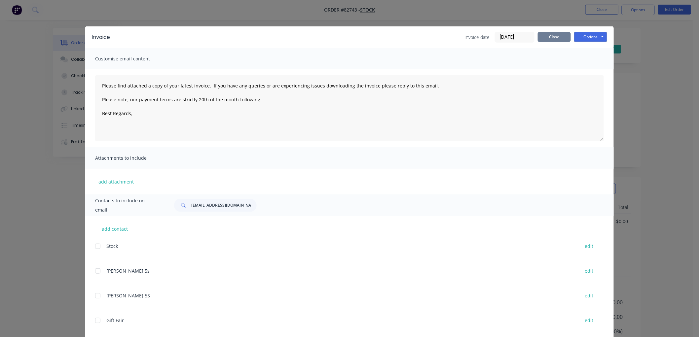
click at [556, 41] on button "Close" at bounding box center [554, 37] width 33 height 10
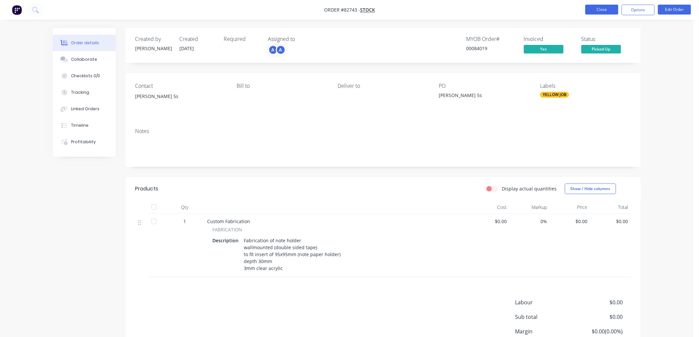
click at [600, 9] on button "Close" at bounding box center [602, 10] width 33 height 10
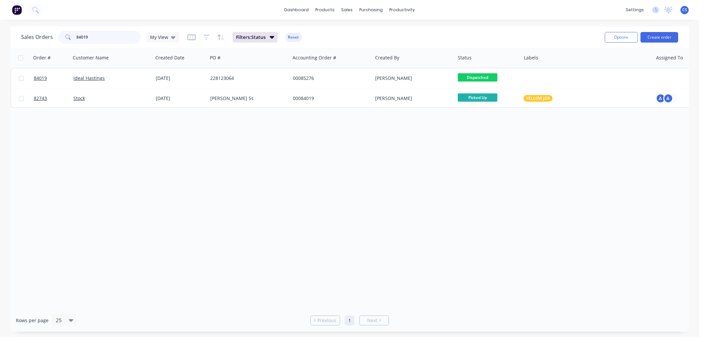
click at [95, 36] on input "84019" at bounding box center [109, 37] width 64 height 13
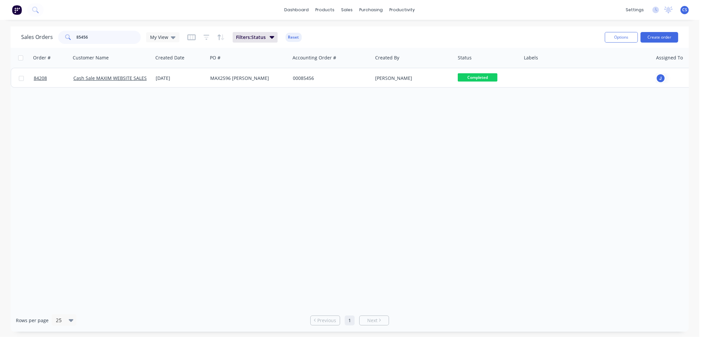
type input "85456"
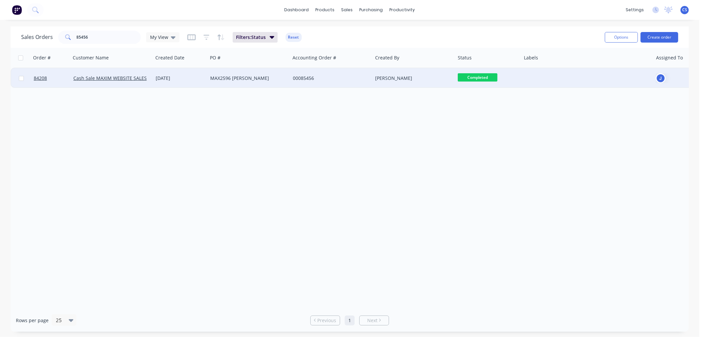
click at [277, 78] on div "MAX2596 [PERSON_NAME]" at bounding box center [246, 78] width 73 height 7
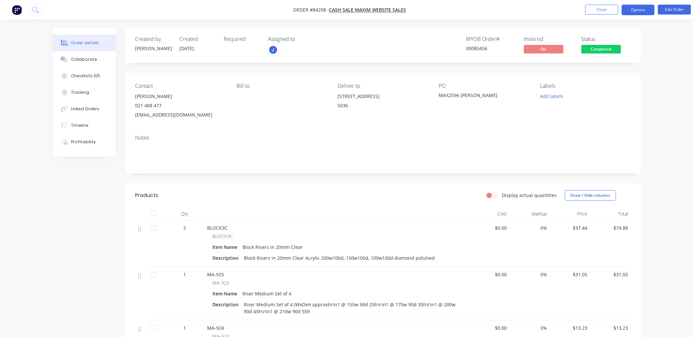
click at [635, 10] on button "Options" at bounding box center [638, 10] width 33 height 11
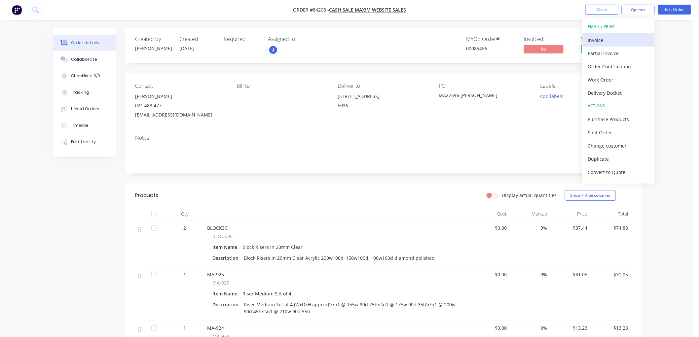
click at [615, 42] on div "Invoice" at bounding box center [618, 40] width 61 height 10
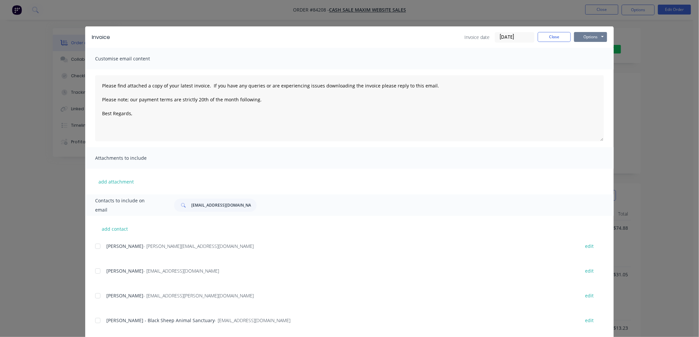
click at [592, 37] on button "Options" at bounding box center [590, 37] width 33 height 10
click at [592, 60] on button "Print" at bounding box center [595, 59] width 42 height 11
click at [551, 37] on button "Close" at bounding box center [554, 37] width 33 height 10
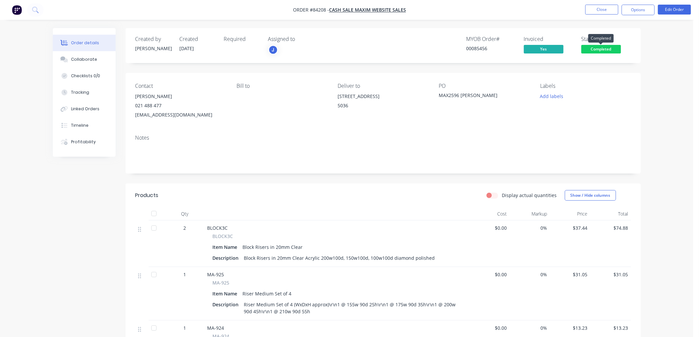
click at [605, 49] on span "Completed" at bounding box center [602, 49] width 40 height 8
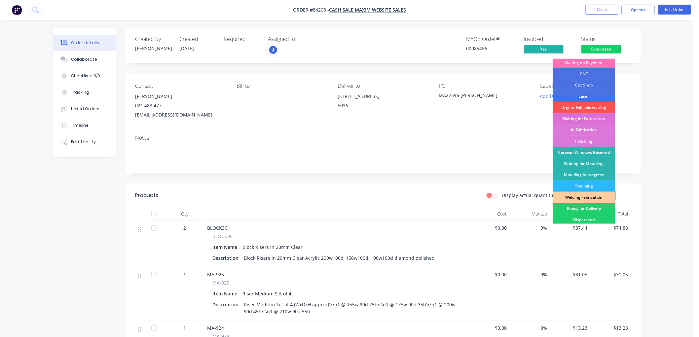
scroll to position [116, 0]
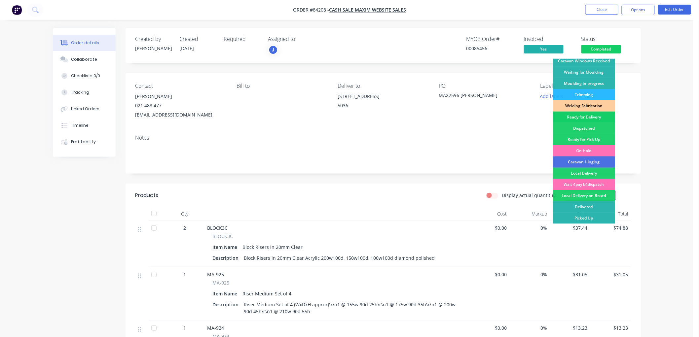
click at [591, 116] on div "Ready for Delivery" at bounding box center [584, 117] width 62 height 11
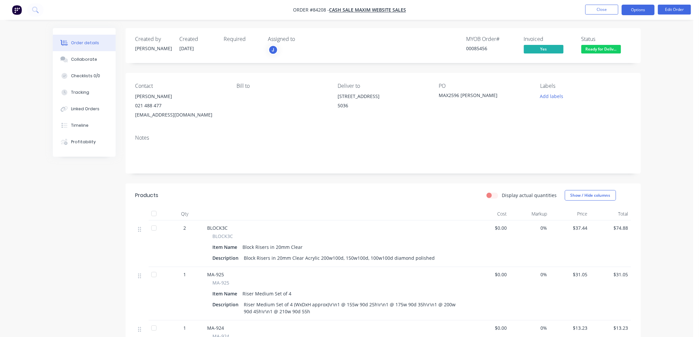
click at [640, 12] on button "Options" at bounding box center [638, 10] width 33 height 11
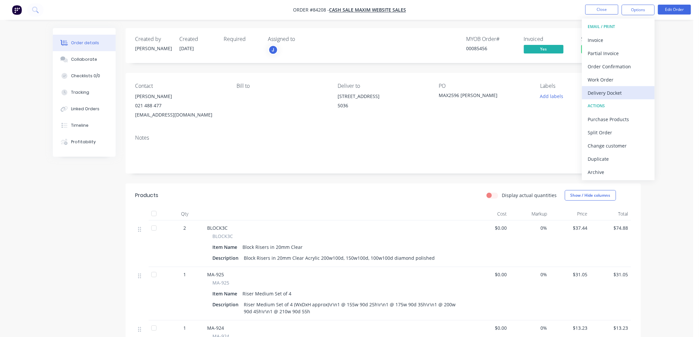
click at [617, 89] on div "Delivery Docket" at bounding box center [618, 93] width 61 height 10
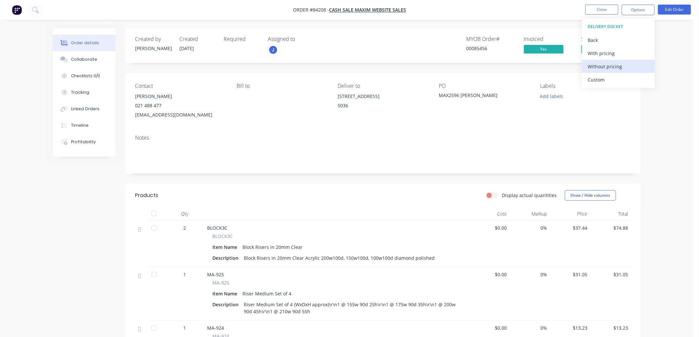
click at [605, 65] on div "Without pricing" at bounding box center [618, 67] width 61 height 10
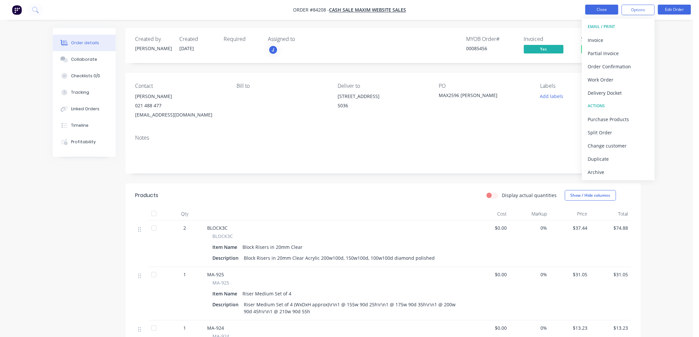
click at [603, 12] on button "Close" at bounding box center [602, 10] width 33 height 10
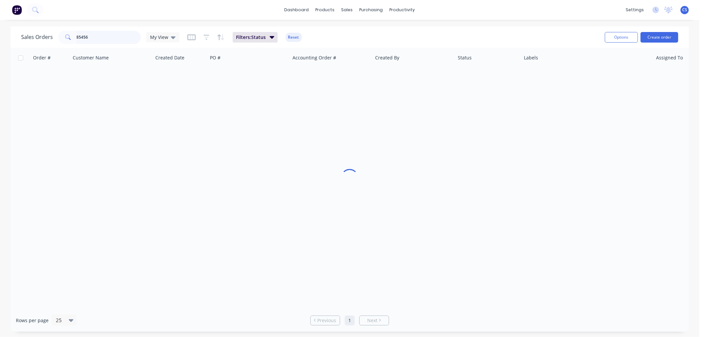
click at [103, 37] on input "85456" at bounding box center [109, 37] width 64 height 13
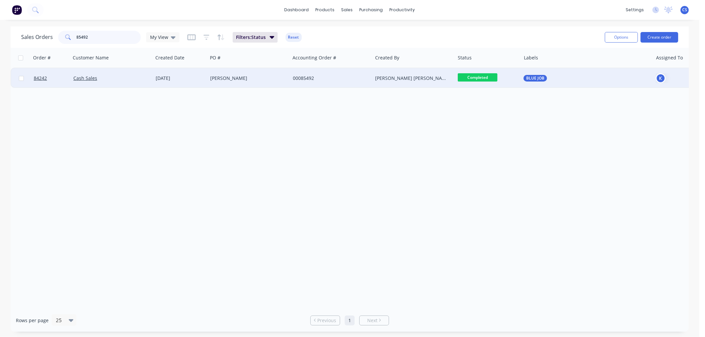
type input "85492"
click at [326, 80] on div "00085492" at bounding box center [329, 78] width 73 height 7
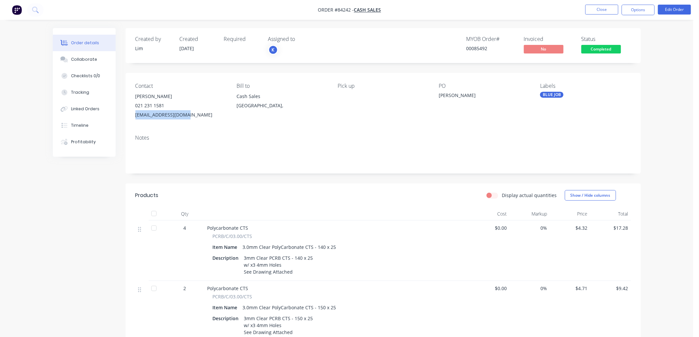
drag, startPoint x: 140, startPoint y: 116, endPoint x: 130, endPoint y: 116, distance: 10.9
click at [130, 116] on div "Contact [PERSON_NAME] [PHONE_NUMBER] [EMAIL_ADDRESS][DOMAIN_NAME] Bill to Cash …" at bounding box center [384, 101] width 516 height 57
drag, startPoint x: 635, startPoint y: 9, endPoint x: 638, endPoint y: 16, distance: 7.6
click at [636, 10] on button "Options" at bounding box center [638, 10] width 33 height 11
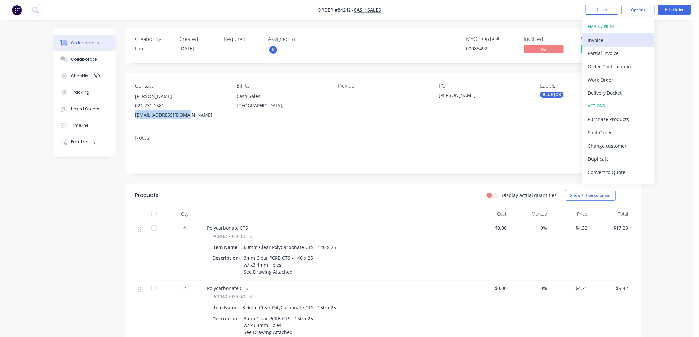
click at [632, 35] on div "Invoice" at bounding box center [618, 40] width 61 height 10
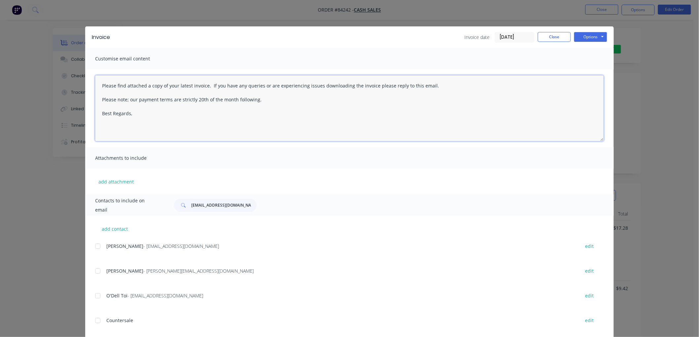
click at [143, 117] on textarea "Please find attached a copy of your latest invoice. If you have any queries or …" at bounding box center [349, 108] width 509 height 66
click at [198, 208] on input "[EMAIL_ADDRESS][DOMAIN_NAME]" at bounding box center [223, 205] width 65 height 13
click at [198, 207] on input "[EMAIL_ADDRESS][DOMAIN_NAME]" at bounding box center [223, 205] width 65 height 13
click at [220, 204] on input "[EMAIL_ADDRESS][DOMAIN_NAME]" at bounding box center [223, 205] width 65 height 13
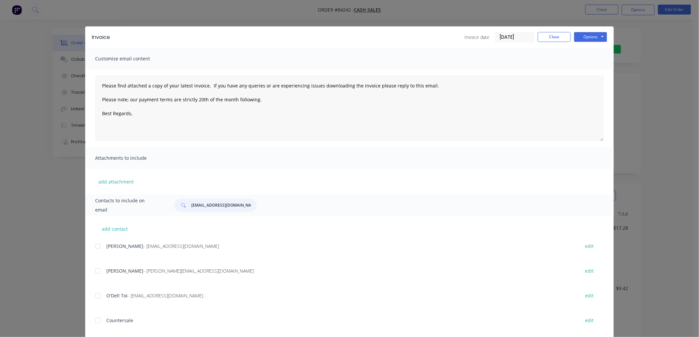
click at [220, 204] on input "[EMAIL_ADDRESS][DOMAIN_NAME]" at bounding box center [223, 205] width 65 height 13
paste input "[EMAIL_ADDRESS][DOMAIN_NAME]"
type input "[EMAIL_ADDRESS][DOMAIN_NAME]"
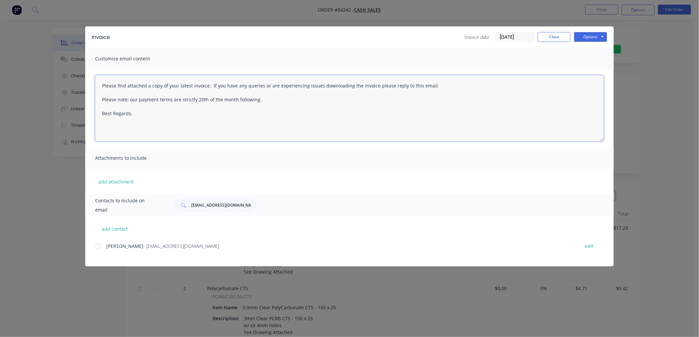
drag, startPoint x: 272, startPoint y: 98, endPoint x: 99, endPoint y: 84, distance: 173.4
click at [99, 84] on textarea "Please find attached a copy of your latest invoice. If you have any queries or …" at bounding box center [349, 108] width 509 height 66
paste textarea "Hi, your order is now ready for collection. You can pay via direct debit or sup…"
click at [143, 100] on textarea "Hi, your order is now ready for collection. You can pay via direct debit or sup…" at bounding box center [349, 108] width 509 height 66
click at [98, 247] on div at bounding box center [97, 246] width 13 height 13
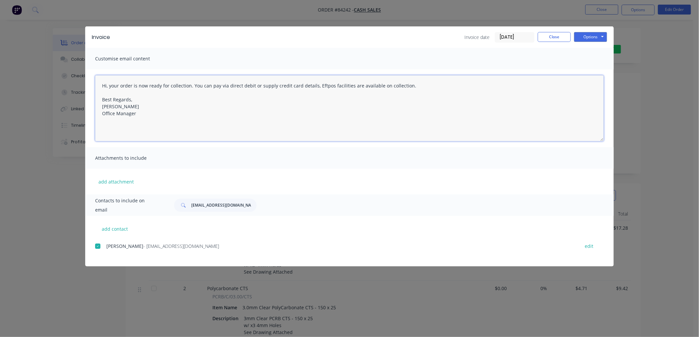
drag, startPoint x: 263, startPoint y: 99, endPoint x: 93, endPoint y: 84, distance: 171.5
click at [93, 84] on div "Please find attached a copy of your latest invoice. If you have any queries or …" at bounding box center [349, 108] width 529 height 78
paste textarea
click at [147, 103] on textarea "Hi, your order is now ready for collection. You can pay via direct debit or sup…" at bounding box center [349, 108] width 509 height 66
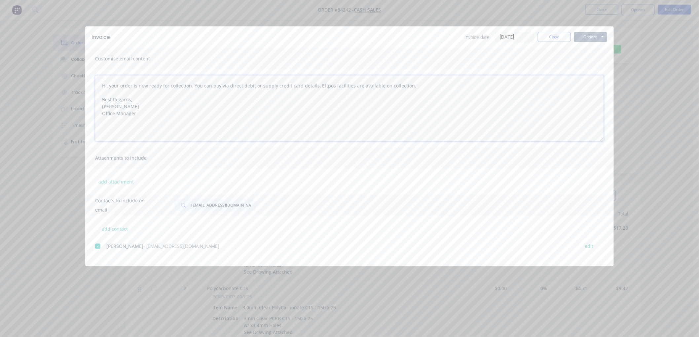
type textarea "Hi, your order is now ready for collection. You can pay via direct debit or sup…"
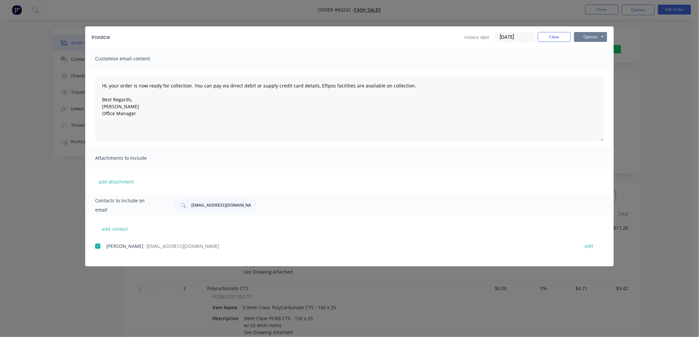
click at [598, 37] on button "Options" at bounding box center [590, 37] width 33 height 10
click at [589, 69] on button "Email" at bounding box center [595, 70] width 42 height 11
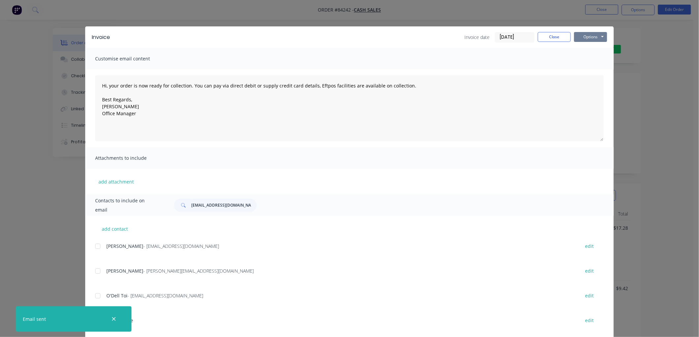
drag, startPoint x: 598, startPoint y: 35, endPoint x: 597, endPoint y: 40, distance: 5.1
click at [598, 35] on button "Options" at bounding box center [590, 37] width 33 height 10
click at [593, 61] on button "Print" at bounding box center [595, 59] width 42 height 11
drag, startPoint x: 541, startPoint y: 39, endPoint x: 554, endPoint y: 50, distance: 16.9
click at [541, 39] on button "Close" at bounding box center [554, 37] width 33 height 10
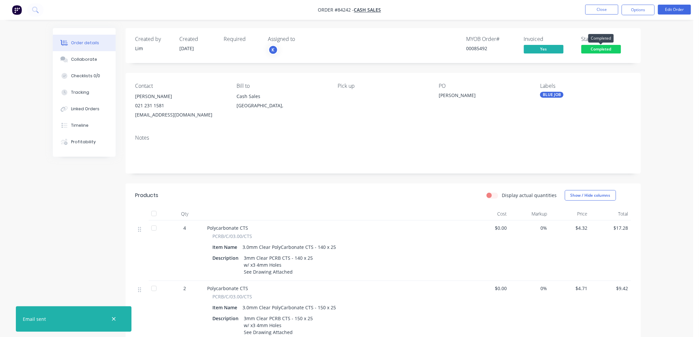
click at [607, 50] on span "Completed" at bounding box center [602, 49] width 40 height 8
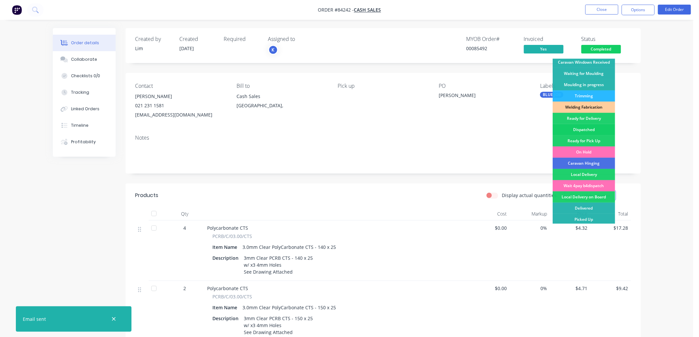
scroll to position [116, 0]
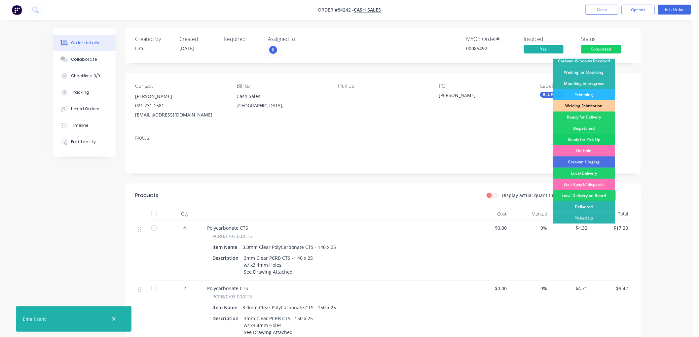
click at [588, 138] on div "Ready for Pick Up" at bounding box center [584, 139] width 62 height 11
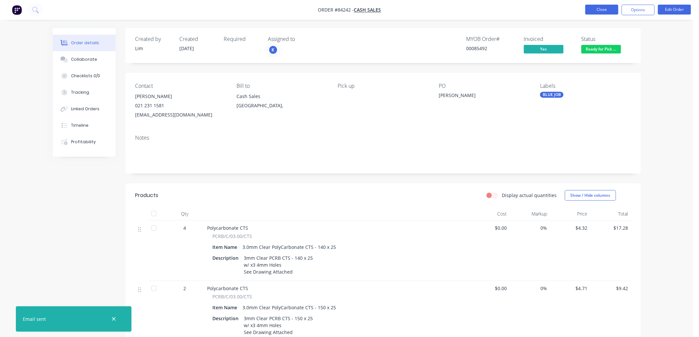
click at [607, 8] on button "Close" at bounding box center [602, 10] width 33 height 10
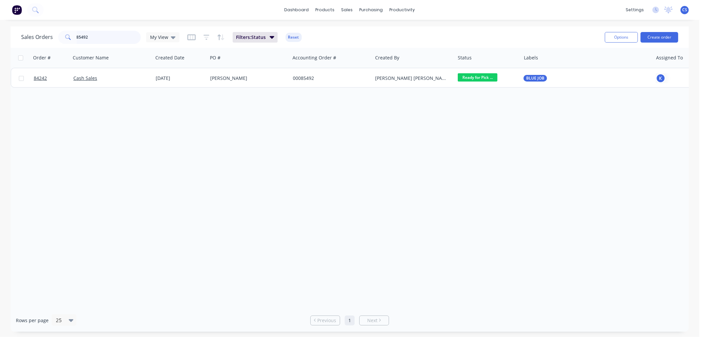
click at [95, 35] on input "85492" at bounding box center [109, 37] width 64 height 13
click at [94, 35] on input "85492" at bounding box center [109, 37] width 64 height 13
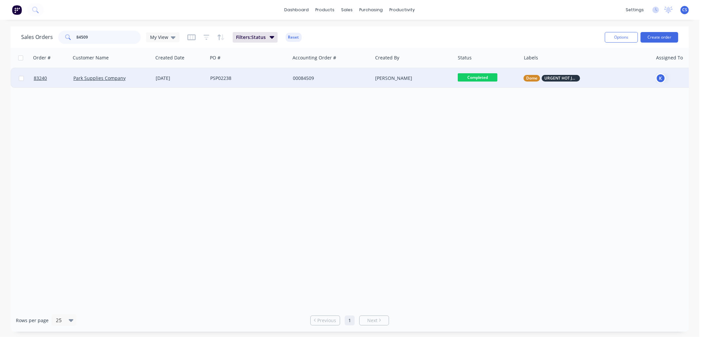
type input "84509"
click at [248, 74] on div "PSP02238" at bounding box center [249, 78] width 83 height 20
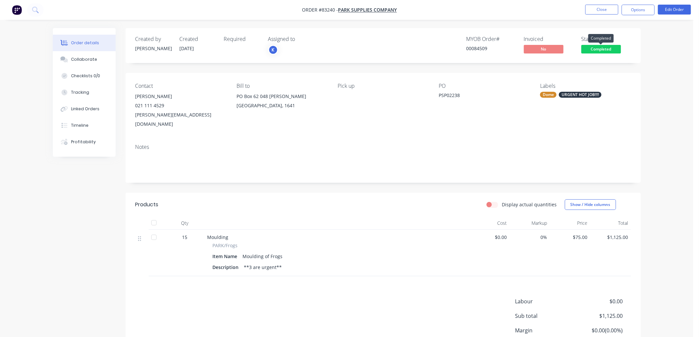
click at [604, 50] on span "Completed" at bounding box center [602, 49] width 40 height 8
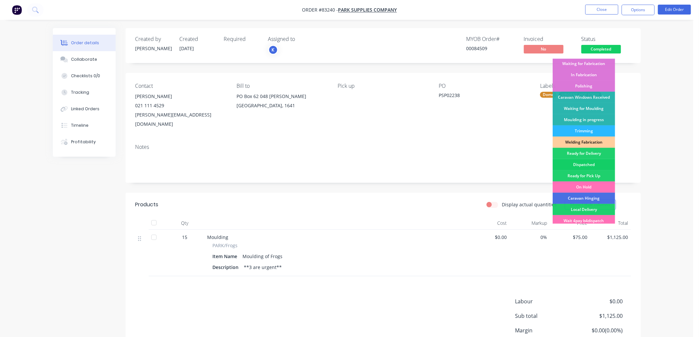
scroll to position [110, 0]
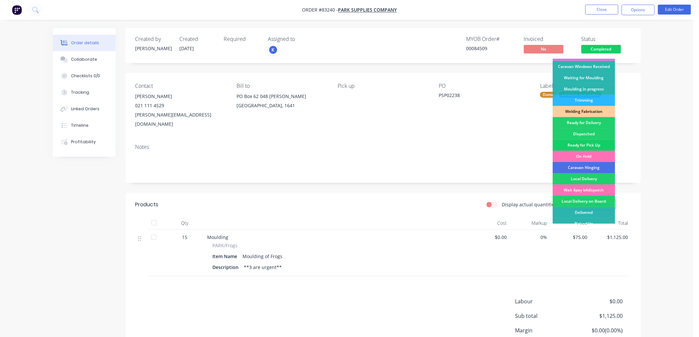
click at [590, 144] on div "Ready for Pick Up" at bounding box center [584, 145] width 62 height 11
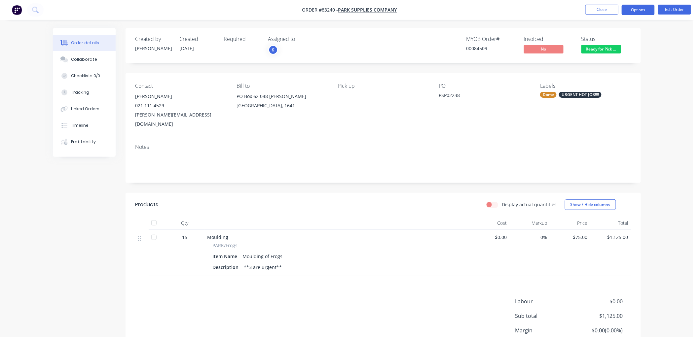
click at [634, 10] on button "Options" at bounding box center [638, 10] width 33 height 11
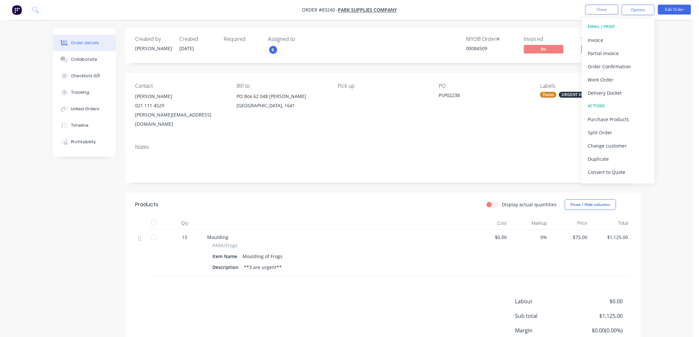
click at [280, 263] on div "**3 are urgent**" at bounding box center [263, 268] width 43 height 10
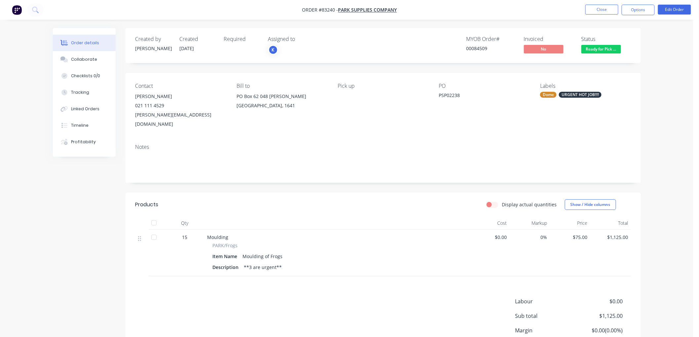
click at [251, 263] on div "**3 are urgent**" at bounding box center [263, 268] width 43 height 10
click at [249, 263] on div "**3 are urgent**" at bounding box center [263, 268] width 43 height 10
click at [670, 9] on button "Edit Order" at bounding box center [674, 10] width 33 height 10
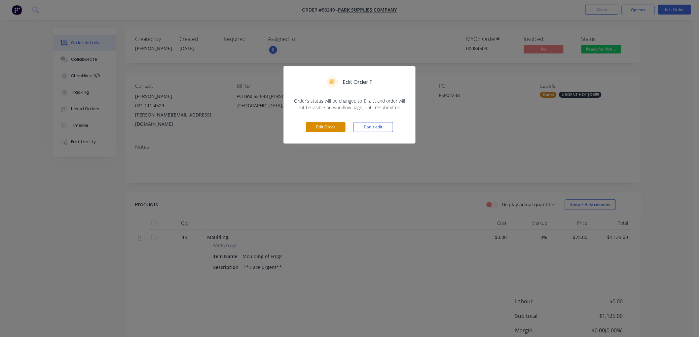
click at [321, 125] on button "Edit Order" at bounding box center [326, 127] width 40 height 10
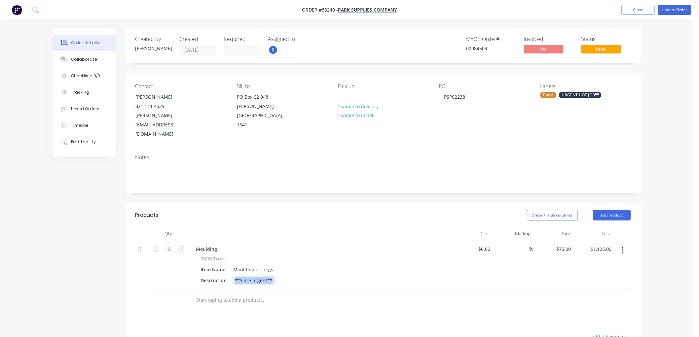
drag, startPoint x: 272, startPoint y: 261, endPoint x: 230, endPoint y: 263, distance: 42.0
click at [230, 276] on div "Description **3 are urgent**" at bounding box center [319, 281] width 242 height 10
click at [678, 11] on button "Update Order" at bounding box center [674, 10] width 33 height 10
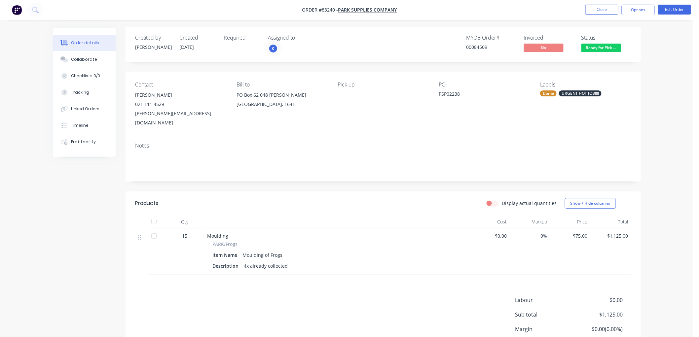
scroll to position [0, 0]
click at [634, 12] on button "Options" at bounding box center [638, 10] width 33 height 11
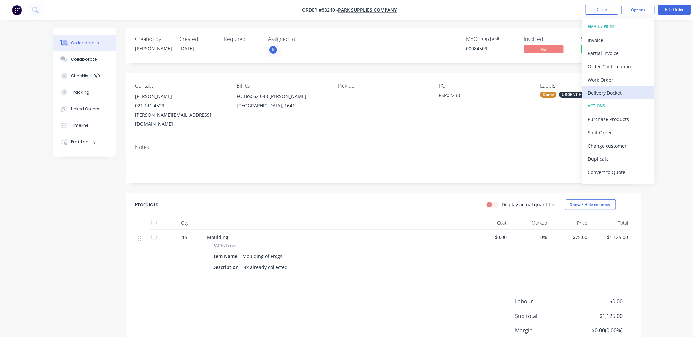
click at [606, 89] on div "Delivery Docket" at bounding box center [618, 93] width 61 height 10
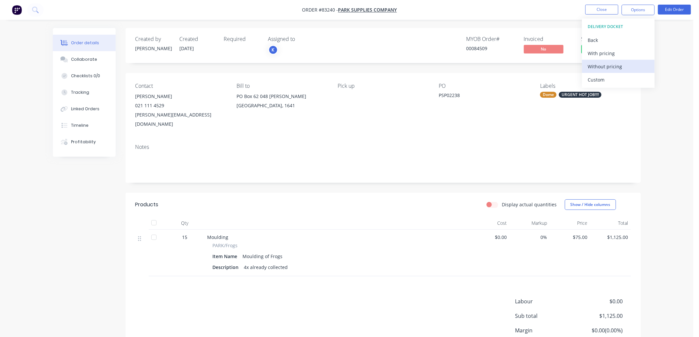
click at [609, 67] on div "Without pricing" at bounding box center [618, 67] width 61 height 10
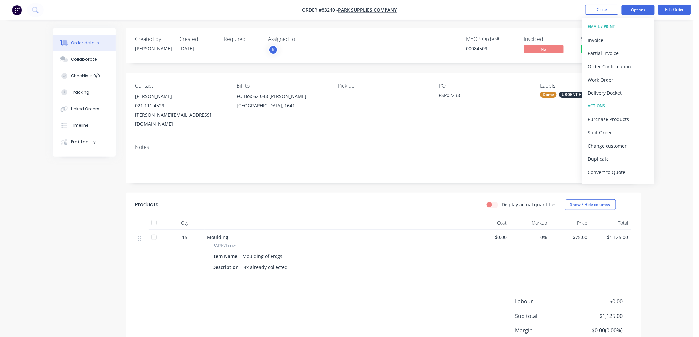
click at [631, 13] on button "Options" at bounding box center [638, 10] width 33 height 11
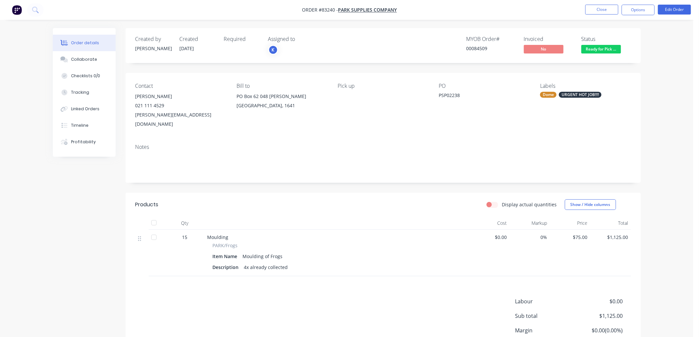
drag, startPoint x: 641, startPoint y: 8, endPoint x: 637, endPoint y: 18, distance: 10.8
click at [641, 8] on button "Options" at bounding box center [638, 10] width 33 height 11
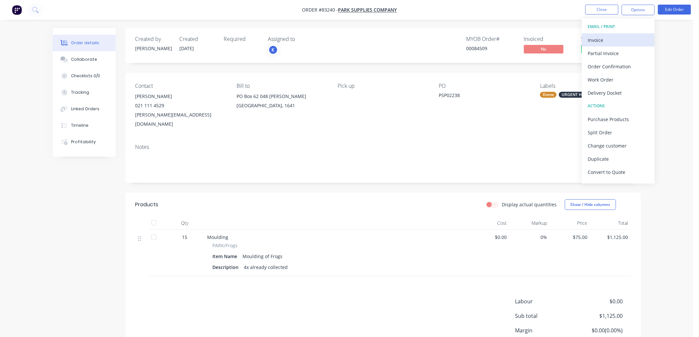
click at [622, 37] on div "Invoice" at bounding box center [618, 40] width 61 height 10
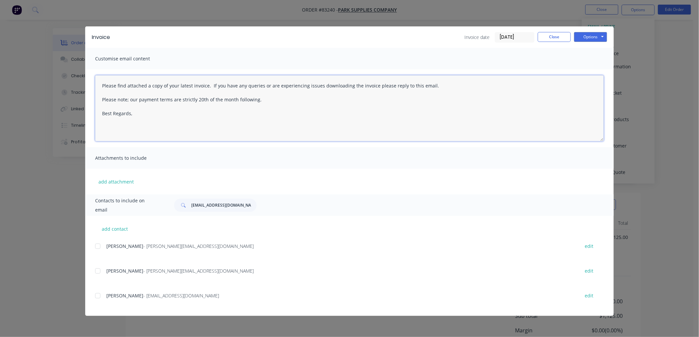
click at [162, 120] on textarea "Please find attached a copy of your latest invoice. If you have any queries or …" at bounding box center [349, 108] width 509 height 66
drag, startPoint x: 95, startPoint y: 246, endPoint x: 102, endPoint y: 248, distance: 7.1
click at [95, 246] on div at bounding box center [97, 246] width 13 height 13
type textarea "Please find attached a copy of your latest invoice. If you have any queries or …"
click at [594, 34] on button "Options" at bounding box center [590, 37] width 33 height 10
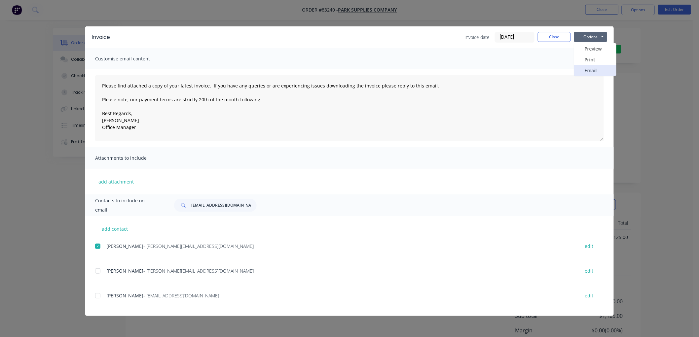
click at [590, 68] on button "Email" at bounding box center [595, 70] width 42 height 11
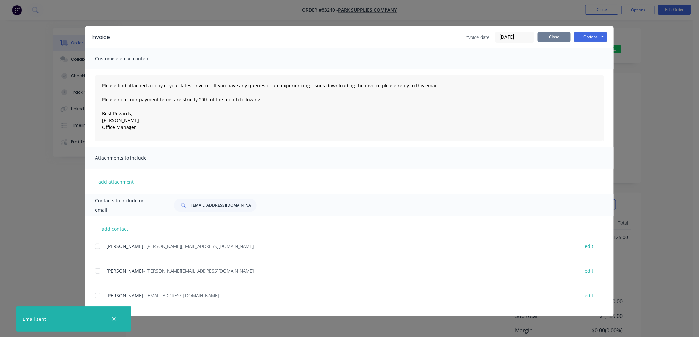
click at [554, 39] on button "Close" at bounding box center [554, 37] width 33 height 10
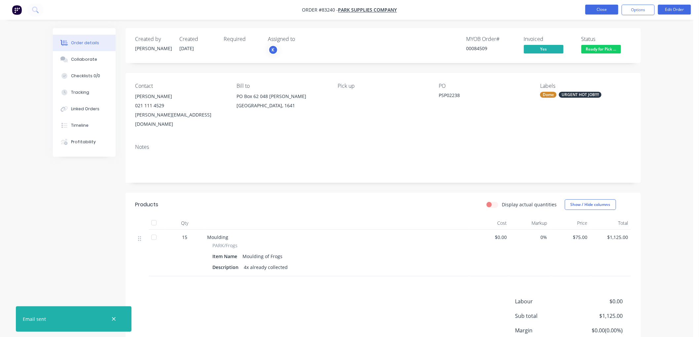
click at [599, 10] on button "Close" at bounding box center [602, 10] width 33 height 10
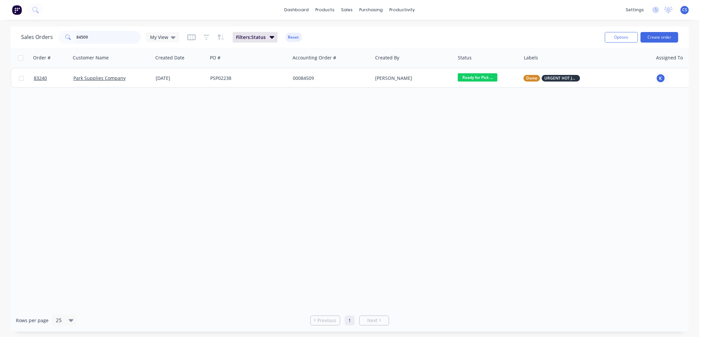
click at [95, 31] on input "84509" at bounding box center [109, 37] width 64 height 13
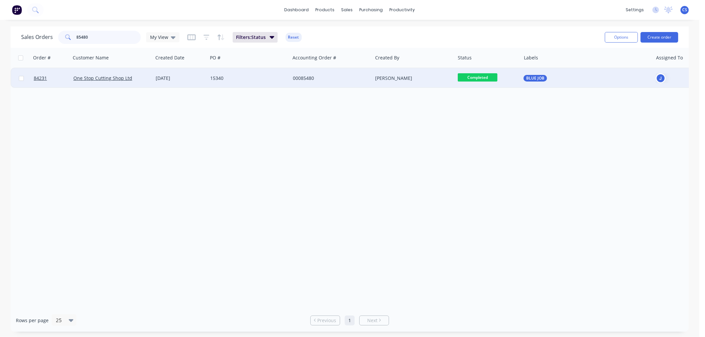
type input "85480"
click at [242, 81] on div "15340" at bounding box center [246, 78] width 73 height 7
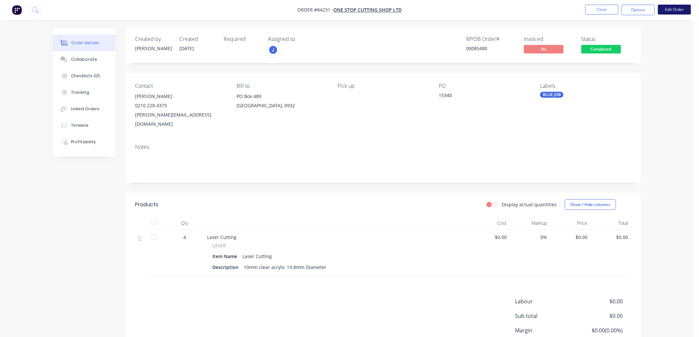
click at [682, 10] on button "Edit Order" at bounding box center [674, 10] width 33 height 10
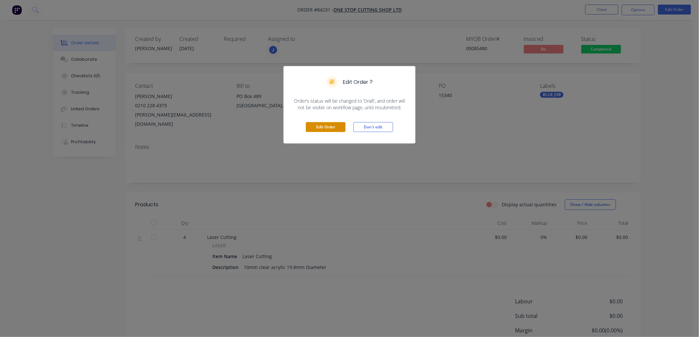
click at [329, 129] on button "Edit Order" at bounding box center [326, 127] width 40 height 10
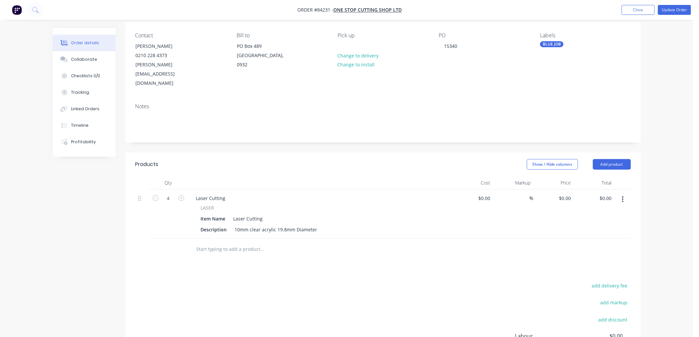
scroll to position [73, 0]
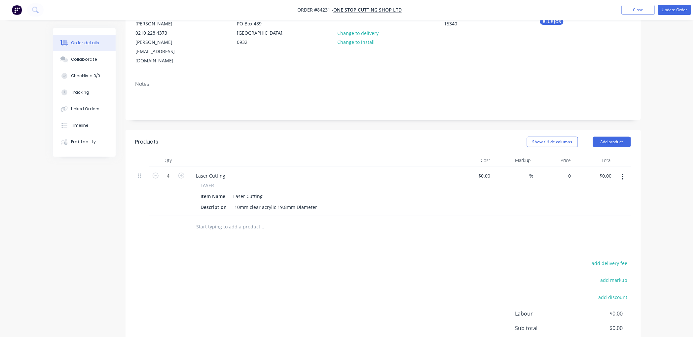
click at [564, 167] on div "0 $0.00" at bounding box center [554, 191] width 41 height 49
click at [669, 9] on button "Update Order" at bounding box center [674, 10] width 33 height 10
type input "$7.95"
type input "$31.80"
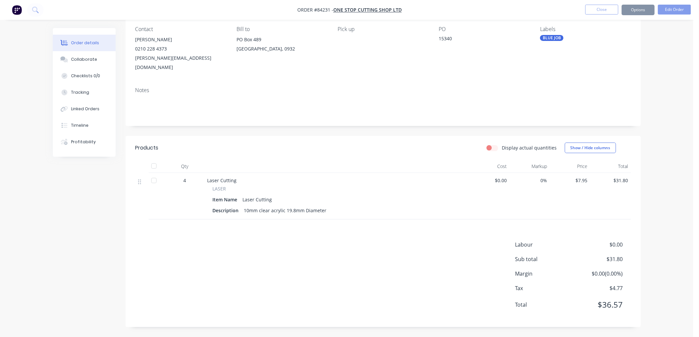
scroll to position [0, 0]
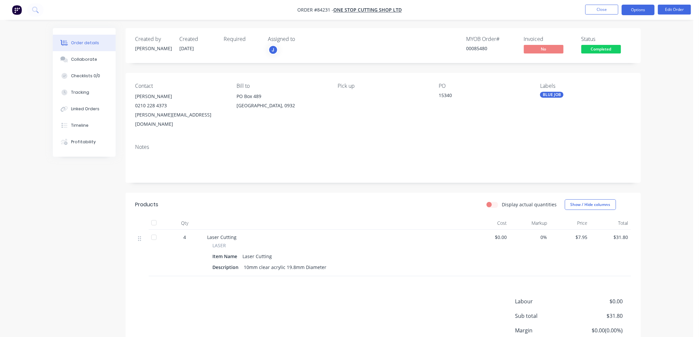
click at [633, 12] on button "Options" at bounding box center [638, 10] width 33 height 11
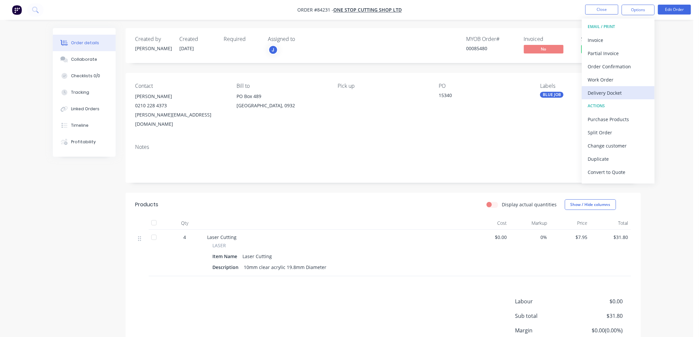
click at [610, 91] on div "Delivery Docket" at bounding box center [618, 93] width 61 height 10
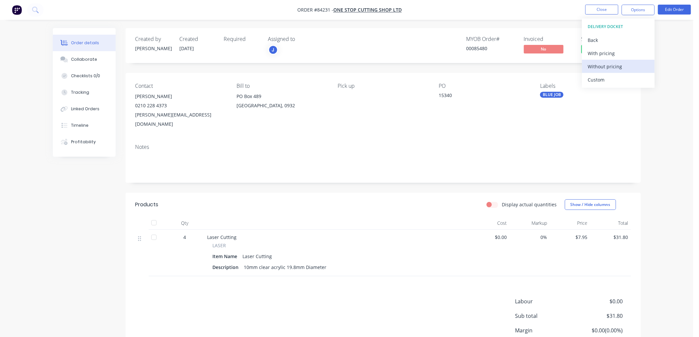
click at [604, 62] on div "Without pricing" at bounding box center [618, 67] width 61 height 10
click at [491, 28] on div "Created by [PERSON_NAME] Created [DATE] Required Assigned to J MYOB Order # 000…" at bounding box center [384, 45] width 516 height 35
click at [599, 51] on span "Completed" at bounding box center [602, 49] width 40 height 8
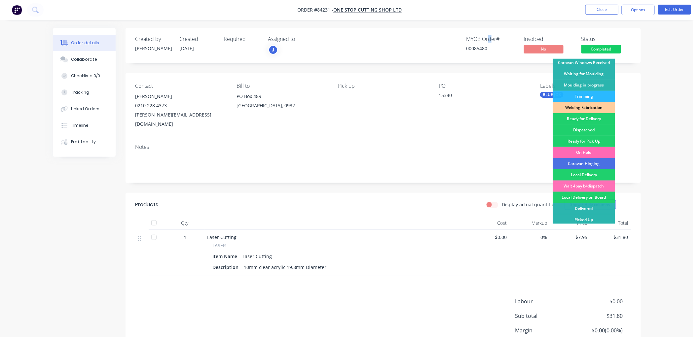
scroll to position [116, 0]
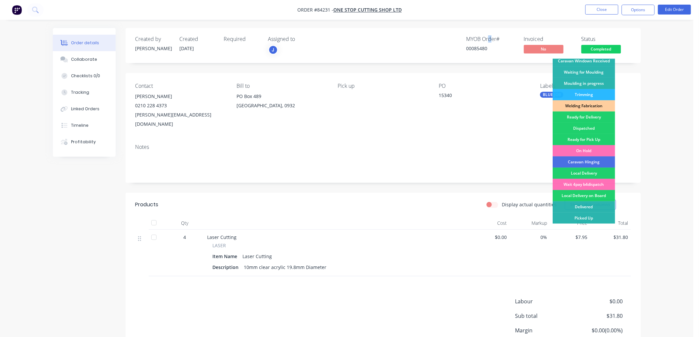
click at [591, 139] on div "Ready for Pick Up" at bounding box center [584, 139] width 62 height 11
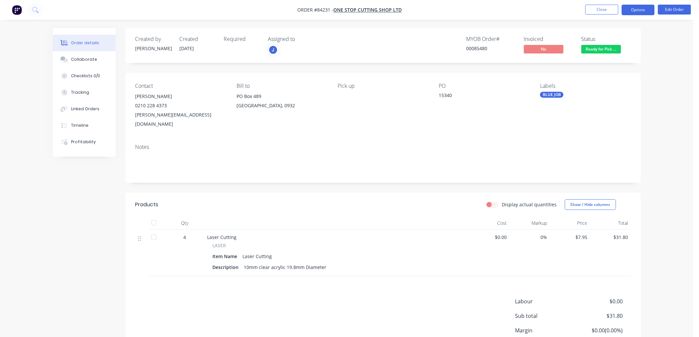
click at [633, 11] on button "Options" at bounding box center [638, 10] width 33 height 11
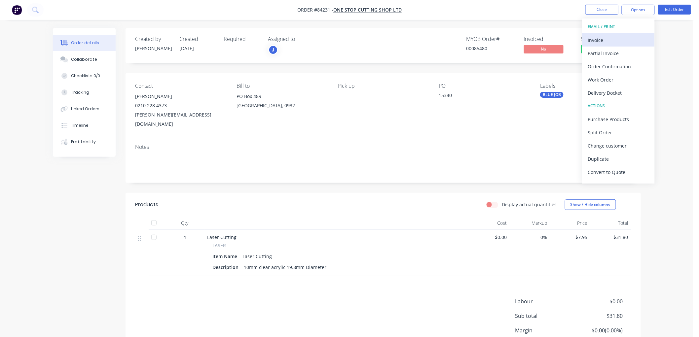
click at [616, 39] on div "Invoice" at bounding box center [618, 40] width 61 height 10
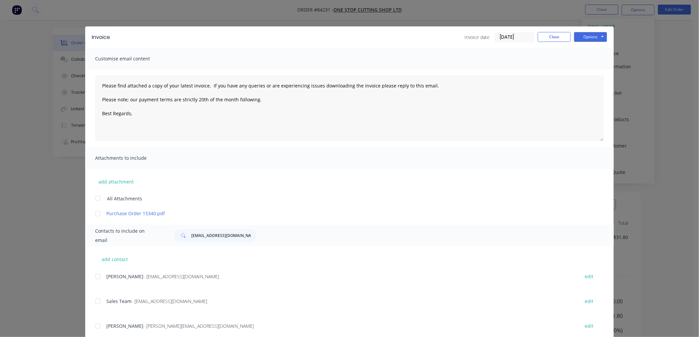
click at [95, 277] on div at bounding box center [97, 276] width 13 height 13
click at [146, 117] on textarea "Please find attached a copy of your latest invoice. If you have any queries or …" at bounding box center [349, 108] width 509 height 66
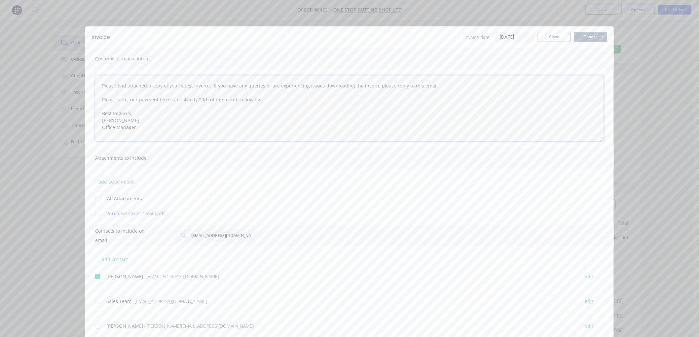
type textarea "Please find attached a copy of your latest invoice. If you have any queries or …"
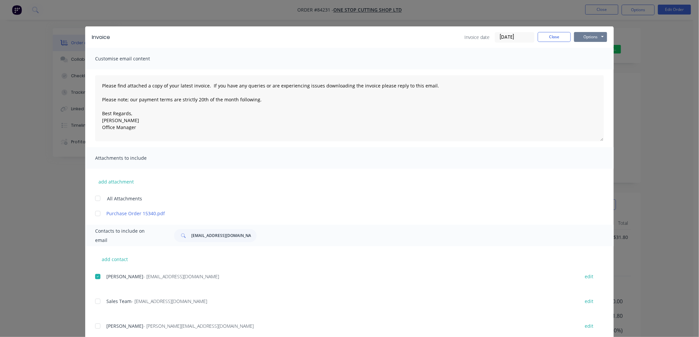
click at [590, 35] on button "Options" at bounding box center [590, 37] width 33 height 10
click at [587, 69] on button "Email" at bounding box center [595, 70] width 42 height 11
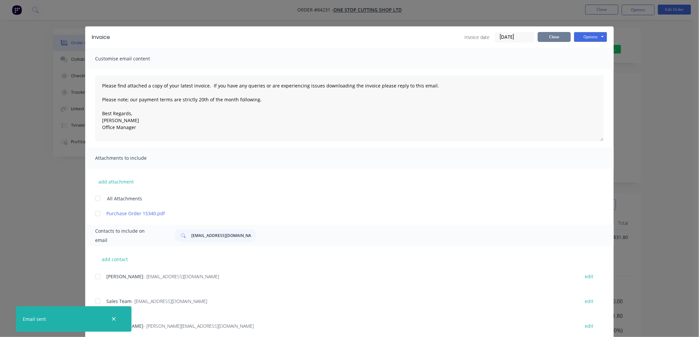
click at [549, 37] on button "Close" at bounding box center [554, 37] width 33 height 10
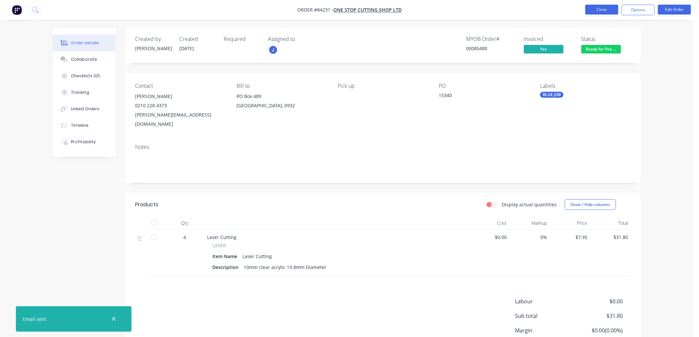
click at [600, 8] on button "Close" at bounding box center [602, 10] width 33 height 10
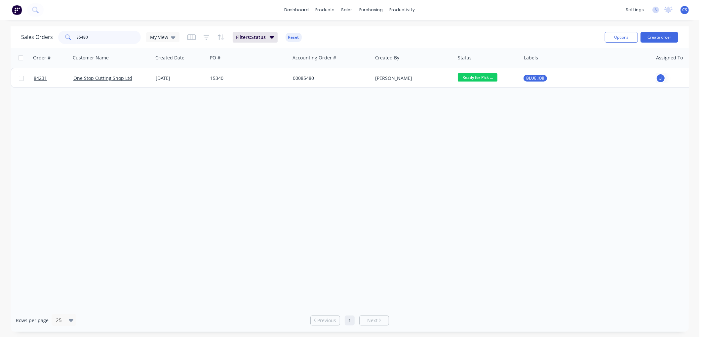
click at [91, 35] on input "85480" at bounding box center [109, 37] width 64 height 13
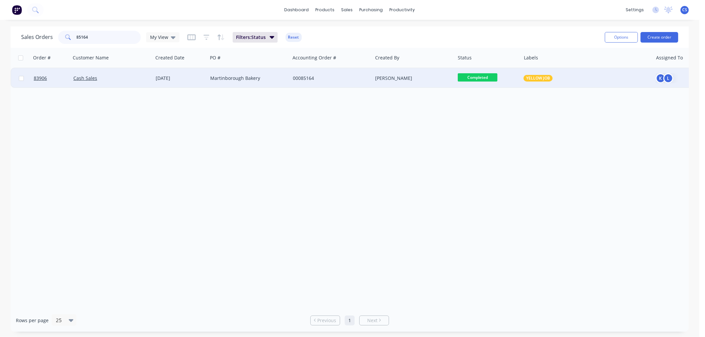
type input "85164"
click at [234, 77] on div "Martinborough Bakery" at bounding box center [246, 78] width 73 height 7
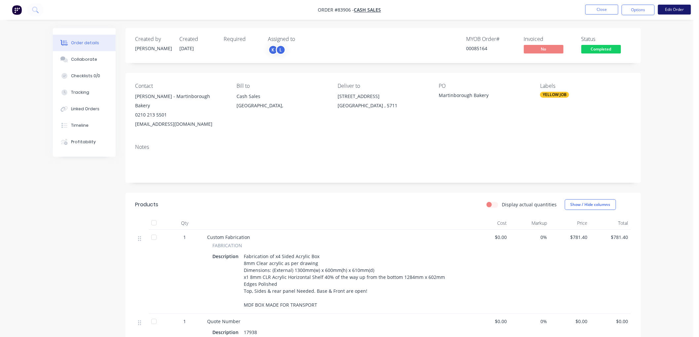
click at [670, 8] on button "Edit Order" at bounding box center [674, 10] width 33 height 10
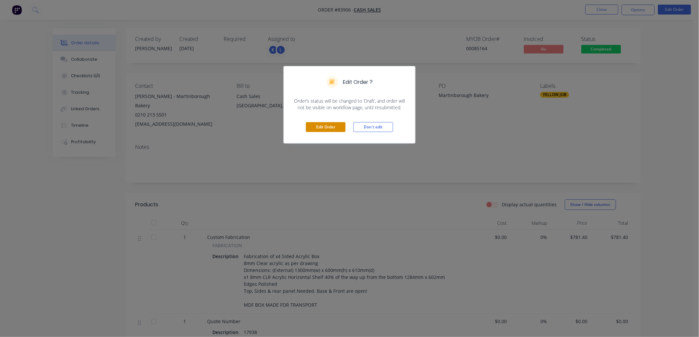
click at [319, 128] on button "Edit Order" at bounding box center [326, 127] width 40 height 10
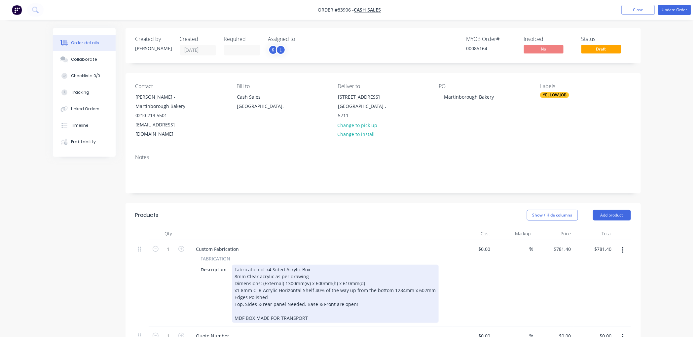
click at [315, 265] on div "Fabrication of x4 Sided Acrylic Box 8mm Clear acrylic as per drawing Dimensions…" at bounding box center [335, 294] width 207 height 58
click at [361, 294] on div "Fabrication of x4 Sided Acrylic Box/ food display box 8mm Clear acrylic as per …" at bounding box center [335, 294] width 207 height 58
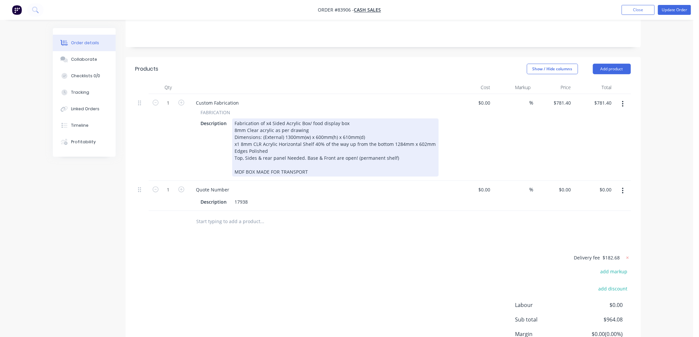
scroll to position [147, 0]
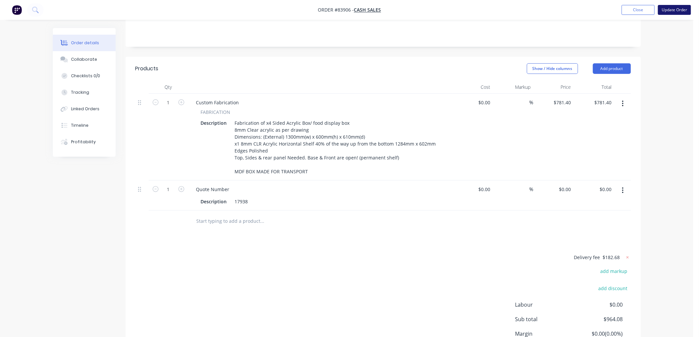
click at [667, 11] on button "Update Order" at bounding box center [674, 10] width 33 height 10
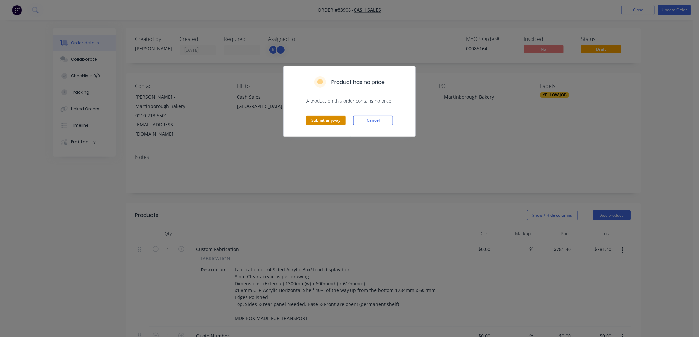
click at [332, 120] on button "Submit anyway" at bounding box center [326, 121] width 40 height 10
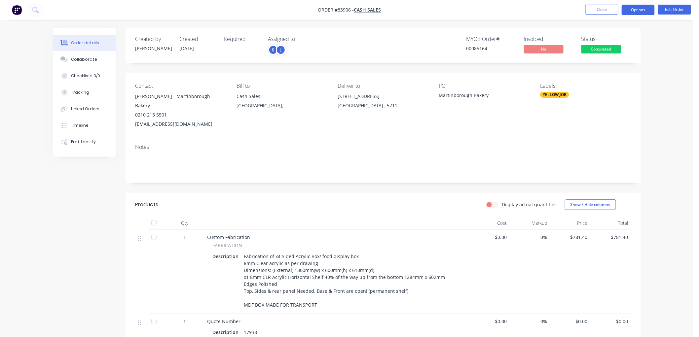
click at [635, 6] on button "Options" at bounding box center [638, 10] width 33 height 11
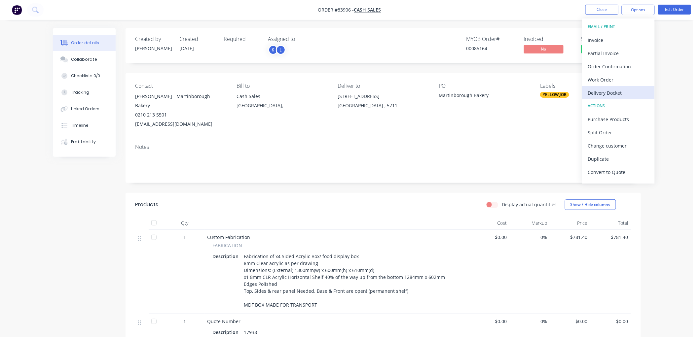
click at [608, 91] on div "Delivery Docket" at bounding box center [618, 93] width 61 height 10
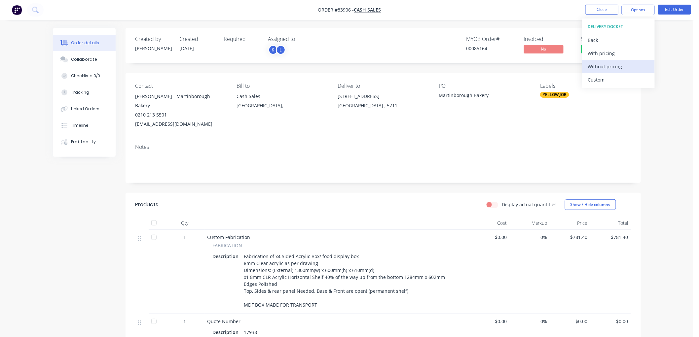
click at [601, 67] on div "Without pricing" at bounding box center [618, 67] width 61 height 10
click at [528, 25] on div "Order details Collaborate Checklists 0/0 Tracking Linked Orders Timeline Profit…" at bounding box center [347, 237] width 694 height 474
click at [603, 49] on span "Completed" at bounding box center [602, 49] width 40 height 8
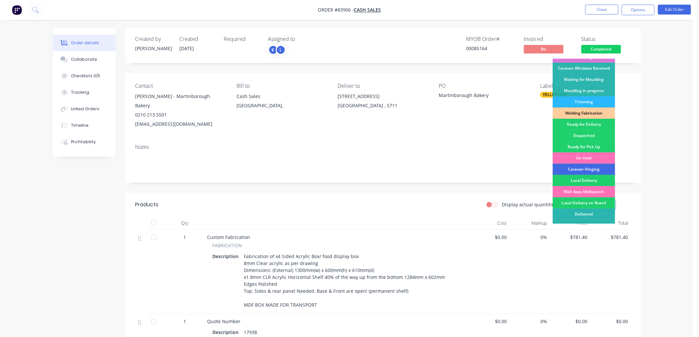
scroll to position [116, 0]
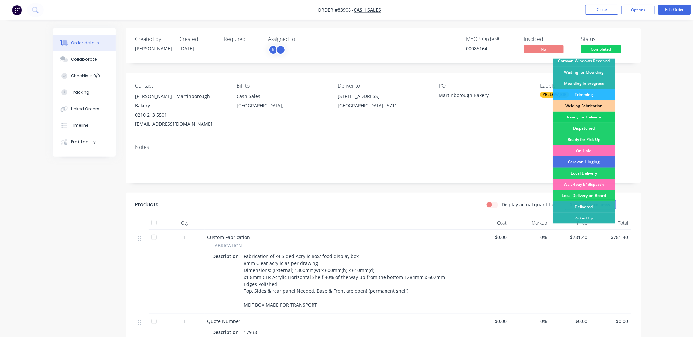
click at [590, 116] on div "Ready for Delivery" at bounding box center [584, 117] width 62 height 11
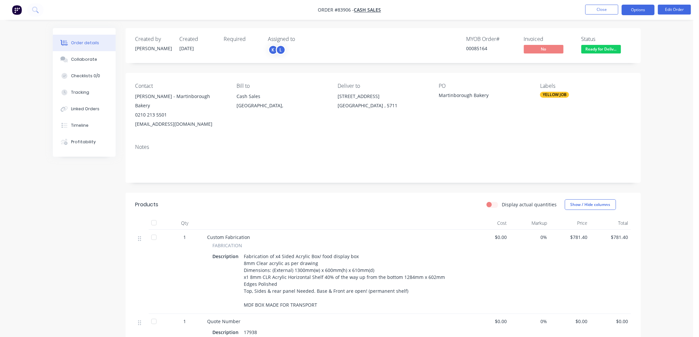
click at [639, 12] on button "Options" at bounding box center [638, 10] width 33 height 11
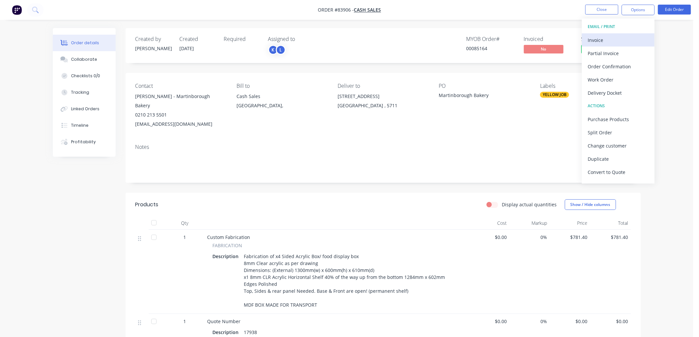
click at [602, 41] on div "Invoice" at bounding box center [618, 40] width 61 height 10
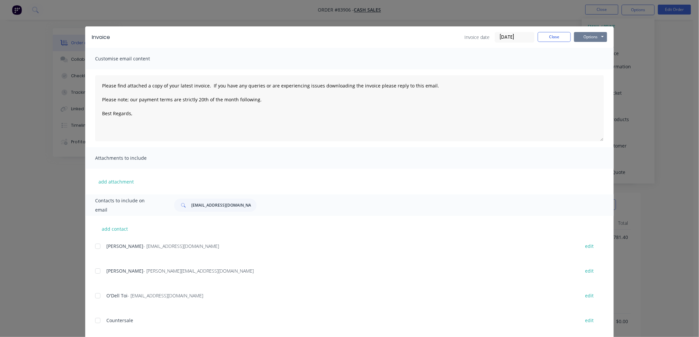
click at [587, 39] on button "Options" at bounding box center [590, 37] width 33 height 10
click at [587, 55] on button "Print" at bounding box center [595, 59] width 42 height 11
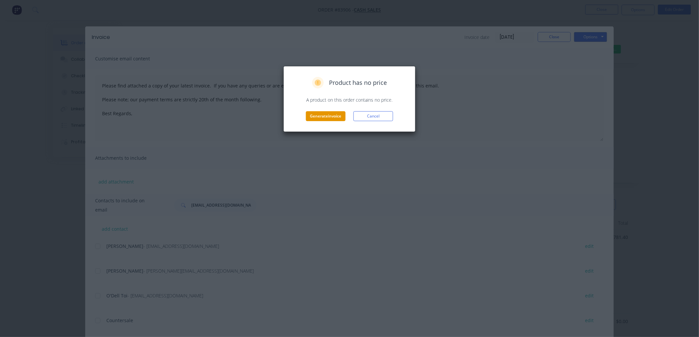
click at [327, 114] on button "Generate invoice" at bounding box center [326, 116] width 40 height 10
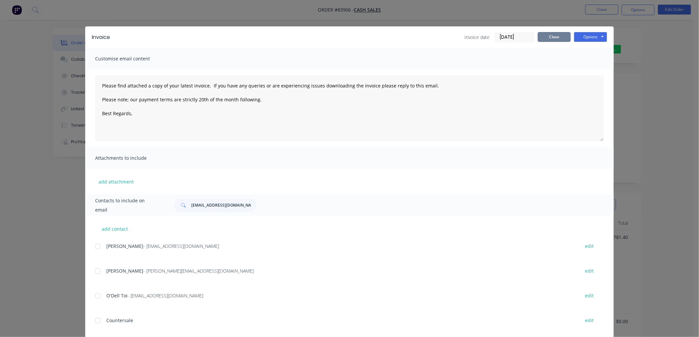
click at [546, 38] on button "Close" at bounding box center [554, 37] width 33 height 10
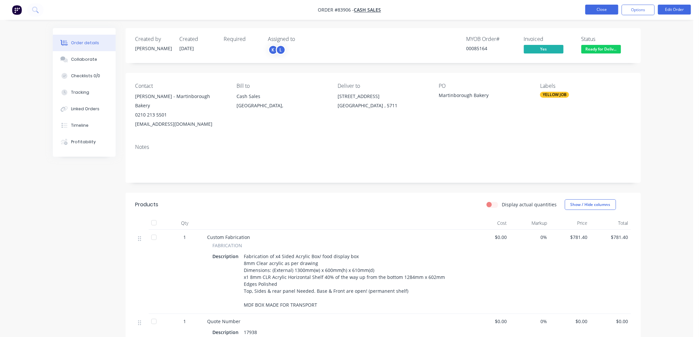
click at [602, 9] on button "Close" at bounding box center [602, 10] width 33 height 10
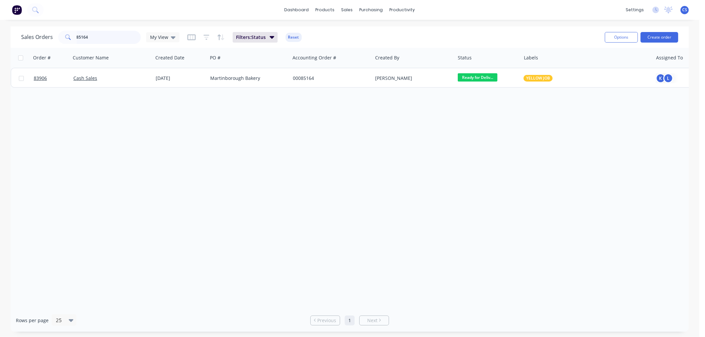
click at [100, 36] on input "85164" at bounding box center [109, 37] width 64 height 13
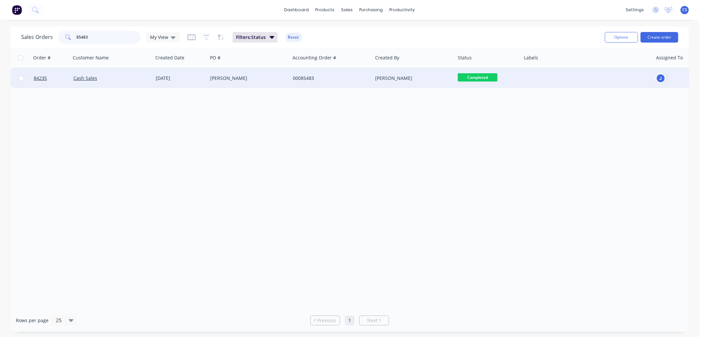
type input "85483"
click at [258, 83] on div "[PERSON_NAME]" at bounding box center [249, 78] width 83 height 20
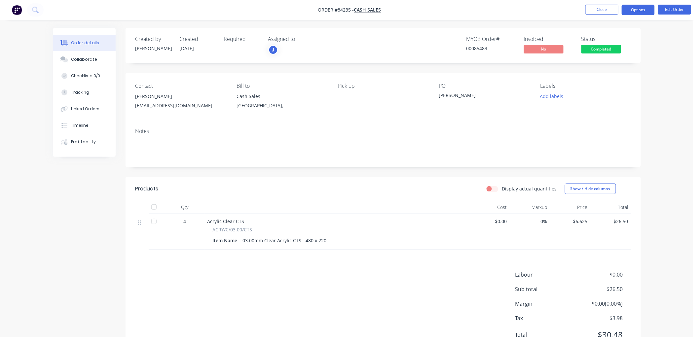
click at [636, 13] on button "Options" at bounding box center [638, 10] width 33 height 11
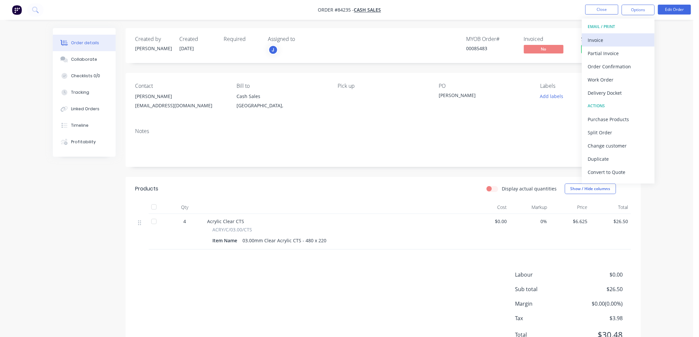
click at [607, 37] on div "Invoice" at bounding box center [618, 40] width 61 height 10
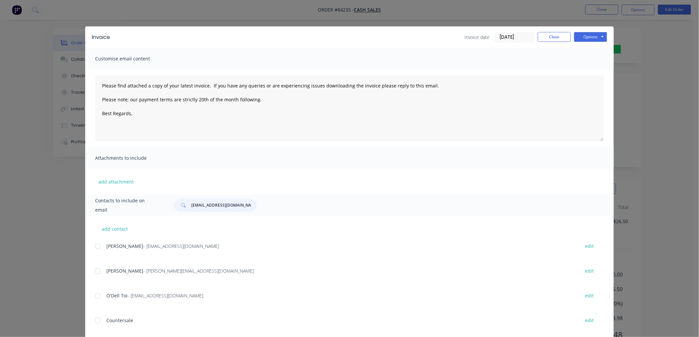
click at [212, 206] on input "[EMAIL_ADDRESS][DOMAIN_NAME]" at bounding box center [223, 205] width 65 height 13
drag, startPoint x: 230, startPoint y: 206, endPoint x: 169, endPoint y: 207, distance: 61.1
click at [169, 207] on div "[EMAIL_ADDRESS][DOMAIN_NAME]" at bounding box center [386, 205] width 437 height 13
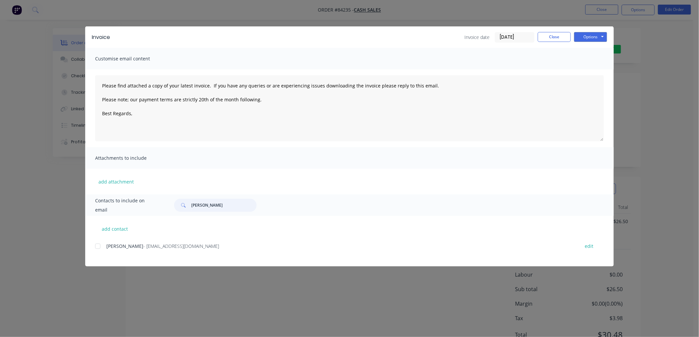
drag, startPoint x: 98, startPoint y: 245, endPoint x: 102, endPoint y: 243, distance: 4.0
click at [98, 245] on div at bounding box center [97, 246] width 13 height 13
type input "[PERSON_NAME]"
drag, startPoint x: 271, startPoint y: 97, endPoint x: 78, endPoint y: 79, distance: 194.5
click at [77, 80] on div "Invoice Invoice date [DATE] Close Options Preview Print Email Customise email c…" at bounding box center [349, 168] width 699 height 337
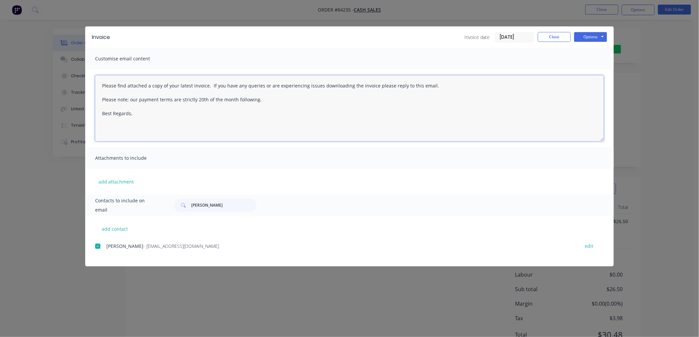
paste textarea "Hi, your order is now ready for collection. You can pay via direct debit or sup…"
click at [184, 106] on textarea "Hi, your order is now ready for collection. You can pay via direct debit or sup…" at bounding box center [349, 108] width 509 height 66
type textarea "Hi, your order is now ready for collection. You can pay via direct debit or sup…"
click at [593, 34] on button "Options" at bounding box center [590, 37] width 33 height 10
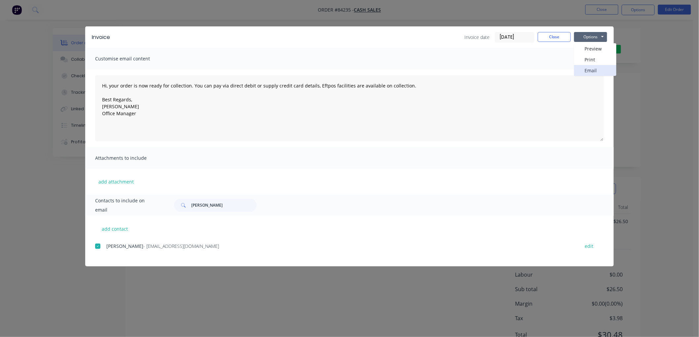
click at [592, 67] on button "Email" at bounding box center [595, 70] width 42 height 11
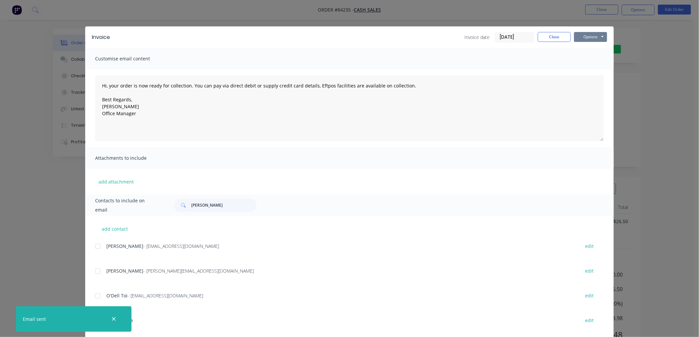
click at [583, 35] on button "Options" at bounding box center [590, 37] width 33 height 10
click at [587, 59] on button "Print" at bounding box center [595, 59] width 42 height 11
click at [557, 37] on button "Close" at bounding box center [554, 37] width 33 height 10
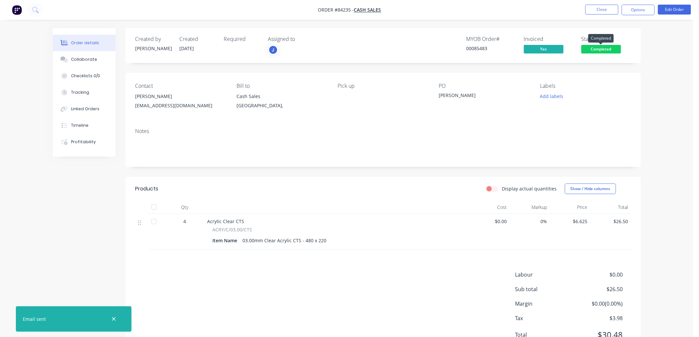
click at [605, 47] on span "Completed" at bounding box center [602, 49] width 40 height 8
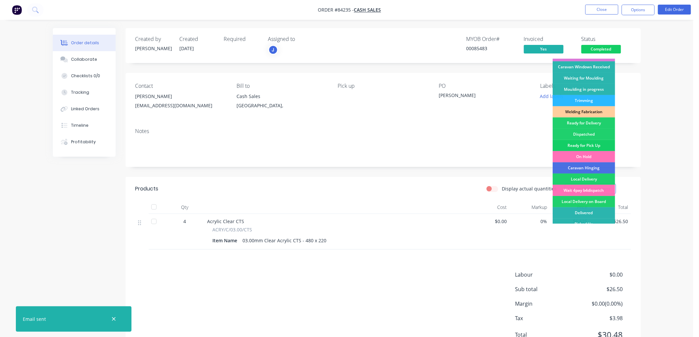
scroll to position [110, 0]
click at [587, 142] on div "Ready for Pick Up" at bounding box center [584, 145] width 62 height 11
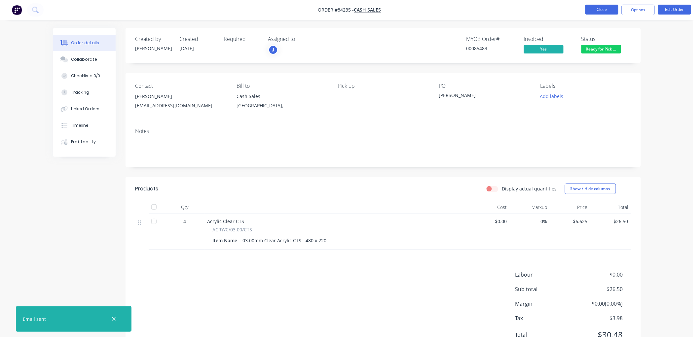
click at [598, 8] on button "Close" at bounding box center [602, 10] width 33 height 10
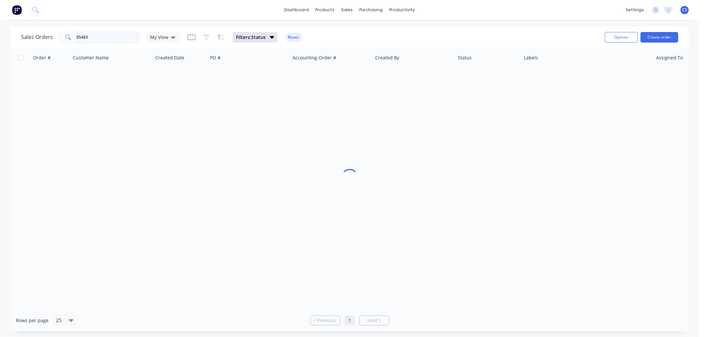
click at [110, 37] on input "85483" at bounding box center [109, 37] width 64 height 13
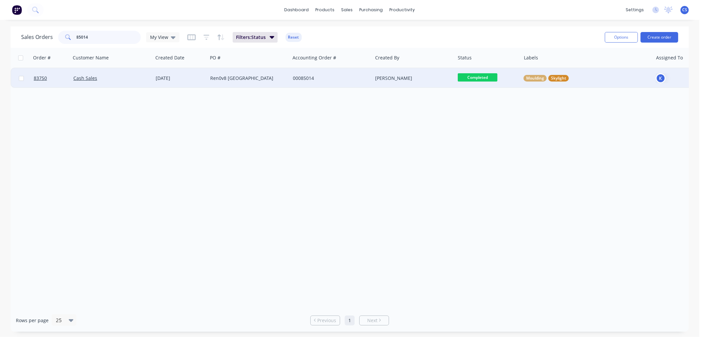
type input "85014"
click at [239, 81] on div "Ren0v8 [GEOGRAPHIC_DATA]" at bounding box center [246, 78] width 73 height 7
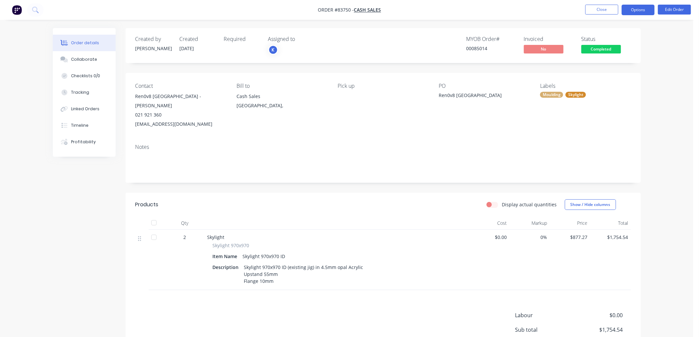
drag, startPoint x: 633, startPoint y: 12, endPoint x: 637, endPoint y: 16, distance: 5.8
click at [633, 12] on button "Options" at bounding box center [638, 10] width 33 height 11
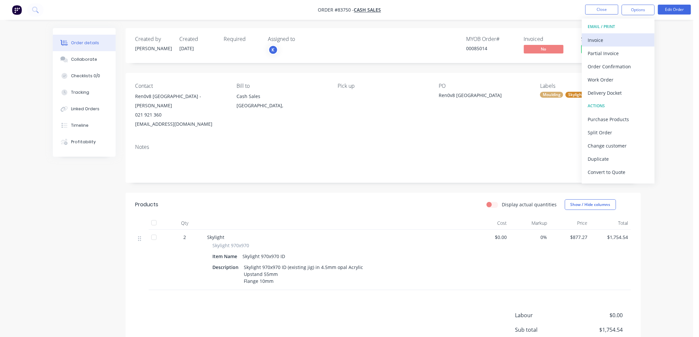
click at [613, 36] on div "Invoice" at bounding box center [618, 40] width 61 height 10
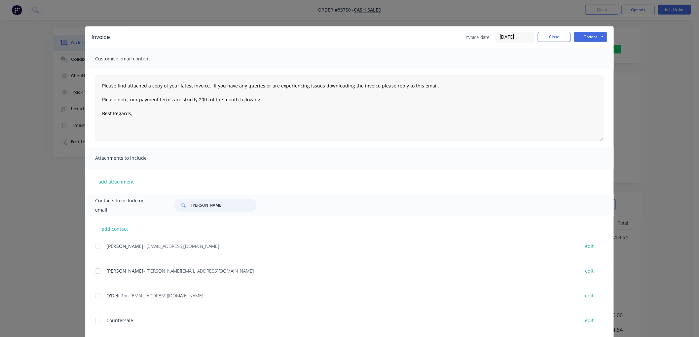
click at [196, 206] on input "[PERSON_NAME]" at bounding box center [223, 205] width 65 height 13
click at [196, 205] on input "[PERSON_NAME]" at bounding box center [223, 205] width 65 height 13
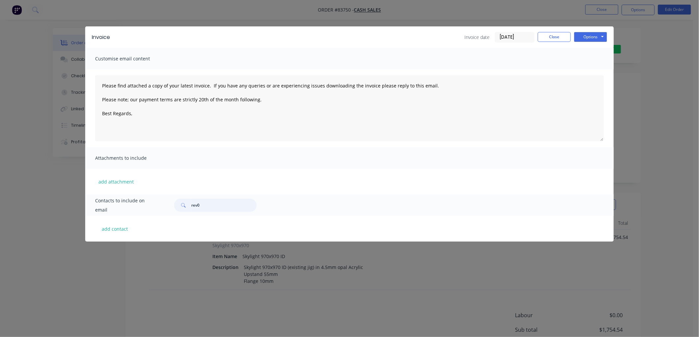
drag, startPoint x: 203, startPoint y: 204, endPoint x: 185, endPoint y: 206, distance: 17.6
click at [186, 206] on div "rev0" at bounding box center [215, 205] width 83 height 13
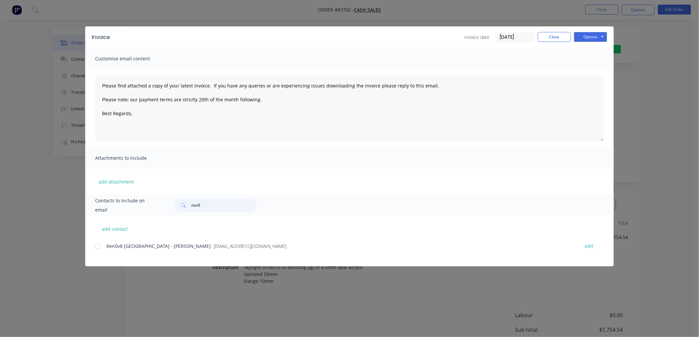
drag, startPoint x: 98, startPoint y: 247, endPoint x: 110, endPoint y: 247, distance: 11.6
click at [98, 247] on div at bounding box center [97, 246] width 13 height 13
type input "ren0"
drag, startPoint x: 265, startPoint y: 101, endPoint x: 91, endPoint y: 83, distance: 174.4
click at [90, 84] on div "Please find attached a copy of your latest invoice. If you have any queries or …" at bounding box center [349, 108] width 529 height 78
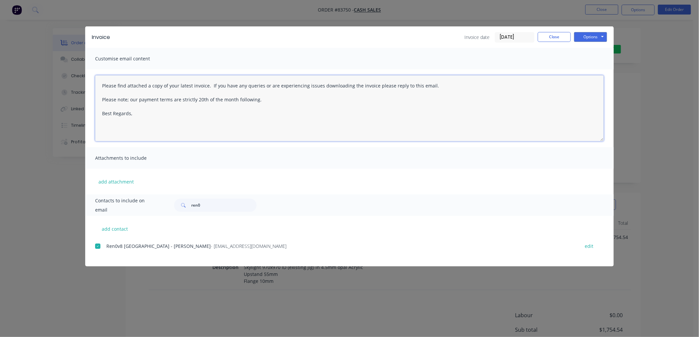
paste textarea "Hi, your order is now ready for collection. You can pay via direct debit or sup…"
click at [154, 102] on textarea "Hi, your order is now ready for collection. You can pay via direct debit or sup…" at bounding box center [349, 108] width 509 height 66
type textarea "Hi, your order is now ready for collection. You can pay via direct debit or sup…"
click at [584, 35] on button "Options" at bounding box center [590, 37] width 33 height 10
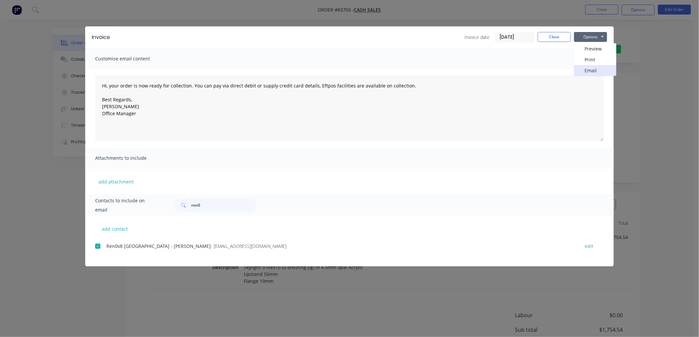
click at [592, 69] on button "Email" at bounding box center [595, 70] width 42 height 11
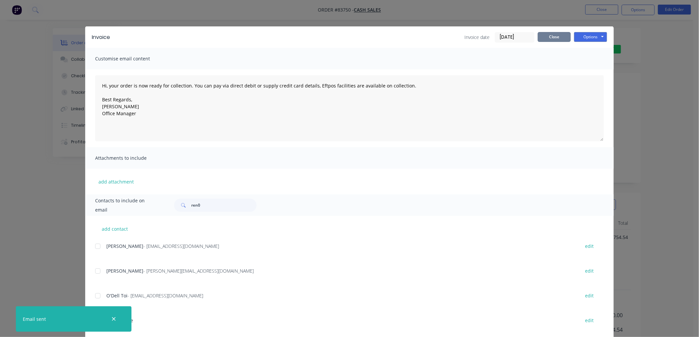
drag, startPoint x: 552, startPoint y: 39, endPoint x: 567, endPoint y: 44, distance: 16.1
click at [552, 39] on button "Close" at bounding box center [554, 37] width 33 height 10
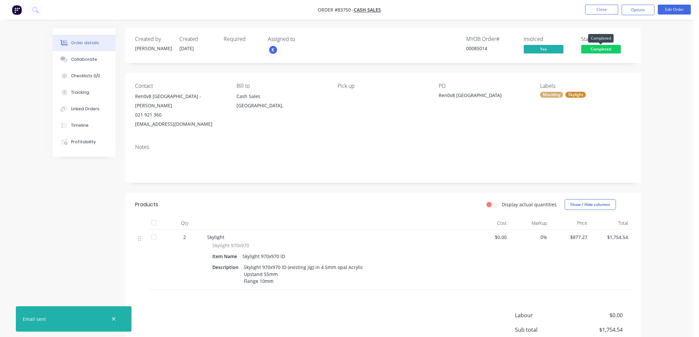
click at [609, 50] on span "Completed" at bounding box center [602, 49] width 40 height 8
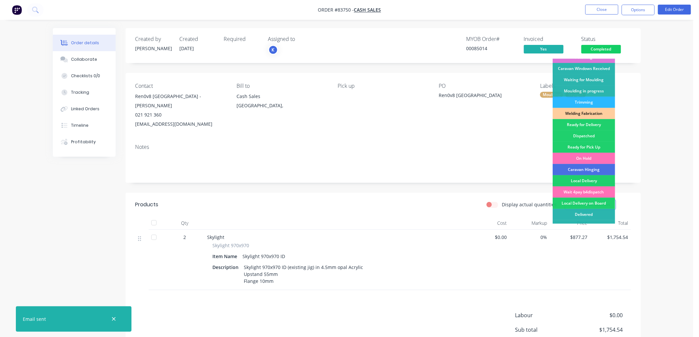
scroll to position [110, 0]
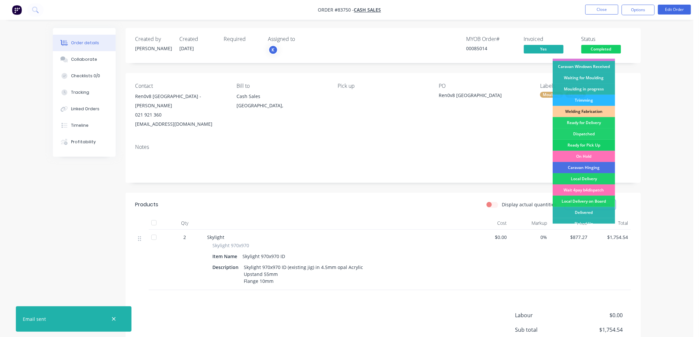
click at [589, 143] on div "Ready for Pick Up" at bounding box center [584, 145] width 62 height 11
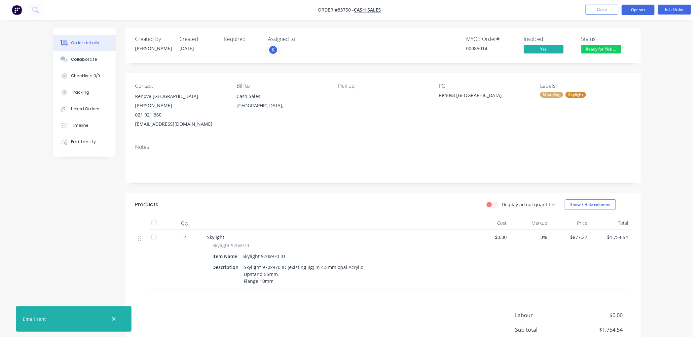
click at [637, 11] on button "Options" at bounding box center [638, 10] width 33 height 11
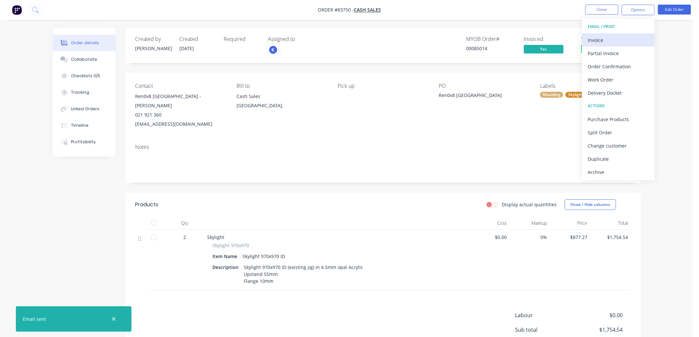
click at [605, 37] on div "Invoice" at bounding box center [618, 40] width 61 height 10
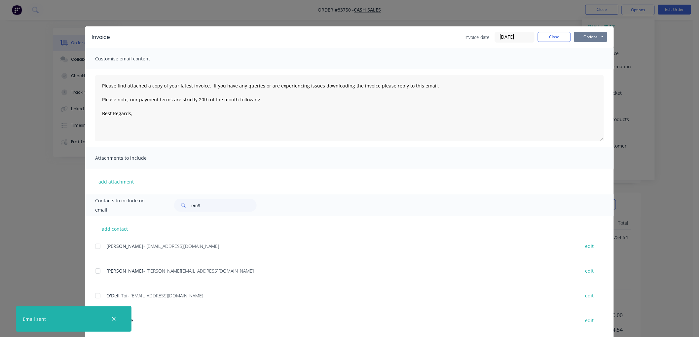
click at [592, 37] on button "Options" at bounding box center [590, 37] width 33 height 10
click at [589, 60] on button "Print" at bounding box center [595, 59] width 42 height 11
click at [553, 38] on button "Close" at bounding box center [554, 37] width 33 height 10
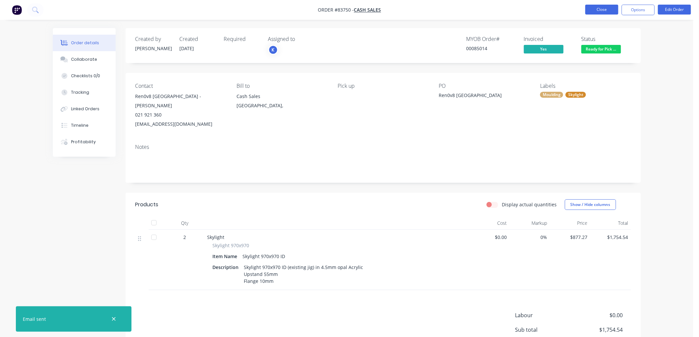
click at [603, 10] on button "Close" at bounding box center [602, 10] width 33 height 10
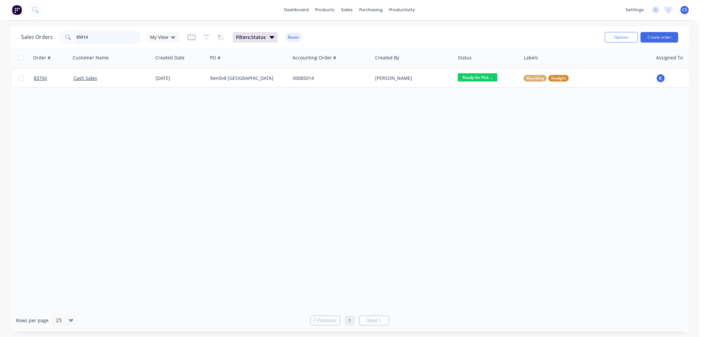
click at [95, 42] on input "85014" at bounding box center [109, 37] width 64 height 13
click at [94, 41] on input "85014" at bounding box center [109, 37] width 64 height 13
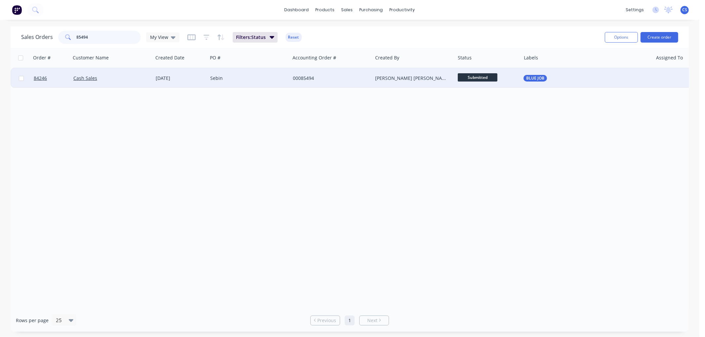
type input "85494"
click at [295, 79] on div "00085494" at bounding box center [329, 78] width 73 height 7
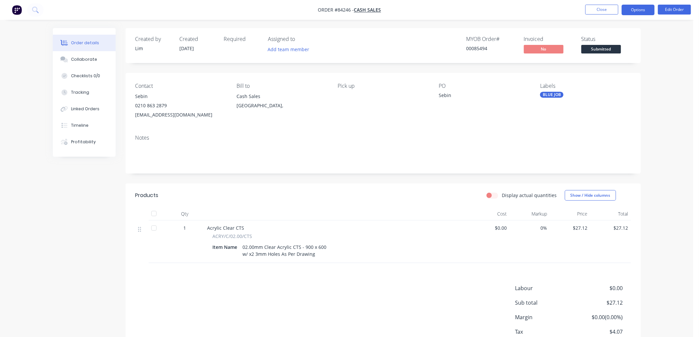
click at [639, 13] on button "Options" at bounding box center [638, 10] width 33 height 11
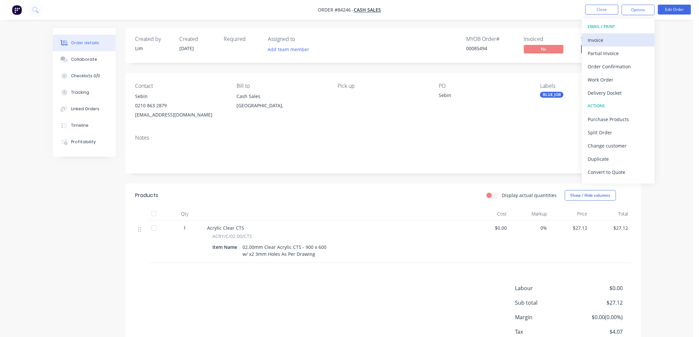
click at [611, 42] on div "Invoice" at bounding box center [618, 40] width 61 height 10
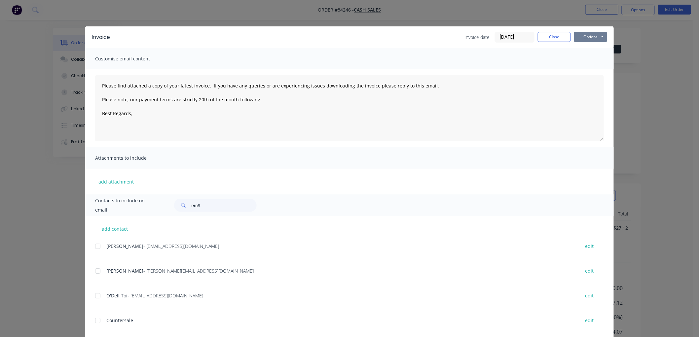
click at [596, 38] on button "Options" at bounding box center [590, 37] width 33 height 10
click at [593, 55] on button "Print" at bounding box center [595, 59] width 42 height 11
drag, startPoint x: 278, startPoint y: 99, endPoint x: 195, endPoint y: 101, distance: 82.6
click at [199, 101] on textarea "Please find attached a copy of your latest invoice. If you have any queries or …" at bounding box center [349, 108] width 509 height 66
click at [192, 204] on input "ren0" at bounding box center [223, 205] width 65 height 13
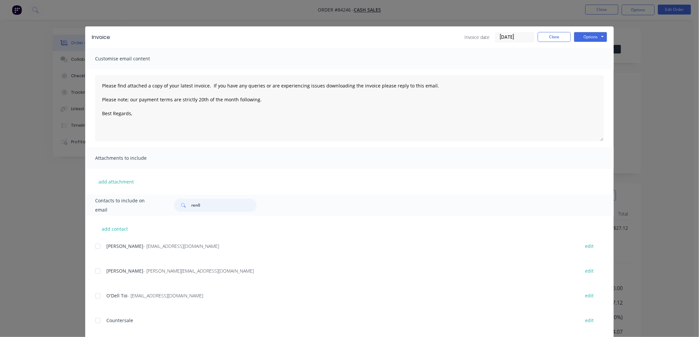
click at [192, 204] on input "ren0" at bounding box center [223, 205] width 65 height 13
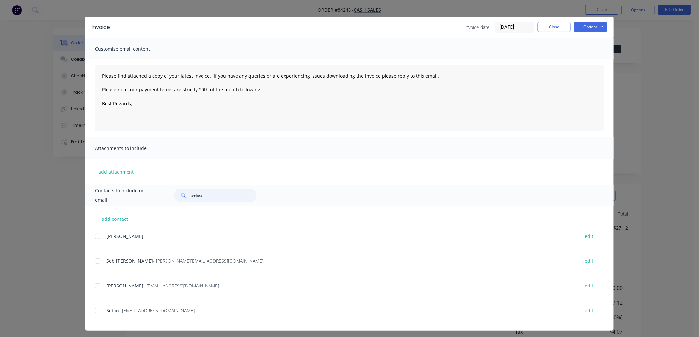
scroll to position [13, 0]
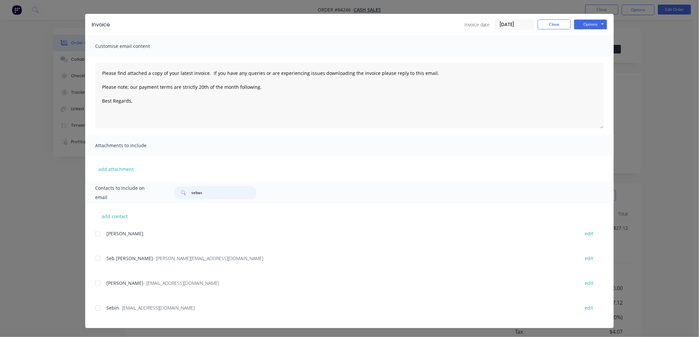
click at [95, 308] on div at bounding box center [97, 308] width 13 height 13
type input "sebas"
drag, startPoint x: 266, startPoint y: 86, endPoint x: 88, endPoint y: 69, distance: 178.9
click at [88, 69] on div "Please find attached a copy of your latest invoice. If you have any queries or …" at bounding box center [349, 96] width 529 height 78
paste textarea "Hi, your order is now ready for collection. You can pay via direct debit or sup…"
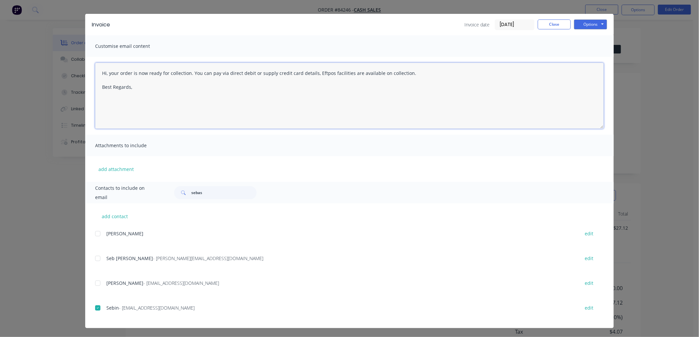
click at [143, 86] on textarea "Hi, your order is now ready for collection. You can pay via direct debit or sup…" at bounding box center [349, 96] width 509 height 66
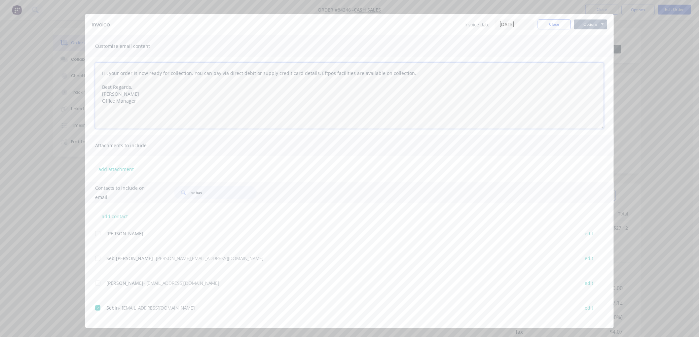
type textarea "Hi, your order is now ready for collection. You can pay via direct debit or sup…"
click at [584, 23] on button "Options" at bounding box center [590, 24] width 33 height 10
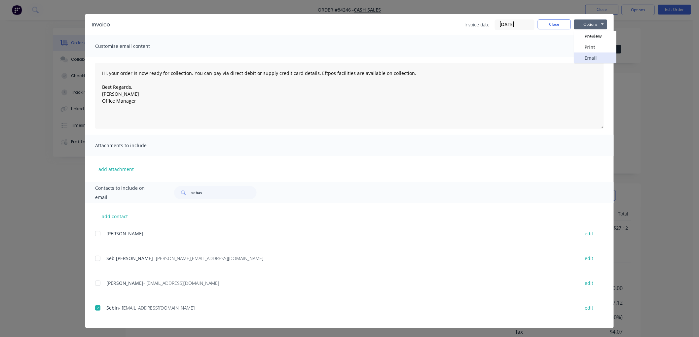
click at [586, 55] on button "Email" at bounding box center [595, 58] width 42 height 11
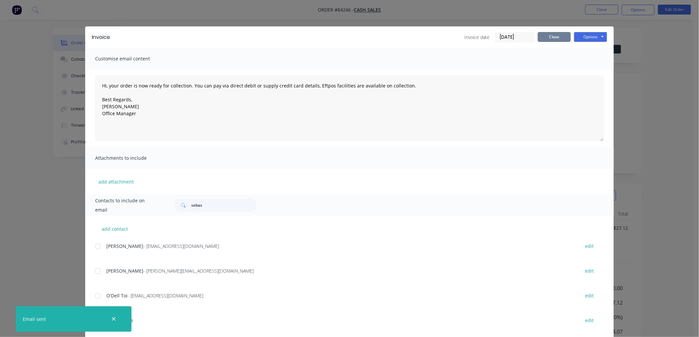
click at [555, 35] on button "Close" at bounding box center [554, 37] width 33 height 10
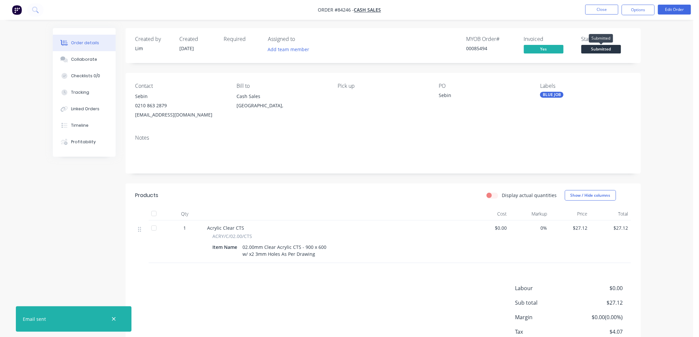
click at [605, 51] on span "Submitted" at bounding box center [602, 49] width 40 height 8
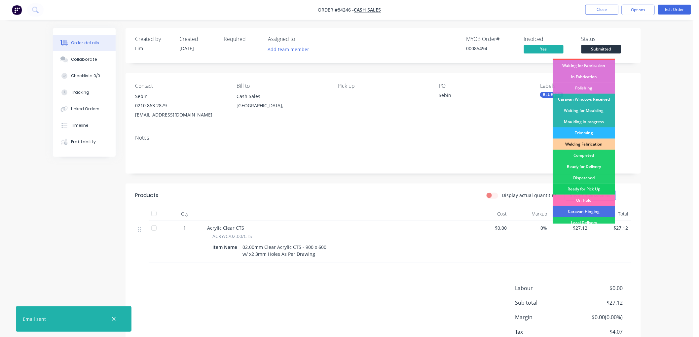
scroll to position [79, 0]
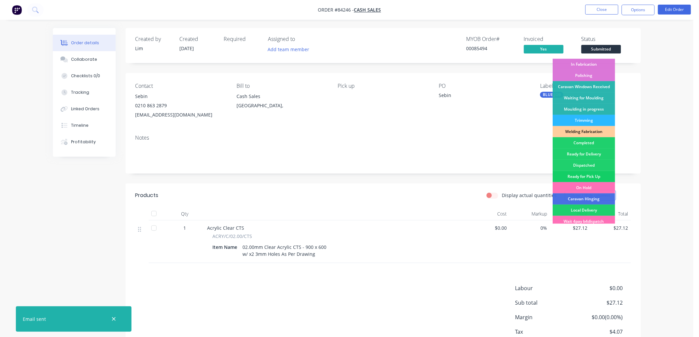
click at [591, 178] on div "Ready for Pick Up" at bounding box center [584, 176] width 62 height 11
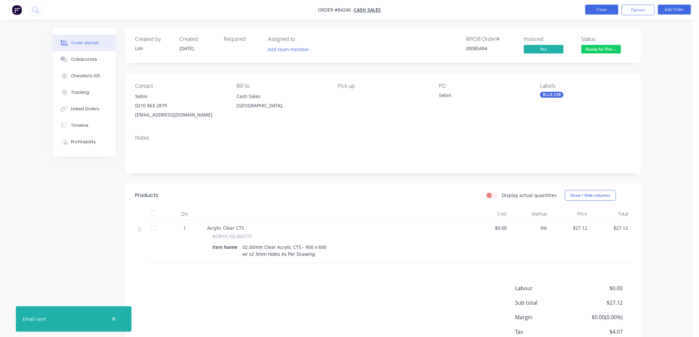
click at [592, 9] on button "Close" at bounding box center [602, 10] width 33 height 10
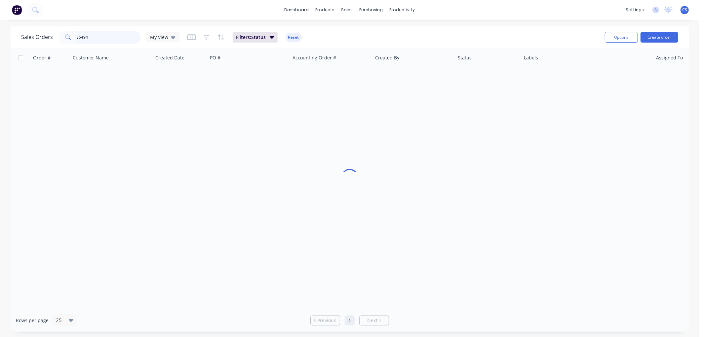
click at [90, 36] on input "85494" at bounding box center [109, 37] width 64 height 13
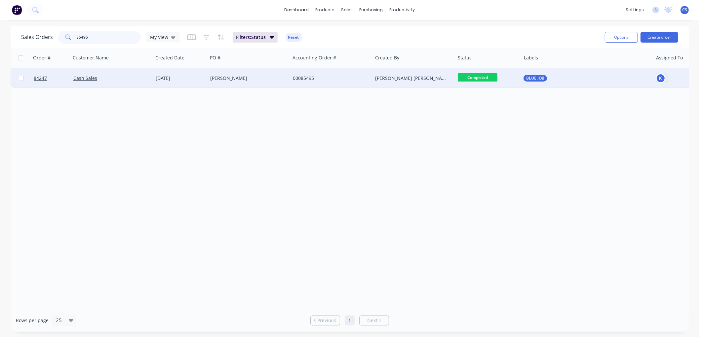
type input "85495"
click at [253, 79] on div "[PERSON_NAME]" at bounding box center [246, 78] width 73 height 7
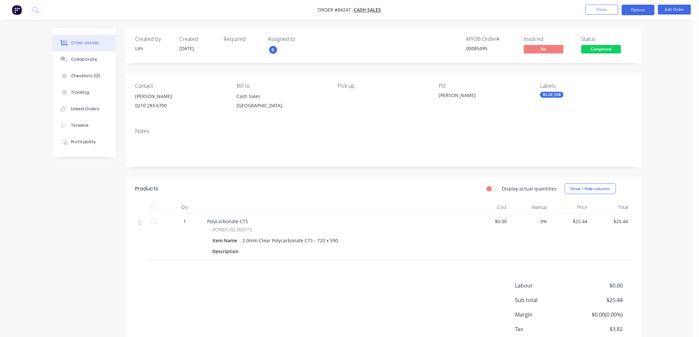
click at [645, 10] on button "Options" at bounding box center [638, 10] width 33 height 11
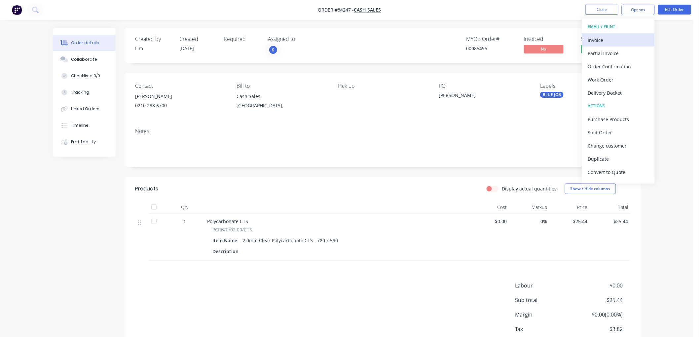
click at [607, 38] on div "Invoice" at bounding box center [618, 40] width 61 height 10
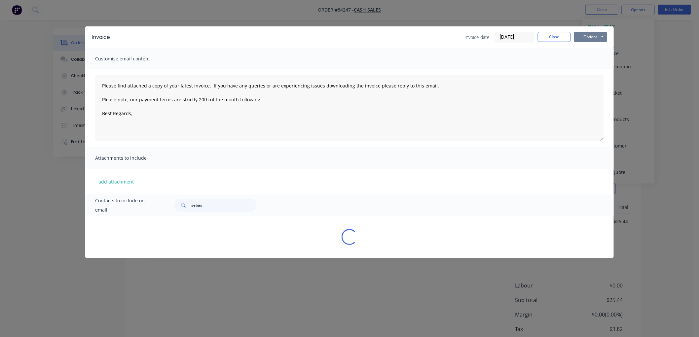
click at [592, 38] on button "Options" at bounding box center [590, 37] width 33 height 10
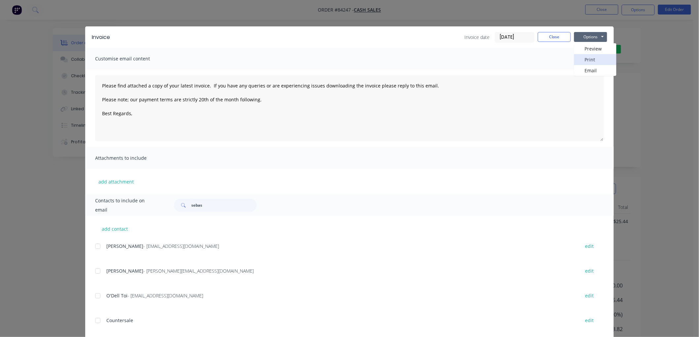
click at [596, 59] on button "Print" at bounding box center [595, 59] width 42 height 11
click at [553, 38] on button "Close" at bounding box center [554, 37] width 33 height 10
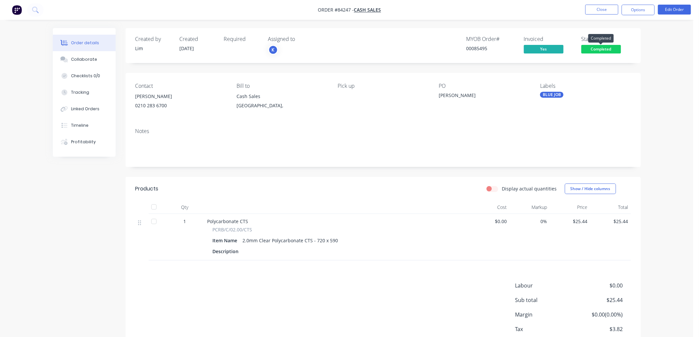
click at [610, 50] on span "Completed" at bounding box center [602, 49] width 40 height 8
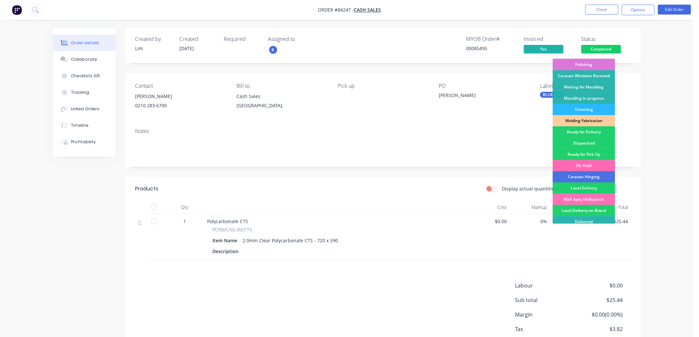
scroll to position [110, 0]
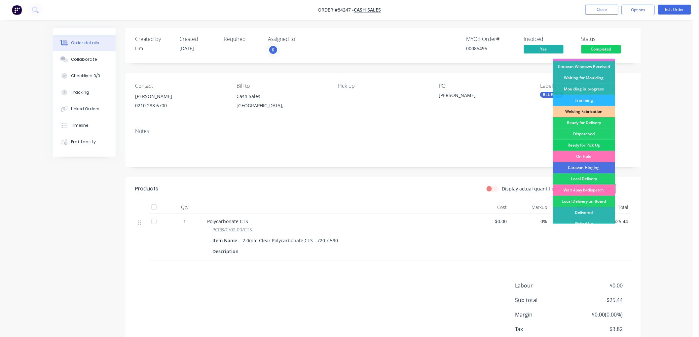
click at [586, 143] on div "Ready for Pick Up" at bounding box center [584, 145] width 62 height 11
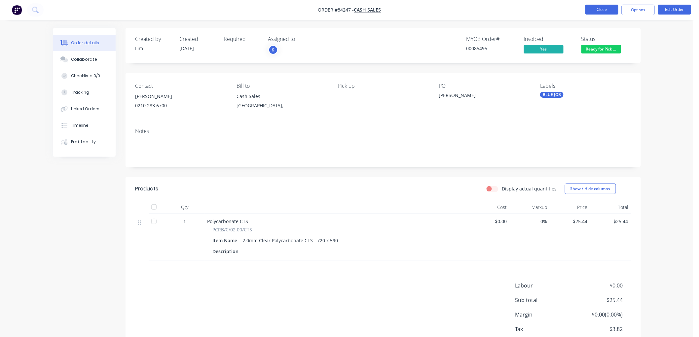
click at [597, 9] on button "Close" at bounding box center [602, 10] width 33 height 10
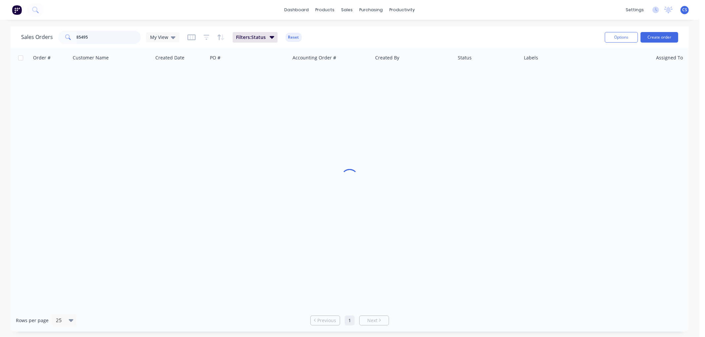
click at [94, 34] on input "85495" at bounding box center [109, 37] width 64 height 13
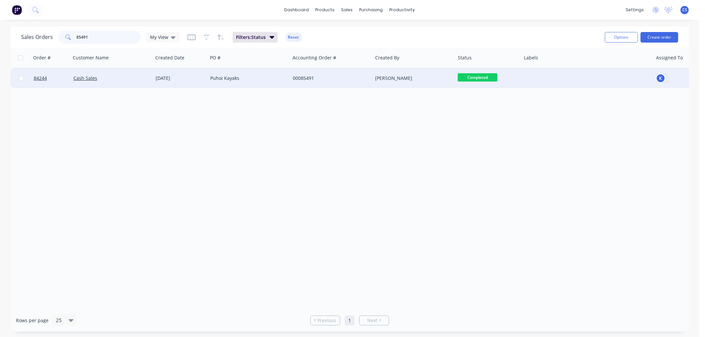
type input "85491"
click at [253, 77] on div "Puhoi Kayaks" at bounding box center [246, 78] width 73 height 7
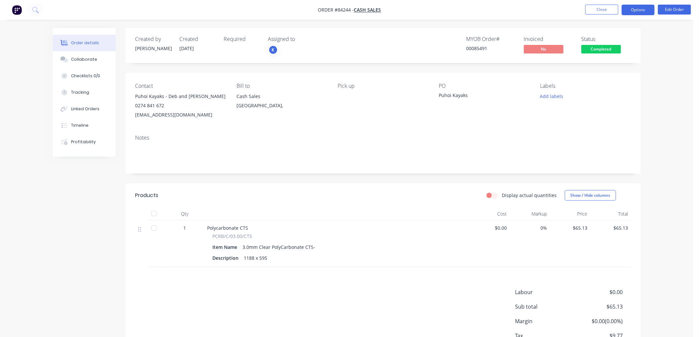
click at [642, 8] on button "Options" at bounding box center [638, 10] width 33 height 11
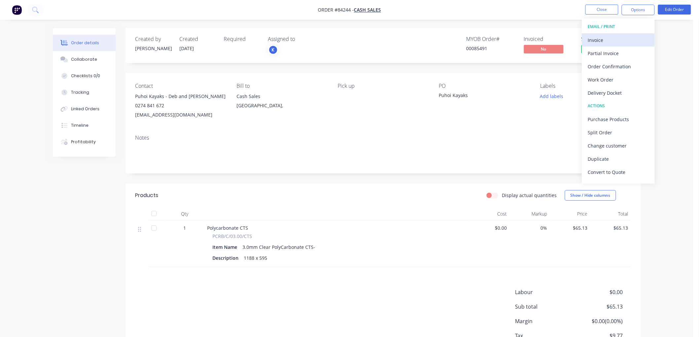
click at [616, 37] on div "Invoice" at bounding box center [618, 40] width 61 height 10
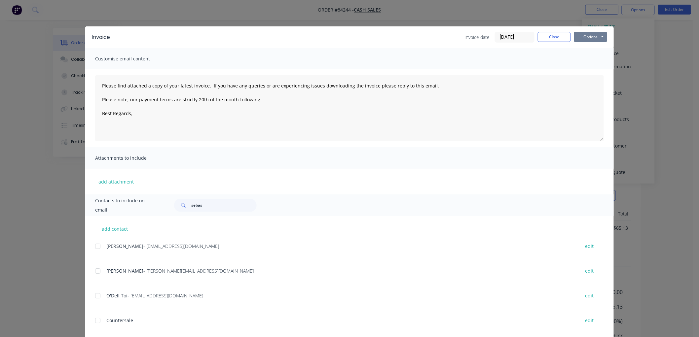
click at [595, 38] on button "Options" at bounding box center [590, 37] width 33 height 10
click at [595, 57] on button "Print" at bounding box center [595, 59] width 42 height 11
click at [193, 204] on input "sebas" at bounding box center [223, 205] width 65 height 13
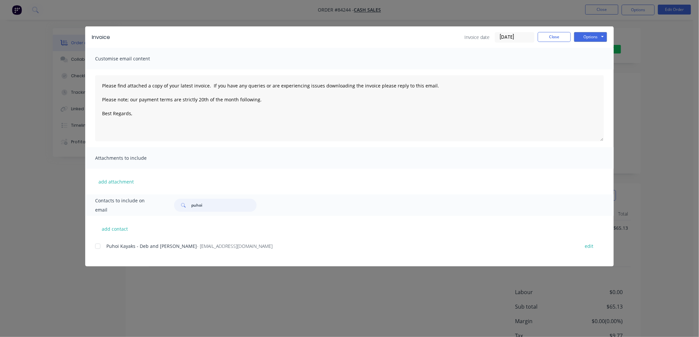
click at [98, 246] on div at bounding box center [97, 246] width 13 height 13
type input "puhoi"
drag, startPoint x: 268, startPoint y: 100, endPoint x: 93, endPoint y: 87, distance: 175.3
click at [93, 87] on div "Please find attached a copy of your latest invoice. If you have any queries or …" at bounding box center [349, 108] width 529 height 78
paste textarea "Hi, your order is now ready for collection. You can pay via direct debit or sup…"
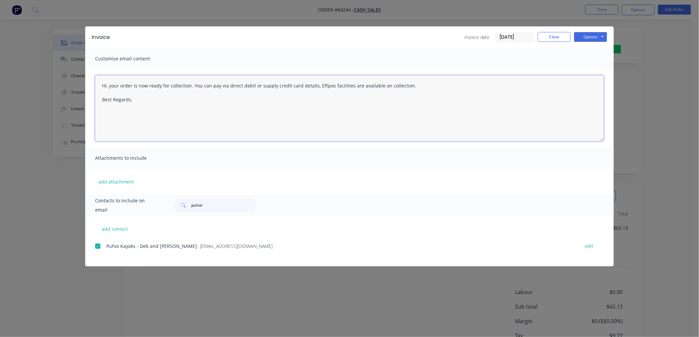
click at [147, 102] on textarea "Hi, your order is now ready for collection. You can pay via direct debit or sup…" at bounding box center [349, 108] width 509 height 66
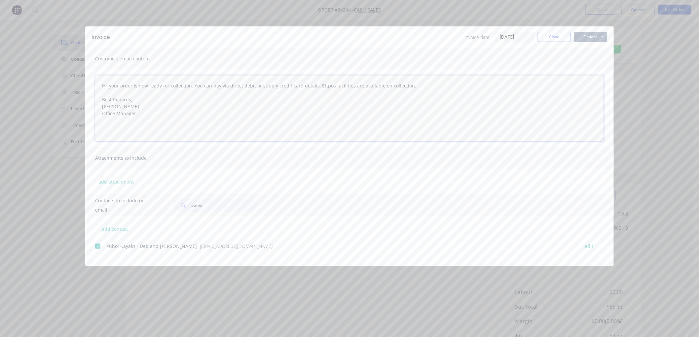
type textarea "Hi, your order is now ready for collection. You can pay via direct debit or sup…"
click at [588, 35] on button "Options" at bounding box center [590, 37] width 33 height 10
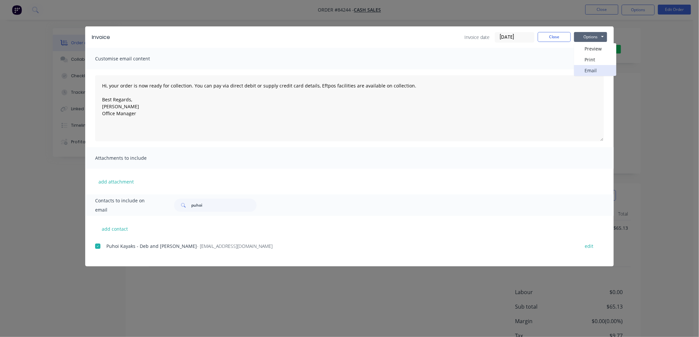
click at [593, 67] on button "Email" at bounding box center [595, 70] width 42 height 11
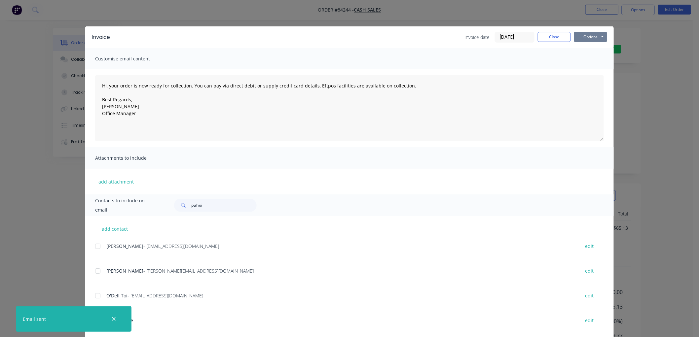
click at [591, 40] on button "Options" at bounding box center [590, 37] width 33 height 10
click at [586, 62] on button "Print" at bounding box center [595, 59] width 42 height 11
click at [545, 39] on button "Close" at bounding box center [554, 37] width 33 height 10
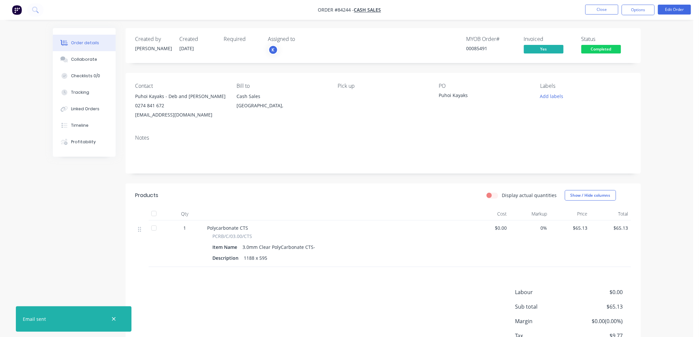
click at [608, 50] on span "Completed" at bounding box center [602, 49] width 40 height 8
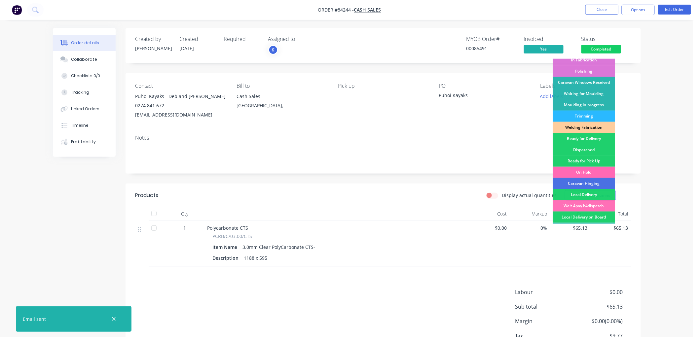
scroll to position [116, 0]
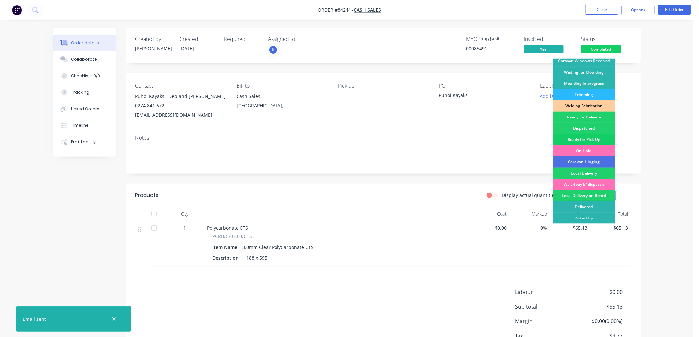
click at [592, 139] on div "Ready for Pick Up" at bounding box center [584, 139] width 62 height 11
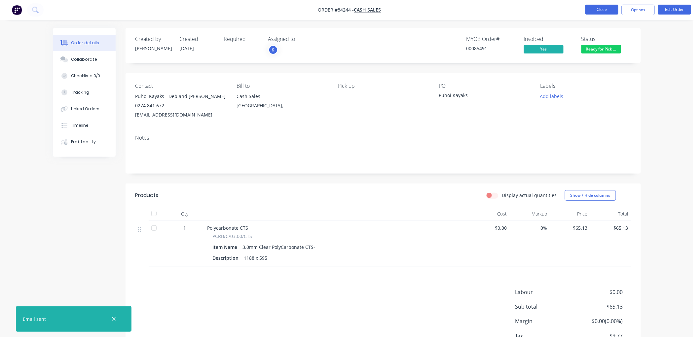
click at [605, 10] on button "Close" at bounding box center [602, 10] width 33 height 10
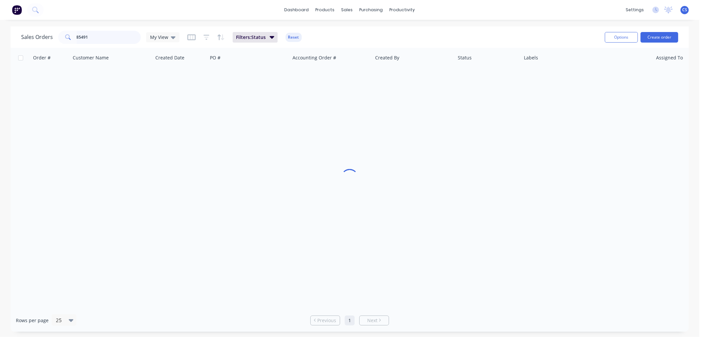
click at [96, 40] on input "85491" at bounding box center [109, 37] width 64 height 13
click at [95, 39] on input "85491" at bounding box center [109, 37] width 64 height 13
click at [91, 39] on input "85491" at bounding box center [109, 37] width 64 height 13
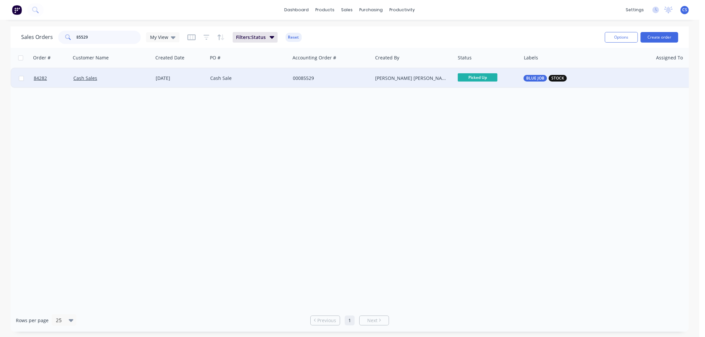
type input "85529"
click at [336, 77] on div "00085529" at bounding box center [329, 78] width 73 height 7
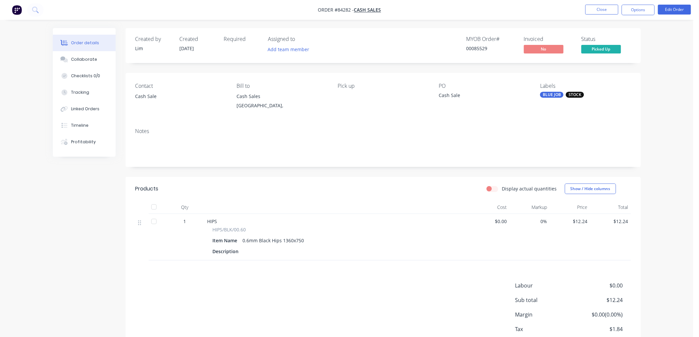
click at [640, 9] on button "Options" at bounding box center [638, 10] width 33 height 11
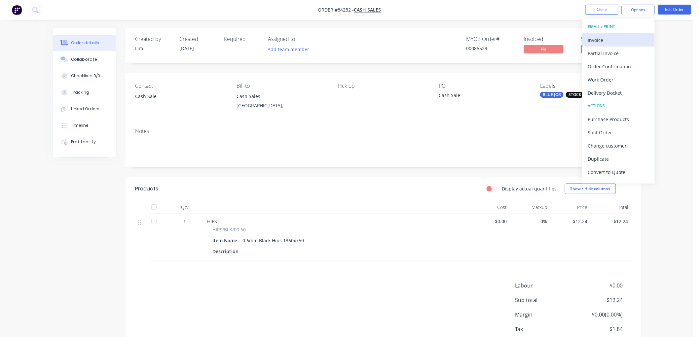
click at [621, 35] on div "Invoice" at bounding box center [618, 40] width 61 height 10
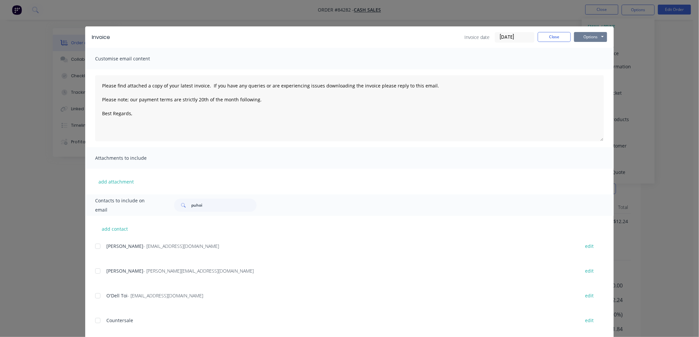
click at [596, 36] on button "Options" at bounding box center [590, 37] width 33 height 10
click at [594, 55] on button "Print" at bounding box center [595, 59] width 42 height 11
click at [555, 36] on button "Close" at bounding box center [554, 37] width 33 height 10
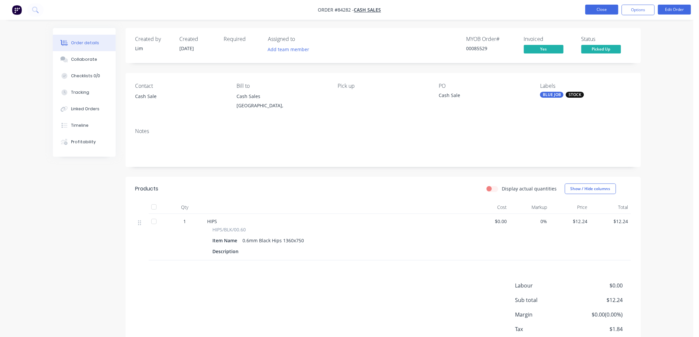
click at [597, 12] on button "Close" at bounding box center [602, 10] width 33 height 10
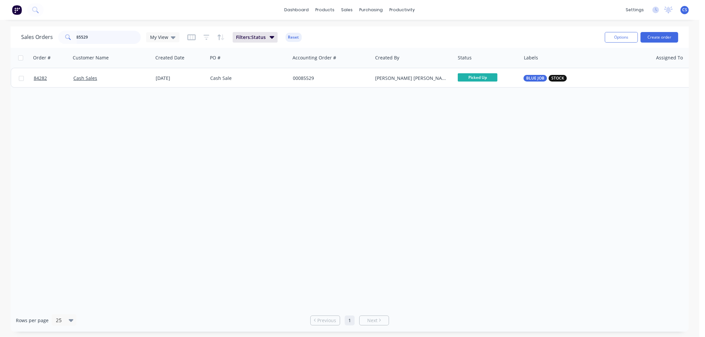
click at [109, 36] on input "85529" at bounding box center [109, 37] width 64 height 13
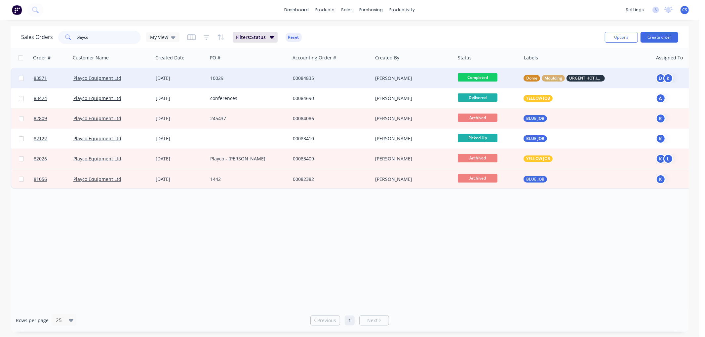
type input "playco"
click at [193, 78] on div "[DATE]" at bounding box center [180, 78] width 49 height 7
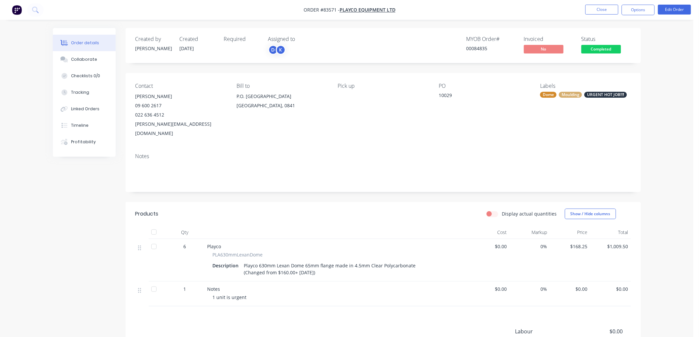
drag, startPoint x: 636, startPoint y: 12, endPoint x: 636, endPoint y: 17, distance: 4.3
click at [636, 12] on button "Options" at bounding box center [638, 10] width 33 height 11
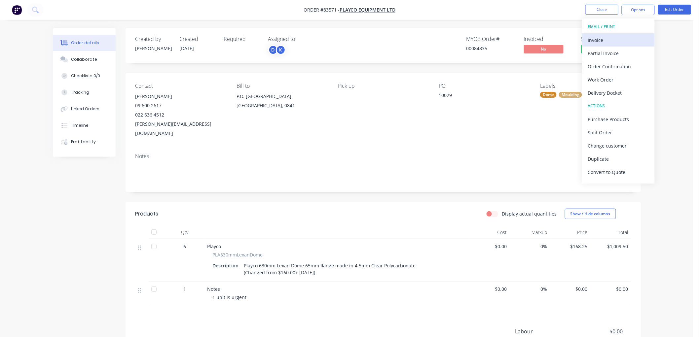
click at [610, 39] on div "Invoice" at bounding box center [618, 40] width 61 height 10
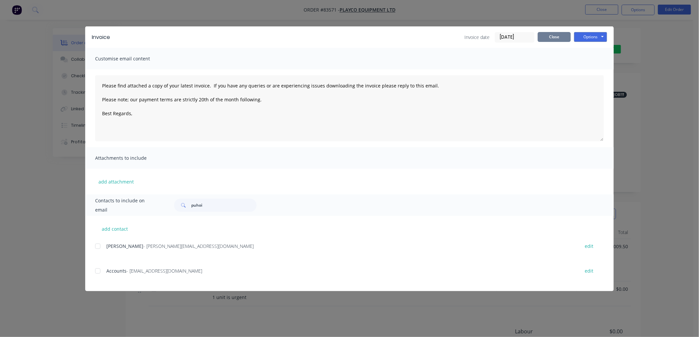
click at [553, 39] on button "Close" at bounding box center [554, 37] width 33 height 10
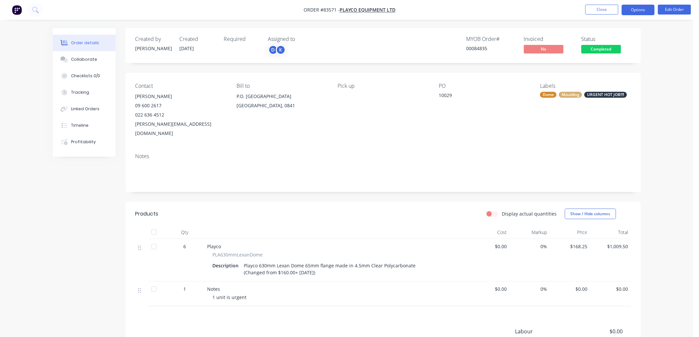
click at [630, 11] on button "Options" at bounding box center [638, 10] width 33 height 11
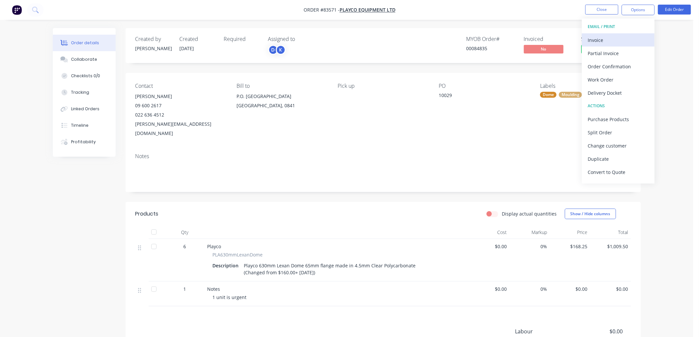
click at [596, 39] on div "Invoice" at bounding box center [618, 40] width 61 height 10
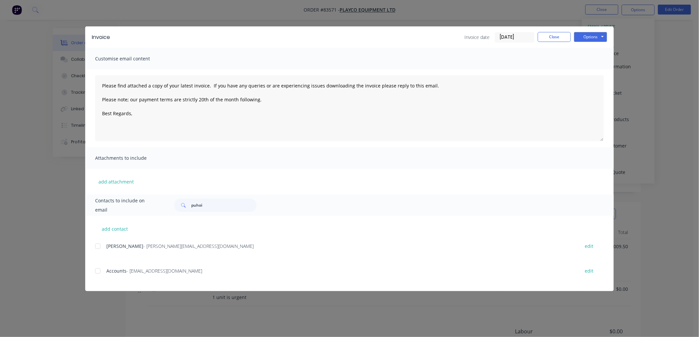
click at [98, 247] on div at bounding box center [97, 246] width 13 height 13
click at [98, 245] on div at bounding box center [97, 246] width 13 height 13
click at [98, 272] on div at bounding box center [97, 271] width 13 height 13
click at [150, 117] on textarea "Please find attached a copy of your latest invoice. If you have any queries or …" at bounding box center [349, 108] width 509 height 66
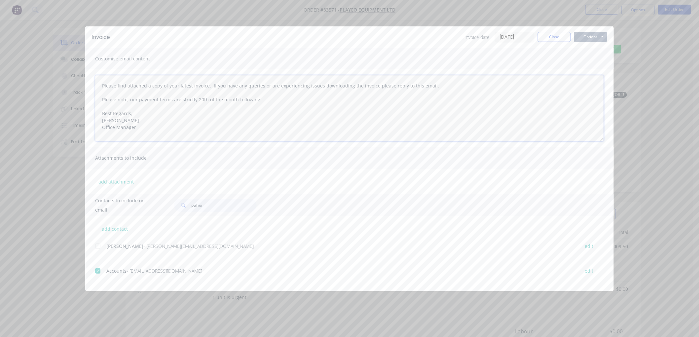
type textarea "Please find attached a copy of your latest invoice. If you have any queries or …"
click at [602, 37] on button "Options" at bounding box center [590, 37] width 33 height 10
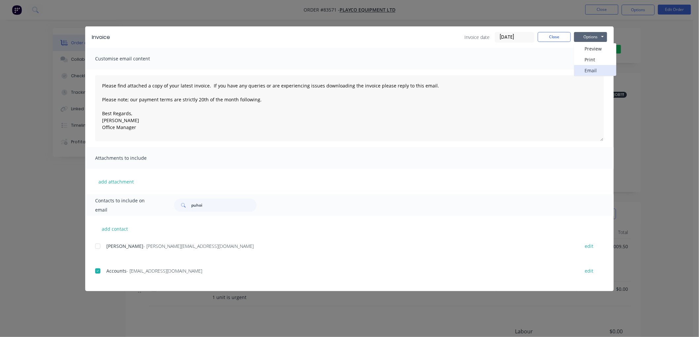
click at [592, 70] on button "Email" at bounding box center [595, 70] width 42 height 11
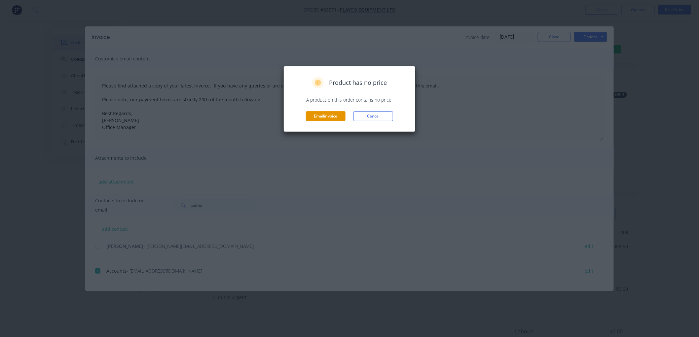
click at [328, 117] on button "Email invoice" at bounding box center [326, 116] width 40 height 10
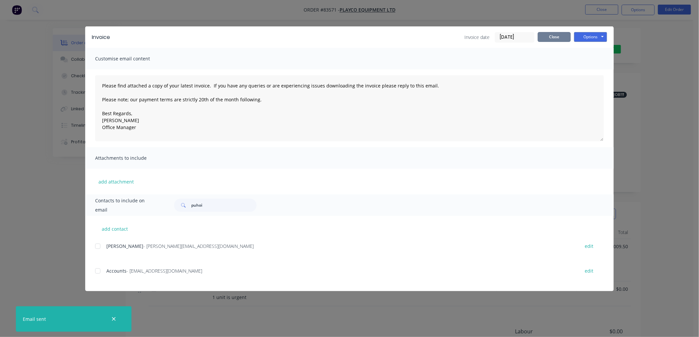
click at [554, 38] on button "Close" at bounding box center [554, 37] width 33 height 10
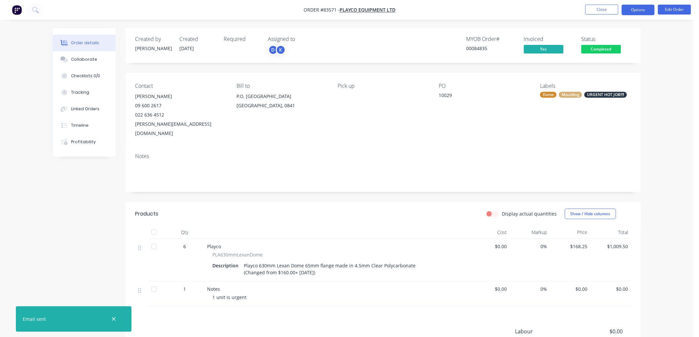
click at [634, 10] on button "Options" at bounding box center [638, 10] width 33 height 11
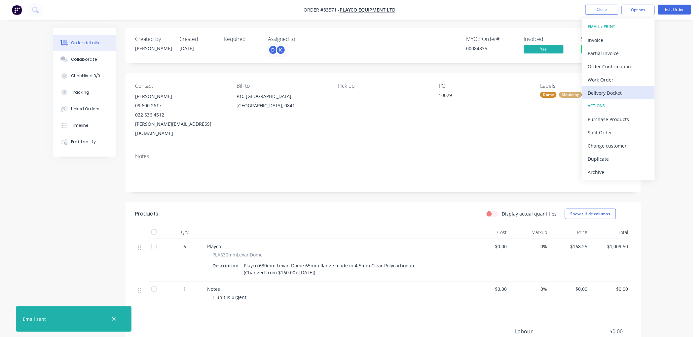
click at [610, 90] on div "Delivery Docket" at bounding box center [618, 93] width 61 height 10
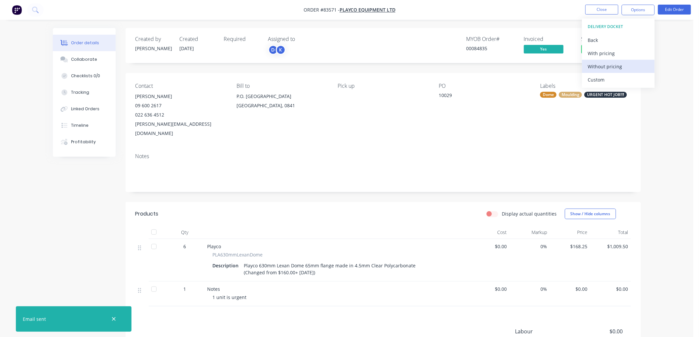
click at [608, 64] on div "Without pricing" at bounding box center [618, 67] width 61 height 10
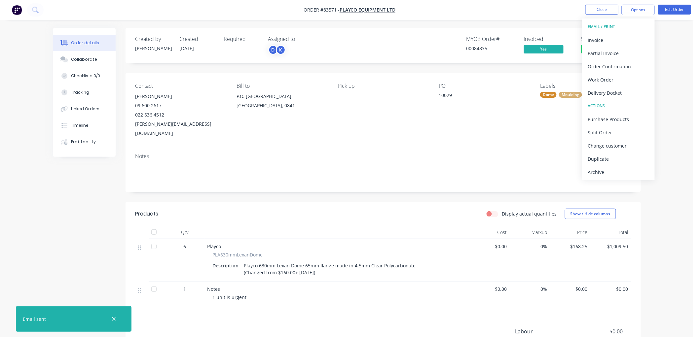
drag, startPoint x: 547, startPoint y: 18, endPoint x: 550, endPoint y: 20, distance: 4.3
click at [548, 19] on nav "Order #83571 - Playco Equipment Ltd Close Options EMAIL / PRINT Invoice Partial…" at bounding box center [349, 10] width 699 height 20
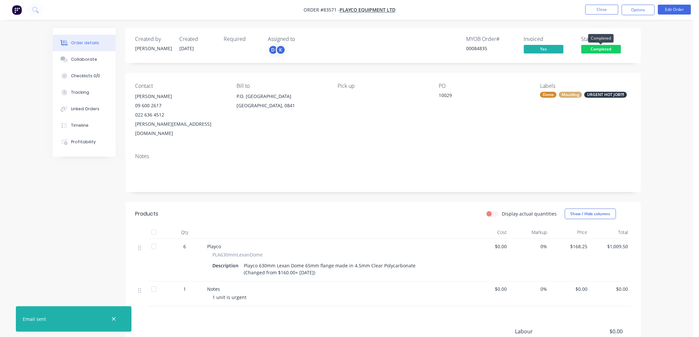
click at [611, 49] on span "Completed" at bounding box center [602, 49] width 40 height 8
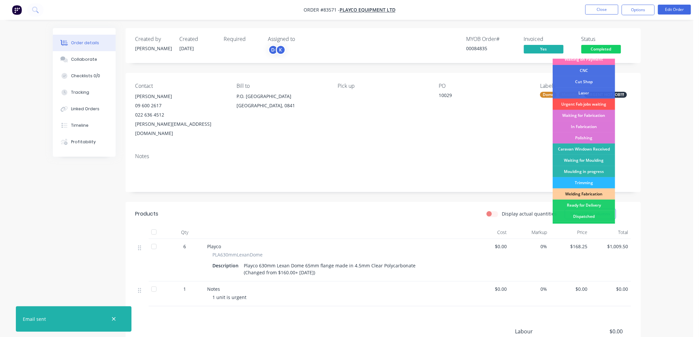
scroll to position [116, 0]
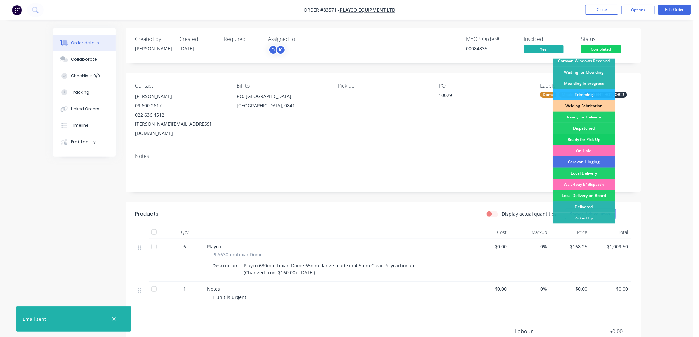
click at [591, 139] on div "Ready for Pick Up" at bounding box center [584, 139] width 62 height 11
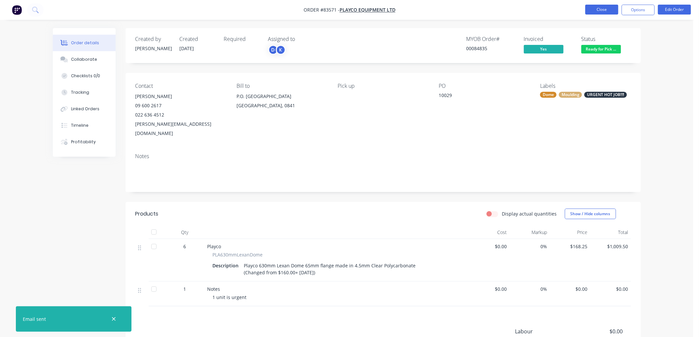
click at [597, 11] on button "Close" at bounding box center [602, 10] width 33 height 10
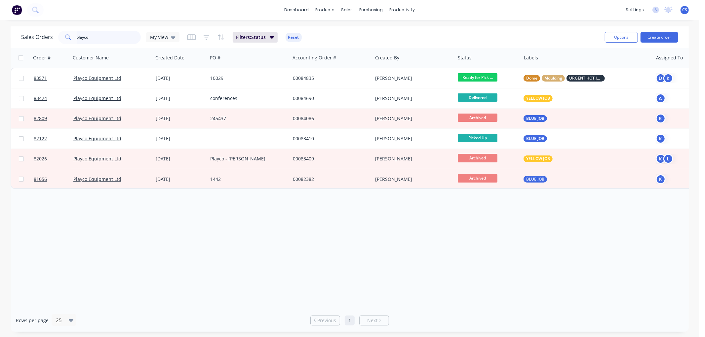
click at [108, 37] on input "playco" at bounding box center [109, 37] width 64 height 13
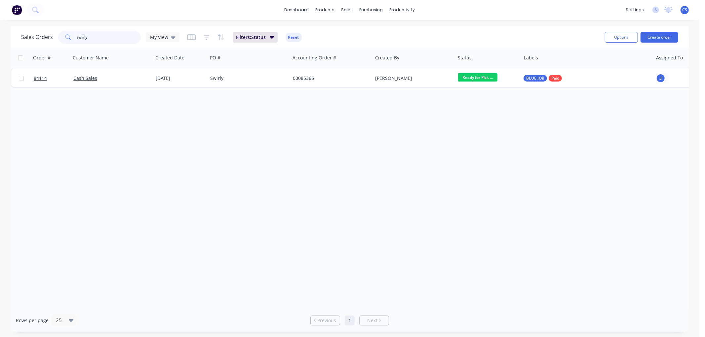
type input "swirly"
click at [92, 37] on input "swirly" at bounding box center [109, 37] width 64 height 13
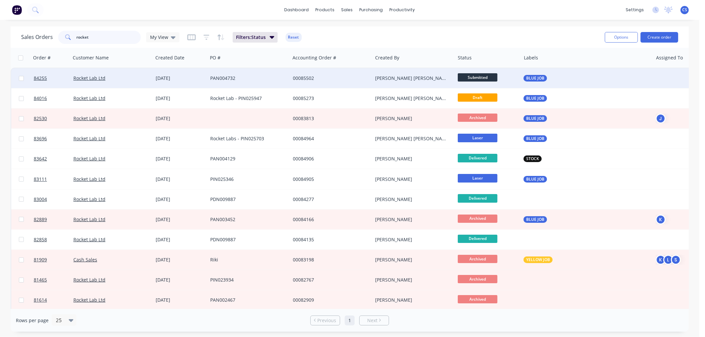
type input "rocket"
click at [252, 81] on div "PAN004732" at bounding box center [246, 78] width 73 height 7
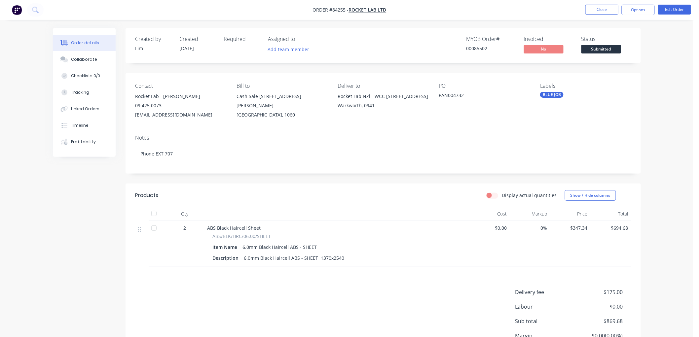
click at [640, 11] on button "Options" at bounding box center [638, 10] width 33 height 11
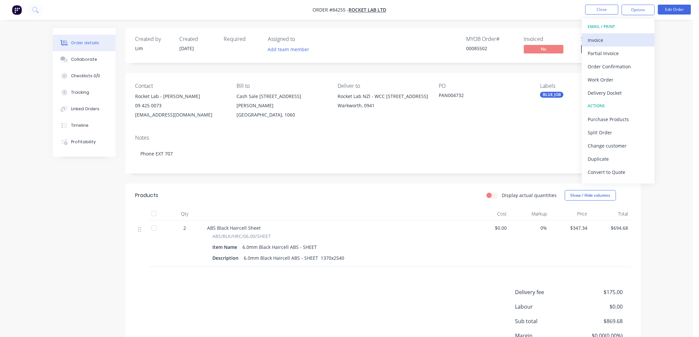
click at [609, 39] on div "Invoice" at bounding box center [618, 40] width 61 height 10
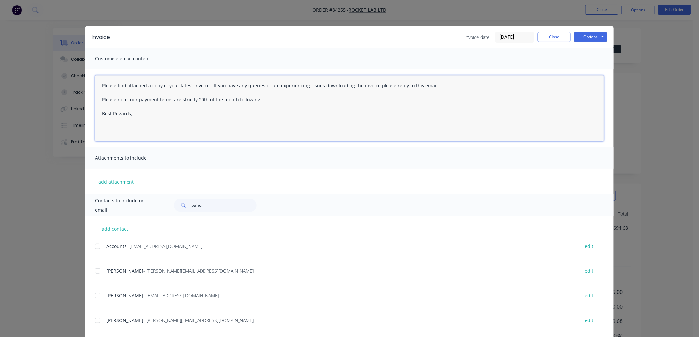
click at [157, 122] on textarea "Please find attached a copy of your latest invoice. If you have any queries or …" at bounding box center [349, 108] width 509 height 66
click at [94, 246] on div at bounding box center [97, 246] width 13 height 13
click at [157, 117] on textarea "Please find attached a copy of your latest invoice. If you have any queries or …" at bounding box center [349, 108] width 509 height 66
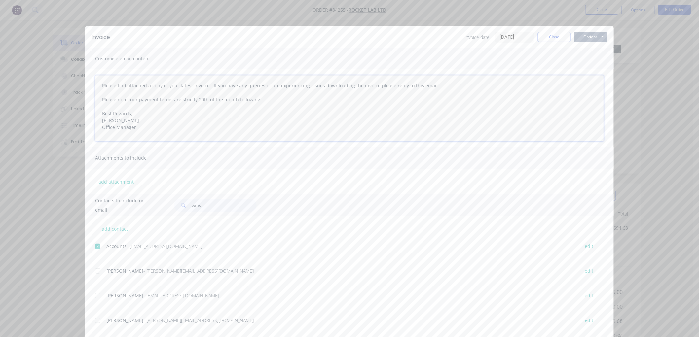
type textarea "Please find attached a copy of your latest invoice. If you have any queries or …"
click at [596, 37] on button "Options" at bounding box center [590, 37] width 33 height 10
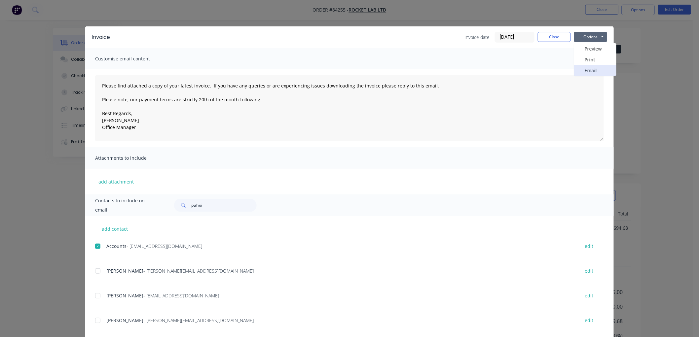
click at [586, 72] on button "Email" at bounding box center [595, 70] width 42 height 11
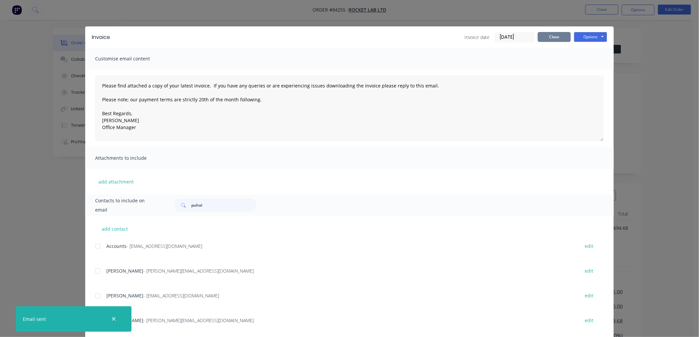
click at [548, 37] on button "Close" at bounding box center [554, 37] width 33 height 10
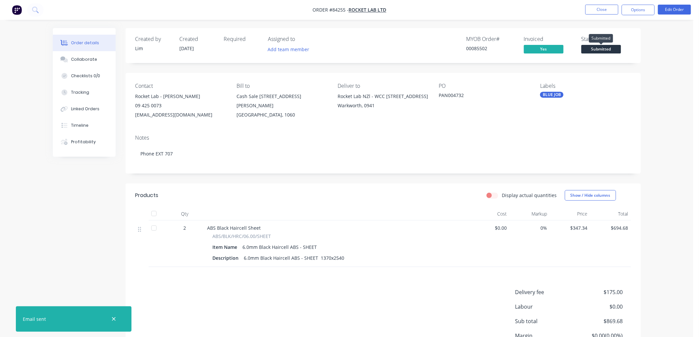
click at [606, 48] on span "Submitted" at bounding box center [602, 49] width 40 height 8
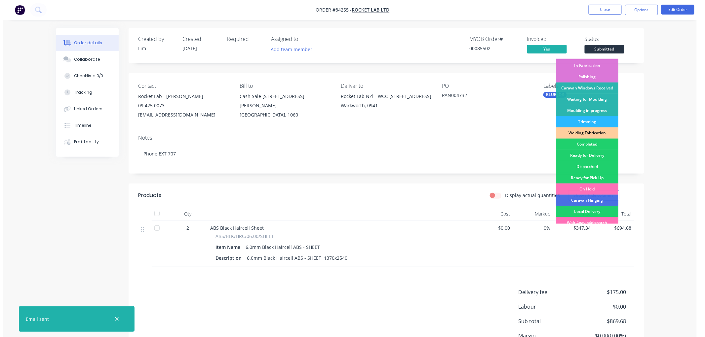
scroll to position [116, 0]
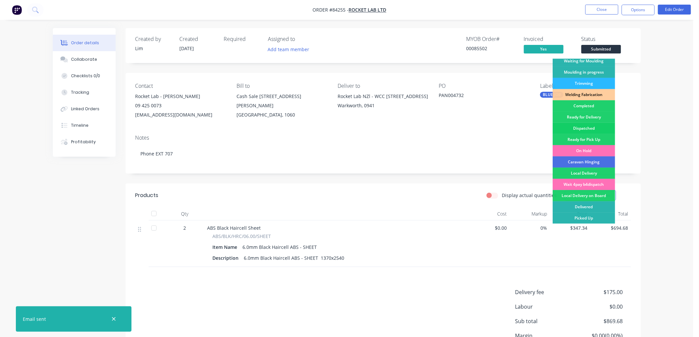
click at [583, 127] on div "Dispatched" at bounding box center [584, 128] width 62 height 11
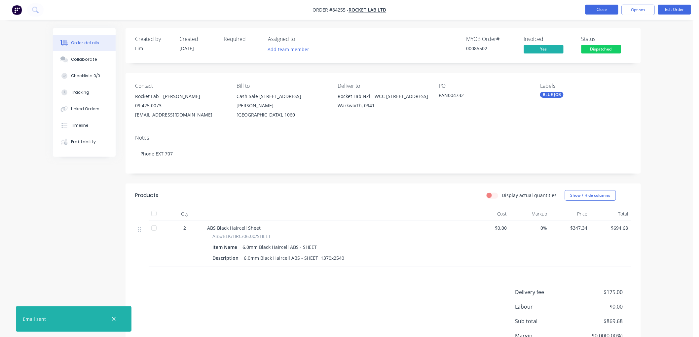
click at [600, 11] on button "Close" at bounding box center [602, 10] width 33 height 10
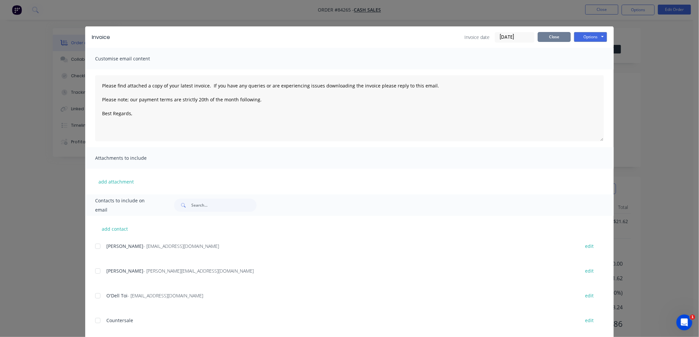
click at [559, 39] on button "Close" at bounding box center [554, 37] width 33 height 10
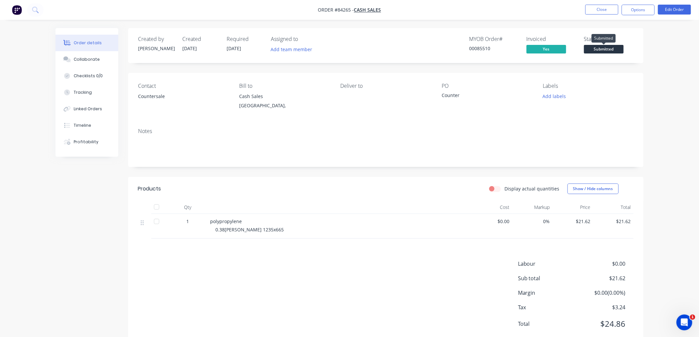
click at [603, 51] on span "Submitted" at bounding box center [604, 49] width 40 height 8
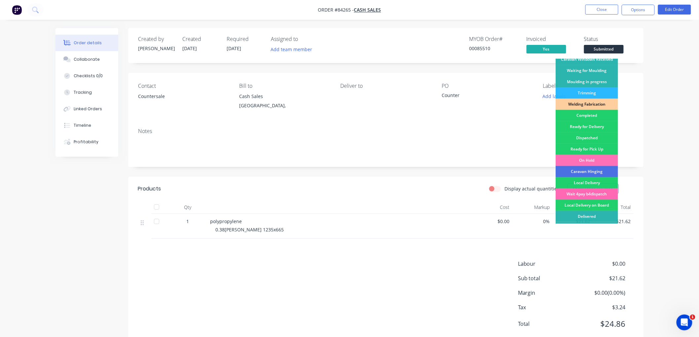
scroll to position [116, 0]
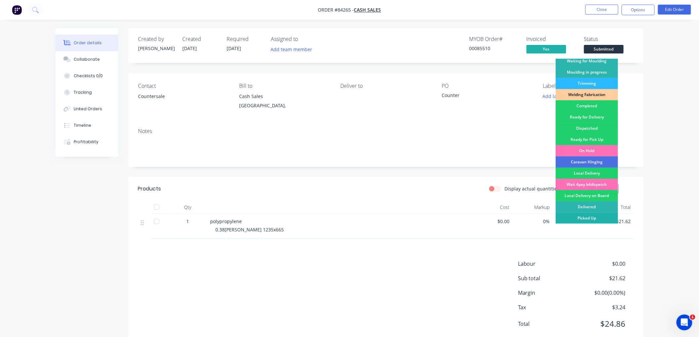
click at [588, 217] on div "Picked Up" at bounding box center [587, 218] width 62 height 11
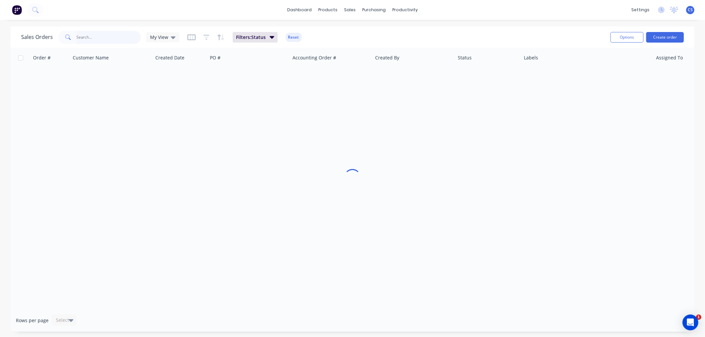
click at [117, 35] on input "text" at bounding box center [109, 37] width 64 height 13
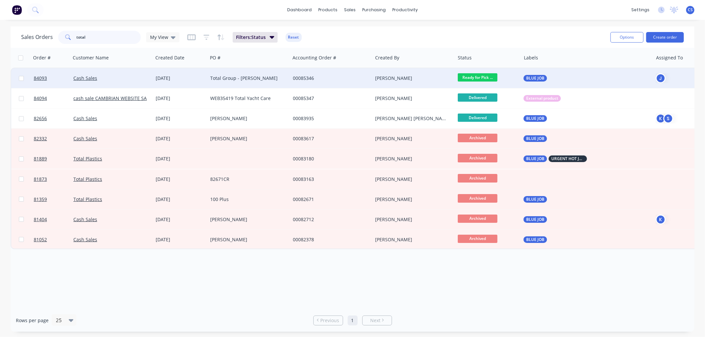
type input "total"
click at [233, 78] on div "Total Group - [PERSON_NAME]" at bounding box center [246, 78] width 73 height 7
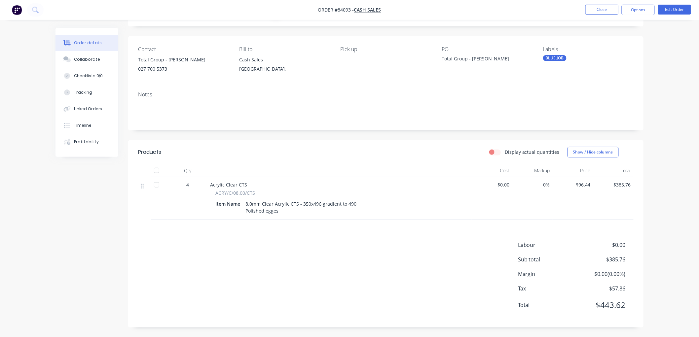
scroll to position [37, 0]
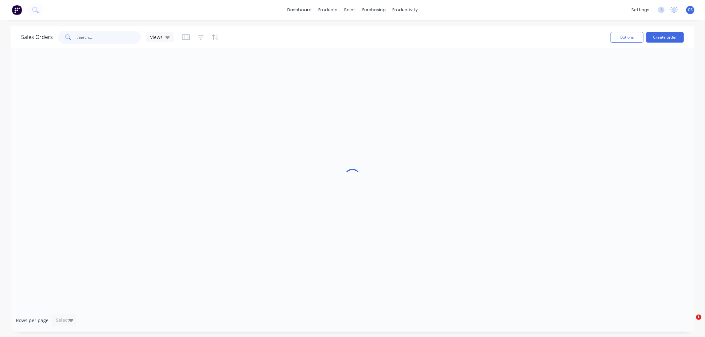
click at [106, 38] on input "text" at bounding box center [109, 37] width 64 height 13
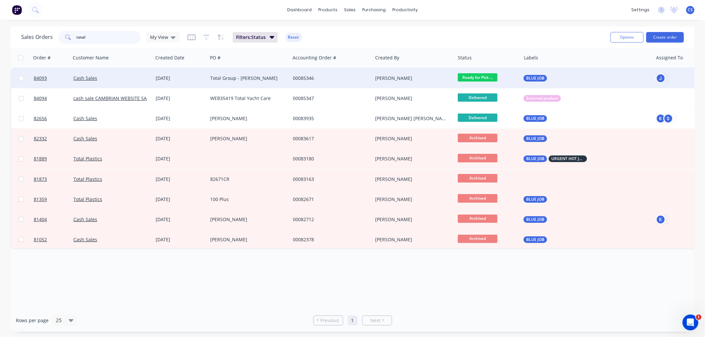
type input "total"
click at [277, 78] on div "Total Group - [PERSON_NAME]" at bounding box center [246, 78] width 73 height 7
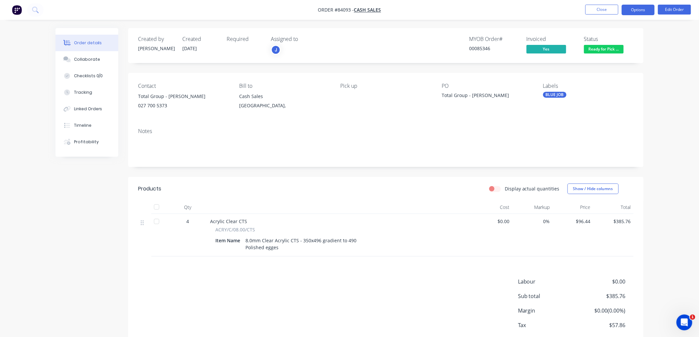
click at [642, 11] on button "Options" at bounding box center [638, 10] width 33 height 11
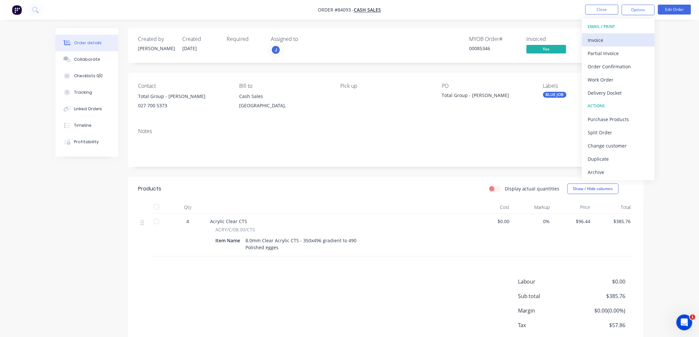
click at [597, 40] on div "Invoice" at bounding box center [618, 40] width 61 height 10
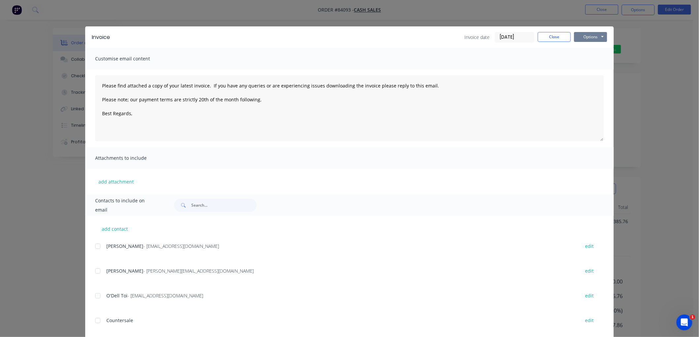
click at [585, 37] on button "Options" at bounding box center [590, 37] width 33 height 10
click at [585, 59] on button "Print" at bounding box center [595, 59] width 42 height 11
type textarea "Please find attached a copy of your latest invoice. If you have any queries or …"
click at [551, 39] on button "Close" at bounding box center [554, 37] width 33 height 10
